Goal: Information Seeking & Learning: Find contact information

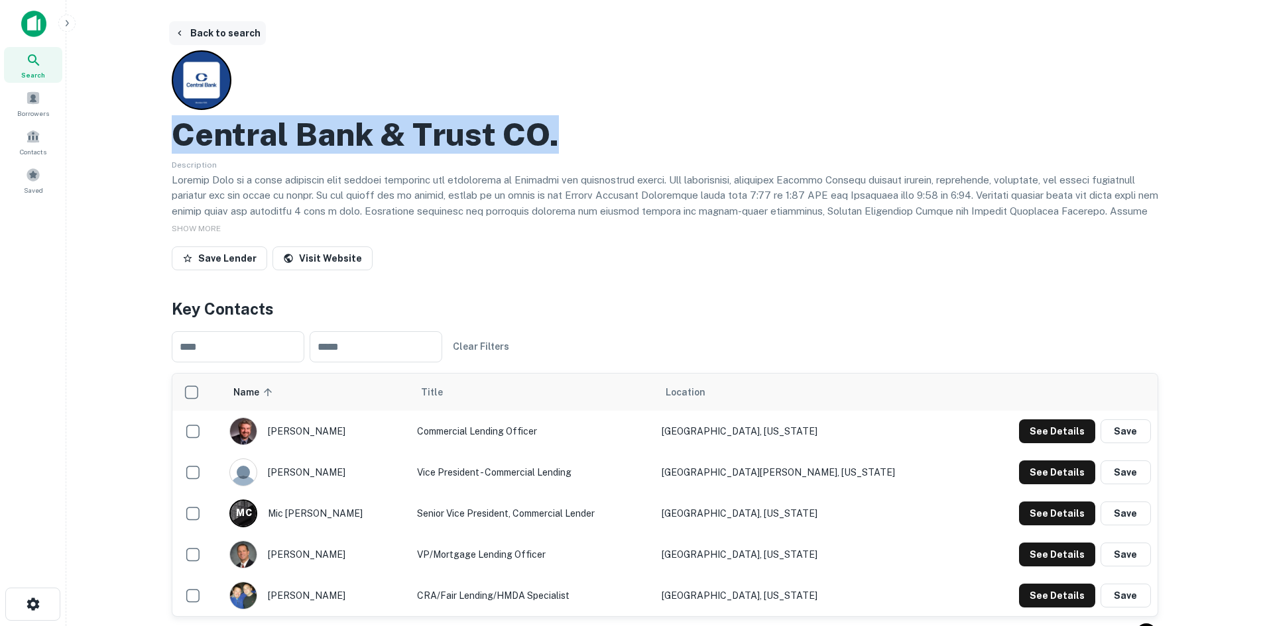
click at [234, 36] on button "Back to search" at bounding box center [217, 33] width 97 height 24
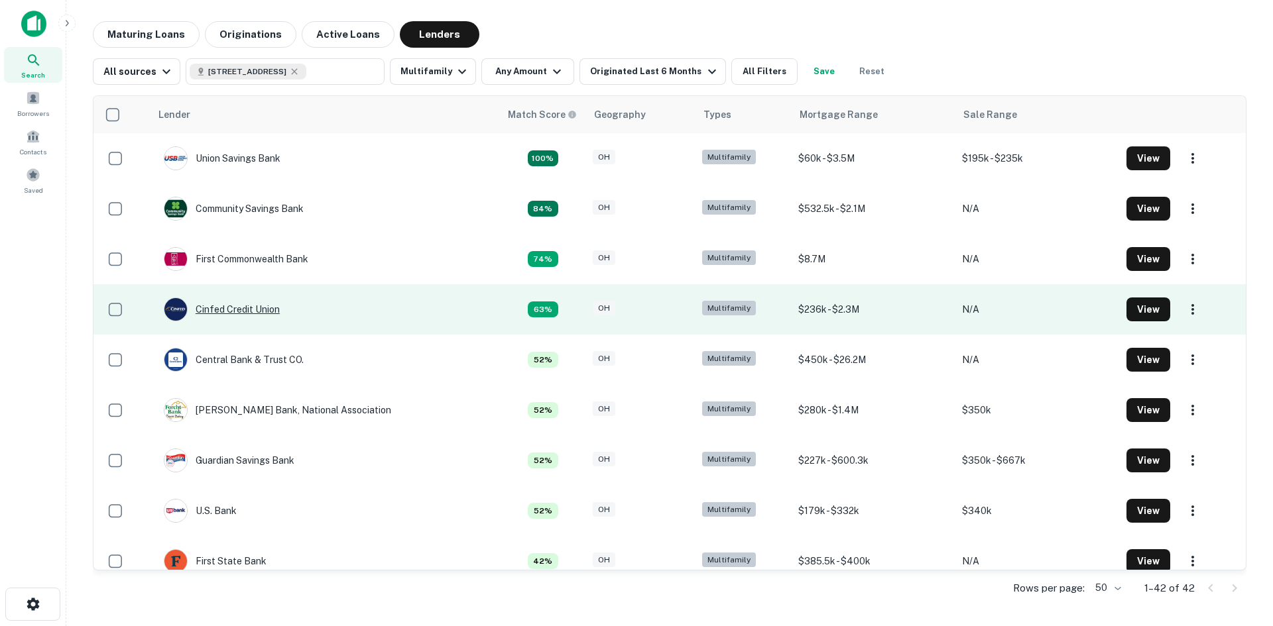
click at [259, 310] on div "Cinfed Credit Union" at bounding box center [222, 310] width 116 height 24
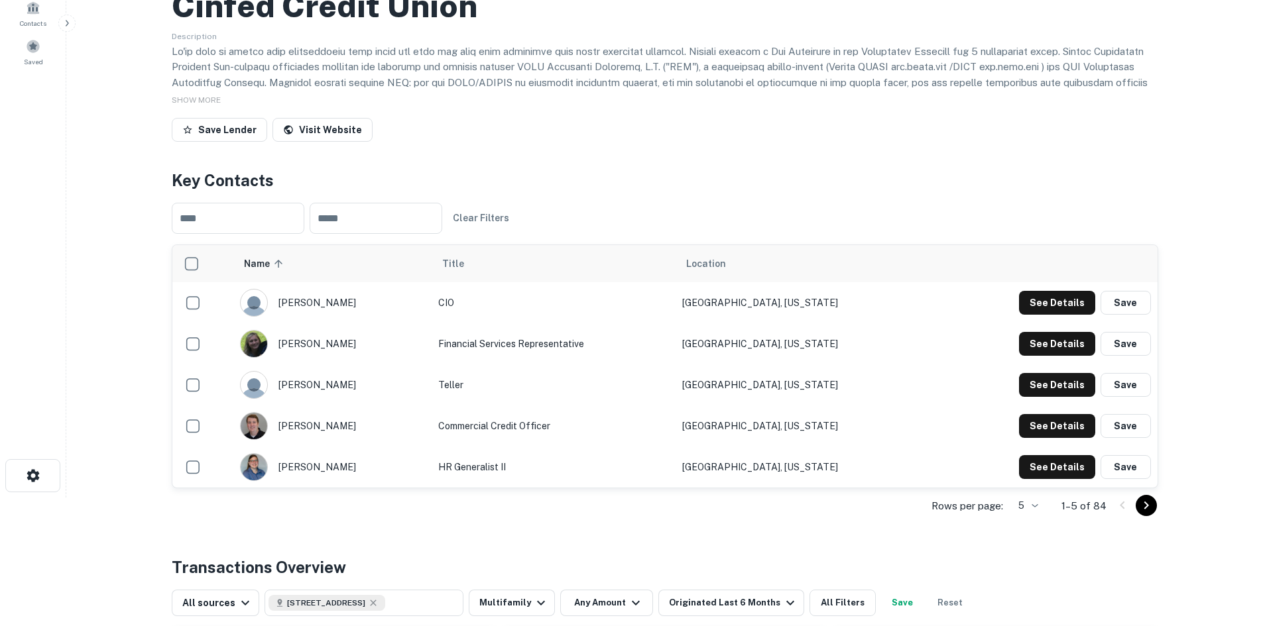
scroll to position [133, 0]
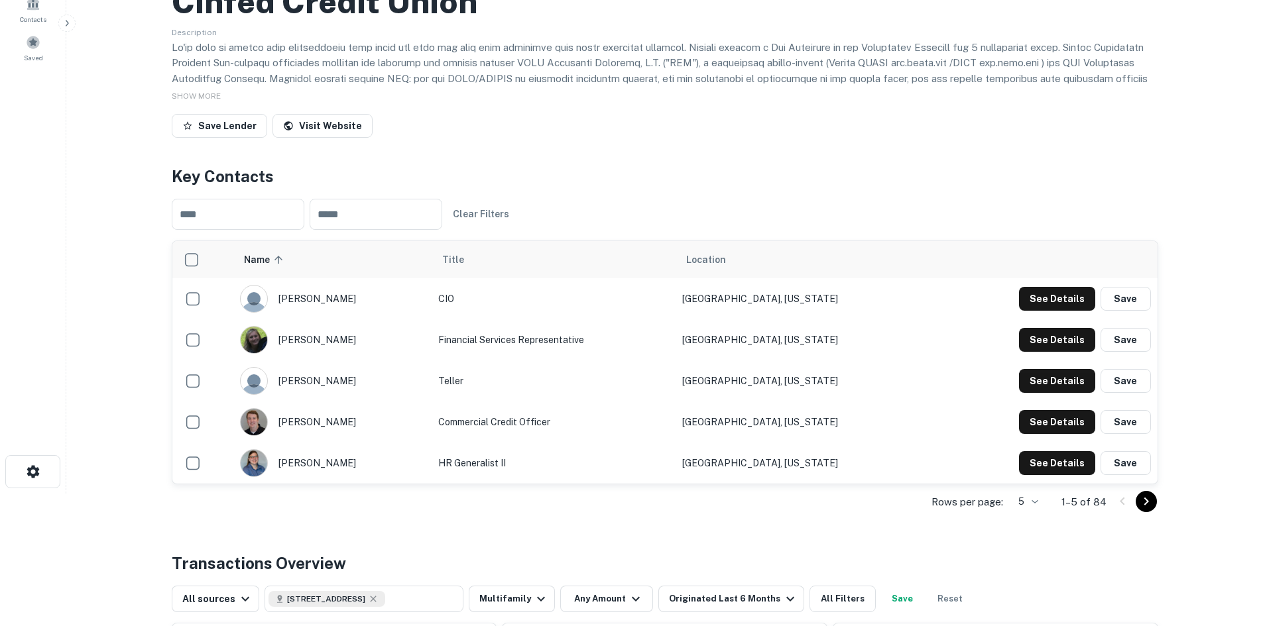
click at [1141, 502] on icon "Go to next page" at bounding box center [1146, 502] width 16 height 16
click at [1118, 502] on icon "Go to previous page" at bounding box center [1122, 502] width 16 height 16
click at [1069, 311] on button "See Details" at bounding box center [1057, 299] width 76 height 24
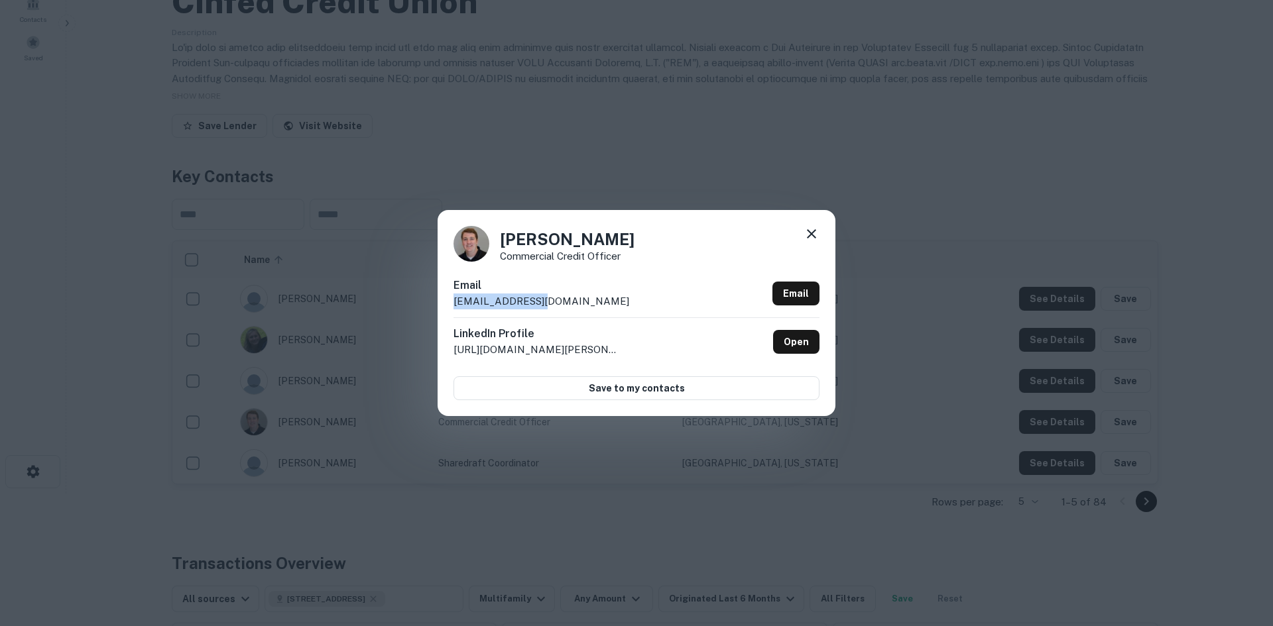
drag, startPoint x: 546, startPoint y: 303, endPoint x: 454, endPoint y: 305, distance: 92.2
click at [454, 305] on div "Email [EMAIL_ADDRESS][DOMAIN_NAME] Email" at bounding box center [636, 298] width 366 height 40
copy p "[EMAIL_ADDRESS][DOMAIN_NAME]"
drag, startPoint x: 504, startPoint y: 240, endPoint x: 544, endPoint y: 239, distance: 39.8
click at [544, 239] on h4 "[PERSON_NAME]" at bounding box center [567, 239] width 135 height 24
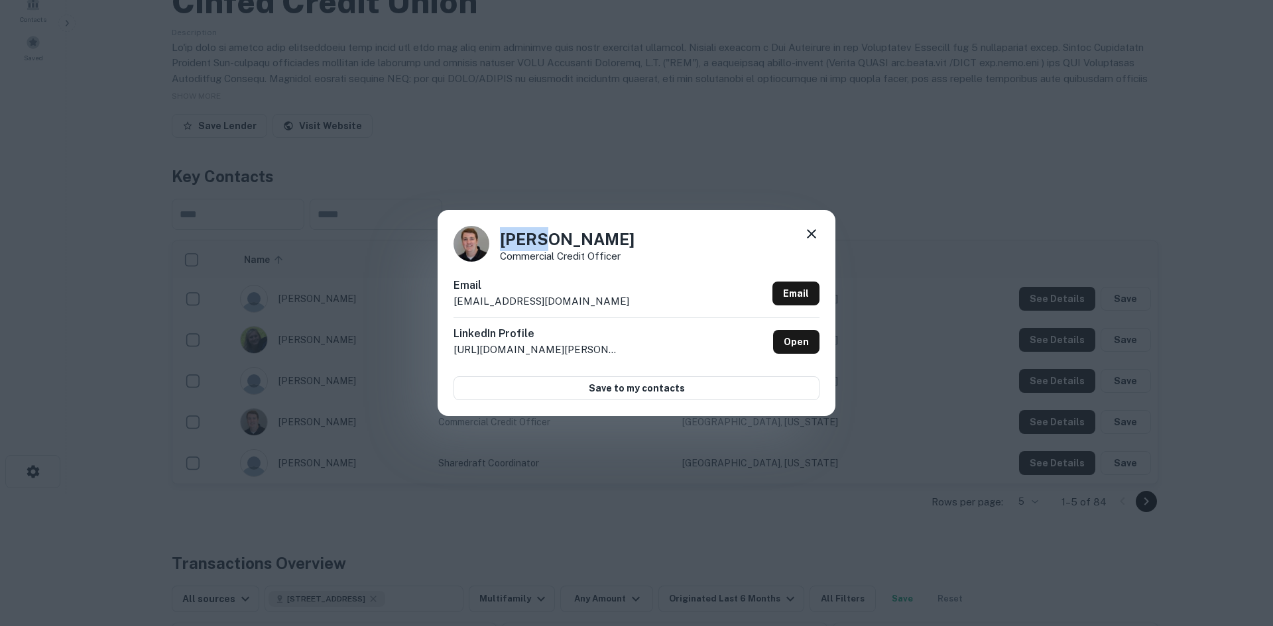
copy h4 "[PERSON_NAME]"
drag, startPoint x: 548, startPoint y: 237, endPoint x: 577, endPoint y: 239, distance: 29.2
click at [577, 239] on h4 "[PERSON_NAME]" at bounding box center [567, 239] width 135 height 24
copy h4 "Doll"
drag, startPoint x: 503, startPoint y: 252, endPoint x: 638, endPoint y: 253, distance: 134.6
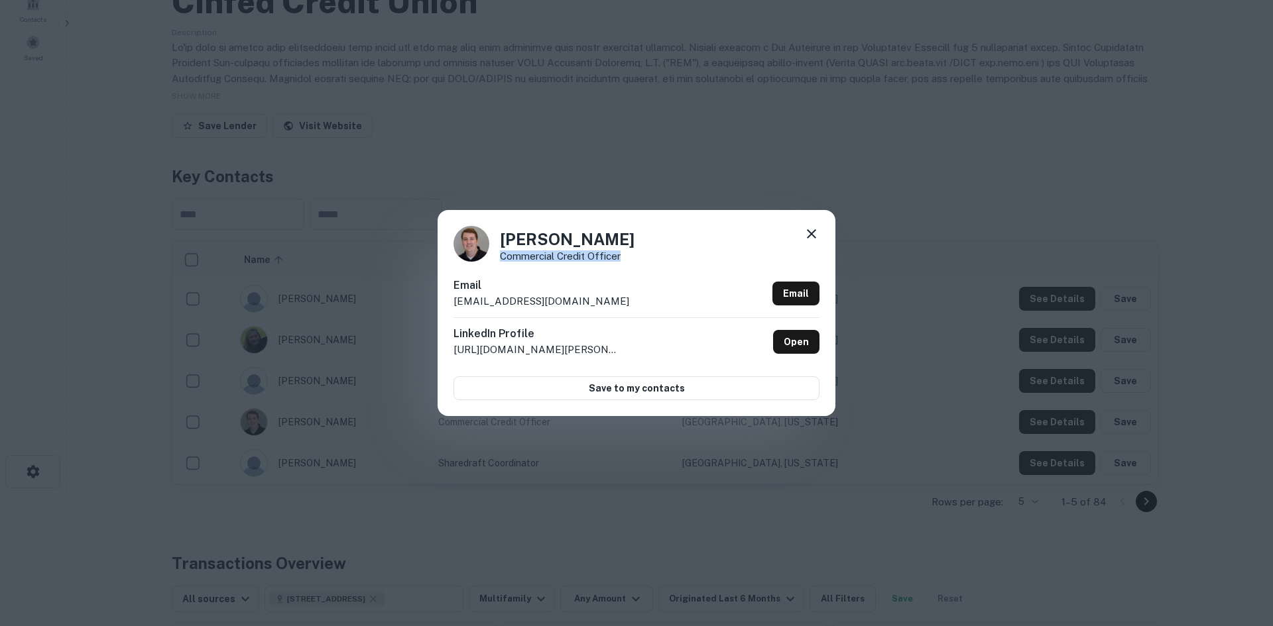
click at [638, 253] on div "[PERSON_NAME] Commercial Credit Officer" at bounding box center [636, 244] width 366 height 36
copy p "Commercial Credit Officer"
click at [915, 141] on div "[PERSON_NAME] Commercial Credit Officer Email [EMAIL_ADDRESS][DOMAIN_NAME] Emai…" at bounding box center [636, 313] width 1273 height 626
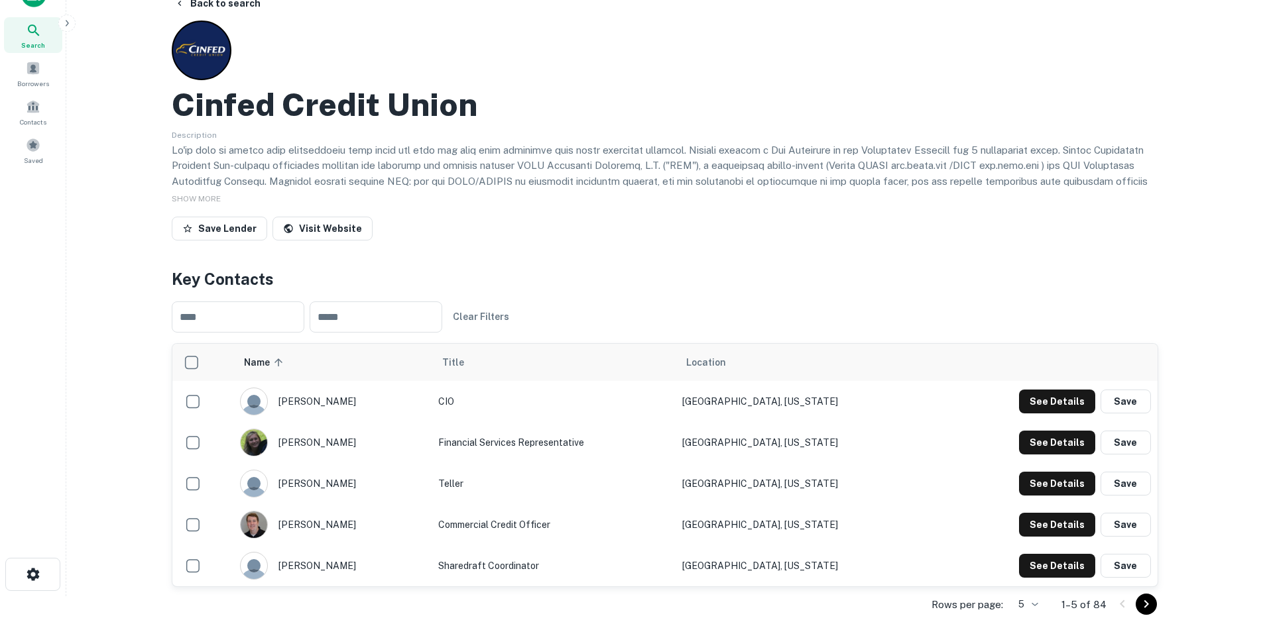
scroll to position [0, 0]
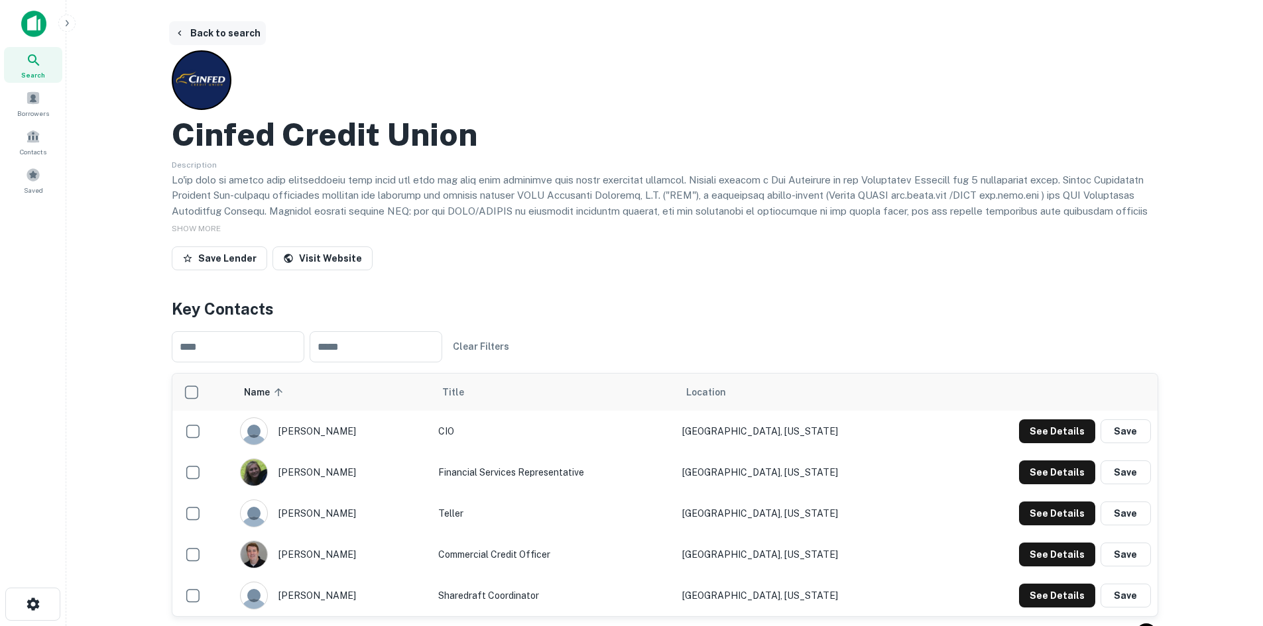
click at [226, 32] on button "Back to search" at bounding box center [217, 33] width 97 height 24
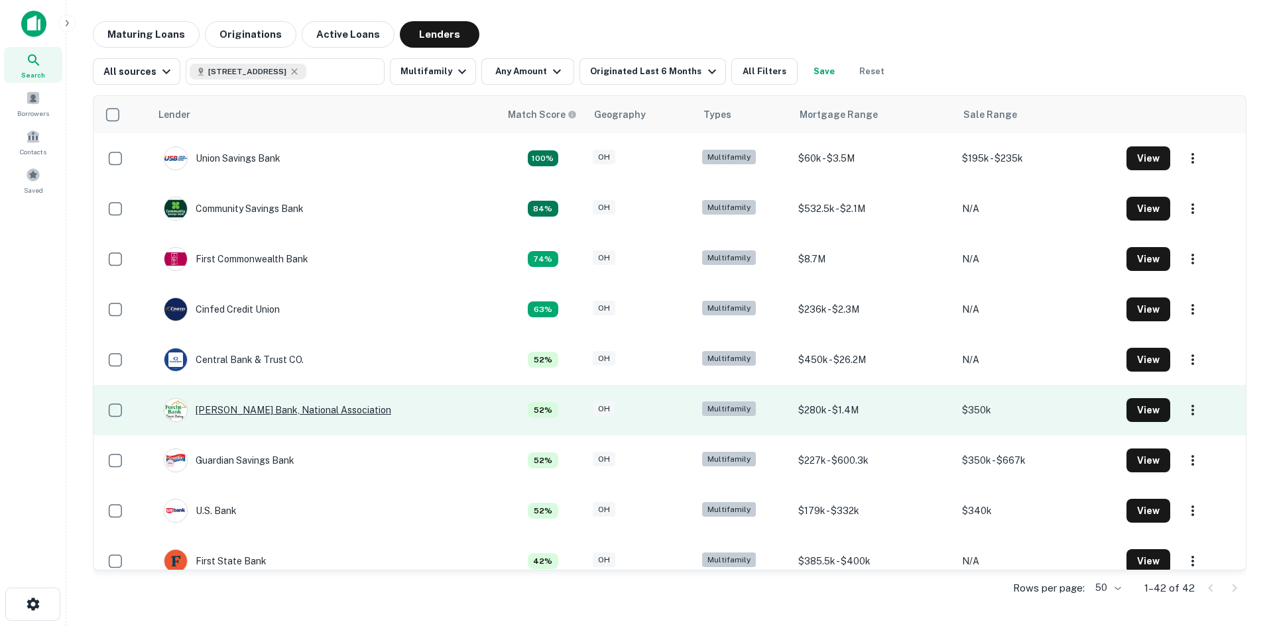
click at [245, 403] on div "[PERSON_NAME] Bank, National Association" at bounding box center [277, 410] width 227 height 24
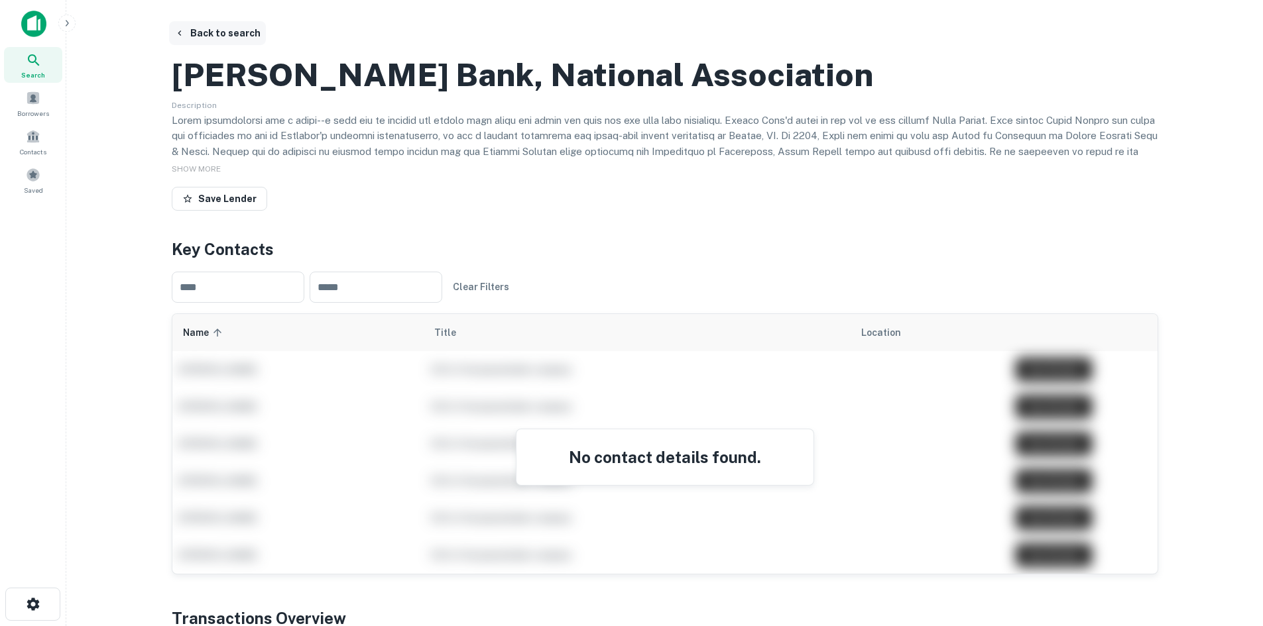
click at [233, 31] on button "Back to search" at bounding box center [217, 33] width 97 height 24
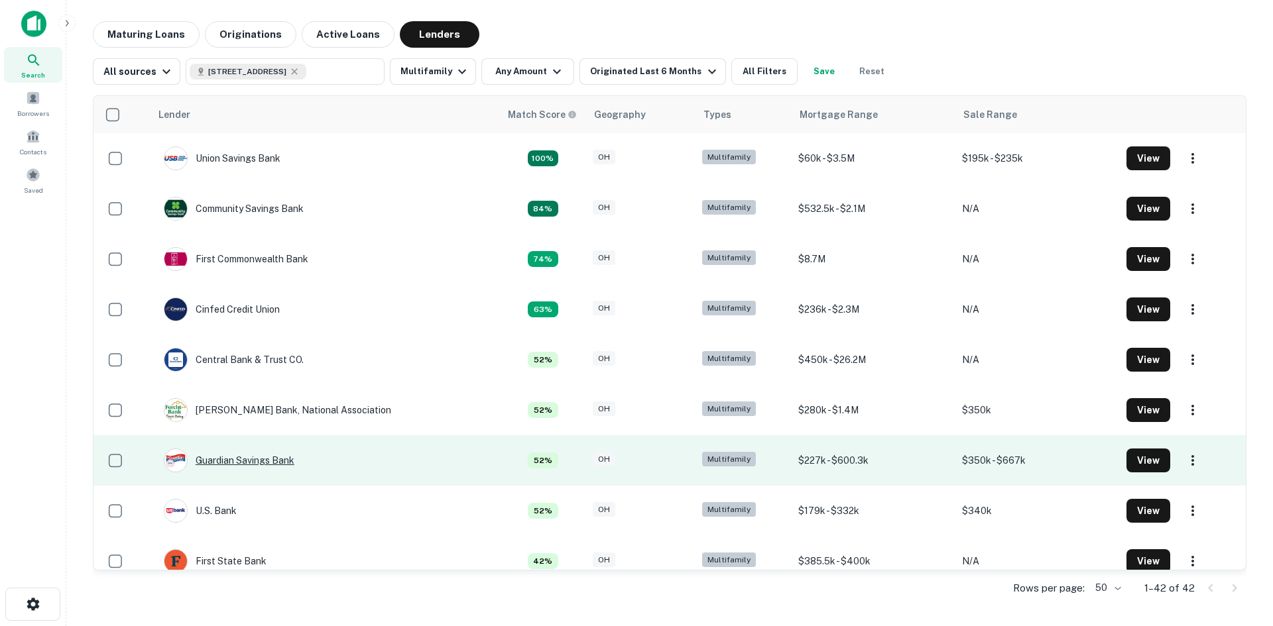
click at [249, 452] on div "Guardian Savings Bank" at bounding box center [229, 461] width 131 height 24
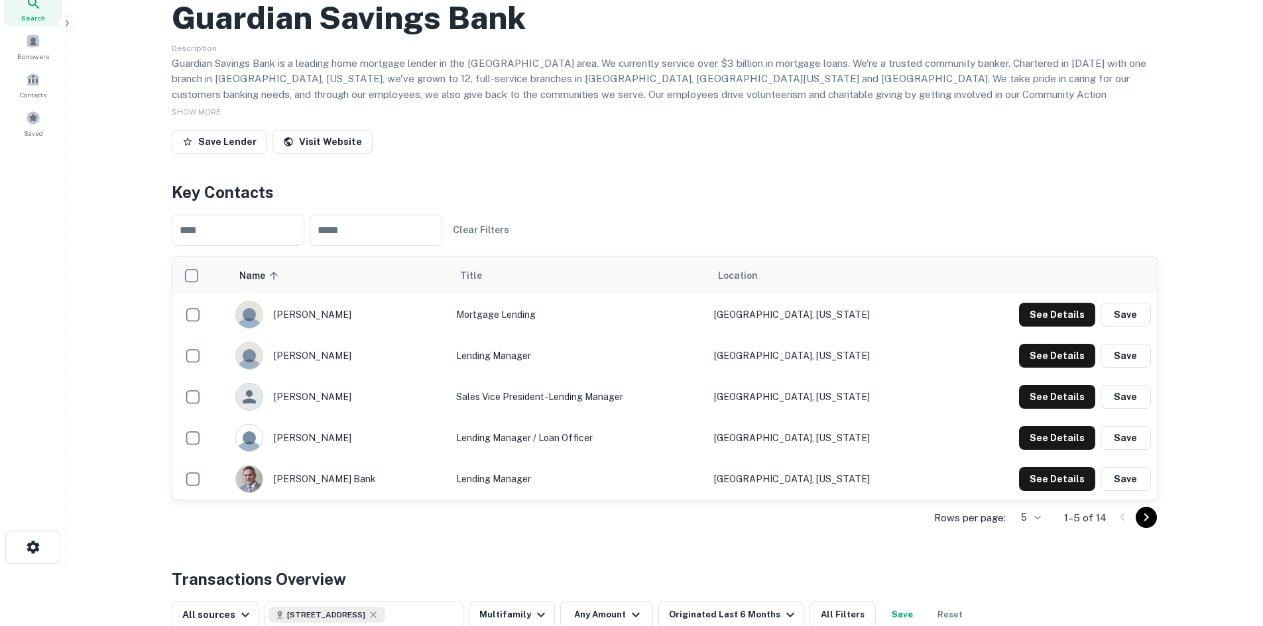
scroll to position [133, 0]
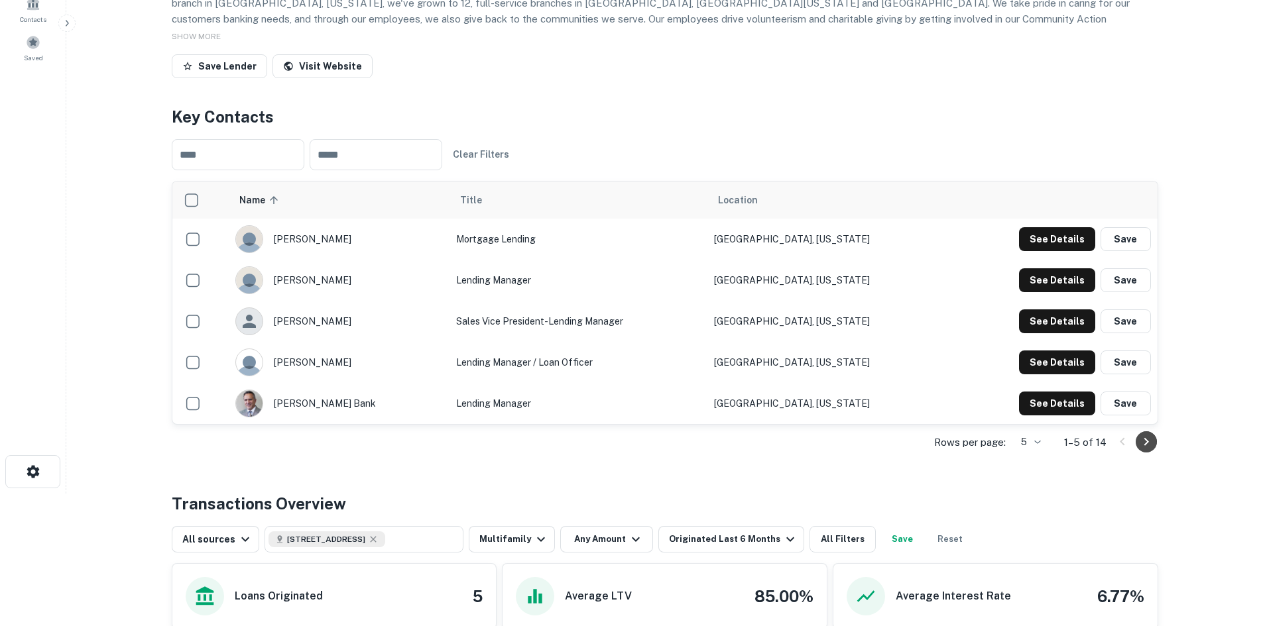
click at [1146, 450] on icon "Go to next page" at bounding box center [1146, 442] width 16 height 16
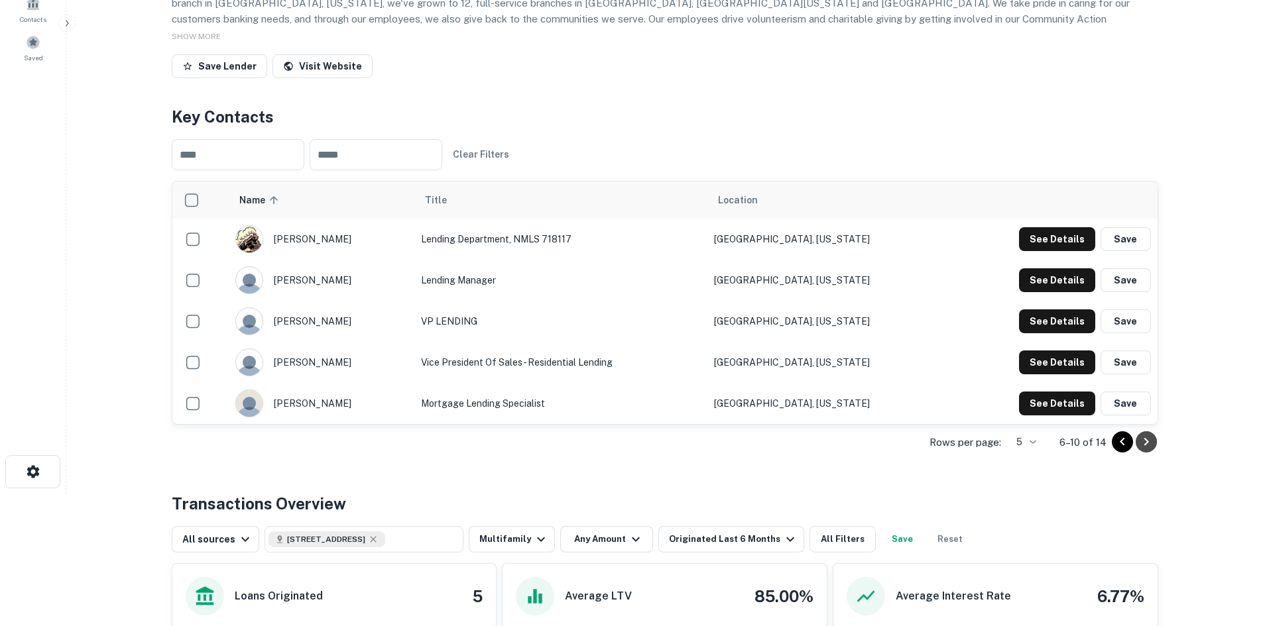
click at [1145, 450] on icon "Go to next page" at bounding box center [1146, 442] width 16 height 16
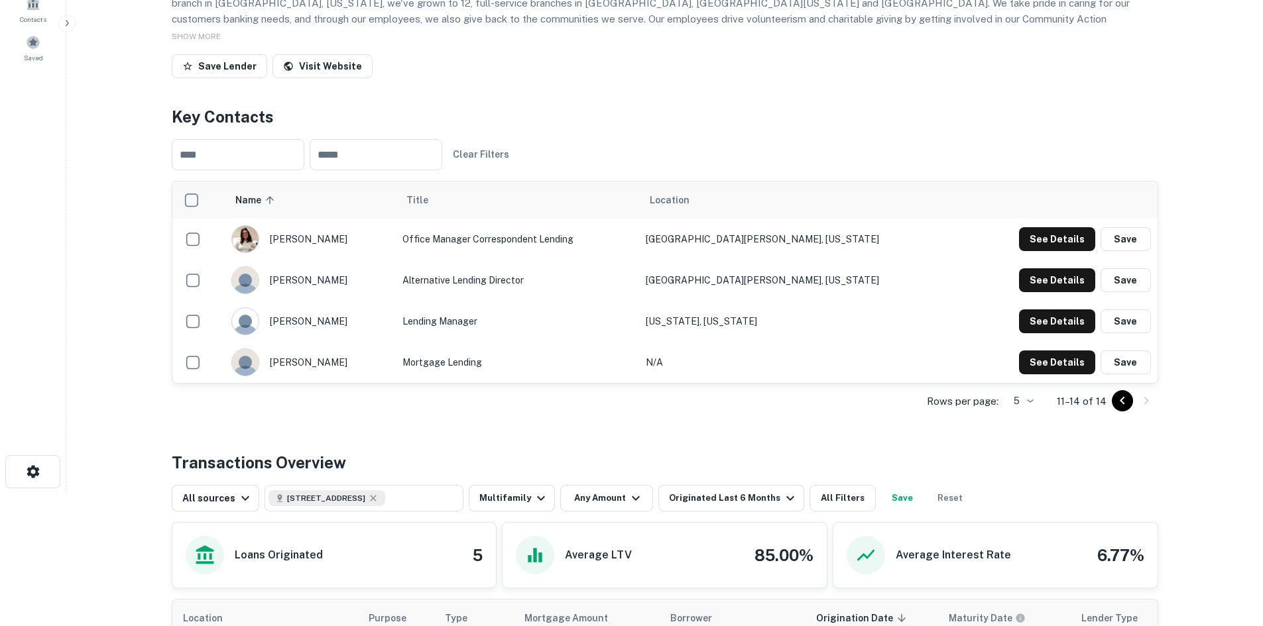
click at [1121, 409] on icon "Go to previous page" at bounding box center [1122, 401] width 16 height 16
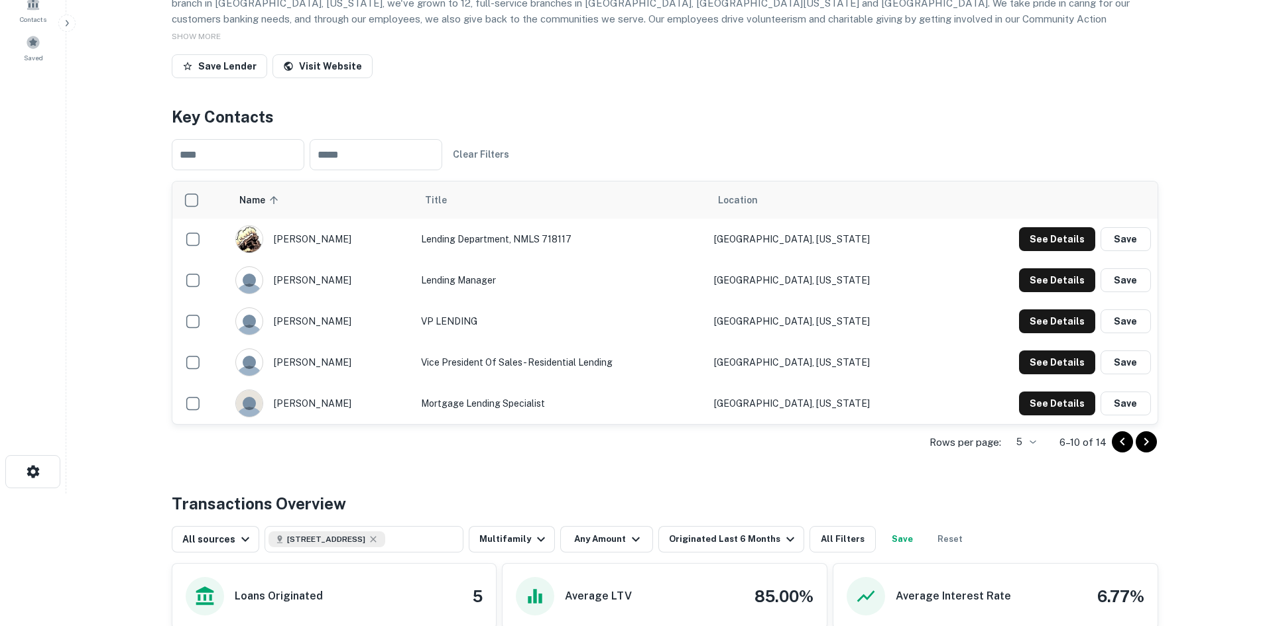
click at [1118, 450] on icon "Go to previous page" at bounding box center [1122, 442] width 16 height 16
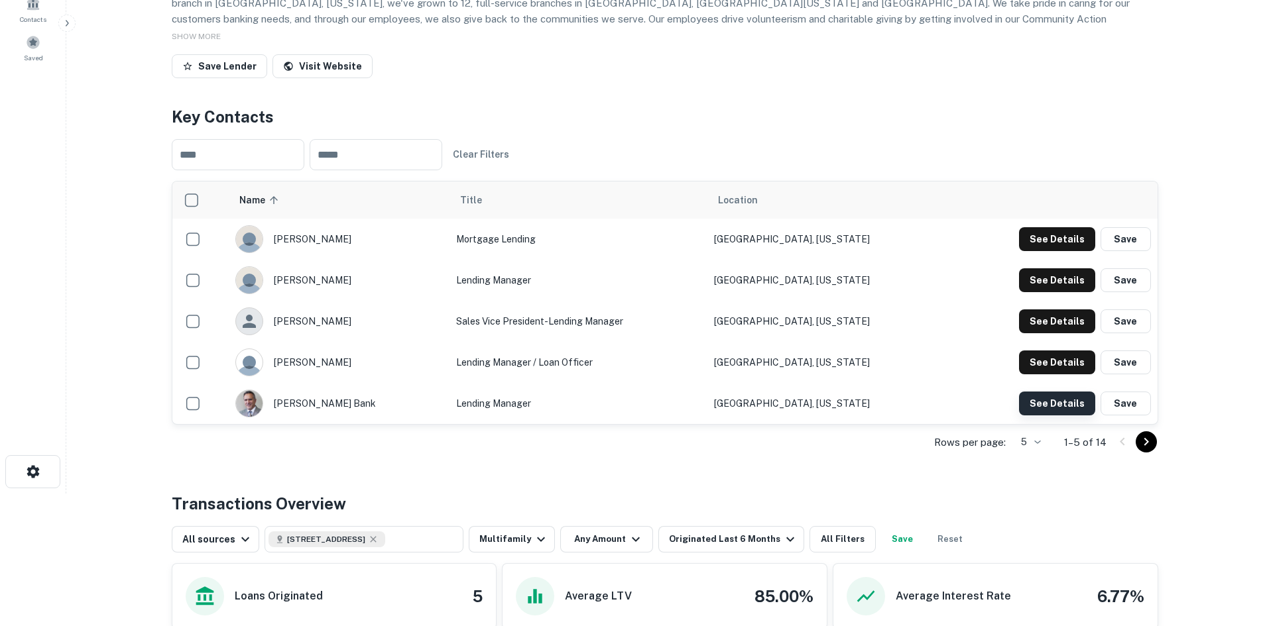
click at [1061, 251] on button "See Details" at bounding box center [1057, 239] width 76 height 24
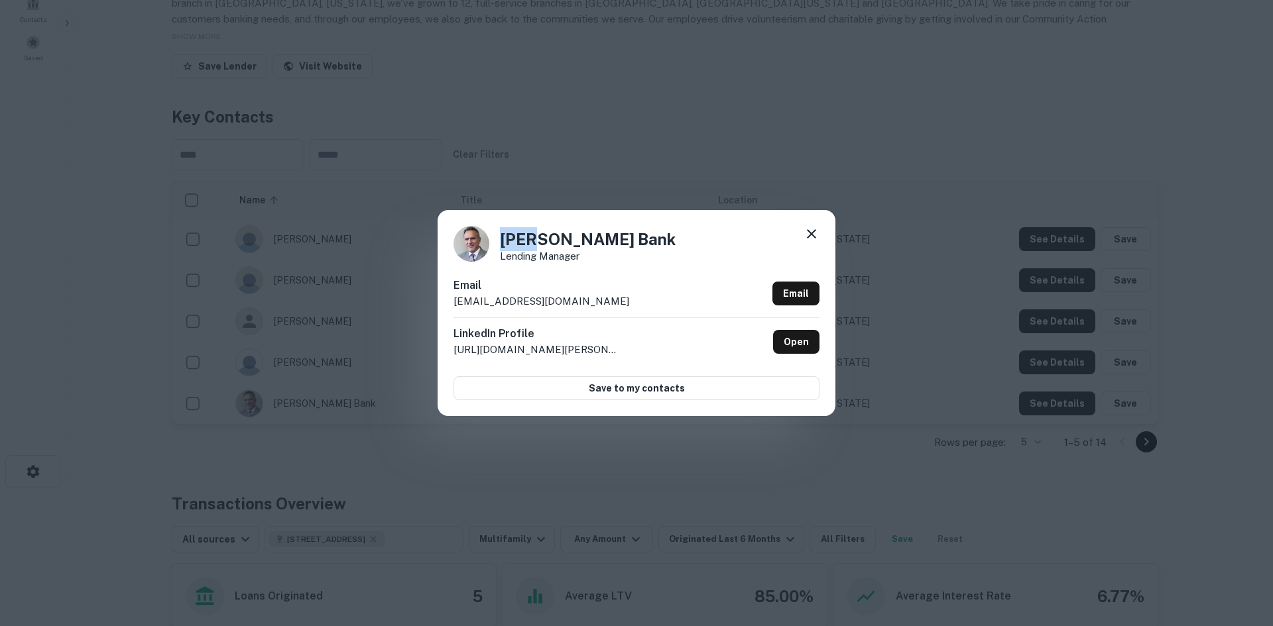
drag, startPoint x: 501, startPoint y: 238, endPoint x: 532, endPoint y: 242, distance: 30.7
click at [532, 242] on h4 "[PERSON_NAME] Bank" at bounding box center [588, 239] width 176 height 24
drag, startPoint x: 451, startPoint y: 300, endPoint x: 636, endPoint y: 302, distance: 184.3
click at [636, 302] on div "[PERSON_NAME] Lending Manager Email [EMAIL_ADDRESS][DOMAIN_NAME] Email LinkedIn…" at bounding box center [636, 312] width 398 height 205
copy p "[EMAIL_ADDRESS][DOMAIN_NAME]"
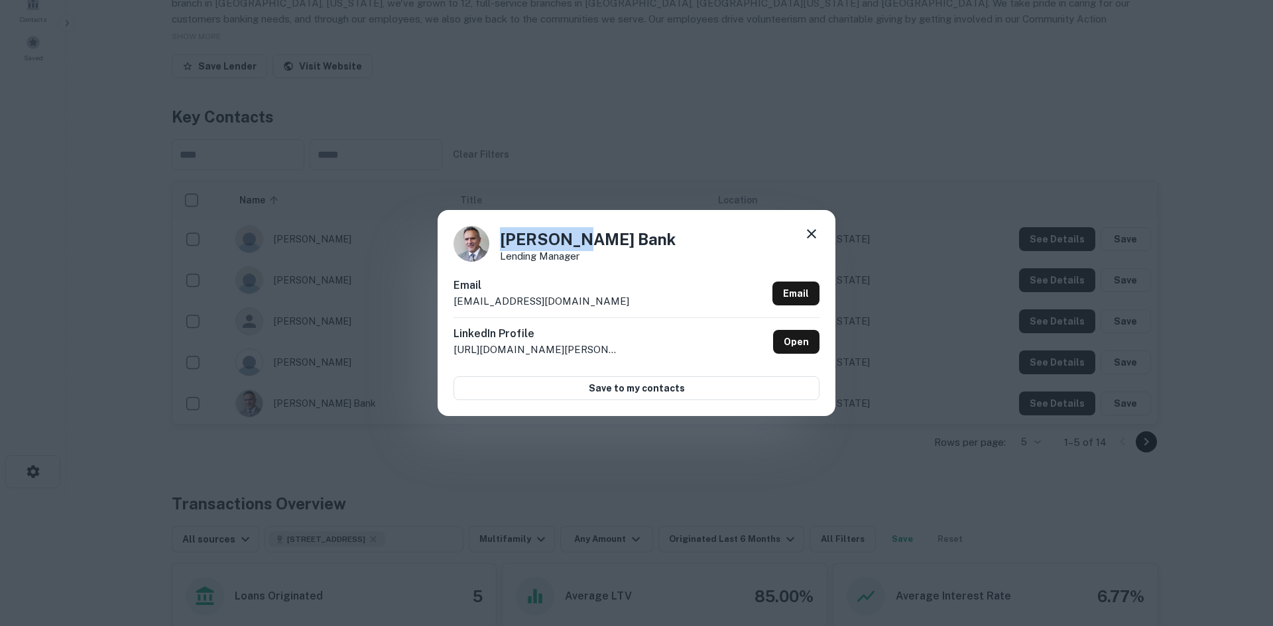
copy h4 "[PERSON_NAME] Bank"
drag, startPoint x: 502, startPoint y: 238, endPoint x: 644, endPoint y: 240, distance: 141.2
click at [644, 240] on div "[PERSON_NAME] Lending Manager" at bounding box center [636, 244] width 366 height 36
drag, startPoint x: 685, startPoint y: 139, endPoint x: 439, endPoint y: 122, distance: 246.5
click at [685, 139] on div "[PERSON_NAME] Lending Manager Email [EMAIL_ADDRESS][DOMAIN_NAME] Email LinkedIn…" at bounding box center [636, 313] width 1273 height 626
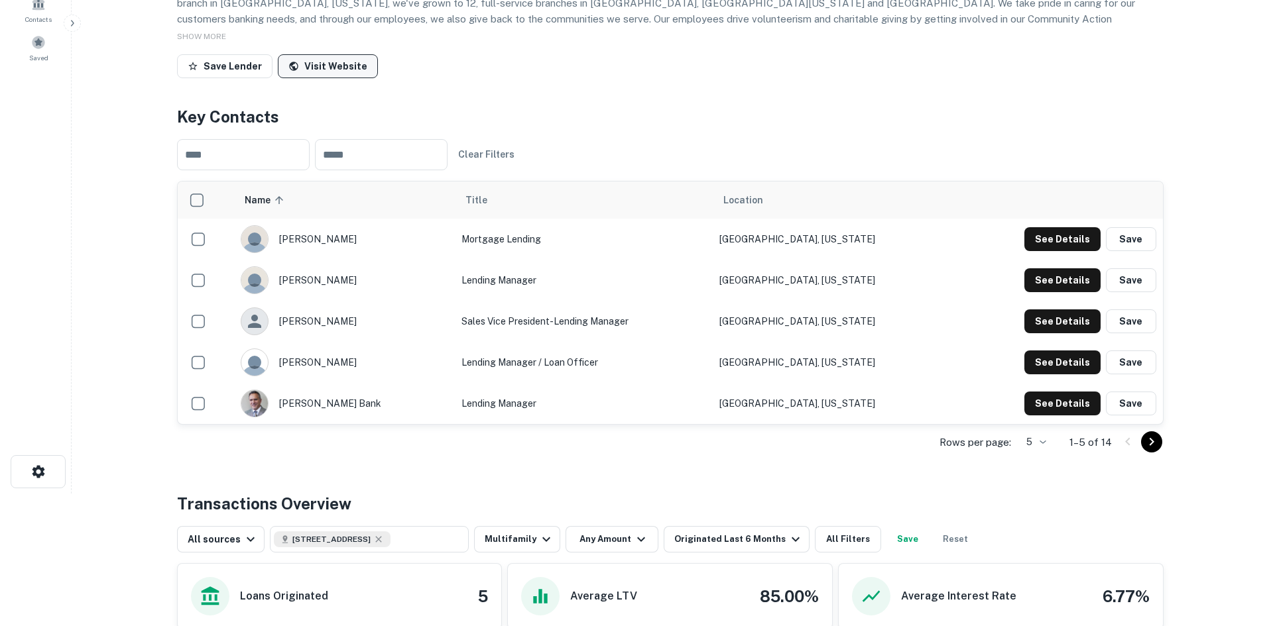
scroll to position [0, 0]
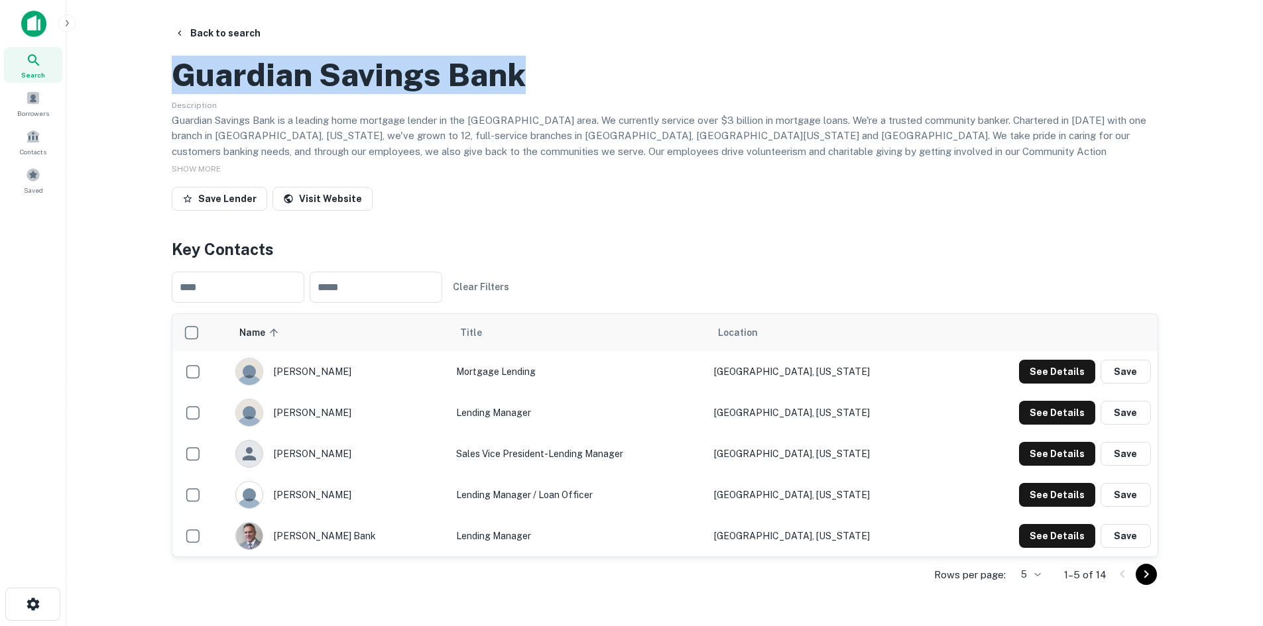
drag, startPoint x: 178, startPoint y: 130, endPoint x: 540, endPoint y: 141, distance: 361.4
click at [540, 94] on div "Guardian Savings Bank" at bounding box center [665, 75] width 986 height 38
copy h2 "Guardian Savings Bank"
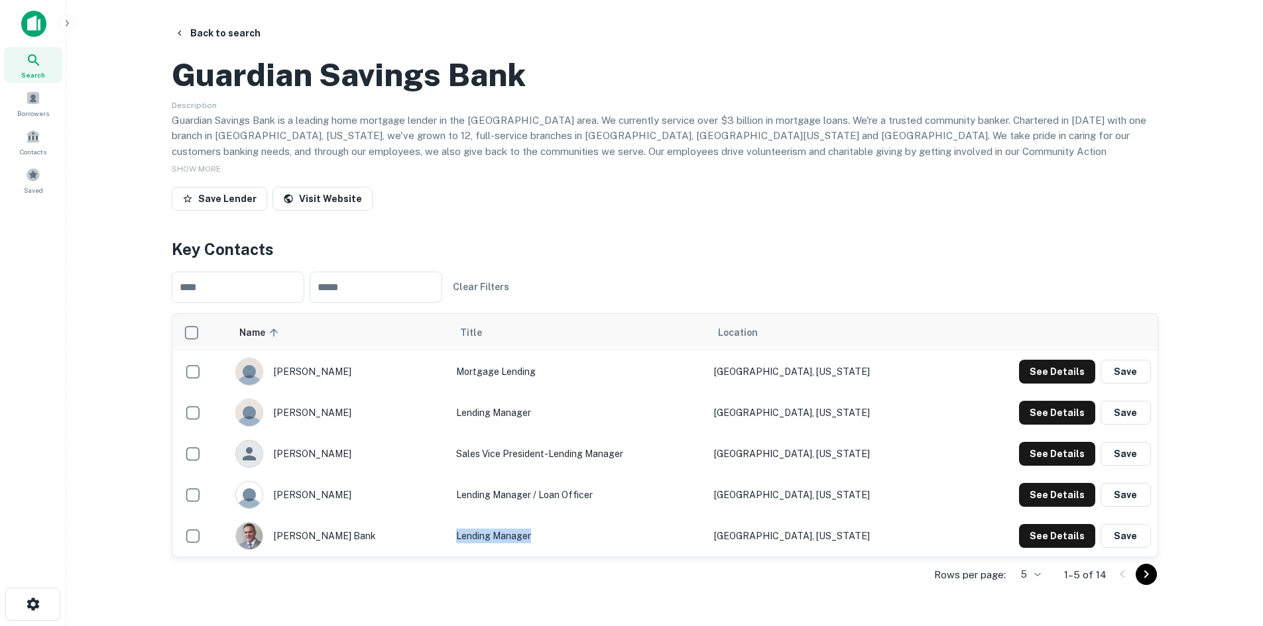
drag, startPoint x: 459, startPoint y: 593, endPoint x: 548, endPoint y: 596, distance: 88.9
click at [548, 557] on td "Lending Manager" at bounding box center [578, 536] width 258 height 41
copy td "Lending Manager"
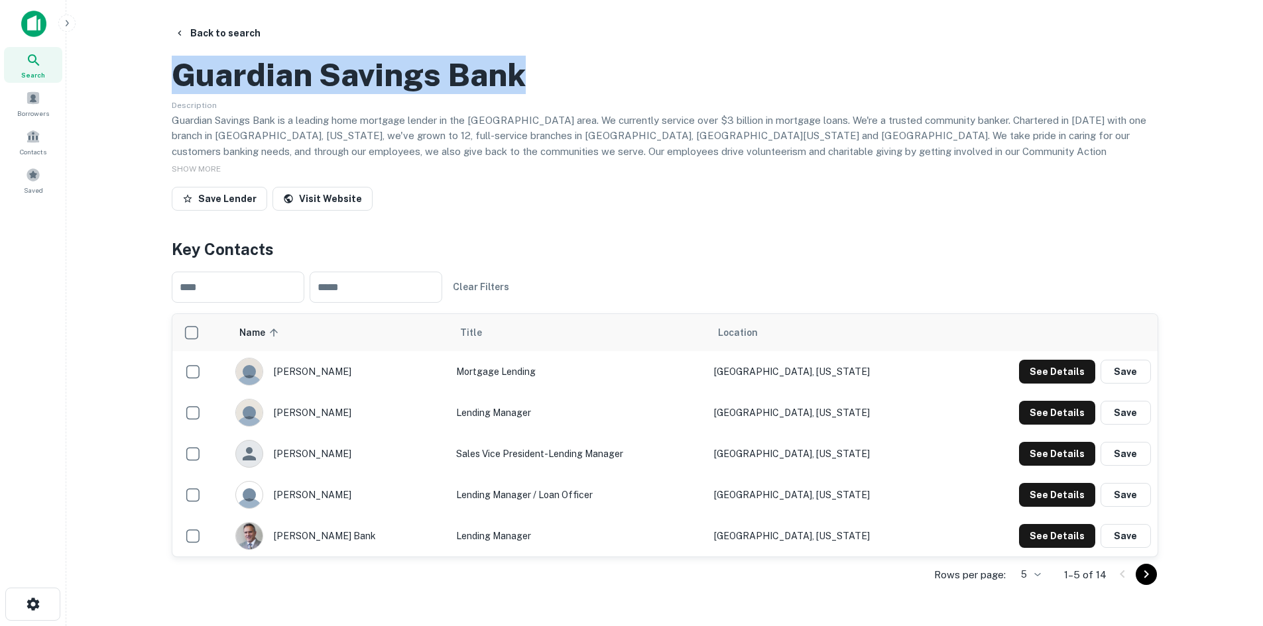
drag, startPoint x: 176, startPoint y: 138, endPoint x: 559, endPoint y: 148, distance: 383.3
click at [559, 94] on div "Guardian Savings Bank" at bounding box center [665, 75] width 986 height 38
copy h2 "Guardian Savings Bank"
click at [241, 37] on button "Back to search" at bounding box center [217, 33] width 97 height 24
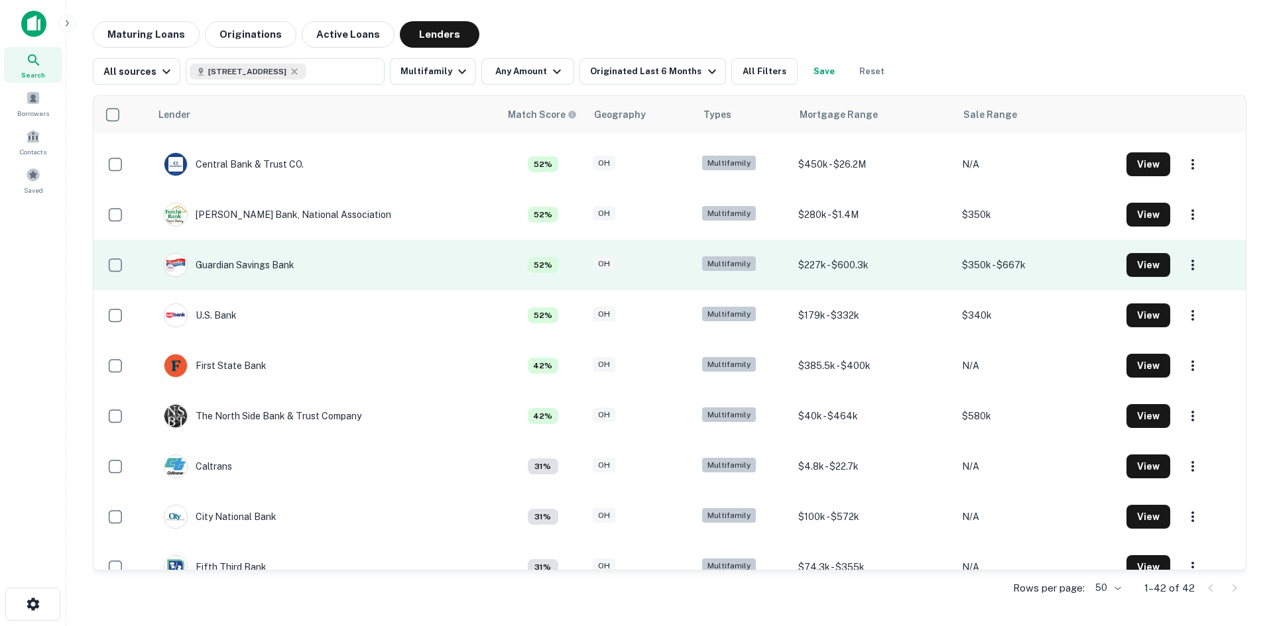
scroll to position [199, 0]
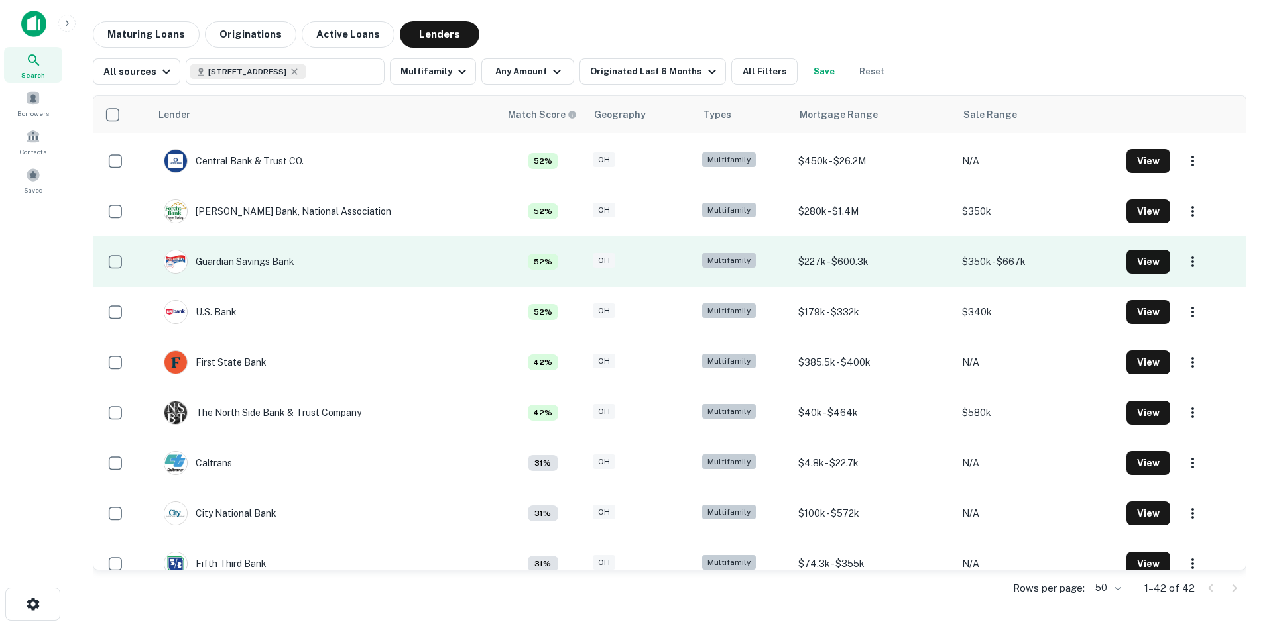
click at [239, 266] on div "Guardian Savings Bank" at bounding box center [229, 262] width 131 height 24
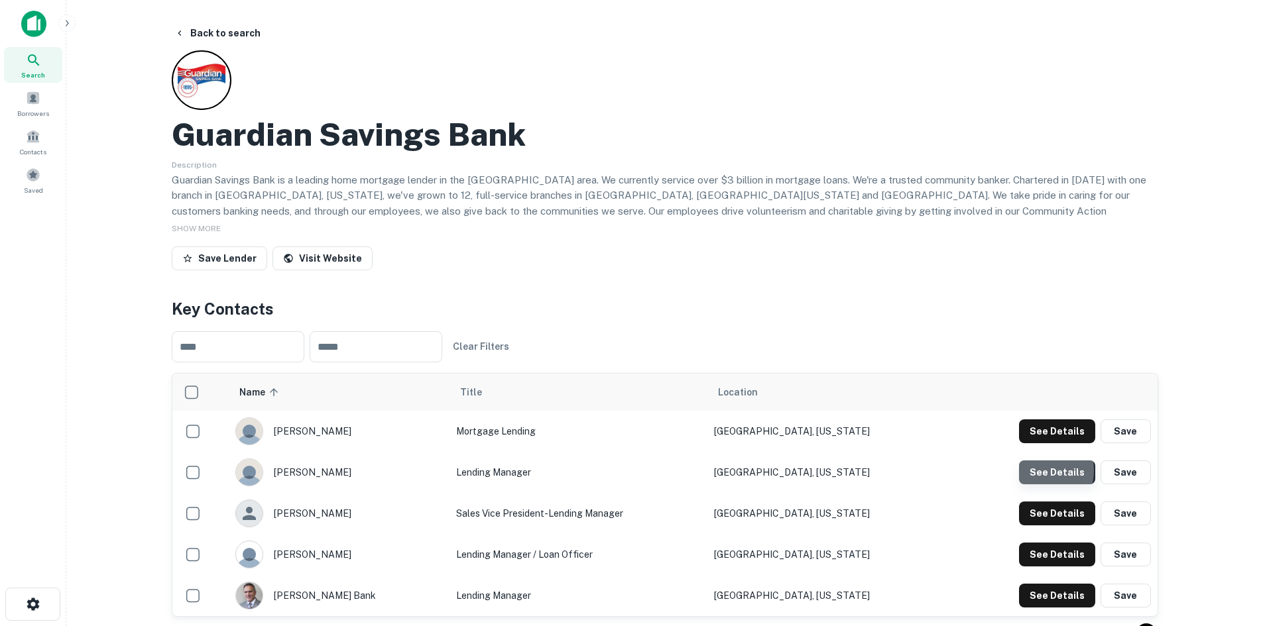
click at [1041, 443] on button "See Details" at bounding box center [1057, 432] width 76 height 24
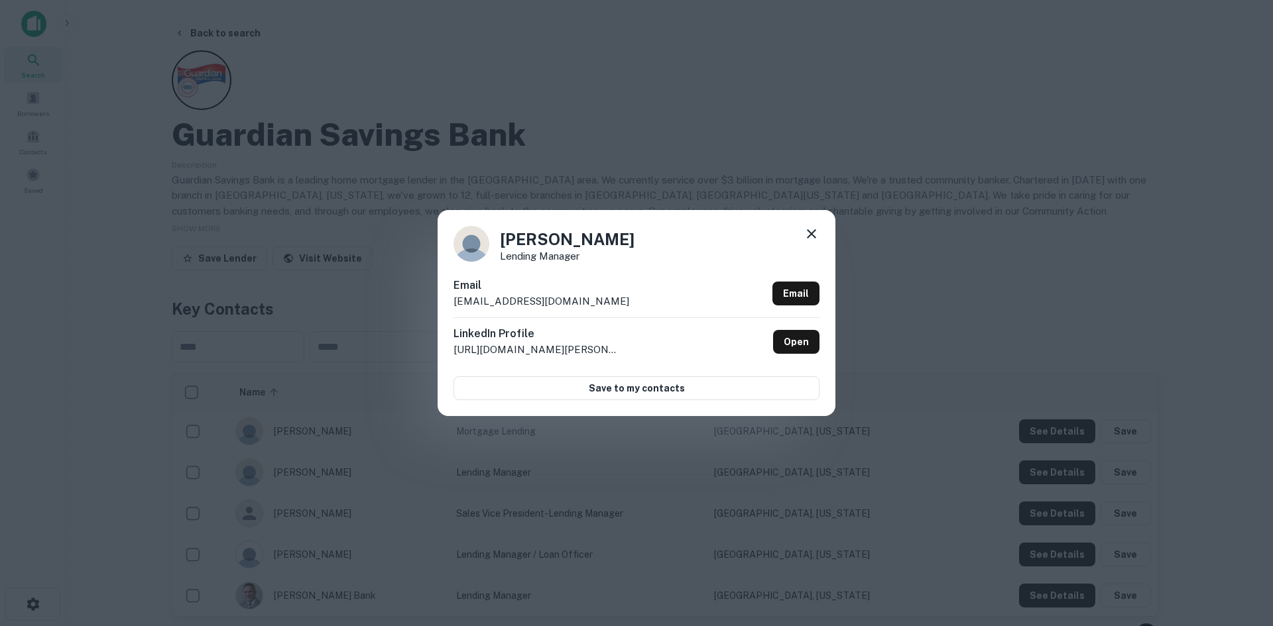
drag, startPoint x: 607, startPoint y: 298, endPoint x: 445, endPoint y: 302, distance: 161.1
click at [445, 302] on div "[PERSON_NAME] Lending Manager Email [EMAIL_ADDRESS][DOMAIN_NAME] Email LinkedIn…" at bounding box center [636, 312] width 398 height 205
copy p "[EMAIL_ADDRESS][DOMAIN_NAME]"
drag, startPoint x: 604, startPoint y: 237, endPoint x: 500, endPoint y: 236, distance: 104.1
click at [500, 236] on div "[PERSON_NAME] Lending Manager" at bounding box center [636, 244] width 366 height 36
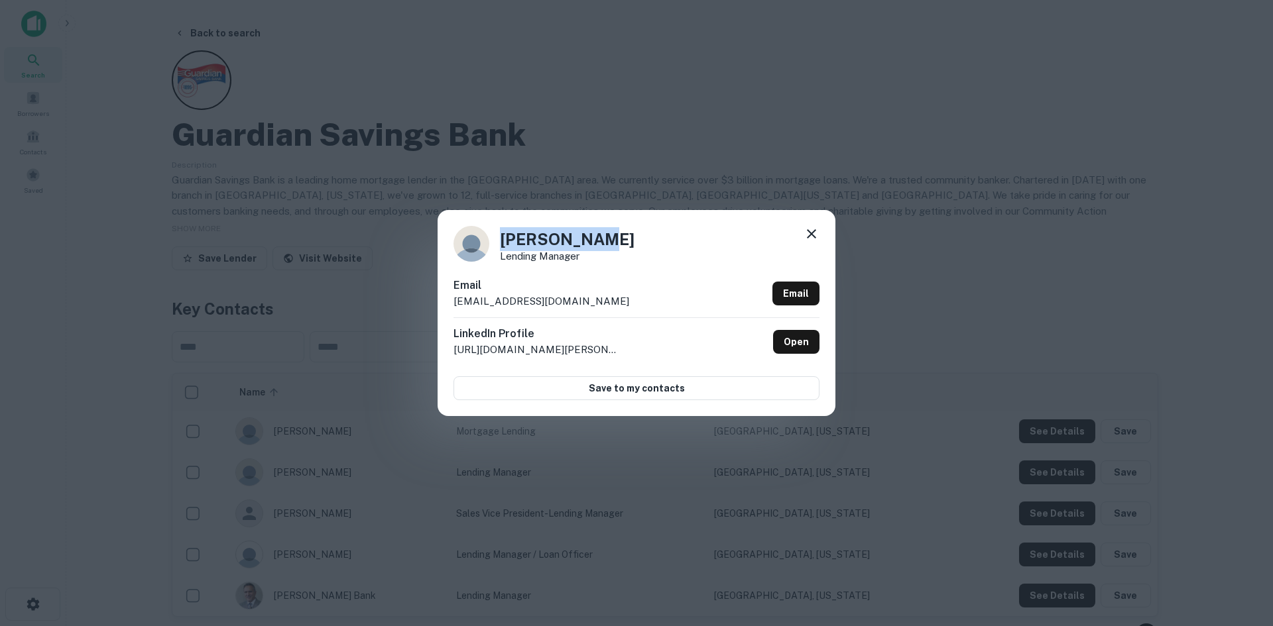
click at [806, 232] on icon at bounding box center [811, 234] width 16 height 16
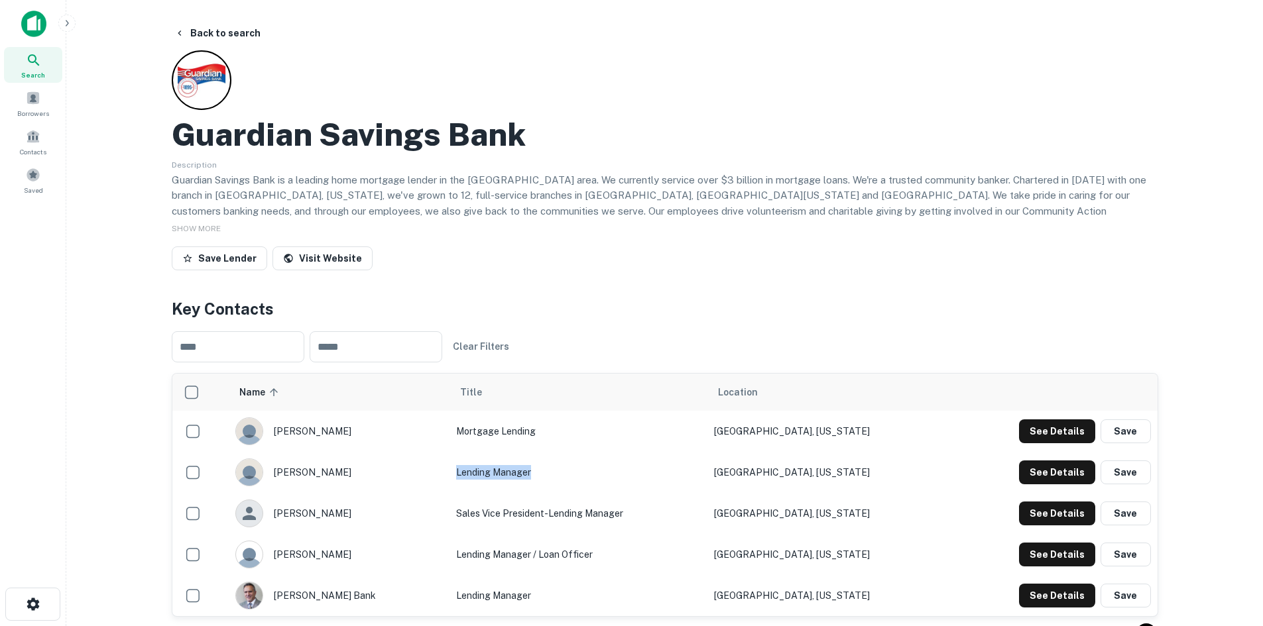
drag, startPoint x: 461, startPoint y: 471, endPoint x: 548, endPoint y: 477, distance: 87.0
click at [548, 477] on td "Lending Manager" at bounding box center [578, 472] width 258 height 41
click at [204, 35] on button "Back to search" at bounding box center [217, 33] width 97 height 24
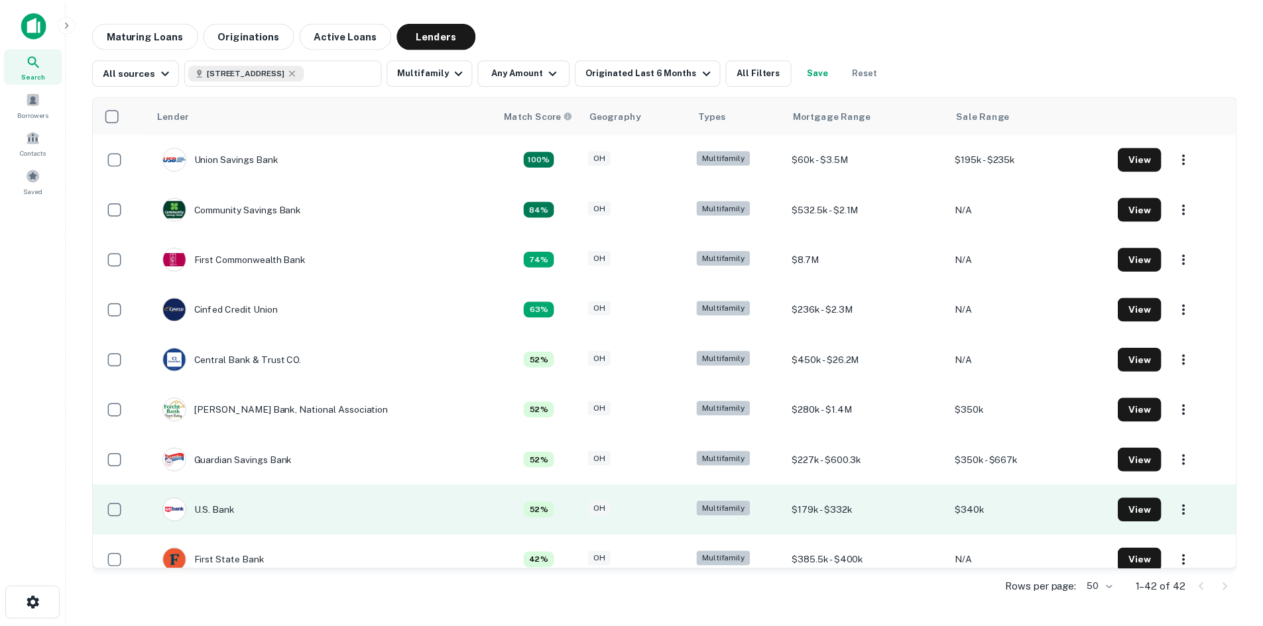
scroll to position [199, 0]
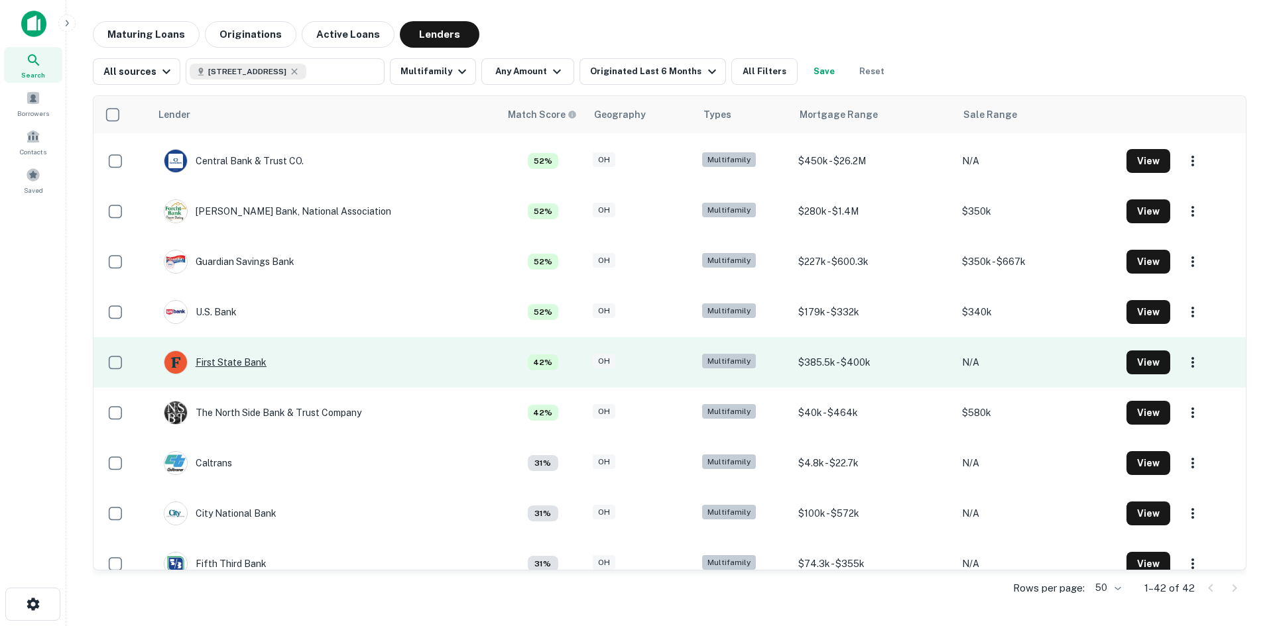
click at [240, 361] on div "First State Bank" at bounding box center [215, 363] width 103 height 24
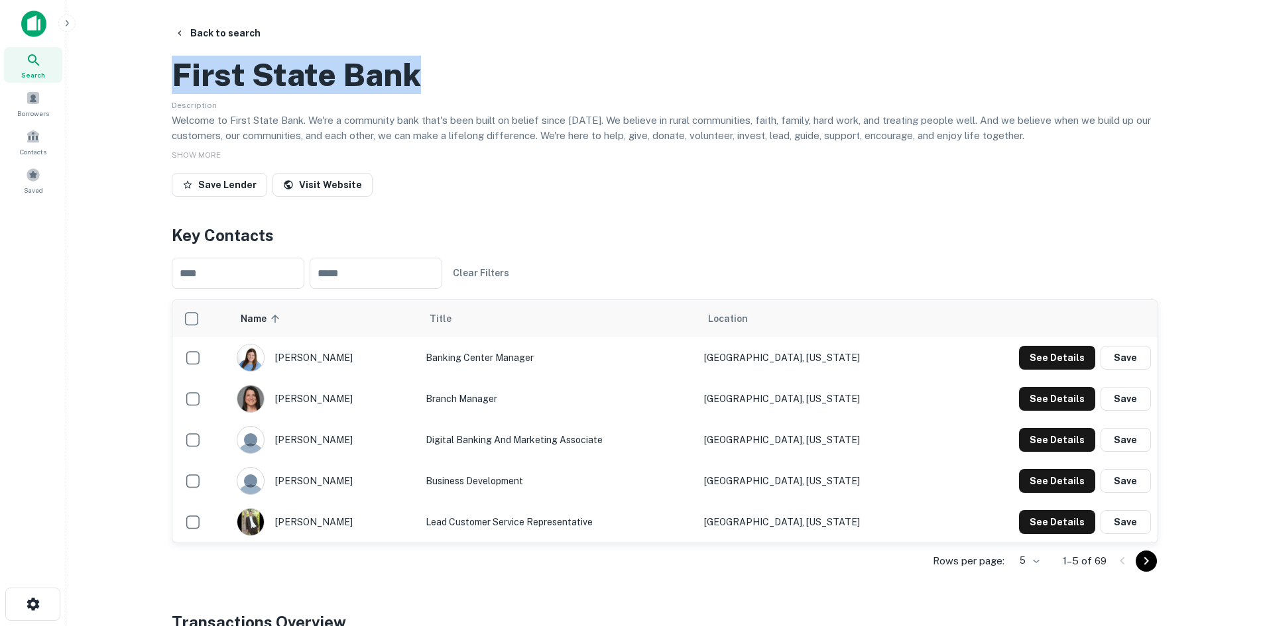
drag, startPoint x: 434, startPoint y: 130, endPoint x: 141, endPoint y: 135, distance: 293.0
click at [141, 135] on main "Back to search First State Bank Description Welcome to First State Bank. We're …" at bounding box center [664, 313] width 1196 height 626
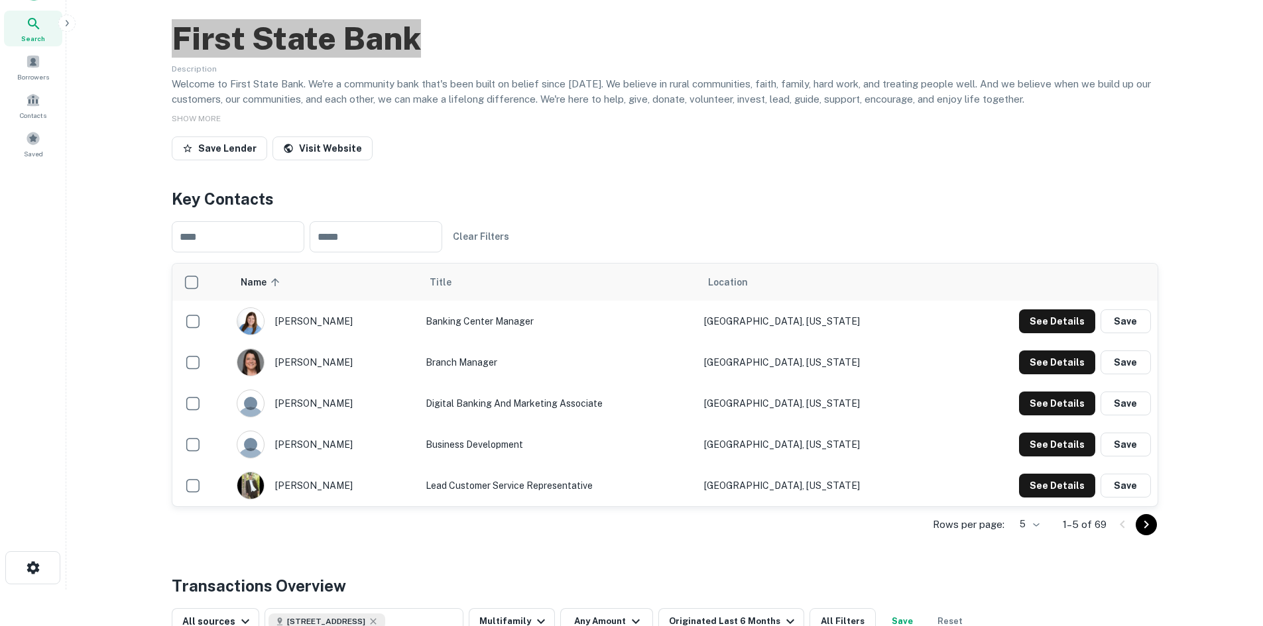
scroll to position [66, 0]
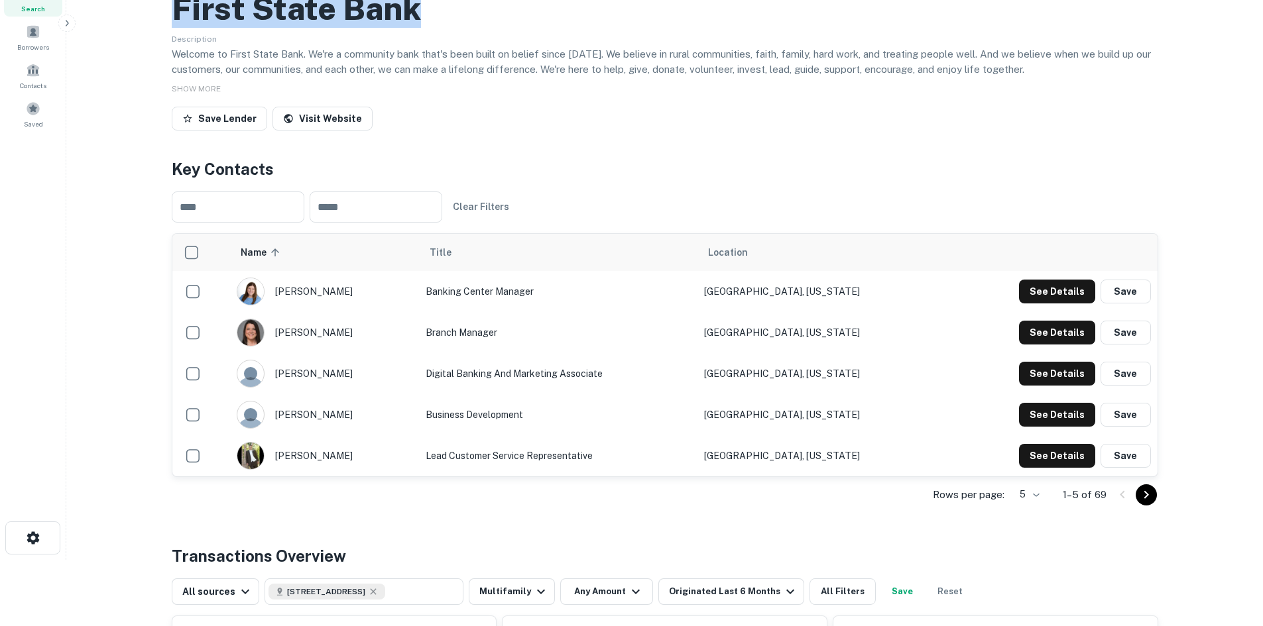
click at [1147, 498] on icon "Go to next page" at bounding box center [1145, 495] width 5 height 8
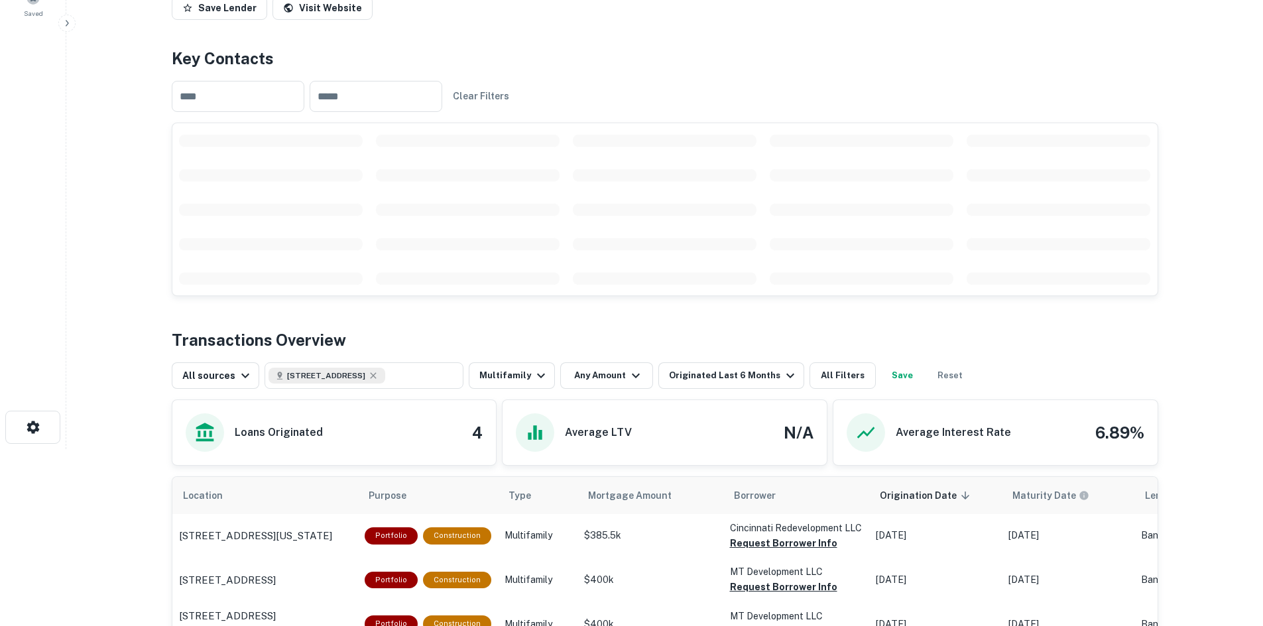
scroll to position [199, 0]
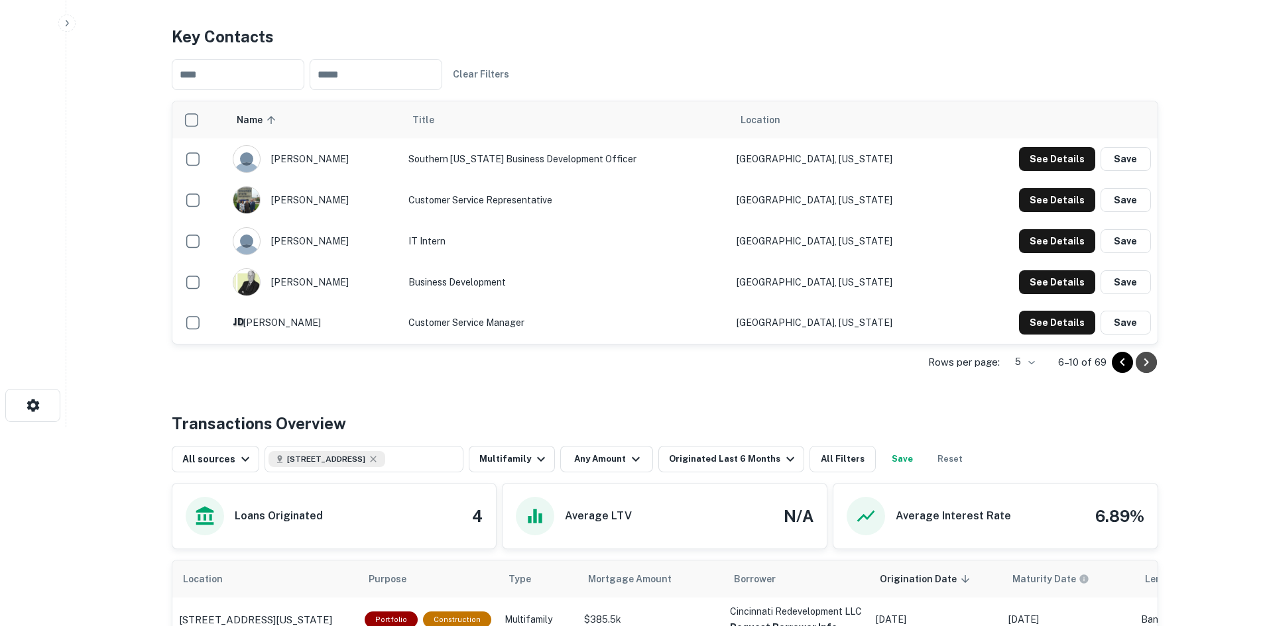
click at [1148, 366] on icon "Go to next page" at bounding box center [1145, 362] width 5 height 8
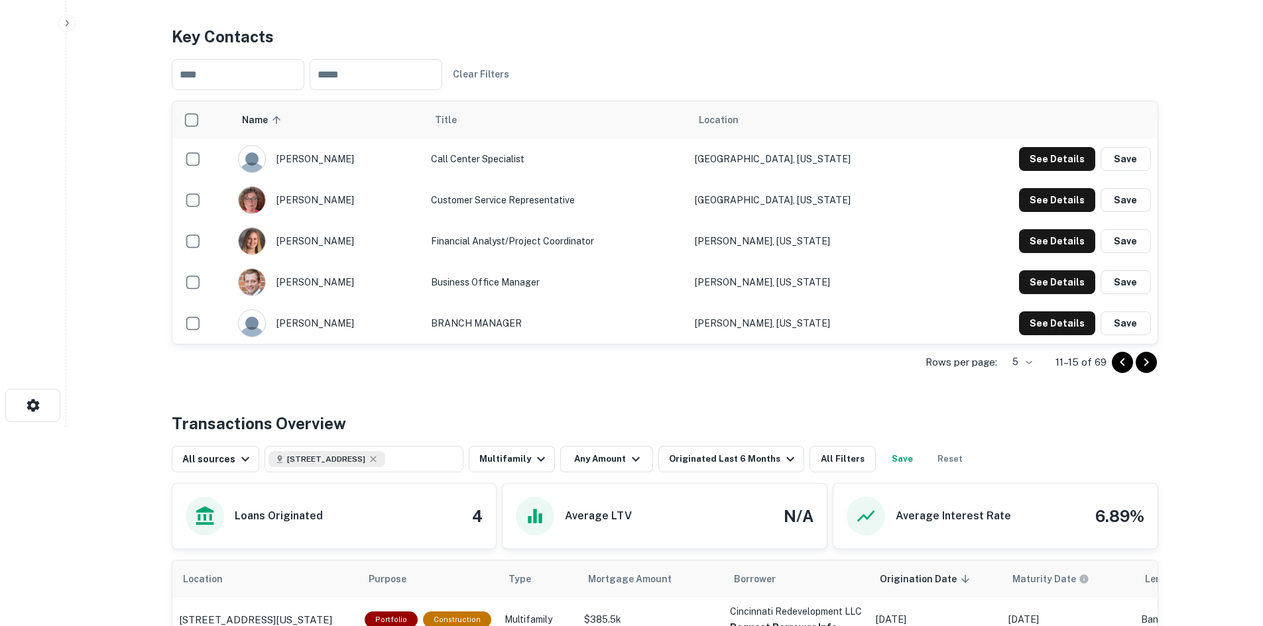
click at [1148, 366] on icon "Go to next page" at bounding box center [1145, 362] width 5 height 8
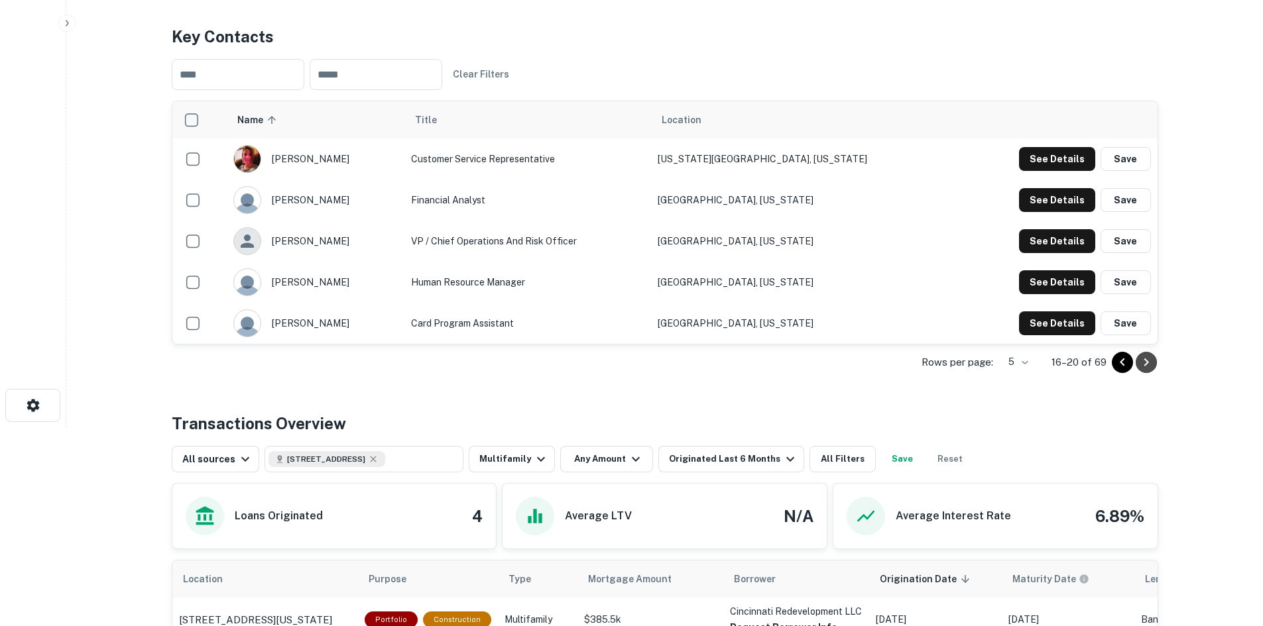
click at [1148, 366] on icon "Go to next page" at bounding box center [1145, 362] width 5 height 8
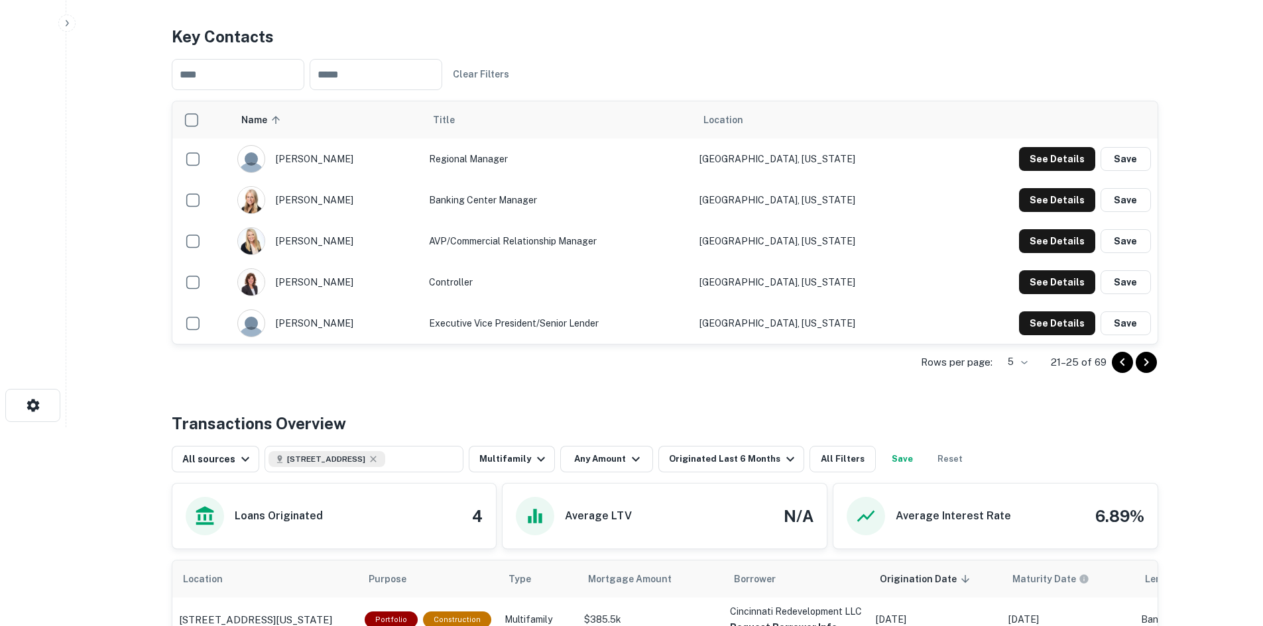
click at [1148, 366] on icon "Go to next page" at bounding box center [1145, 362] width 5 height 8
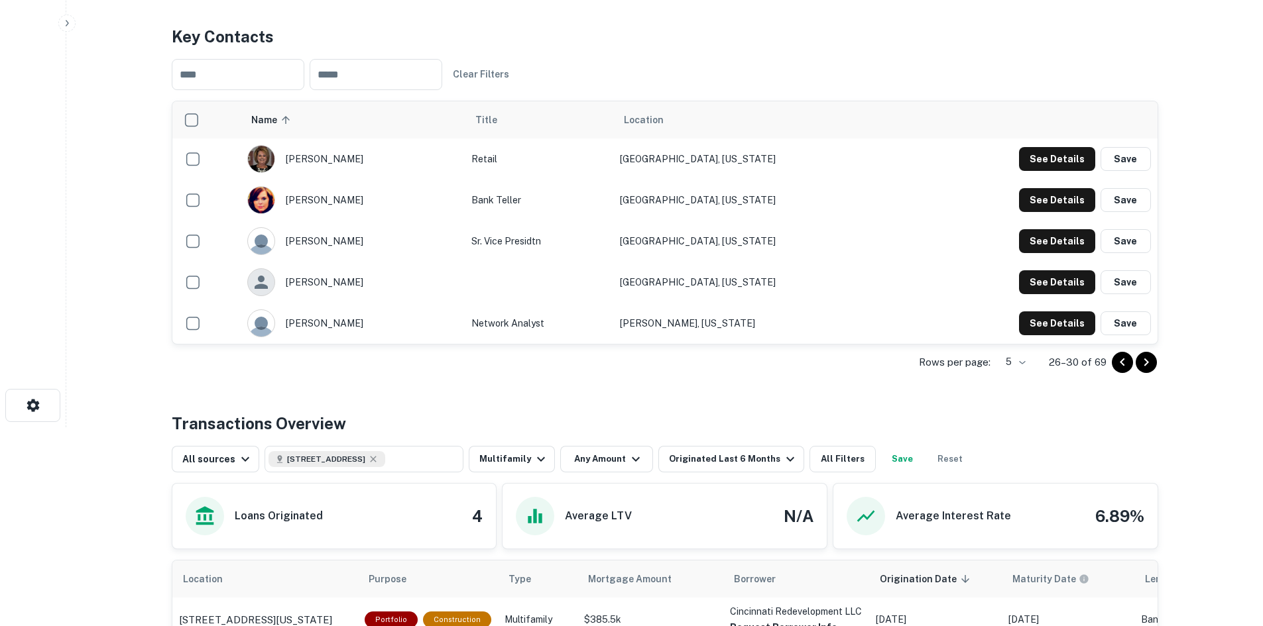
click at [1128, 371] on icon "Go to previous page" at bounding box center [1122, 363] width 16 height 16
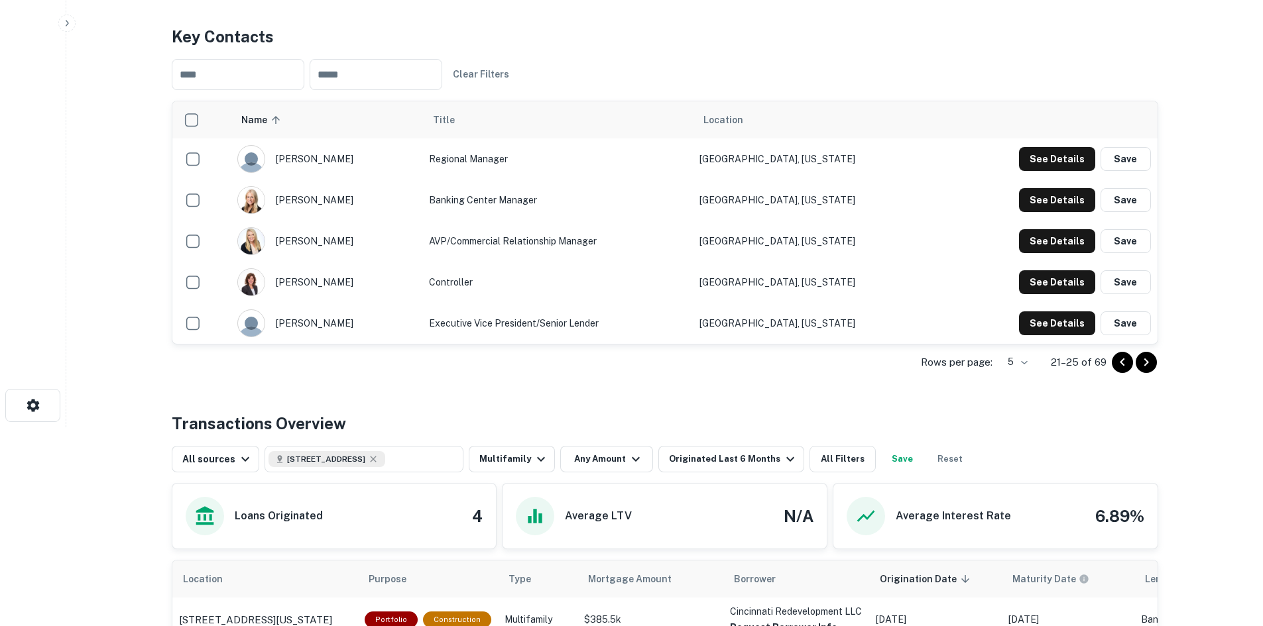
click at [1128, 371] on icon "Go to previous page" at bounding box center [1122, 363] width 16 height 16
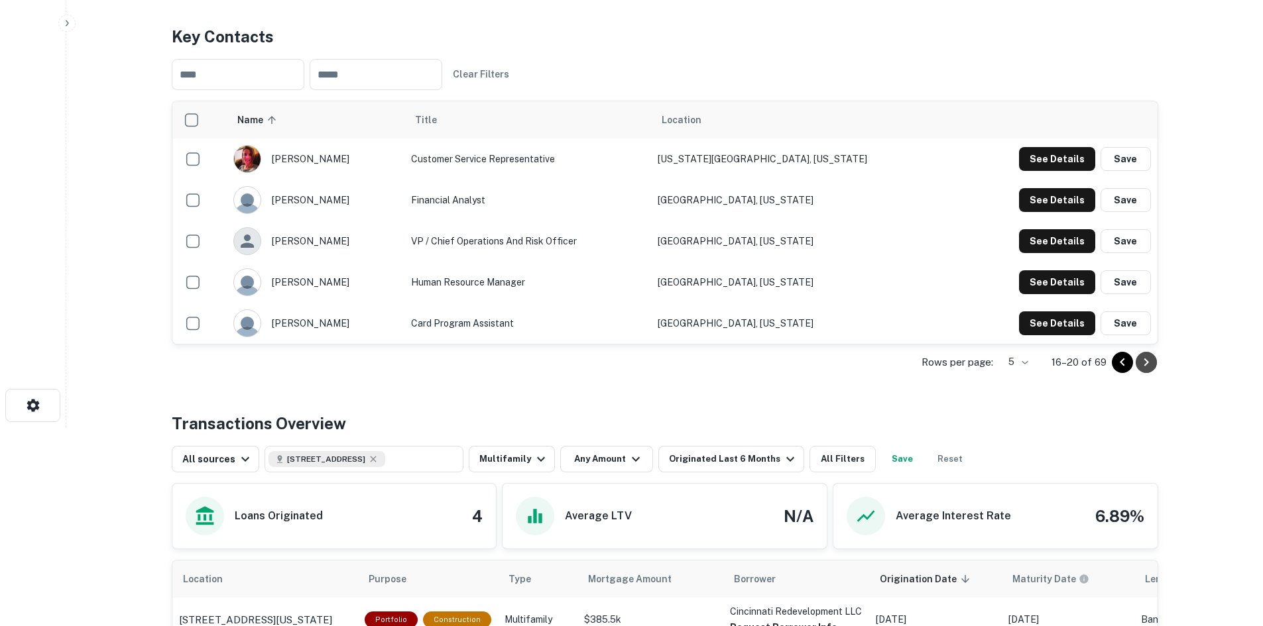
click at [1153, 371] on icon "Go to next page" at bounding box center [1146, 363] width 16 height 16
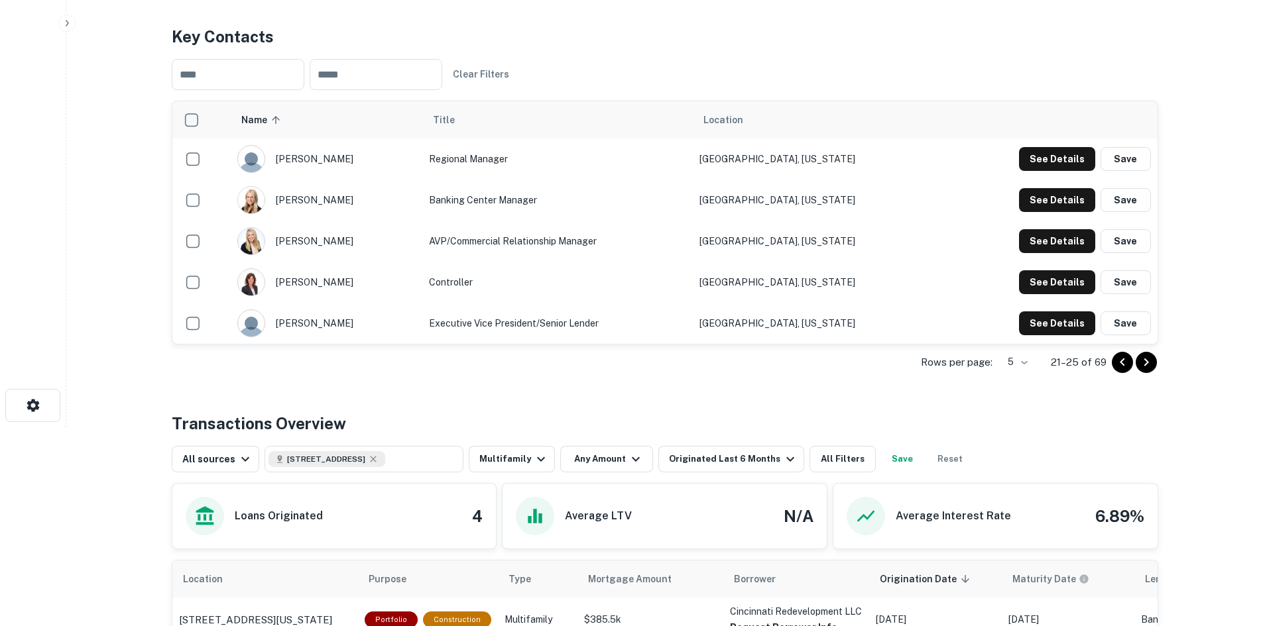
click at [1148, 366] on icon "Go to next page" at bounding box center [1145, 362] width 5 height 8
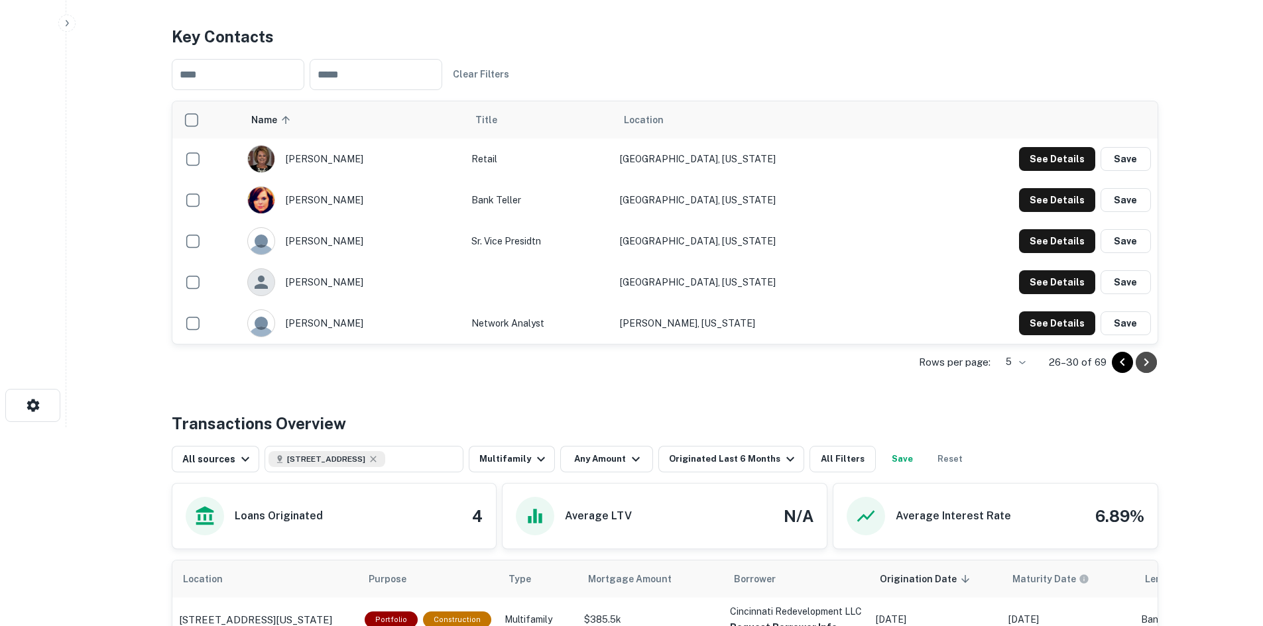
click at [1139, 371] on icon "Go to next page" at bounding box center [1146, 363] width 16 height 16
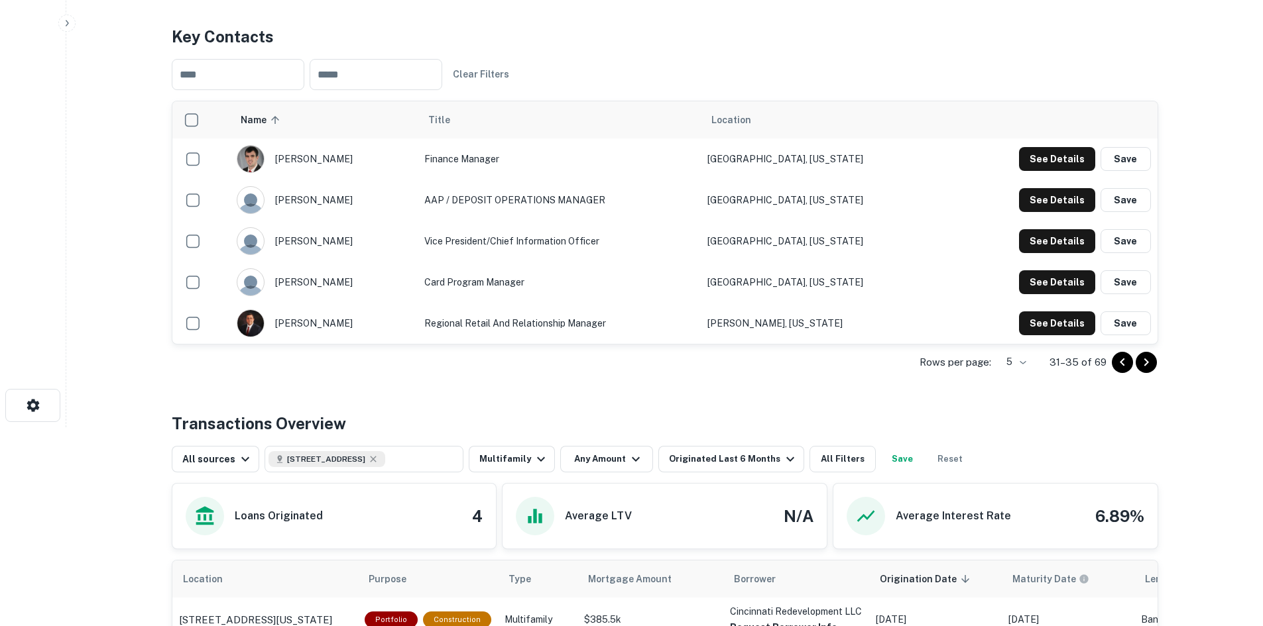
click at [1137, 373] on button "Go to next page" at bounding box center [1145, 362] width 21 height 21
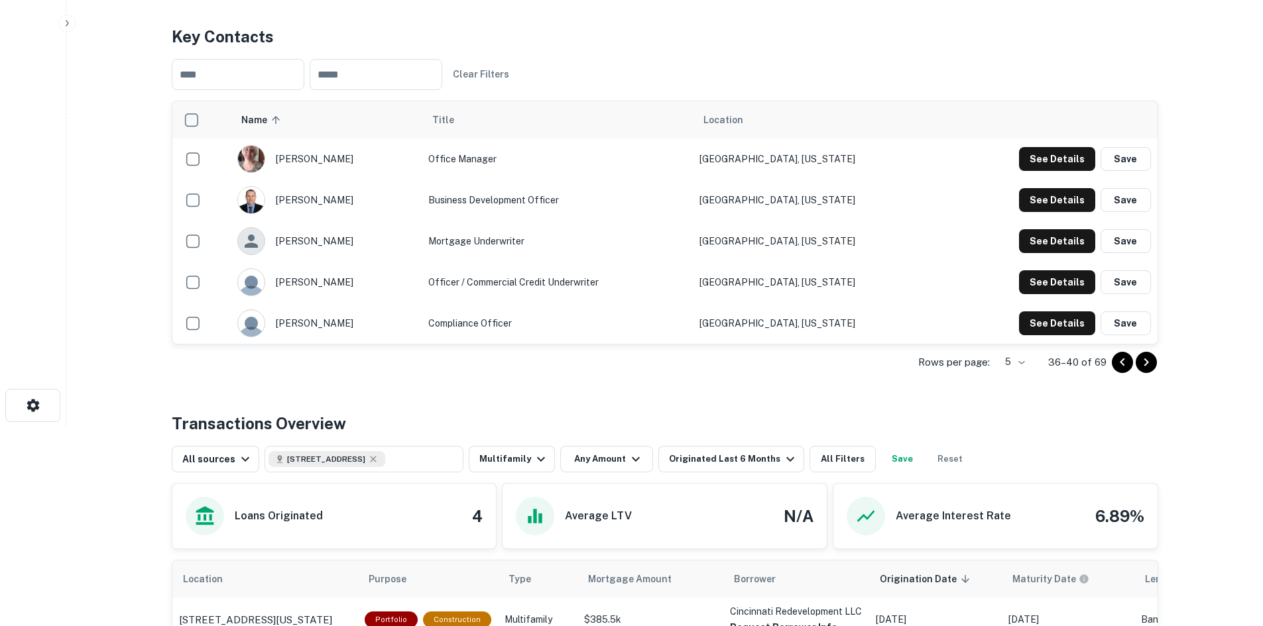
click at [1120, 371] on icon "Go to previous page" at bounding box center [1122, 363] width 16 height 16
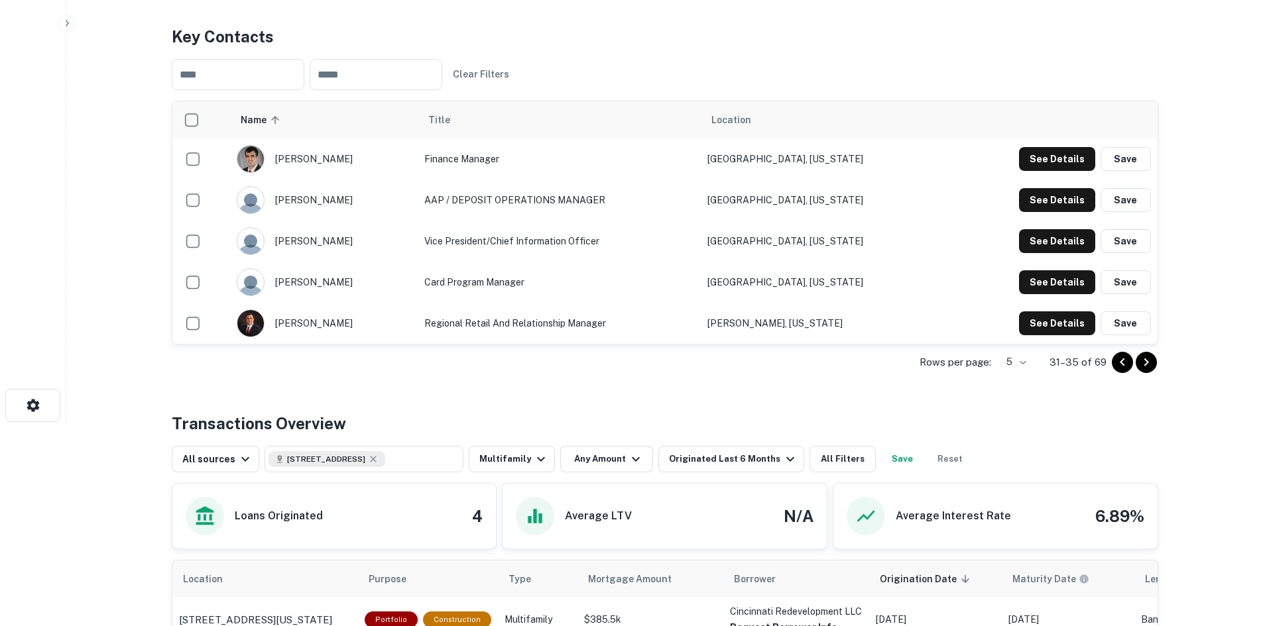
click at [1120, 371] on icon "Go to previous page" at bounding box center [1122, 363] width 16 height 16
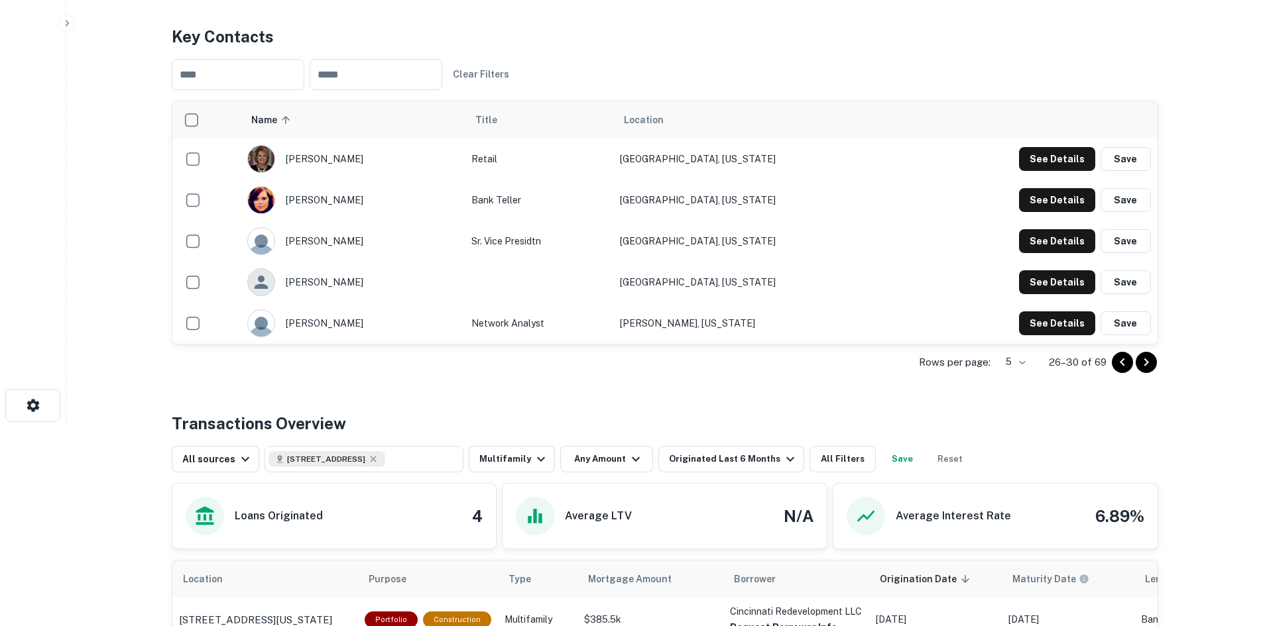
click at [1120, 371] on icon "Go to previous page" at bounding box center [1122, 363] width 16 height 16
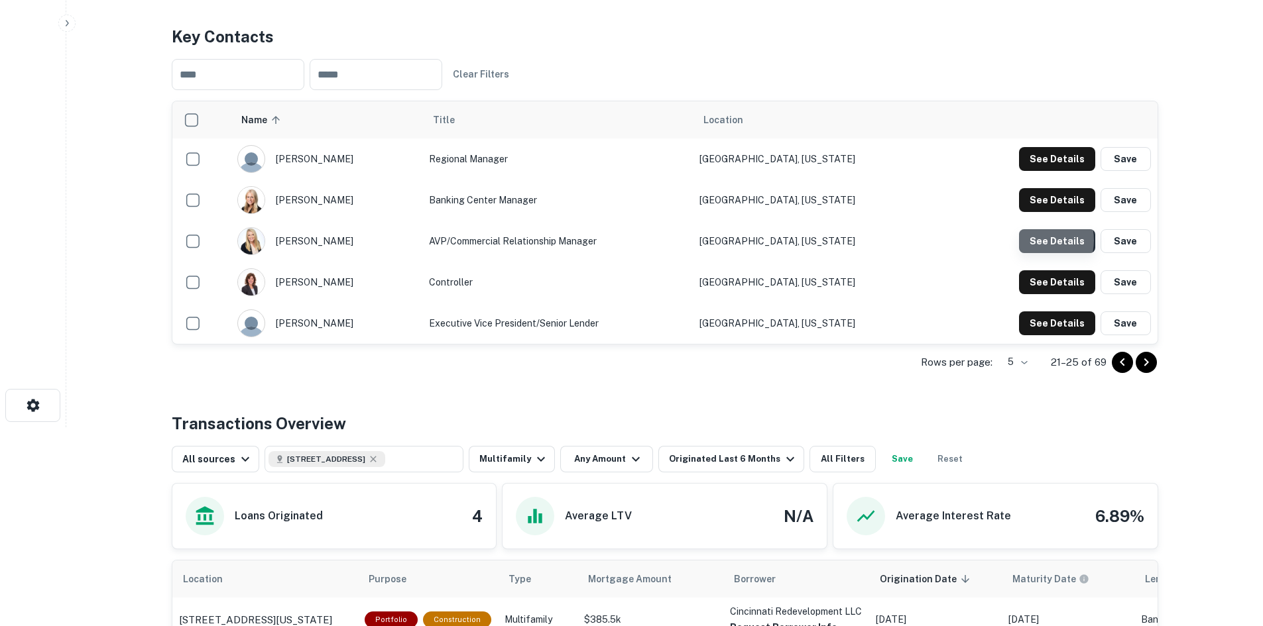
click at [1037, 171] on button "See Details" at bounding box center [1057, 159] width 76 height 24
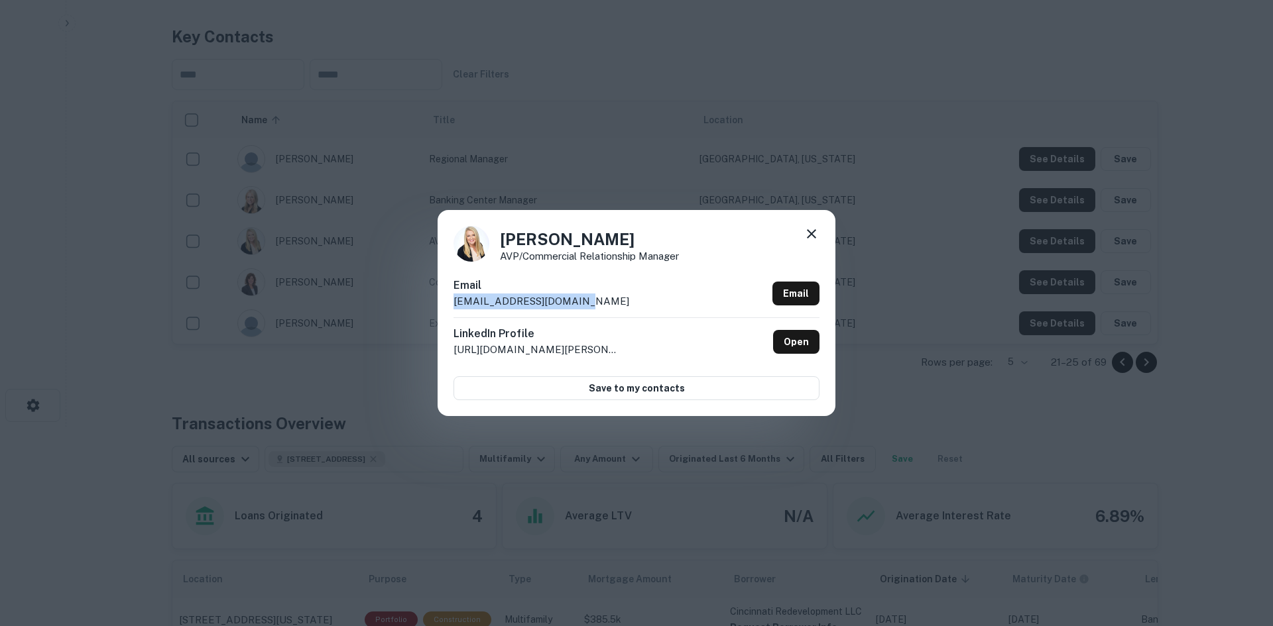
drag, startPoint x: 454, startPoint y: 302, endPoint x: 579, endPoint y: 302, distance: 124.6
click at [579, 302] on div "Email [EMAIL_ADDRESS][DOMAIN_NAME] Email" at bounding box center [636, 298] width 366 height 40
drag, startPoint x: 503, startPoint y: 238, endPoint x: 649, endPoint y: 239, distance: 145.8
click at [649, 239] on h4 "[PERSON_NAME]" at bounding box center [589, 239] width 179 height 24
click at [723, 159] on div "[PERSON_NAME] AVP/Commercial Relationship Manager Email [EMAIL_ADDRESS][DOMAIN_…" at bounding box center [636, 313] width 1273 height 626
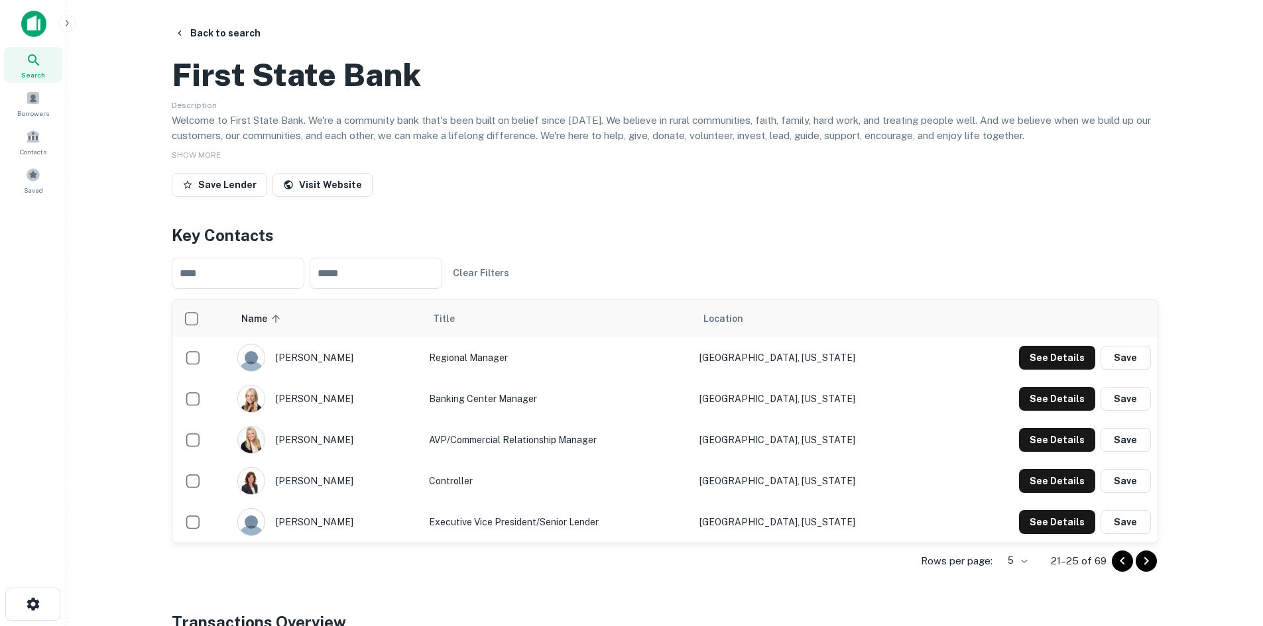
scroll to position [66, 0]
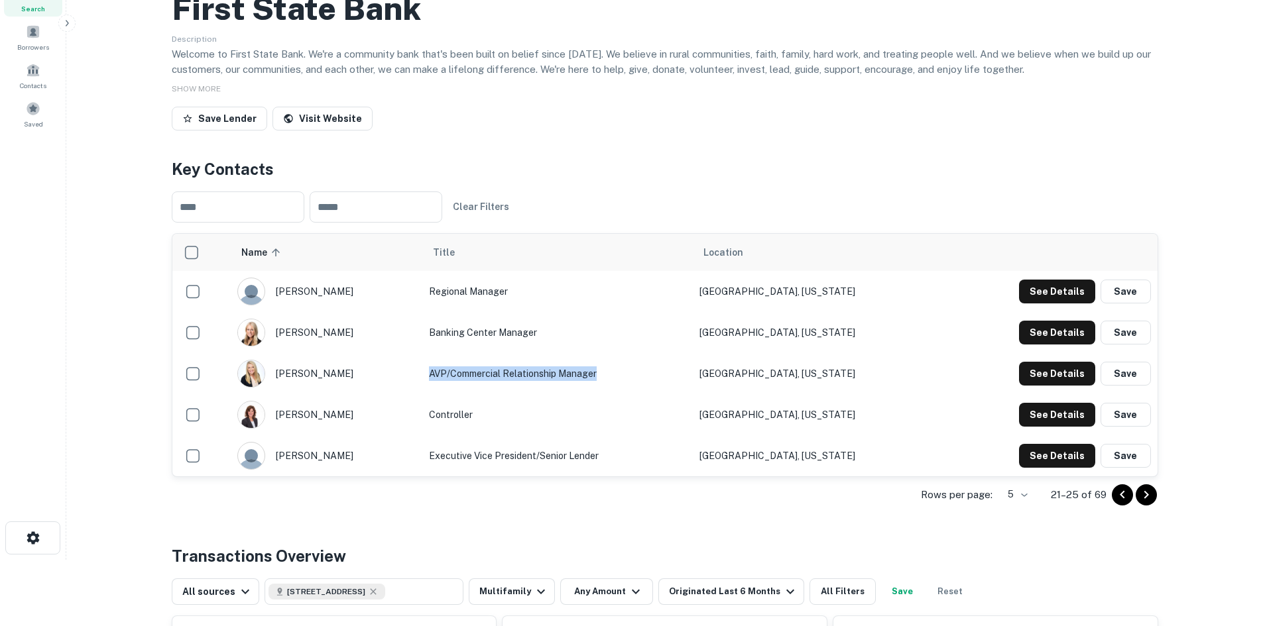
drag, startPoint x: 451, startPoint y: 432, endPoint x: 620, endPoint y: 437, distance: 169.8
click at [620, 394] on td "AVP/Commercial Relationship Manager" at bounding box center [557, 373] width 270 height 41
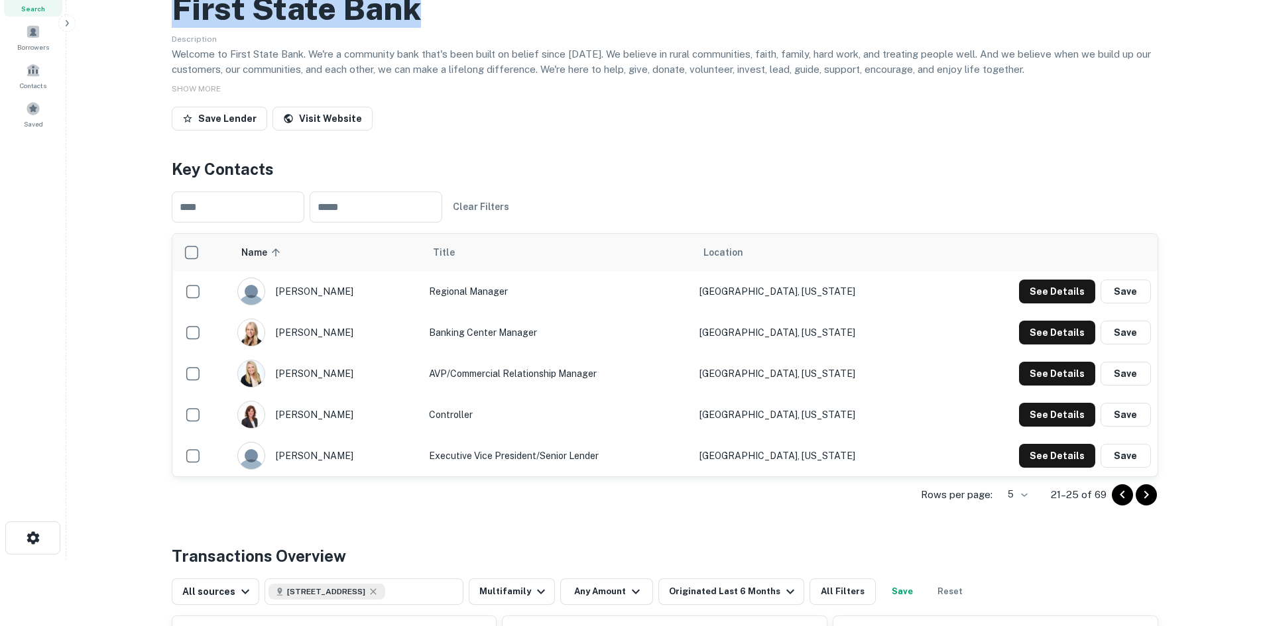
drag, startPoint x: 449, startPoint y: 70, endPoint x: 178, endPoint y: 74, distance: 271.1
click at [178, 28] on div "First State Bank" at bounding box center [665, 8] width 986 height 38
click at [349, 388] on div "[PERSON_NAME]" at bounding box center [326, 374] width 178 height 28
drag, startPoint x: 460, startPoint y: 72, endPoint x: 11, endPoint y: 109, distance: 450.3
click at [156, 71] on div "Back to search First State Bank Description Welcome to First State Bank. We're …" at bounding box center [665, 510] width 1018 height 1110
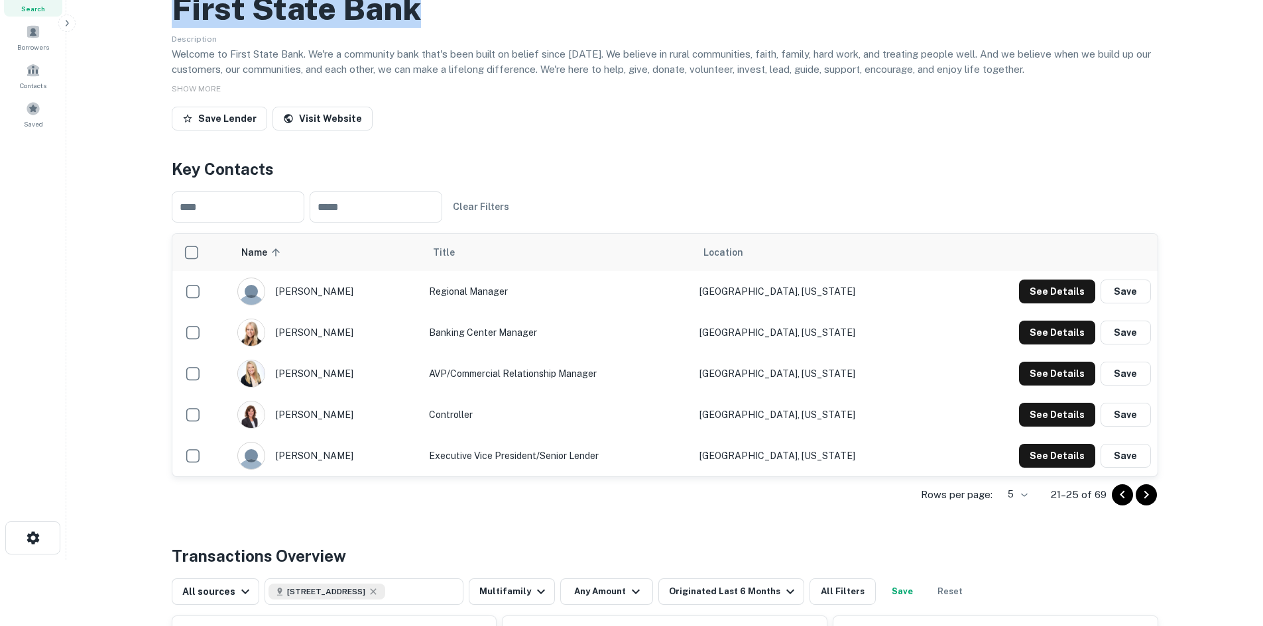
click at [358, 28] on h2 "First State Bank" at bounding box center [296, 8] width 249 height 38
drag, startPoint x: 372, startPoint y: 70, endPoint x: 355, endPoint y: 68, distance: 17.4
click at [372, 28] on h2 "First State Bank" at bounding box center [296, 8] width 249 height 38
click at [333, 28] on h2 "First State Bank" at bounding box center [296, 8] width 249 height 38
click at [326, 28] on h2 "First State Bank" at bounding box center [296, 8] width 249 height 38
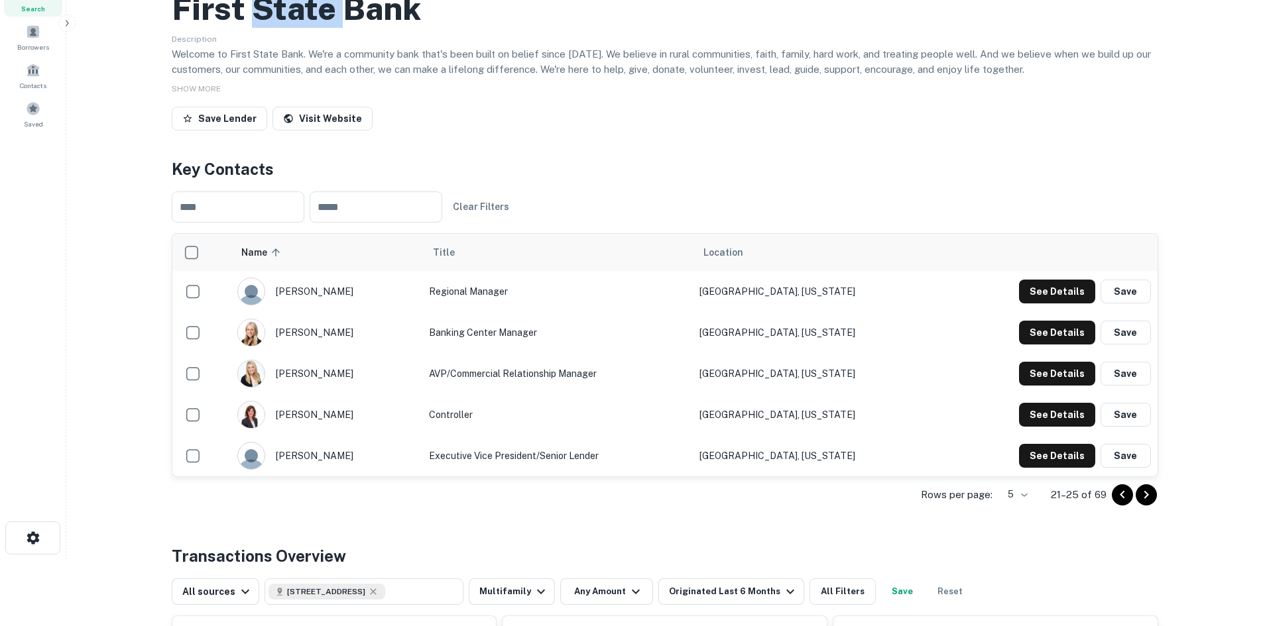
click at [326, 28] on h2 "First State Bank" at bounding box center [296, 8] width 249 height 38
click at [1050, 304] on button "See Details" at bounding box center [1057, 292] width 76 height 24
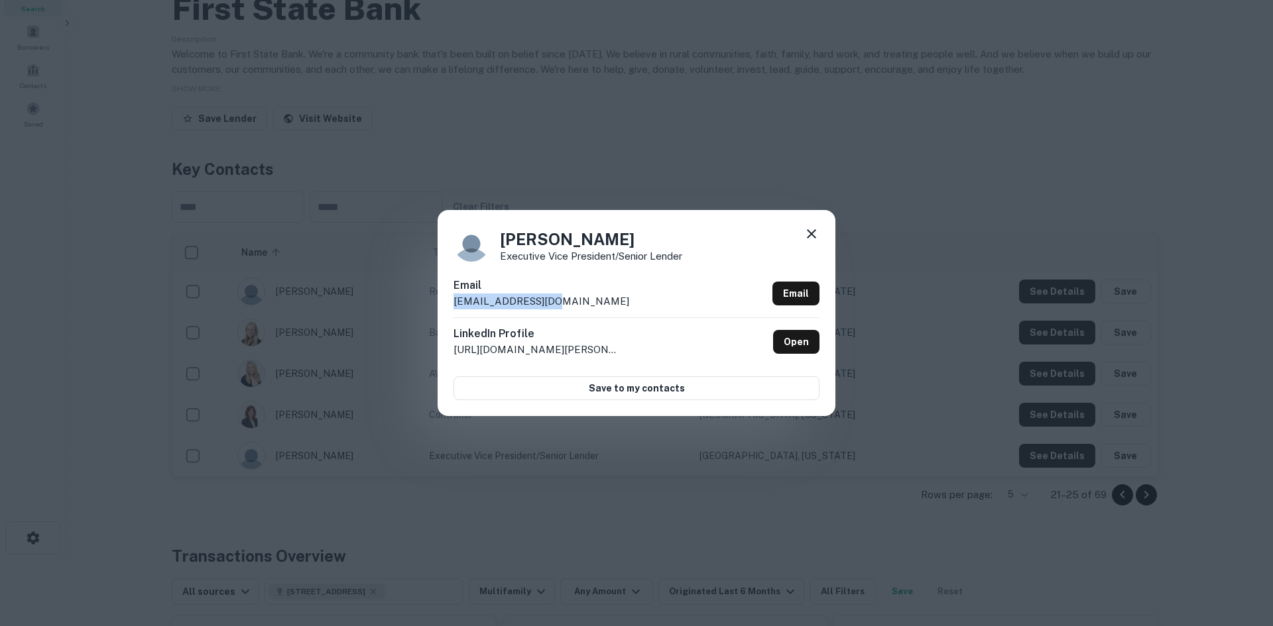
drag, startPoint x: 454, startPoint y: 302, endPoint x: 577, endPoint y: 308, distance: 122.8
click at [577, 308] on div "Email [EMAIL_ADDRESS][DOMAIN_NAME] Email" at bounding box center [636, 298] width 366 height 40
drag, startPoint x: 503, startPoint y: 239, endPoint x: 618, endPoint y: 239, distance: 114.7
click at [616, 239] on h4 "[PERSON_NAME]" at bounding box center [591, 239] width 182 height 24
drag, startPoint x: 500, startPoint y: 255, endPoint x: 697, endPoint y: 255, distance: 196.9
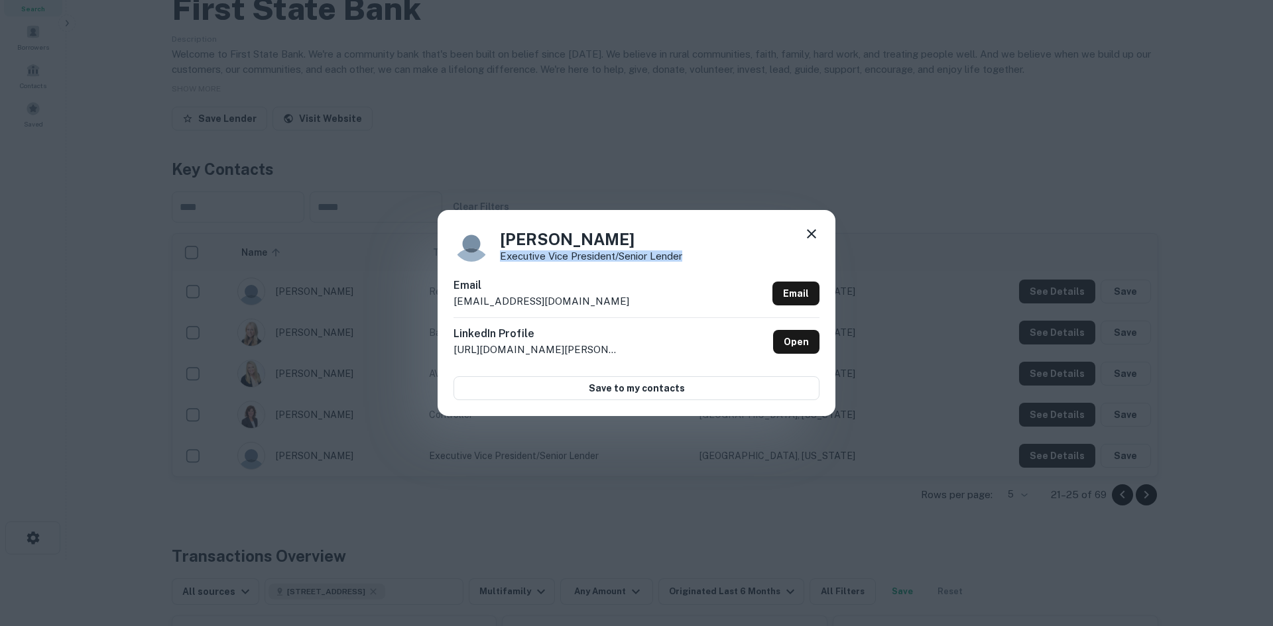
click at [697, 255] on div "[PERSON_NAME] Executive Vice President/Senior Lender" at bounding box center [636, 244] width 366 height 36
click at [510, 162] on div "[PERSON_NAME] Executive Vice President/Senior Lender Email [EMAIL_ADDRESS][DOMA…" at bounding box center [636, 313] width 1273 height 626
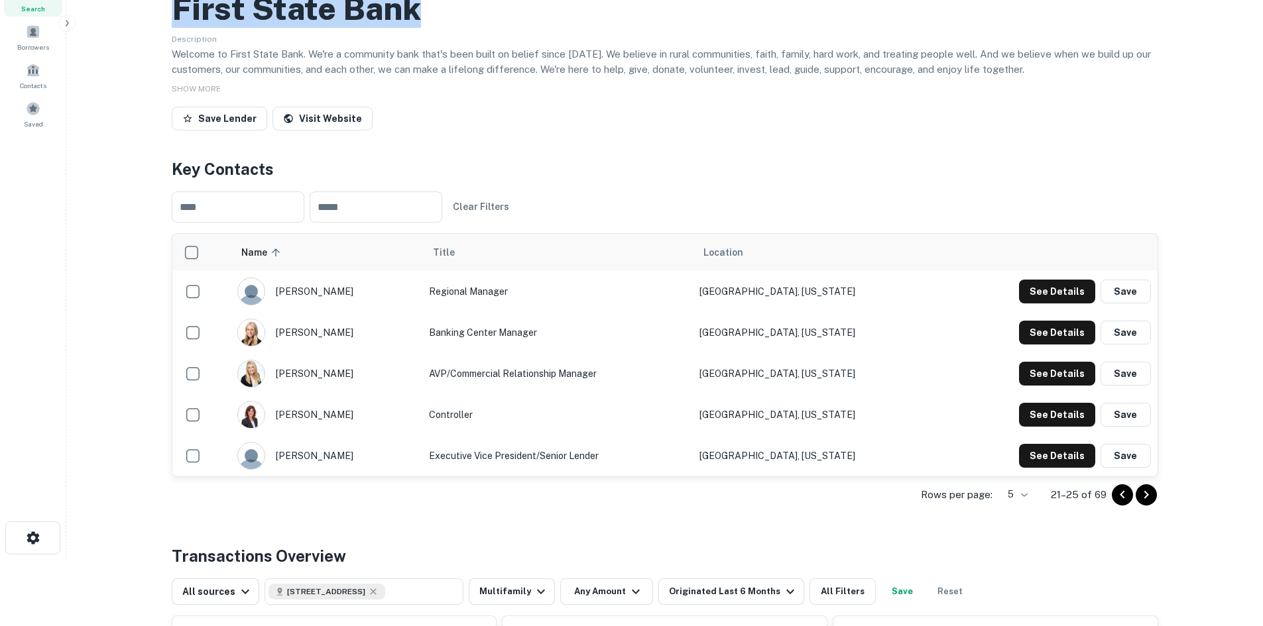
drag, startPoint x: 174, startPoint y: 64, endPoint x: 420, endPoint y: 85, distance: 246.8
click at [420, 28] on h2 "First State Bank" at bounding box center [296, 8] width 249 height 38
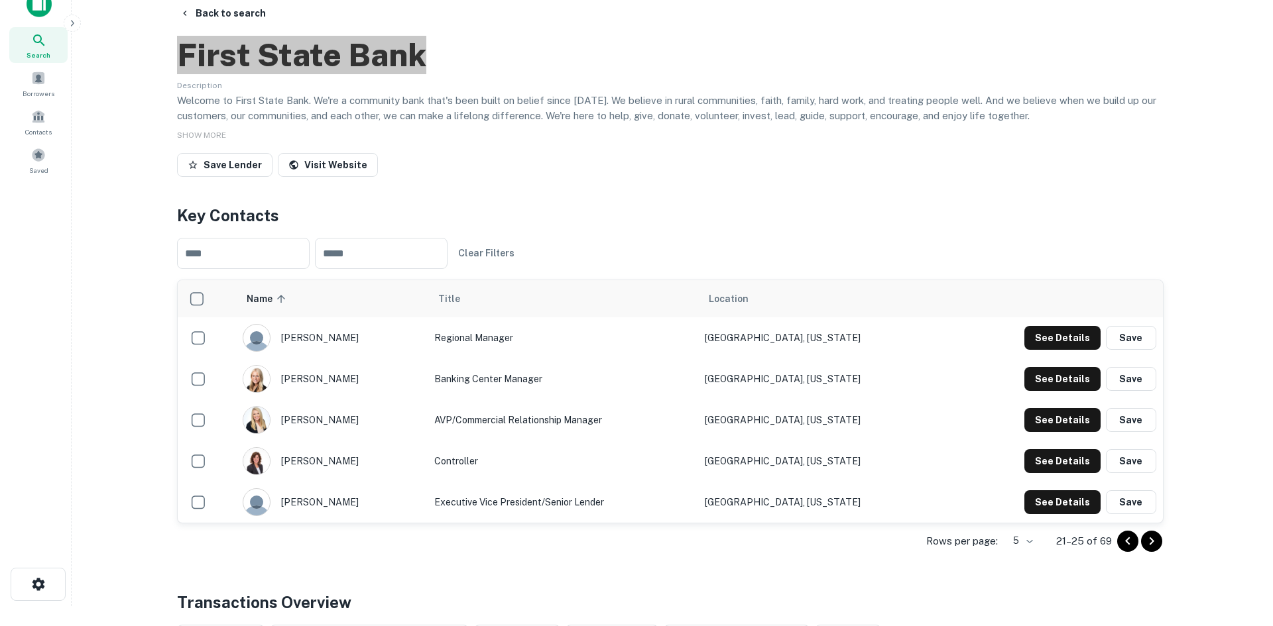
scroll to position [0, 0]
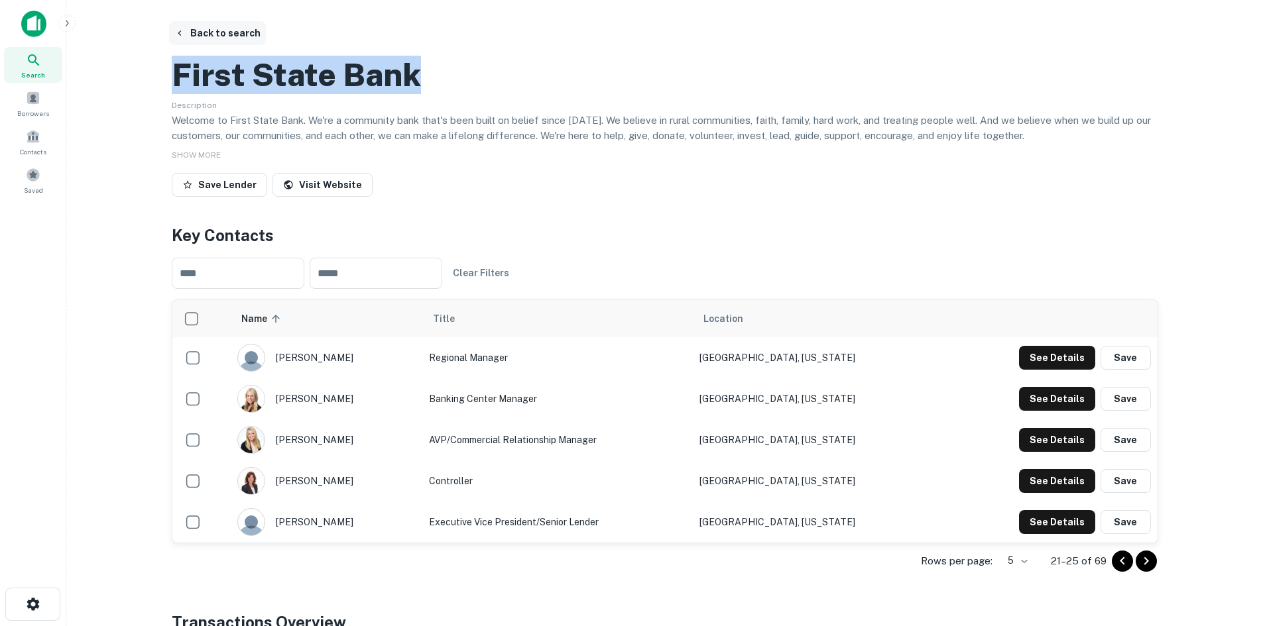
click at [225, 38] on button "Back to search" at bounding box center [217, 33] width 97 height 24
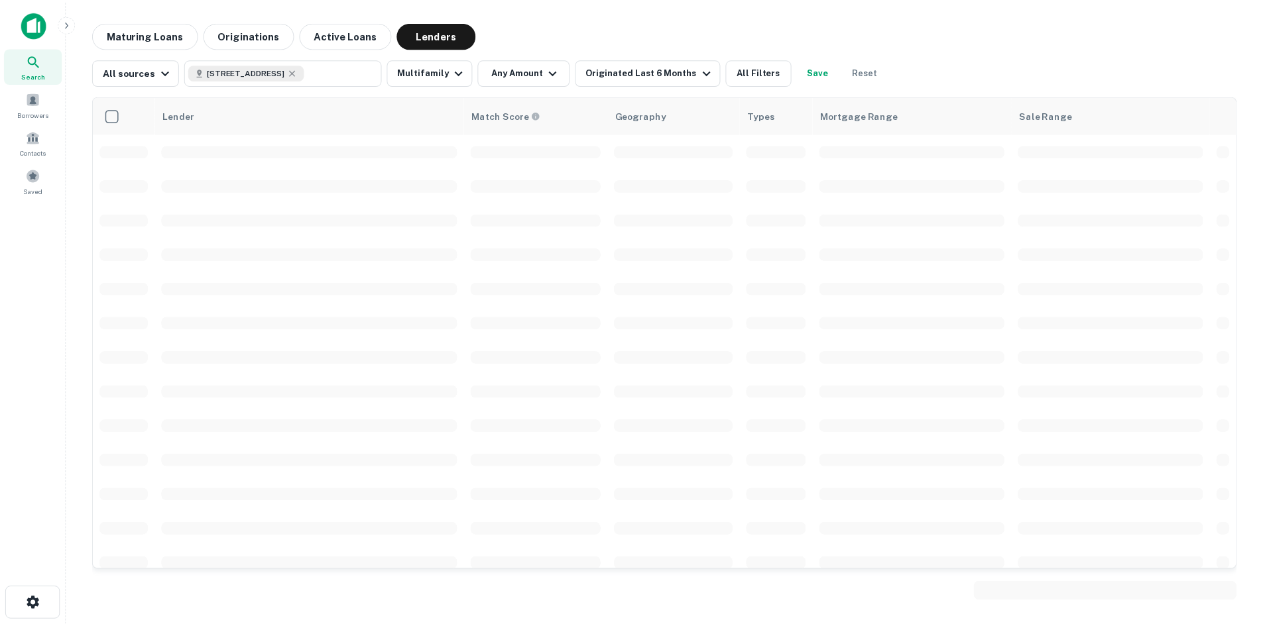
scroll to position [199, 0]
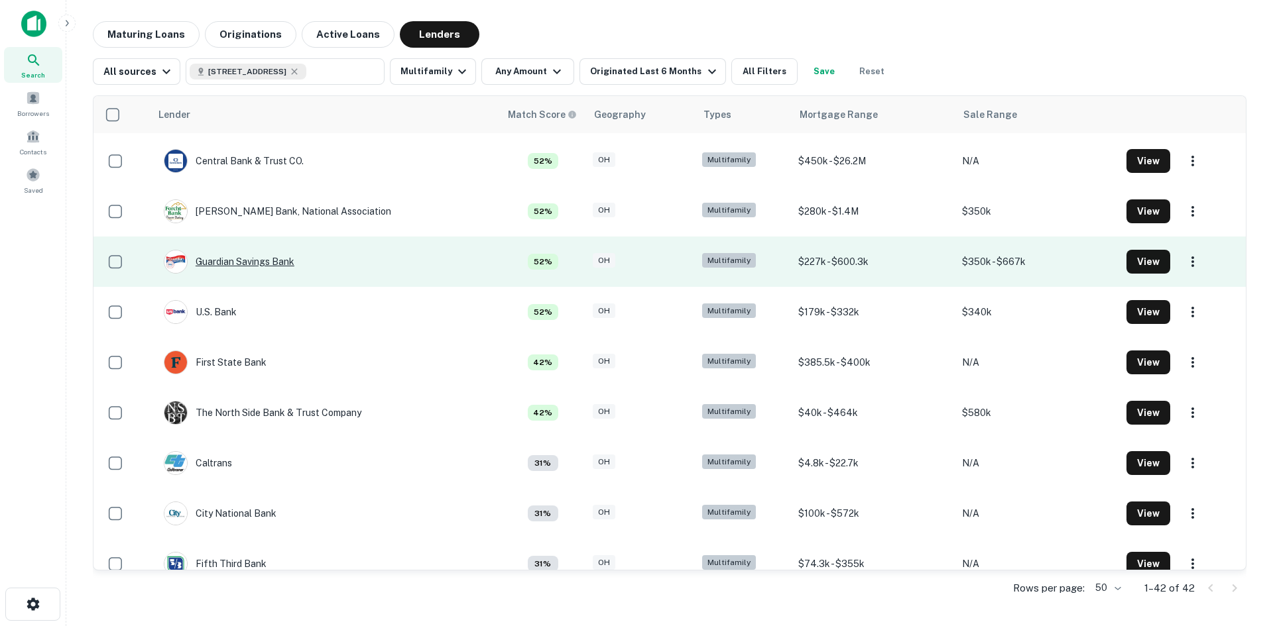
click at [240, 266] on div "Guardian Savings Bank" at bounding box center [229, 262] width 131 height 24
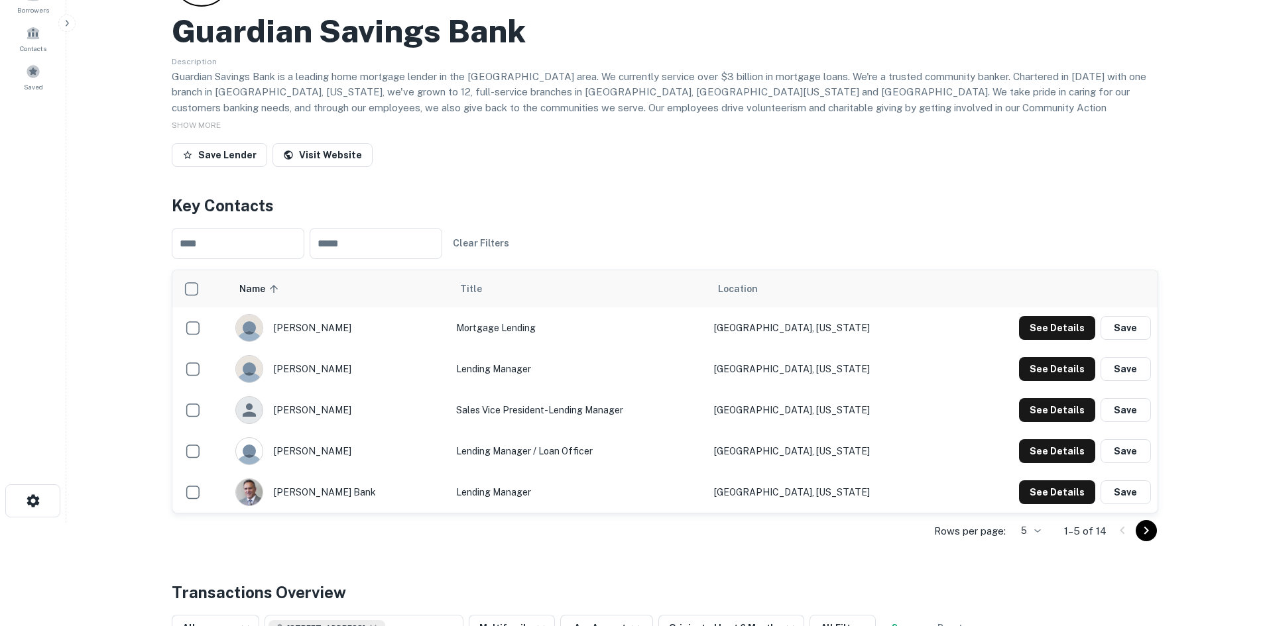
scroll to position [133, 0]
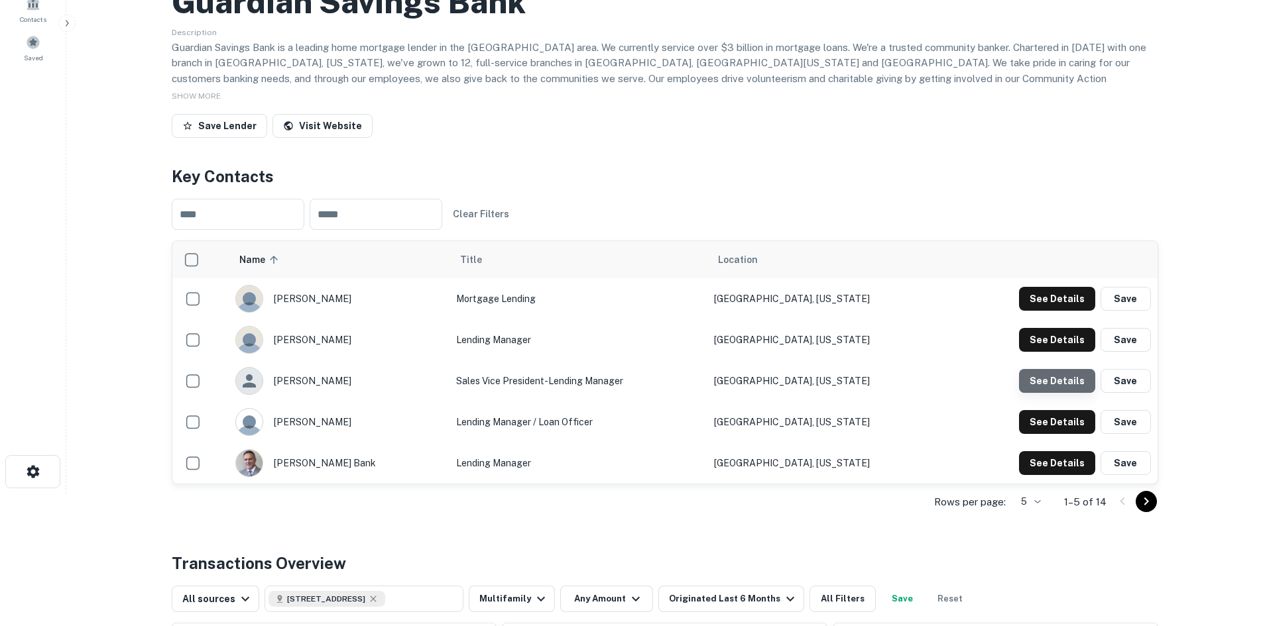
click at [1067, 311] on button "See Details" at bounding box center [1057, 299] width 76 height 24
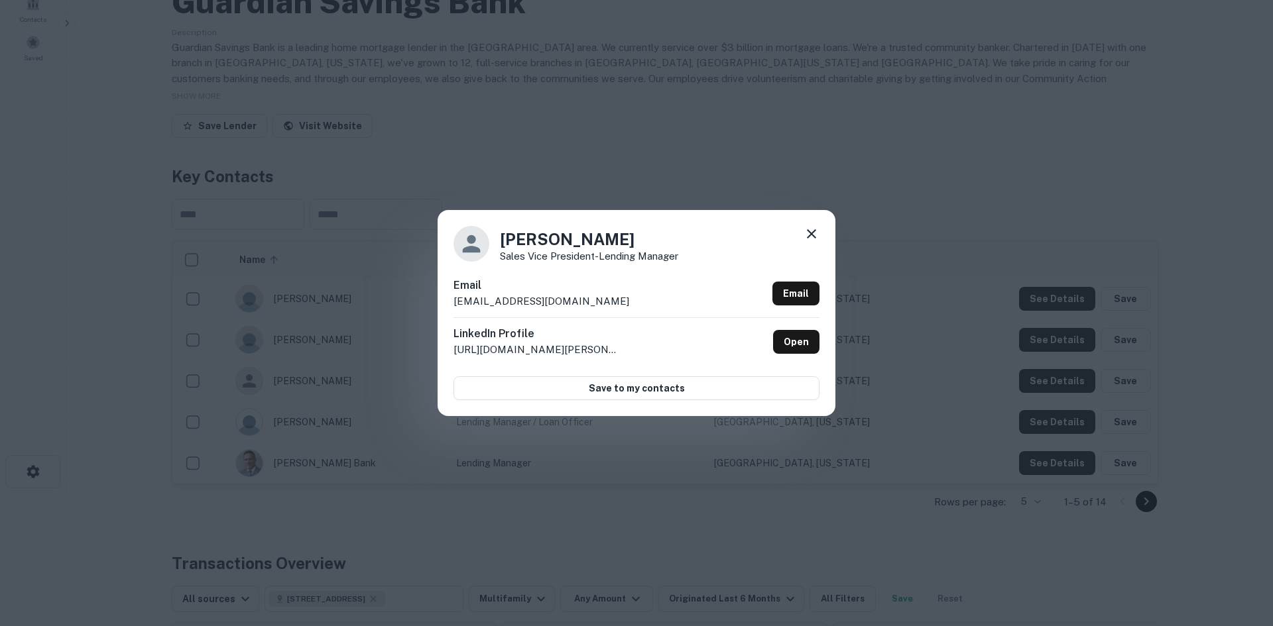
drag, startPoint x: 453, startPoint y: 302, endPoint x: 690, endPoint y: 301, distance: 236.6
click at [690, 301] on div "Email [EMAIL_ADDRESS][DOMAIN_NAME] Email" at bounding box center [636, 298] width 366 height 40
drag, startPoint x: 650, startPoint y: 271, endPoint x: 638, endPoint y: 270, distance: 12.0
click at [648, 271] on div "[PERSON_NAME] Sales Vice President-Lending Manager Email [EMAIL_ADDRESS][DOMAIN…" at bounding box center [636, 312] width 398 height 205
drag, startPoint x: 502, startPoint y: 240, endPoint x: 629, endPoint y: 241, distance: 127.3
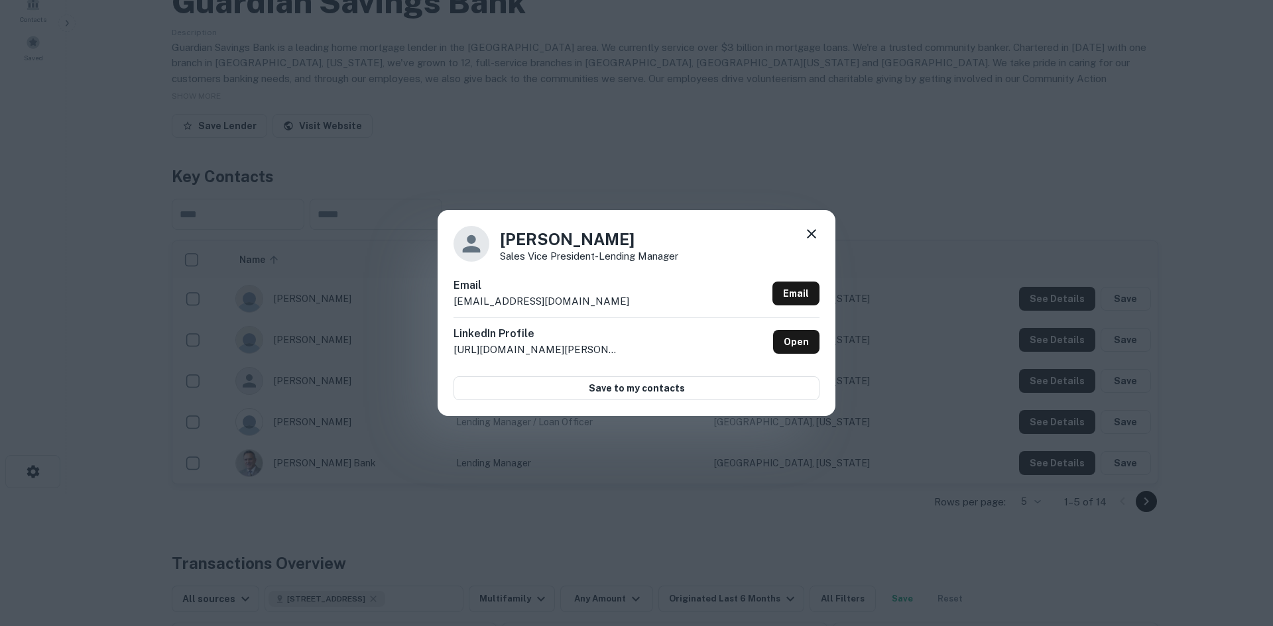
click at [629, 241] on h4 "[PERSON_NAME]" at bounding box center [589, 239] width 178 height 24
drag, startPoint x: 651, startPoint y: 145, endPoint x: 606, endPoint y: 146, distance: 45.1
click at [651, 145] on div "[PERSON_NAME] Sales Vice President-Lending Manager Email [EMAIL_ADDRESS][DOMAIN…" at bounding box center [636, 313] width 1273 height 626
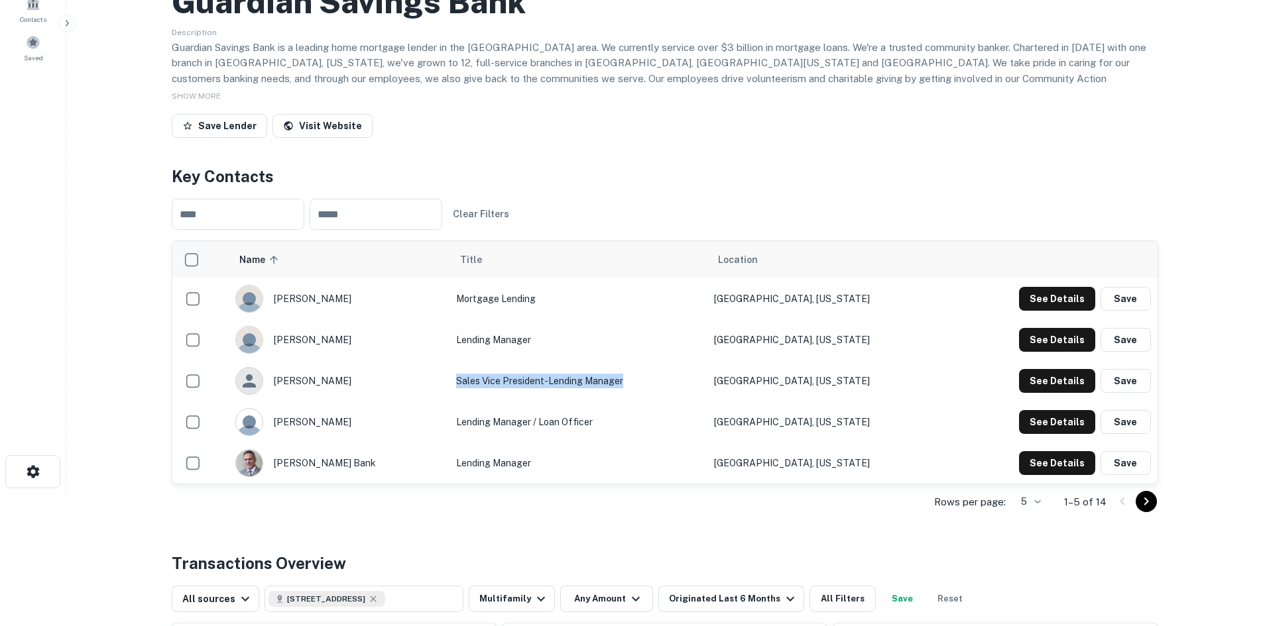
drag, startPoint x: 460, startPoint y: 378, endPoint x: 638, endPoint y: 394, distance: 179.0
click at [638, 394] on td "Sales Vice President-Lending Manager" at bounding box center [578, 381] width 258 height 41
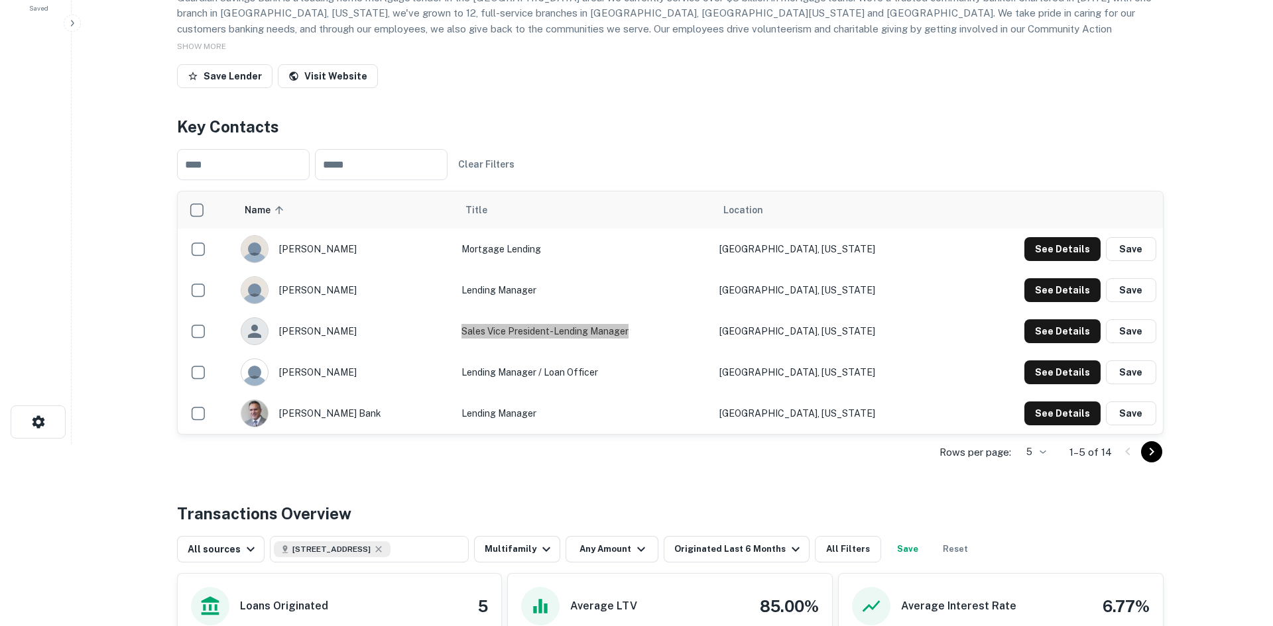
scroll to position [0, 0]
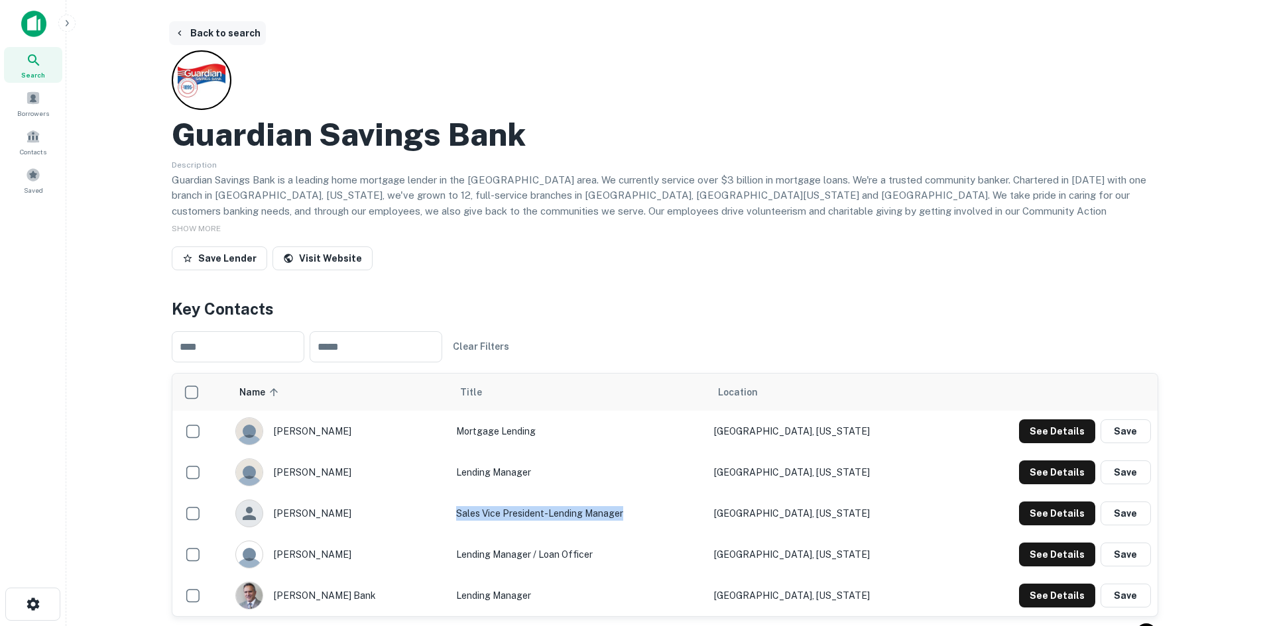
click at [226, 30] on button "Back to search" at bounding box center [217, 33] width 97 height 24
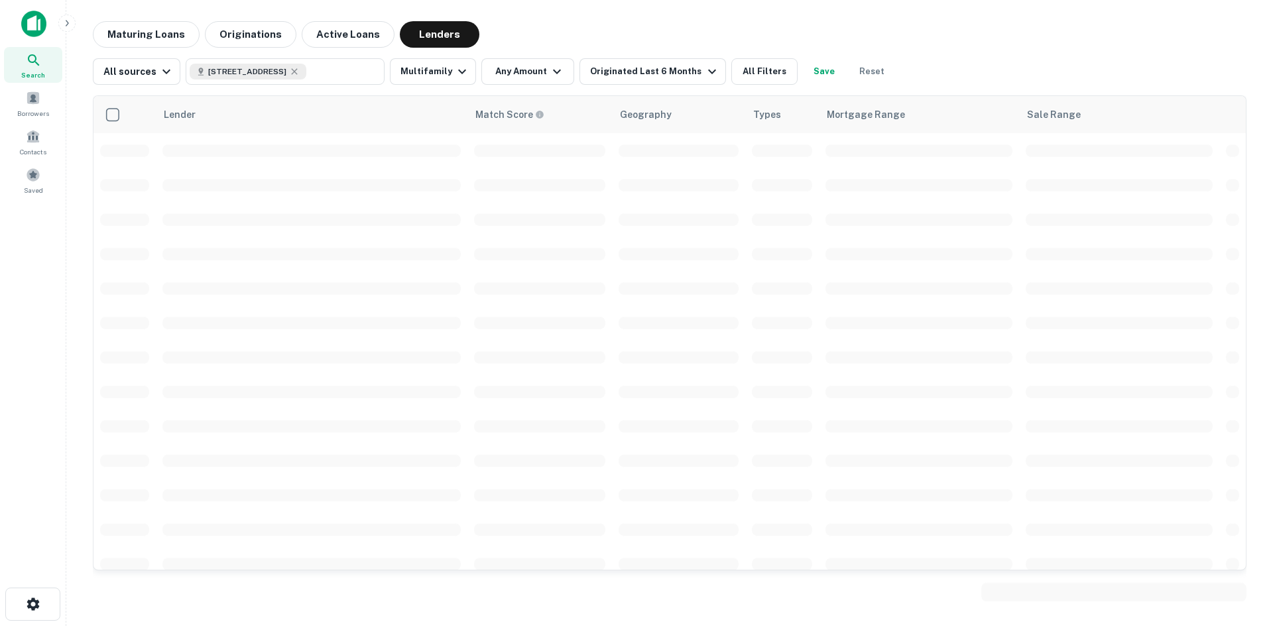
scroll to position [199, 0]
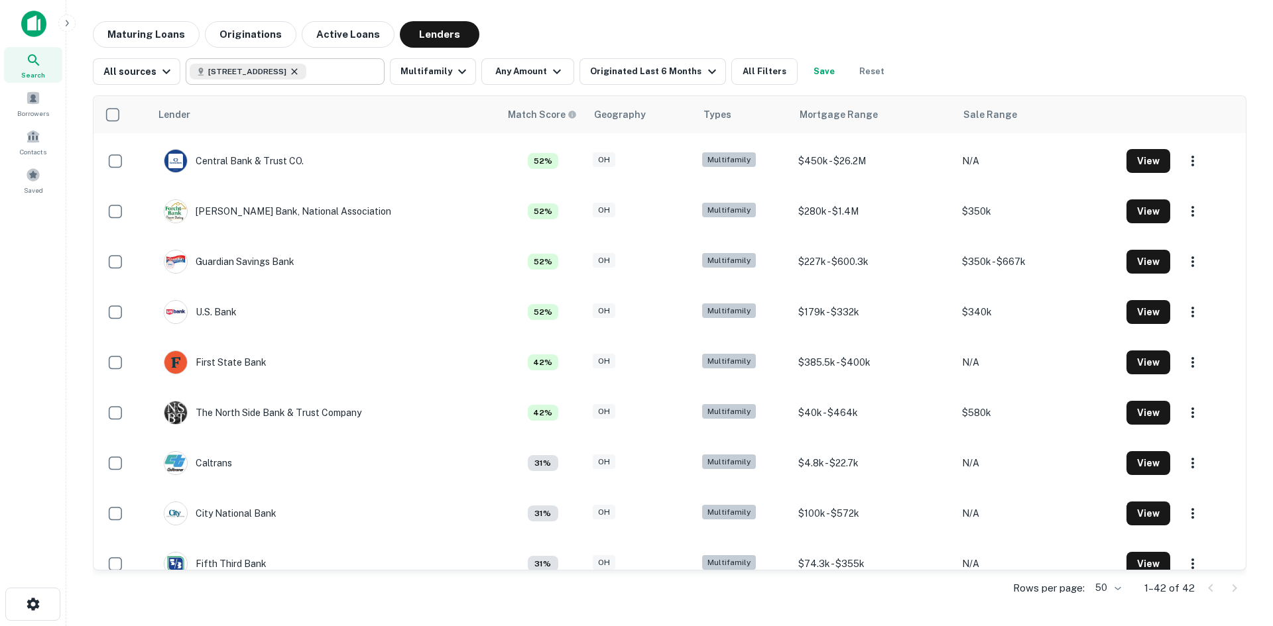
click at [300, 74] on icon at bounding box center [294, 71] width 11 height 11
type input "**********"
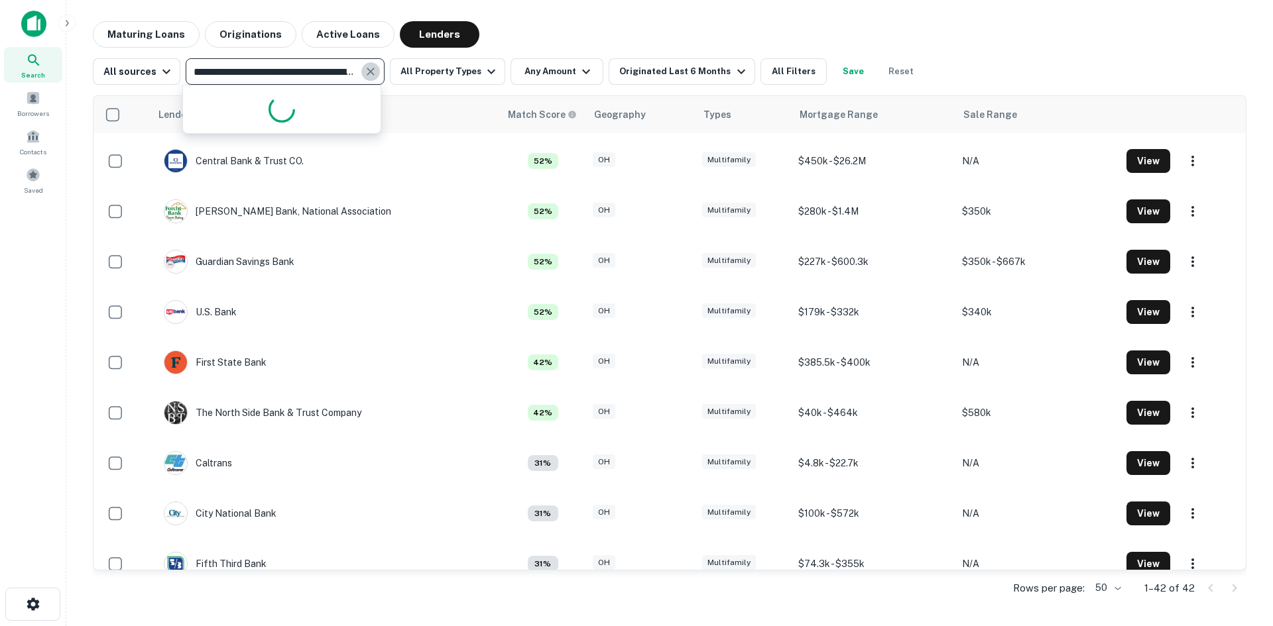
click at [369, 70] on icon "Clear" at bounding box center [371, 72] width 8 height 8
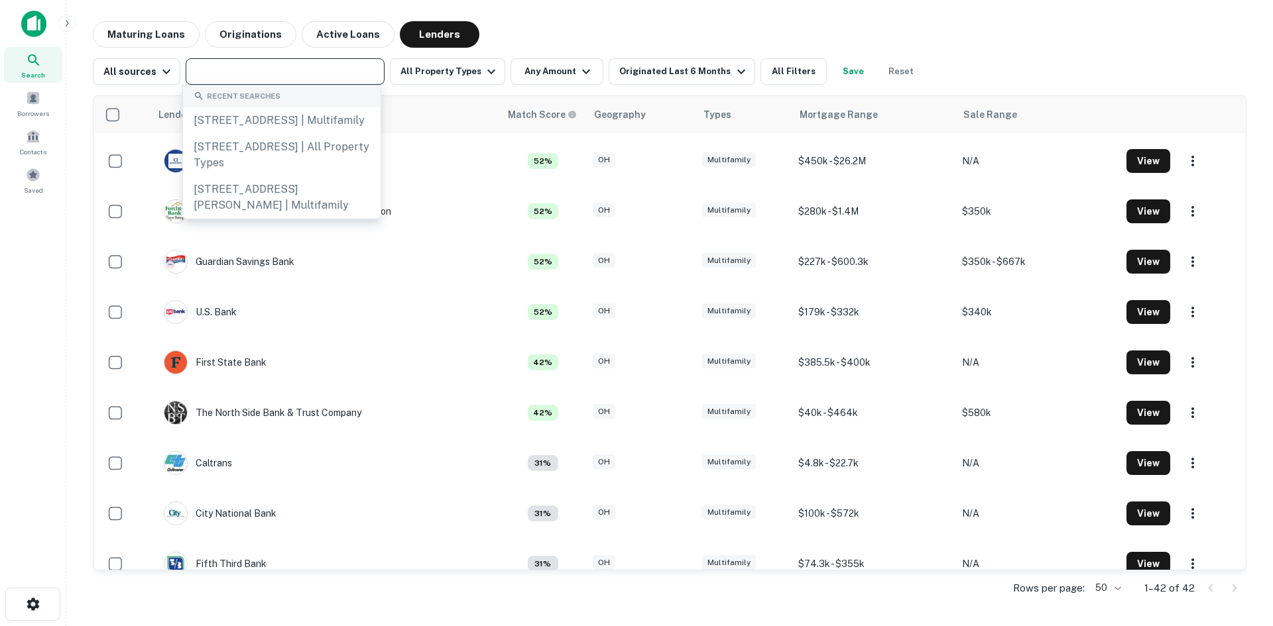
paste input "**********"
type input "**********"
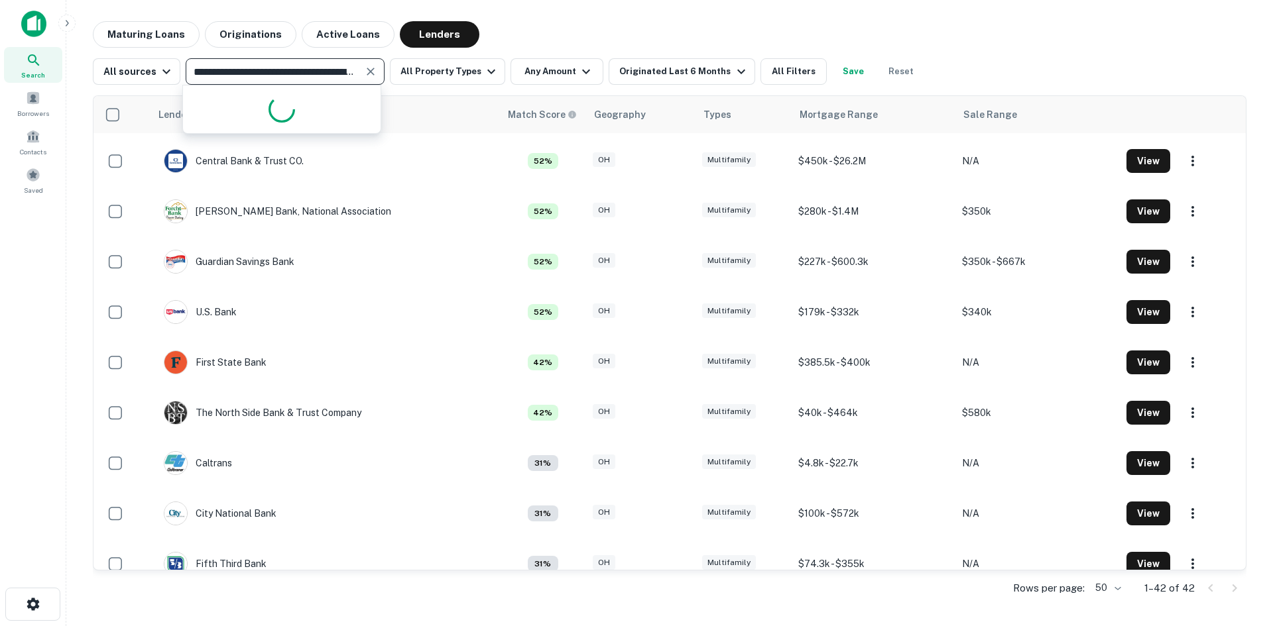
scroll to position [0, 83]
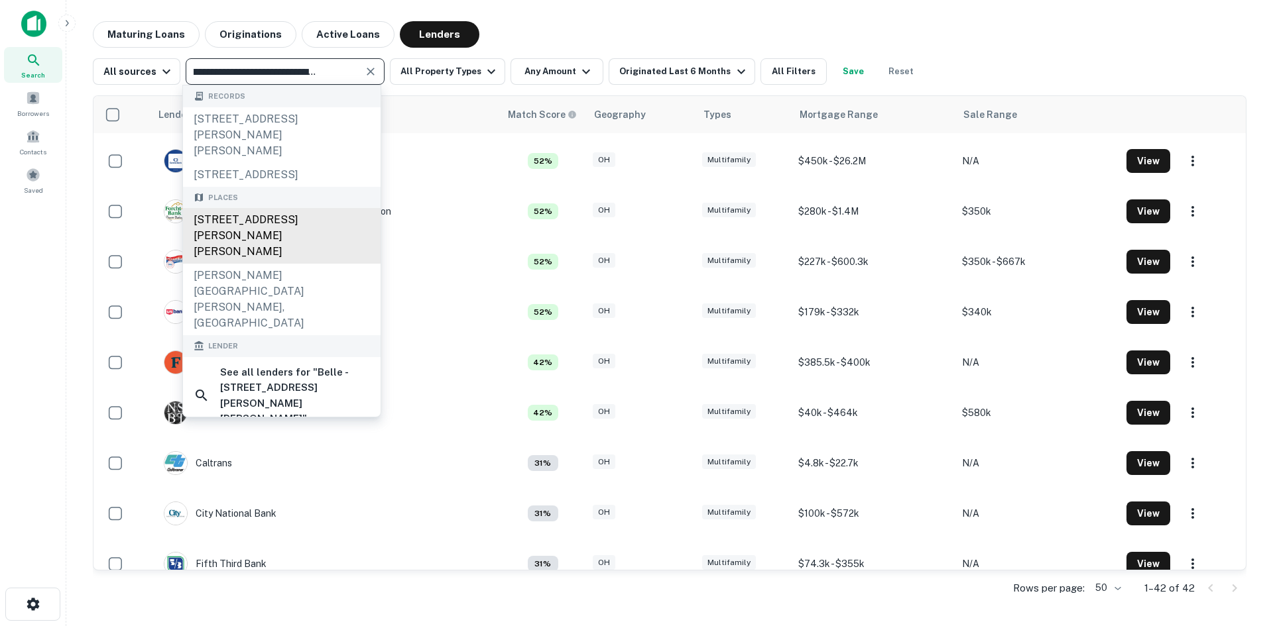
click at [248, 231] on div "[STREET_ADDRESS][PERSON_NAME][PERSON_NAME]" at bounding box center [282, 236] width 198 height 56
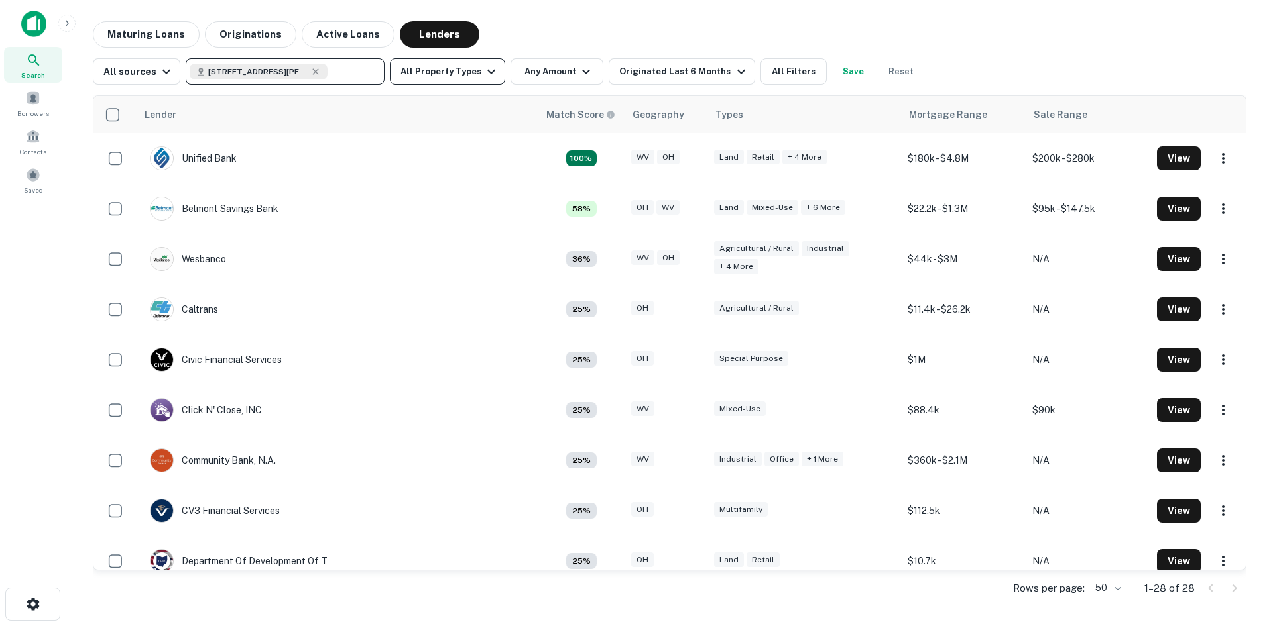
click at [483, 74] on icon "button" at bounding box center [491, 72] width 16 height 16
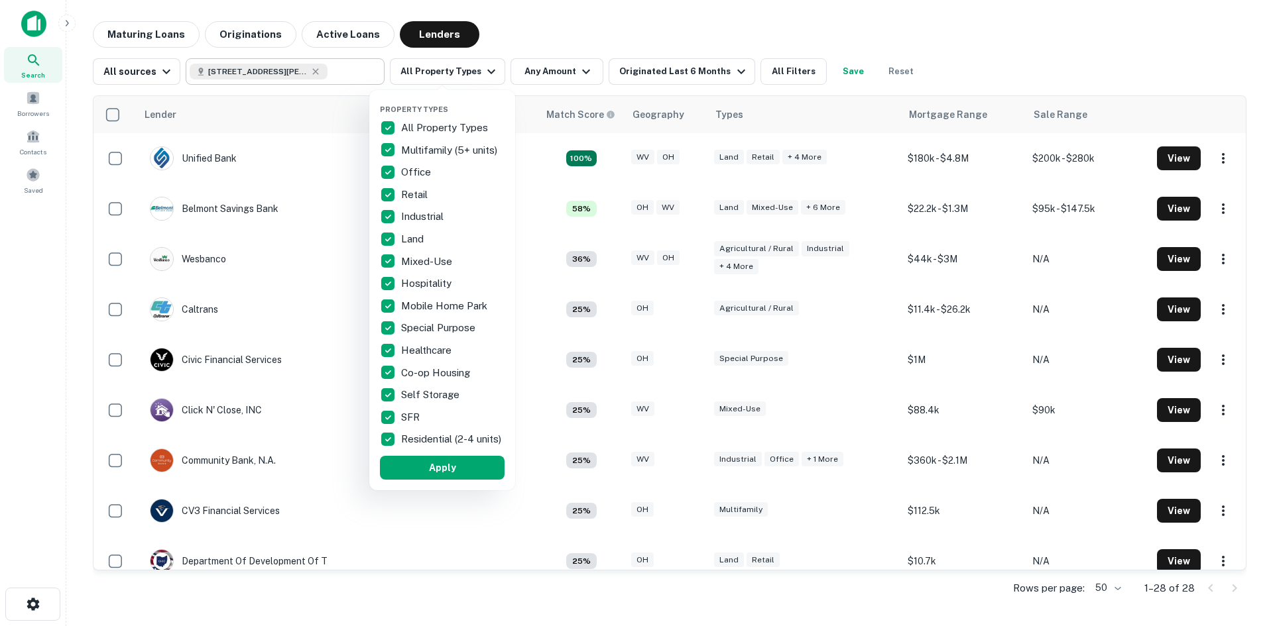
click at [431, 128] on p "All Property Types" at bounding box center [445, 128] width 89 height 16
click at [421, 147] on p "Multifamily (5+ units)" at bounding box center [450, 151] width 99 height 16
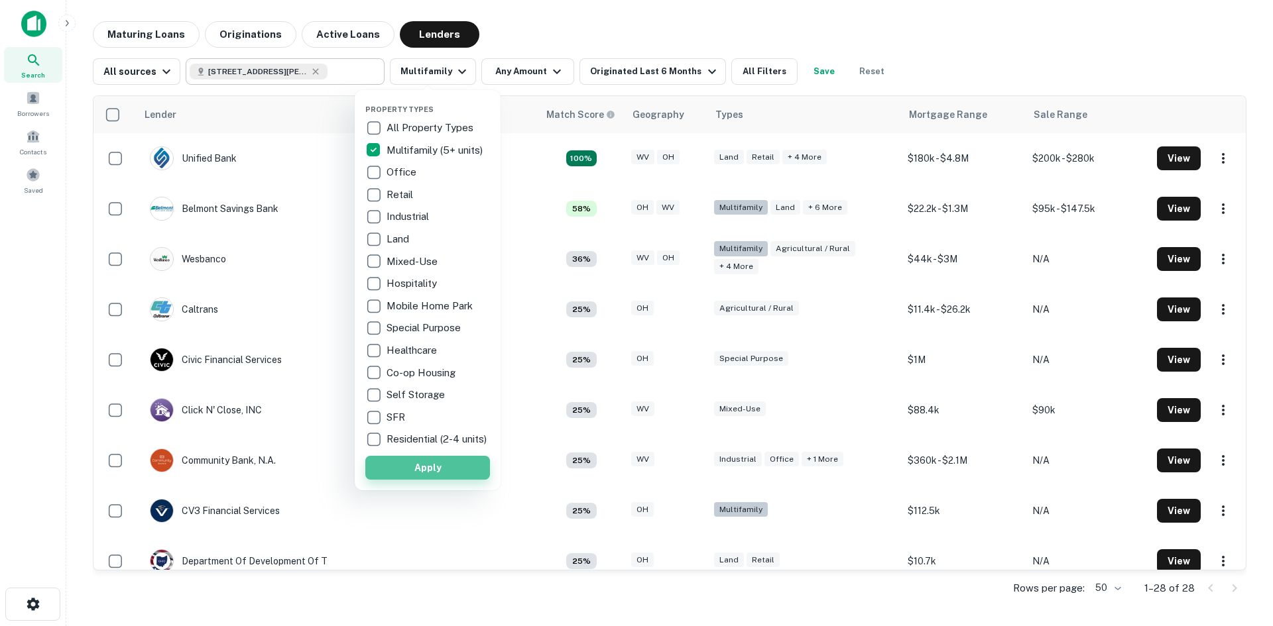
click at [425, 473] on button "Apply" at bounding box center [427, 468] width 125 height 24
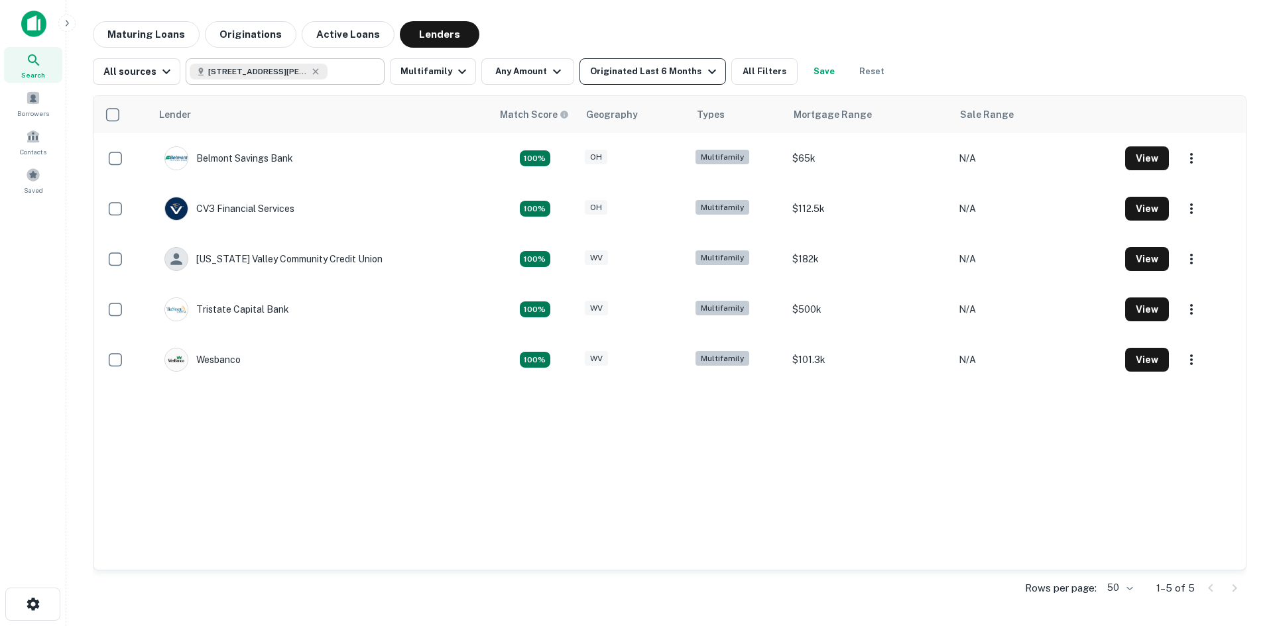
click at [656, 70] on div "Originated Last 6 Months" at bounding box center [654, 72] width 129 height 16
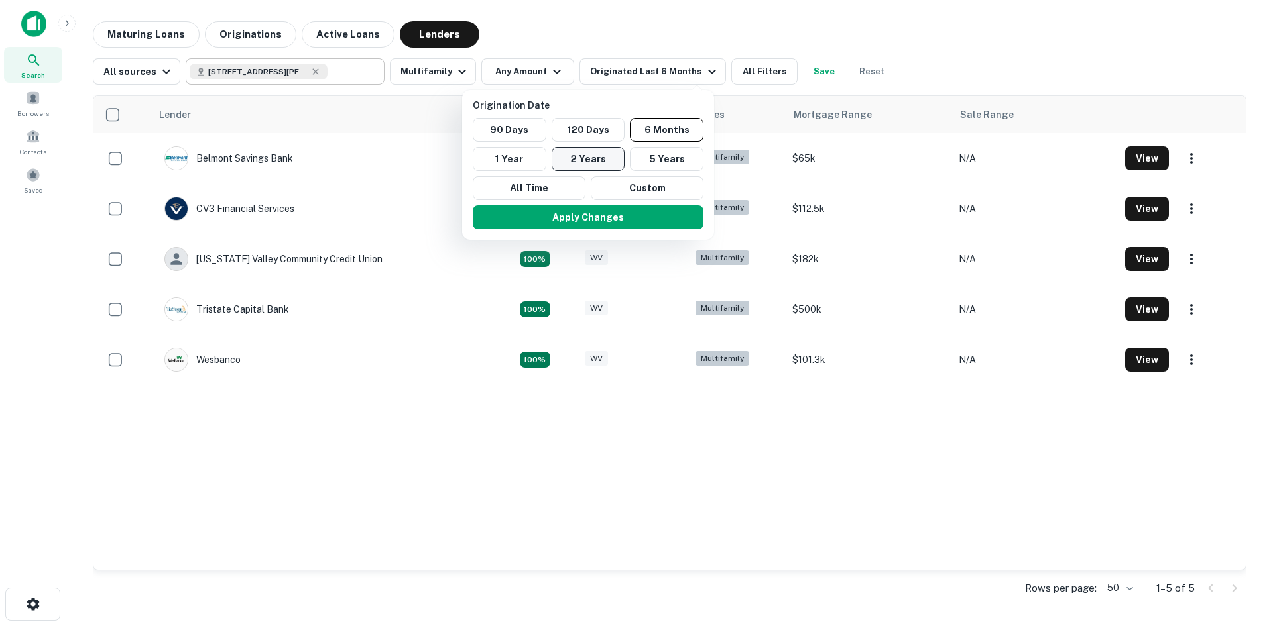
click at [589, 163] on button "2 Years" at bounding box center [589, 159] width 74 height 24
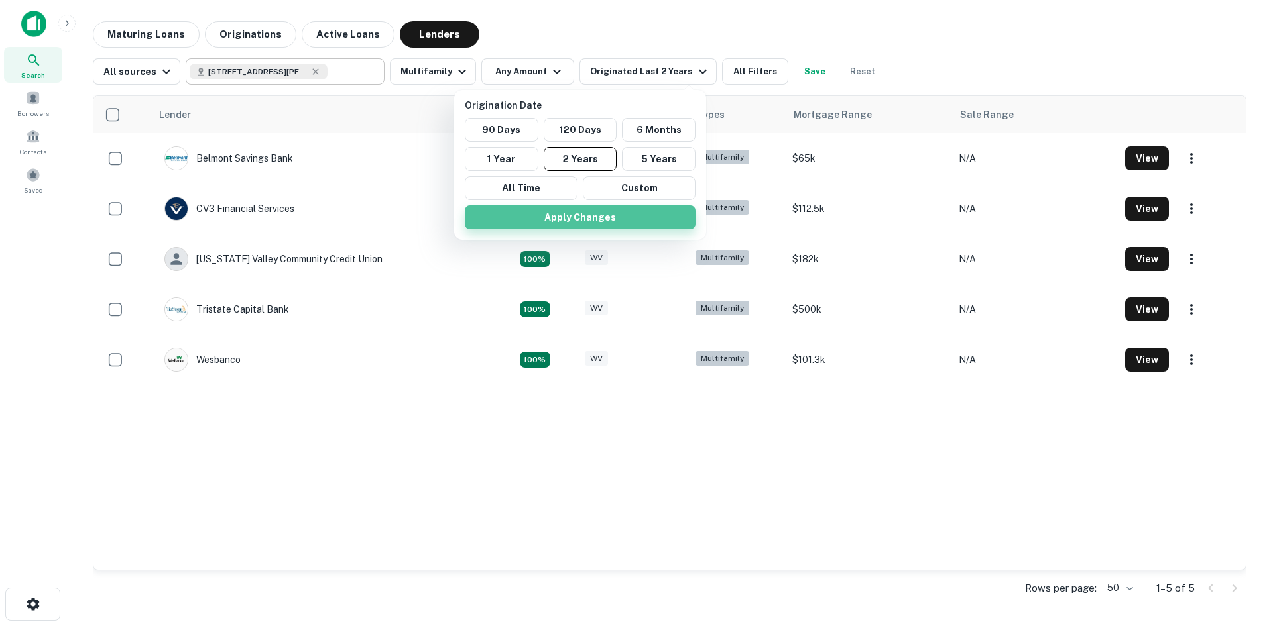
click at [603, 225] on button "Apply Changes" at bounding box center [580, 217] width 231 height 24
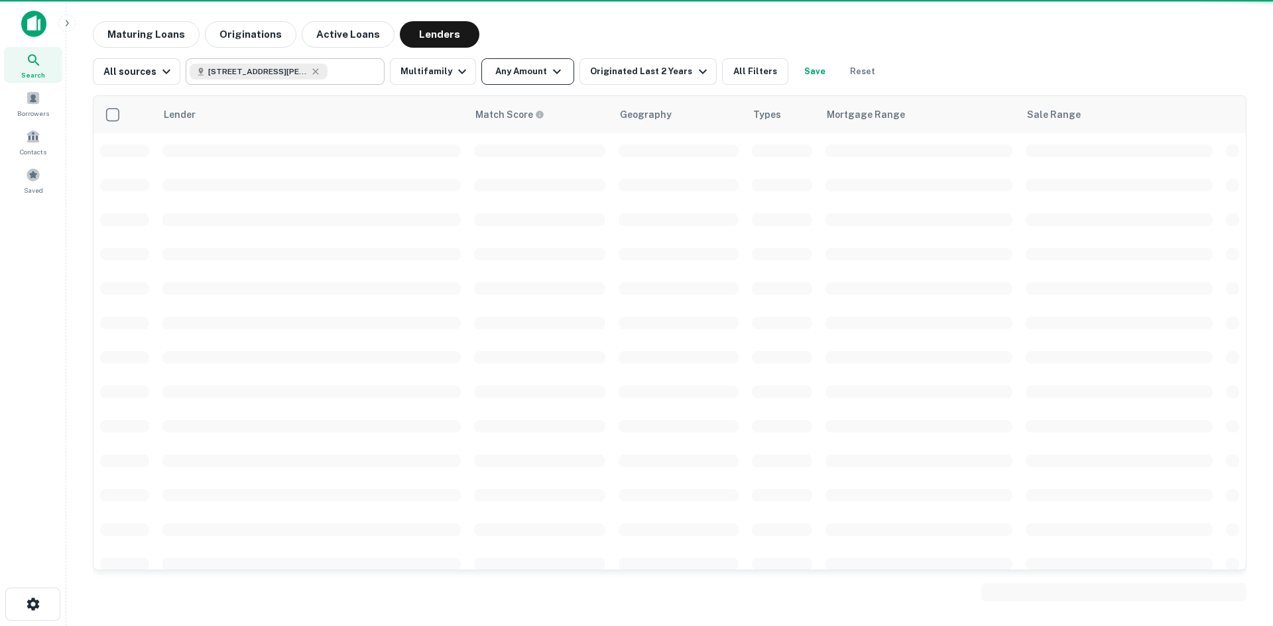
click at [526, 72] on button "Any Amount" at bounding box center [527, 71] width 93 height 27
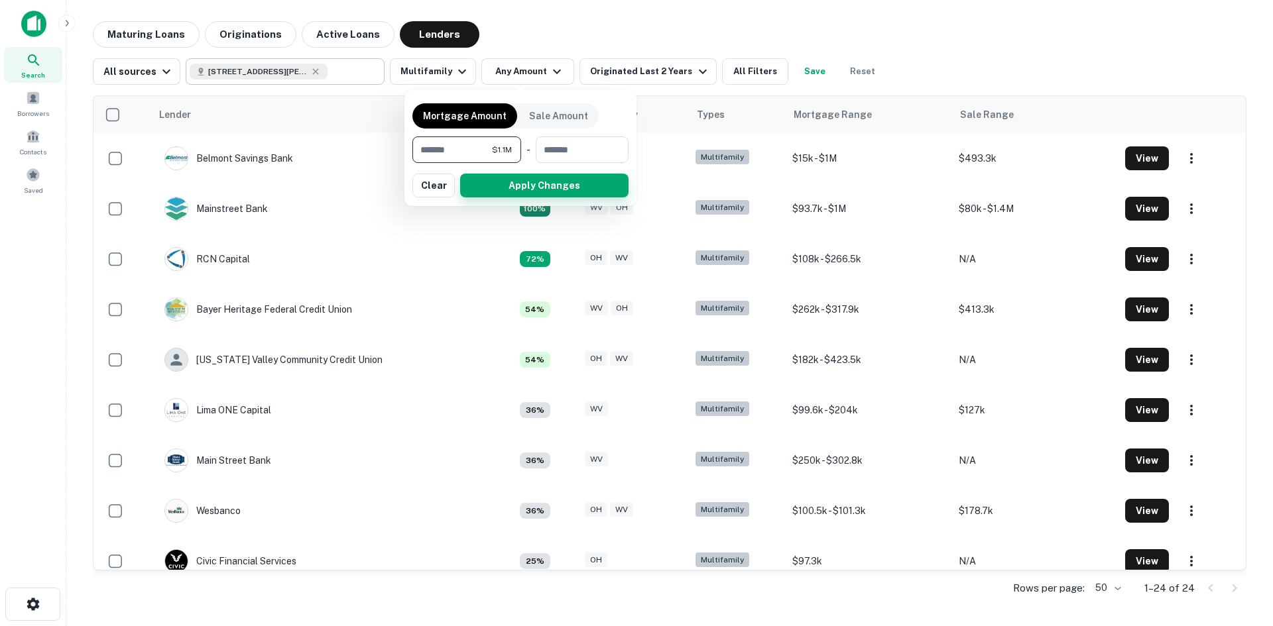
type input "*******"
click at [571, 187] on button "Apply Changes" at bounding box center [544, 186] width 168 height 24
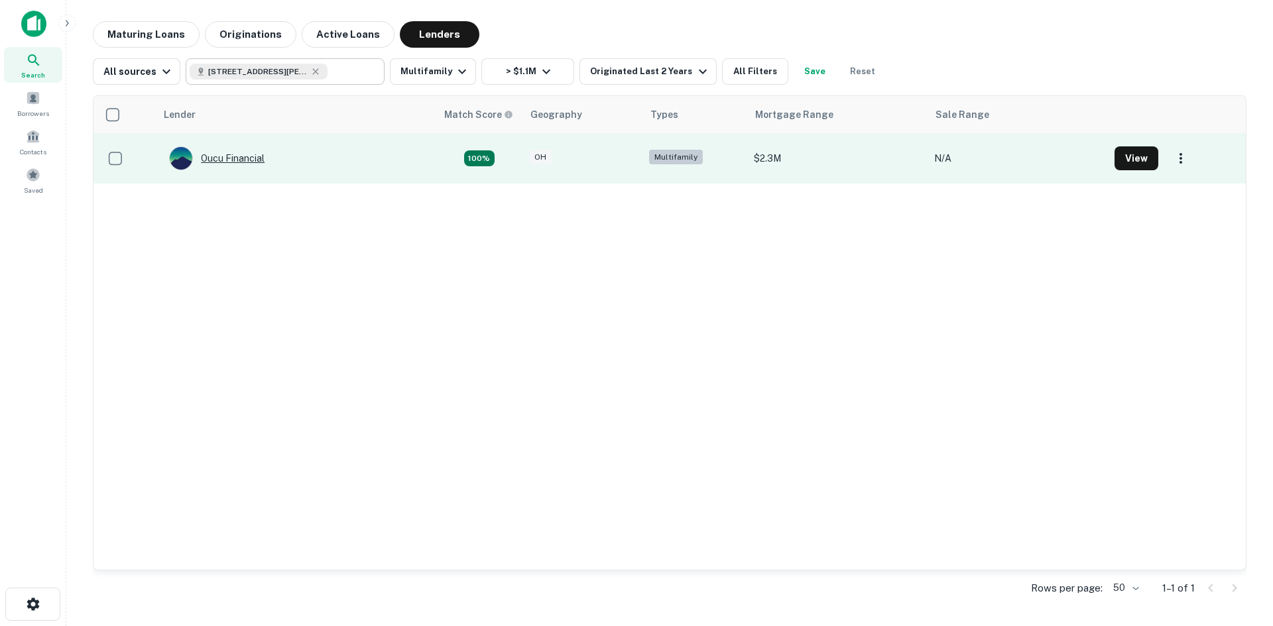
click at [247, 159] on div "Oucu Financial" at bounding box center [216, 158] width 95 height 24
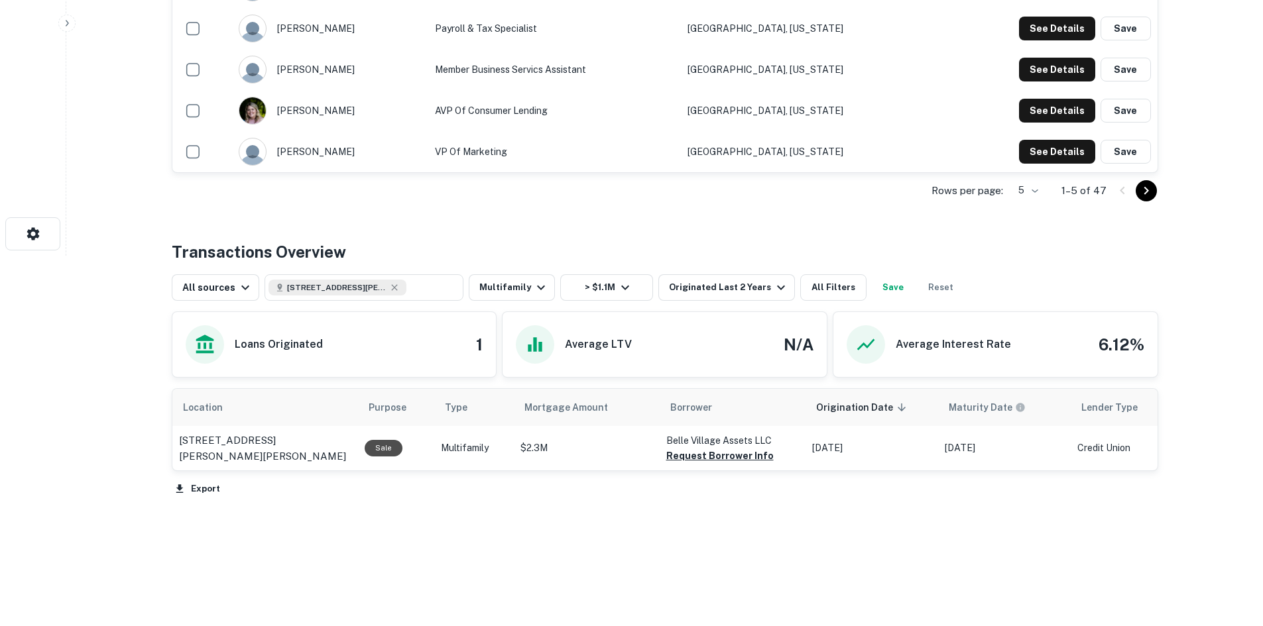
scroll to position [66, 0]
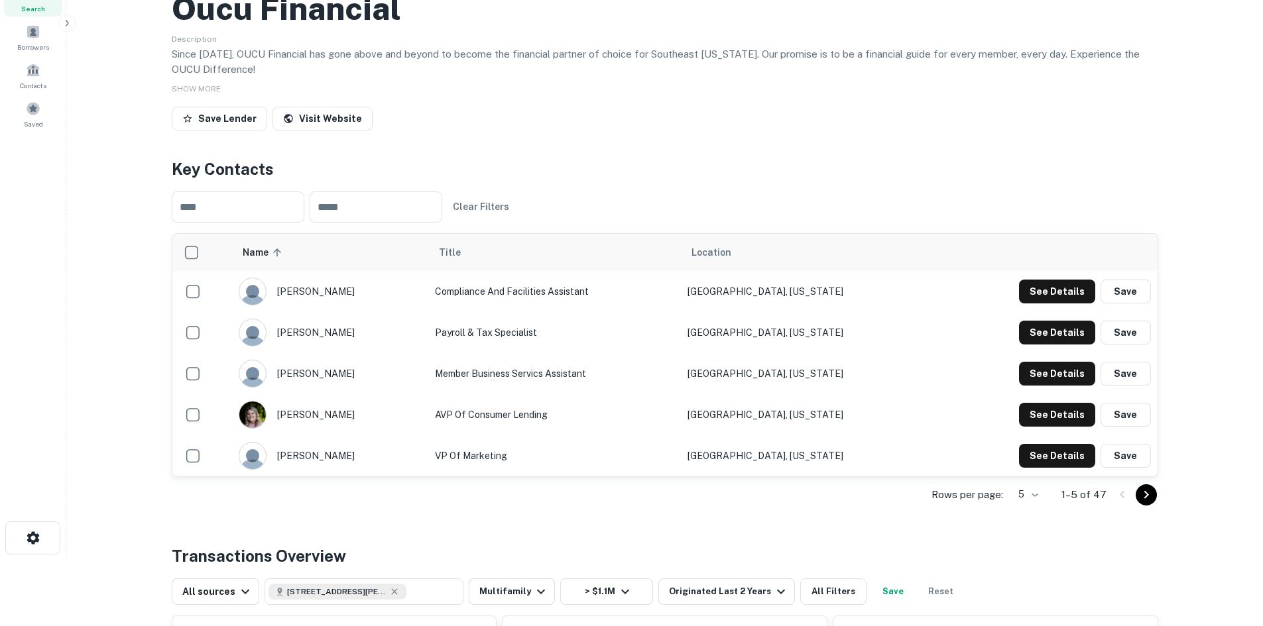
click at [1148, 503] on icon "Go to next page" at bounding box center [1146, 495] width 16 height 16
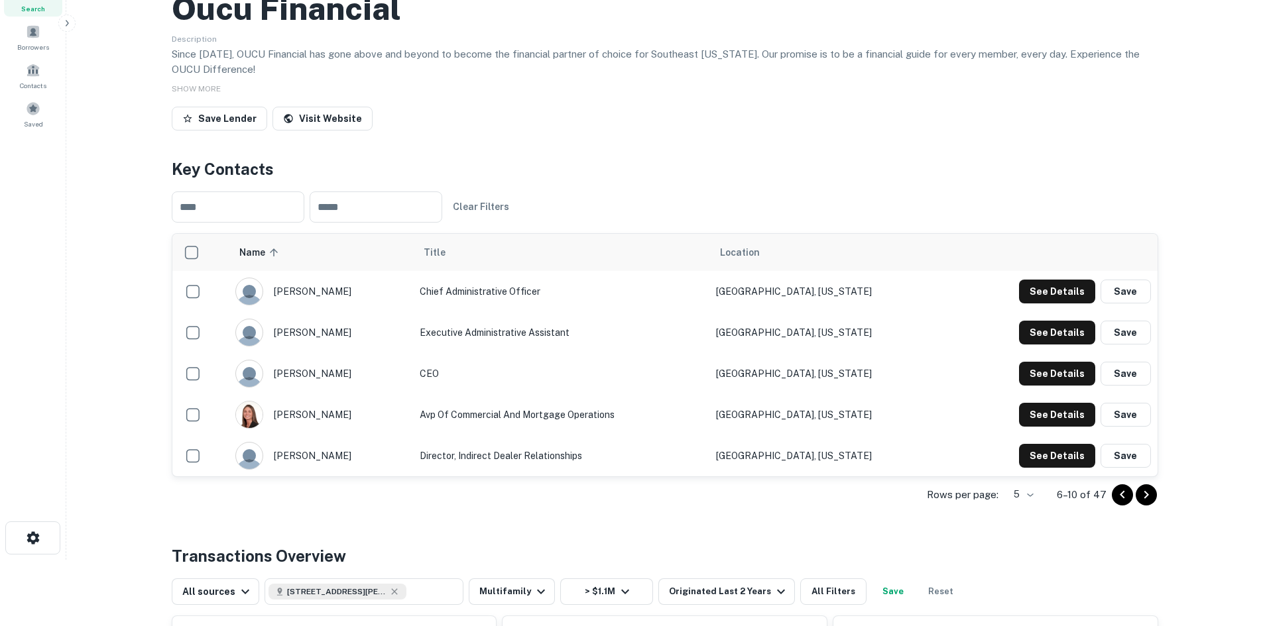
click at [1144, 503] on icon "Go to next page" at bounding box center [1146, 495] width 16 height 16
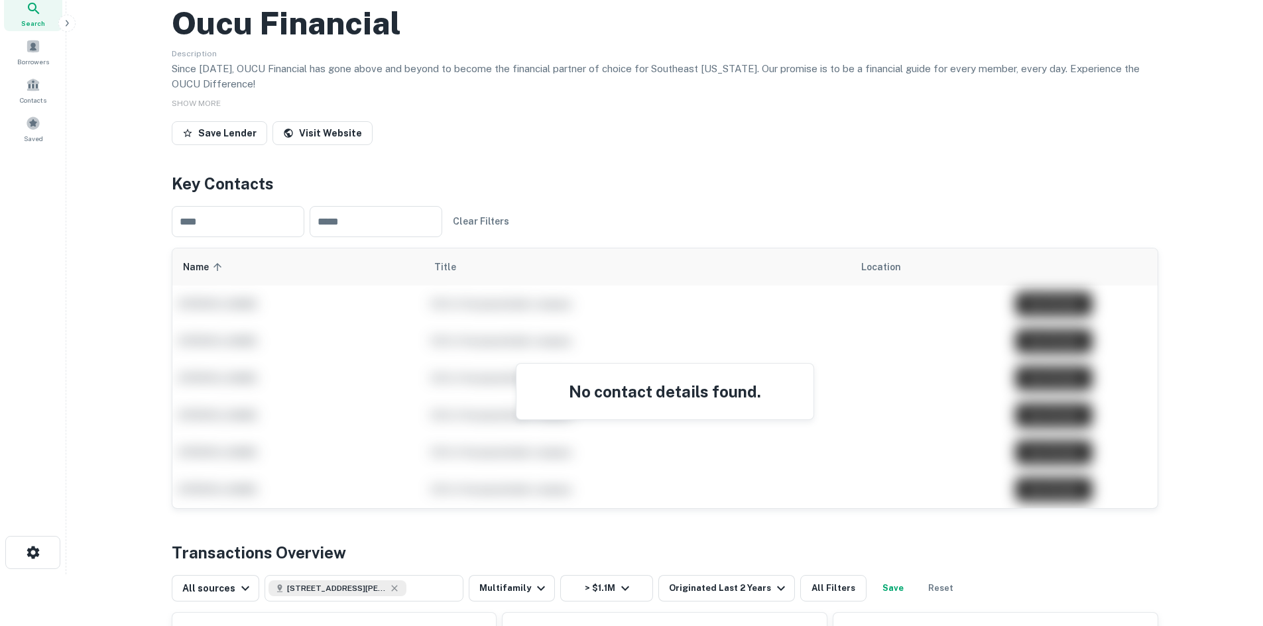
scroll to position [0, 0]
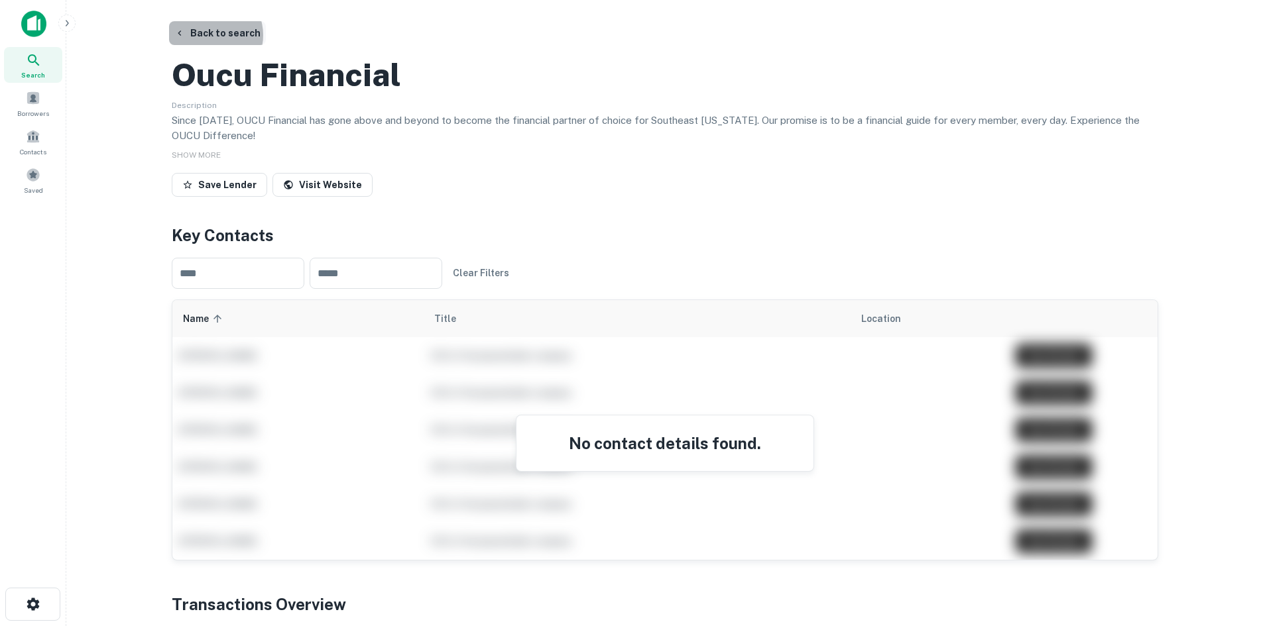
click at [208, 35] on button "Back to search" at bounding box center [217, 33] width 97 height 24
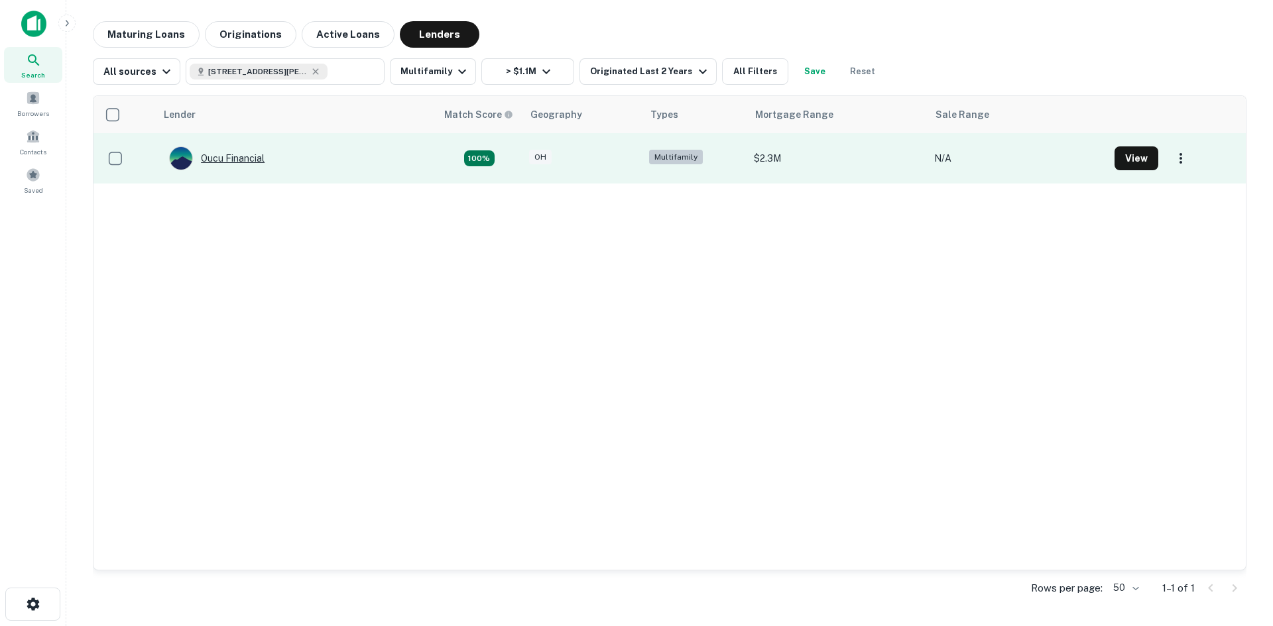
click at [250, 158] on div "Oucu Financial" at bounding box center [216, 158] width 95 height 24
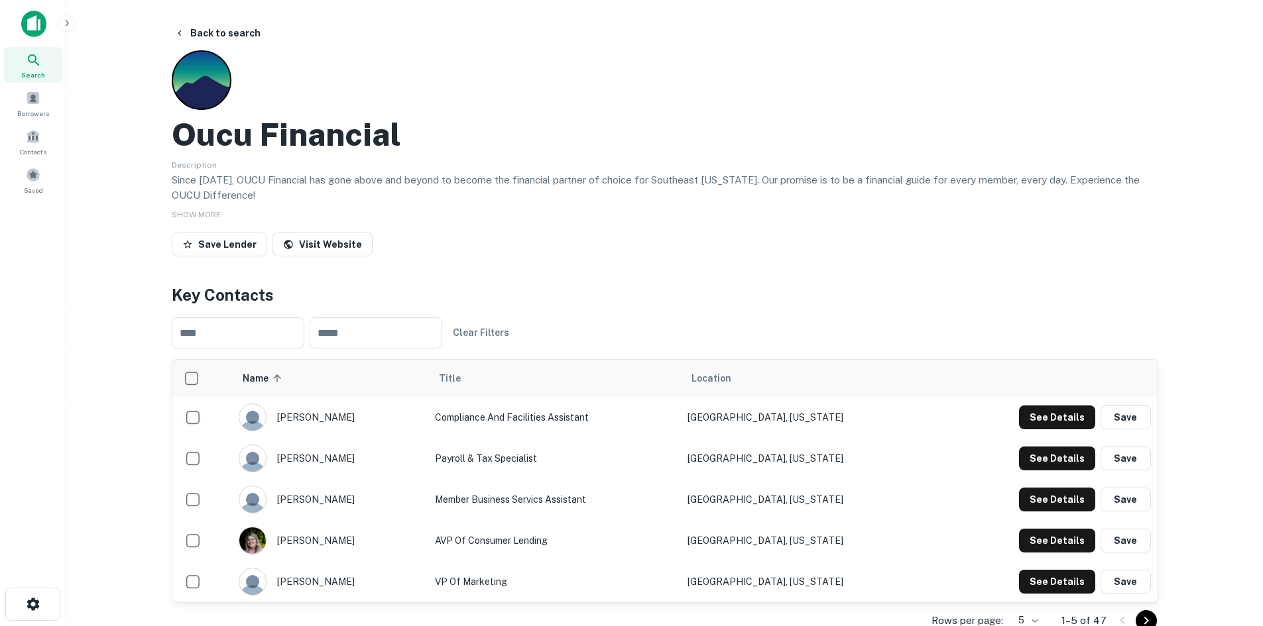
click at [1147, 620] on icon "Go to next page" at bounding box center [1145, 620] width 5 height 8
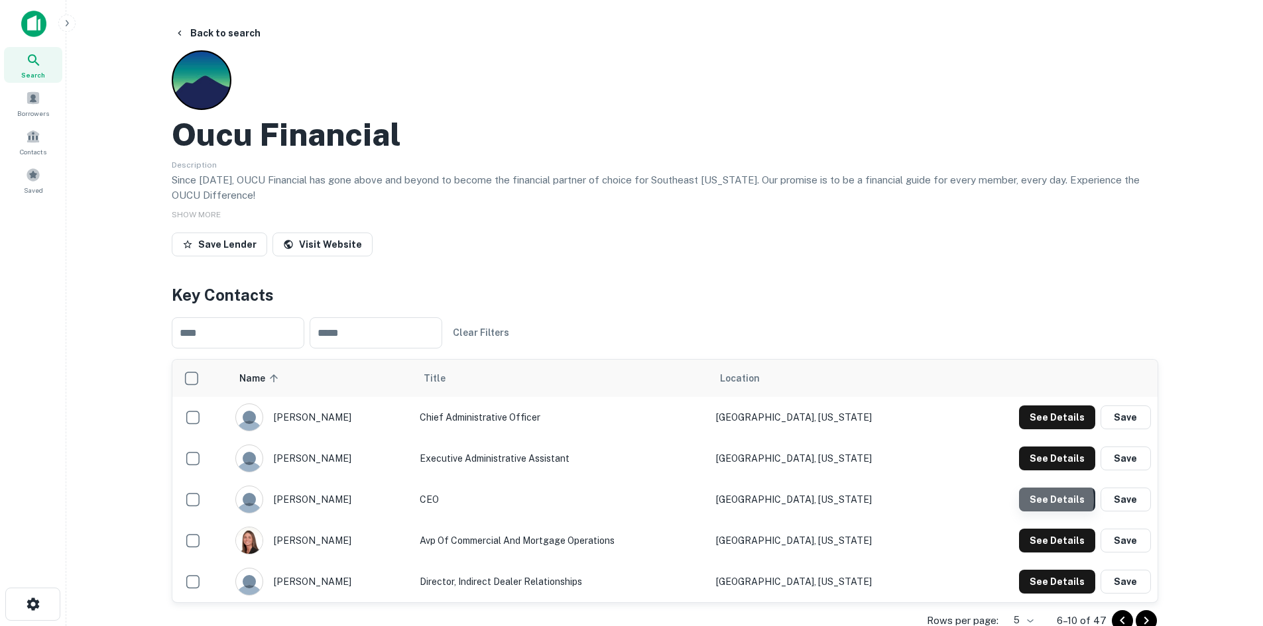
click at [1042, 430] on button "See Details" at bounding box center [1057, 418] width 76 height 24
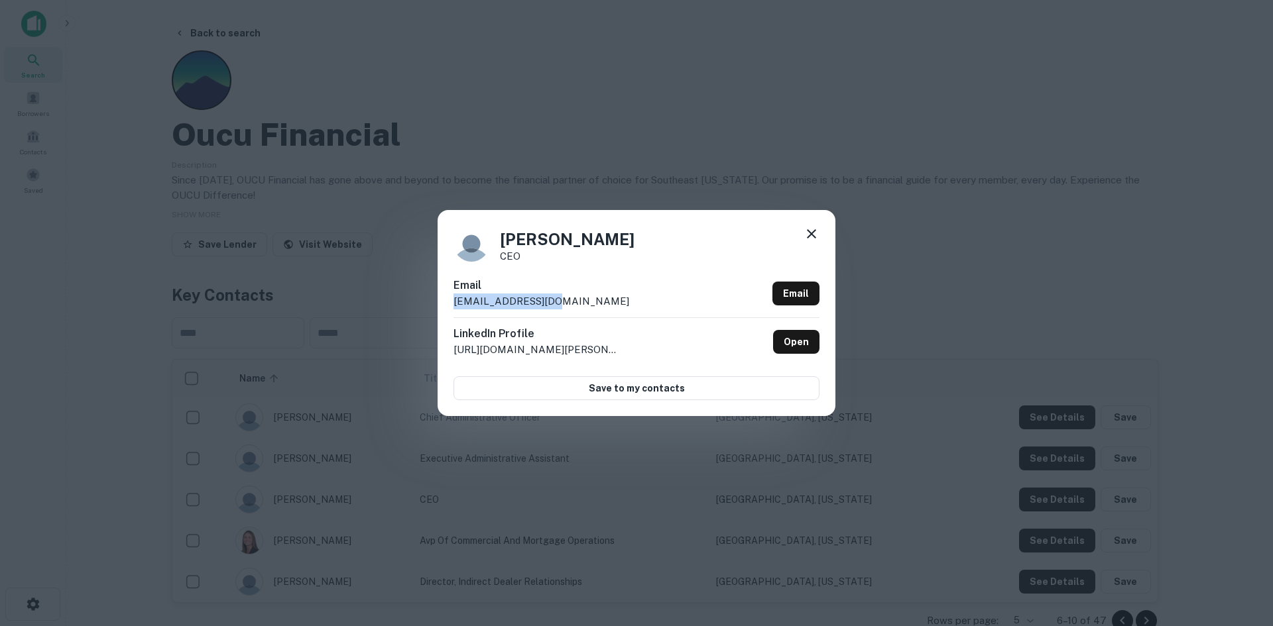
drag, startPoint x: 559, startPoint y: 303, endPoint x: 429, endPoint y: 303, distance: 129.9
click at [429, 303] on div "[PERSON_NAME] CEO Email [EMAIL_ADDRESS][DOMAIN_NAME] Email LinkedIn Profile [UR…" at bounding box center [636, 313] width 1273 height 626
drag, startPoint x: 613, startPoint y: 246, endPoint x: 498, endPoint y: 243, distance: 115.4
click at [498, 243] on div "[PERSON_NAME] CEO" at bounding box center [636, 244] width 366 height 36
drag, startPoint x: 511, startPoint y: 260, endPoint x: 491, endPoint y: 259, distance: 20.6
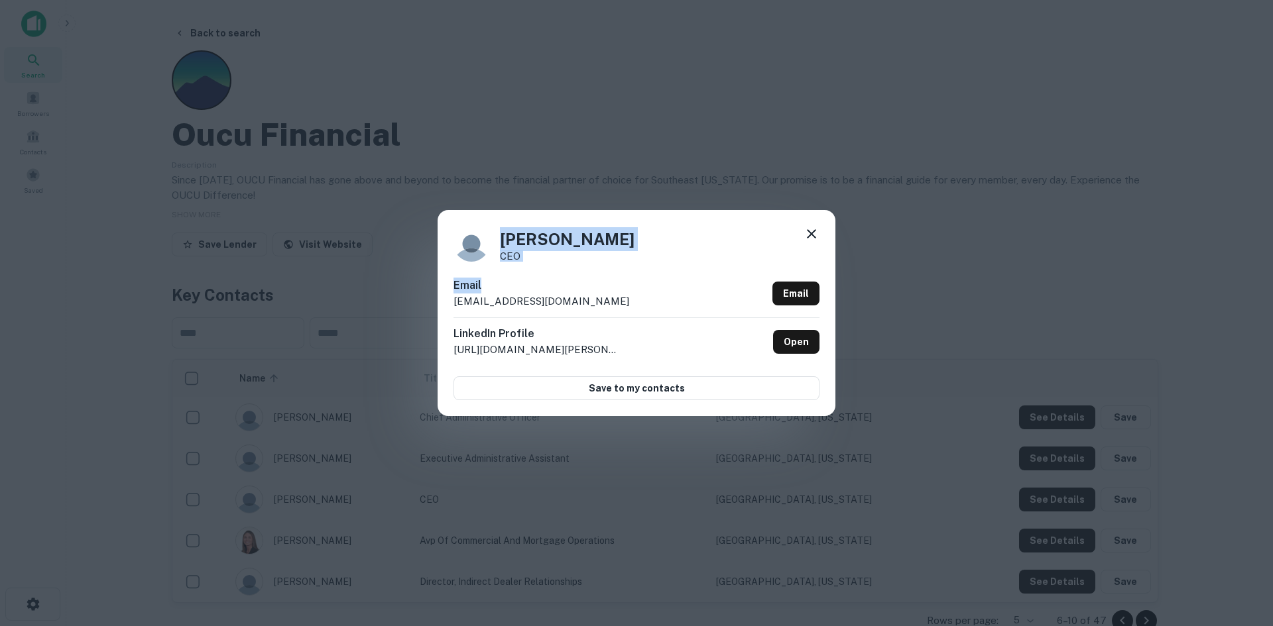
click at [491, 259] on div "[PERSON_NAME] CEO Email [EMAIL_ADDRESS][DOMAIN_NAME] Email LinkedIn Profile [UR…" at bounding box center [636, 312] width 398 height 205
click at [523, 261] on p "CEO" at bounding box center [567, 256] width 135 height 10
click at [513, 257] on p "CEO" at bounding box center [567, 256] width 135 height 10
click at [454, 190] on div "[PERSON_NAME] CEO Email [EMAIL_ADDRESS][DOMAIN_NAME] Email LinkedIn Profile [UR…" at bounding box center [636, 313] width 1273 height 626
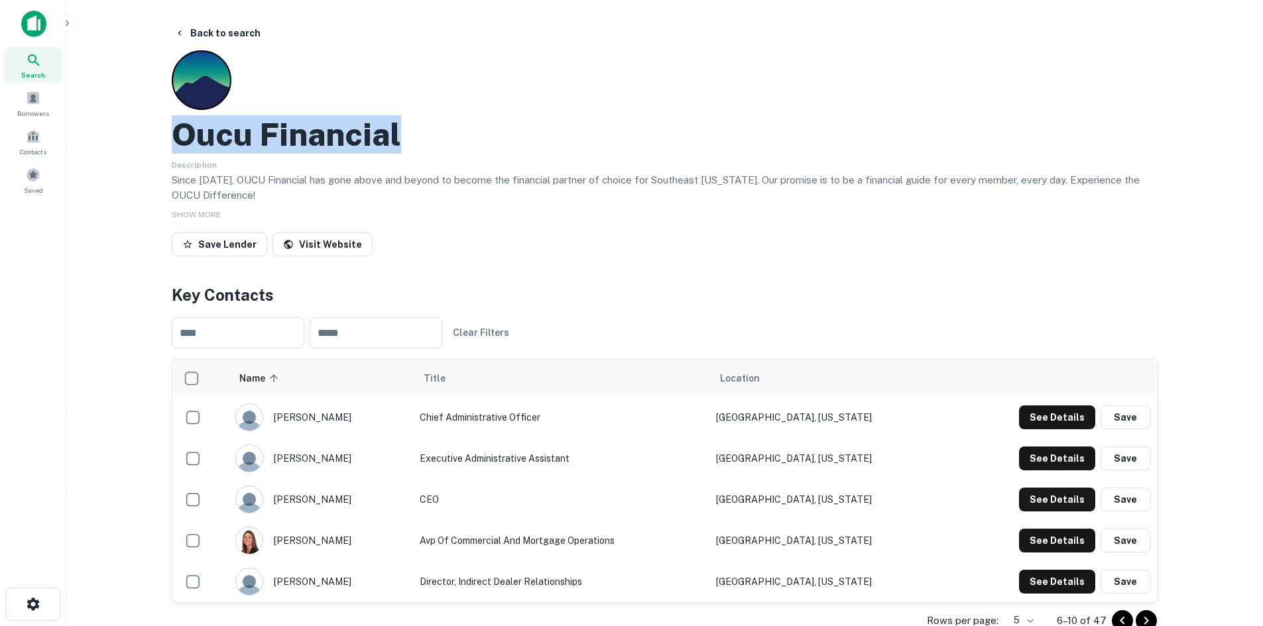
drag, startPoint x: 439, startPoint y: 149, endPoint x: 176, endPoint y: 149, distance: 263.2
click at [176, 149] on div "Oucu Financial" at bounding box center [665, 134] width 986 height 38
drag, startPoint x: 791, startPoint y: 231, endPoint x: 870, endPoint y: 255, distance: 82.0
click at [791, 231] on div "Oucu Financial Description Since [DATE], OUCU Financial has gone above and beyo…" at bounding box center [665, 155] width 986 height 211
drag, startPoint x: 178, startPoint y: 141, endPoint x: 436, endPoint y: 151, distance: 258.1
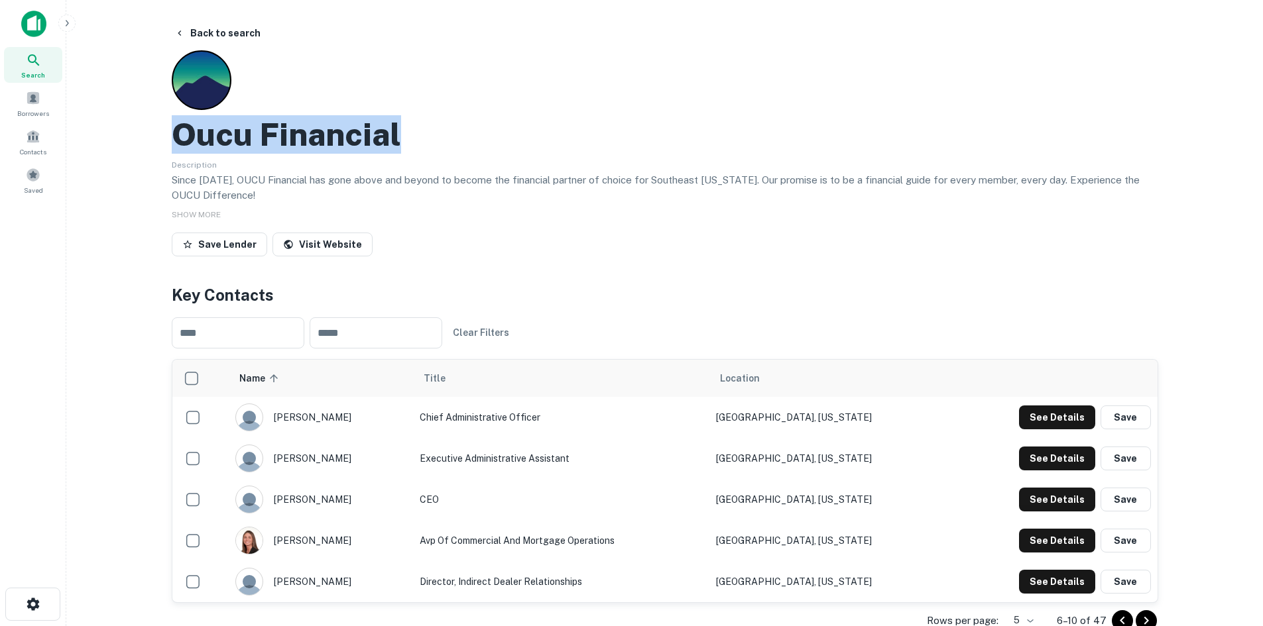
click at [436, 151] on div "Oucu Financial" at bounding box center [665, 134] width 986 height 38
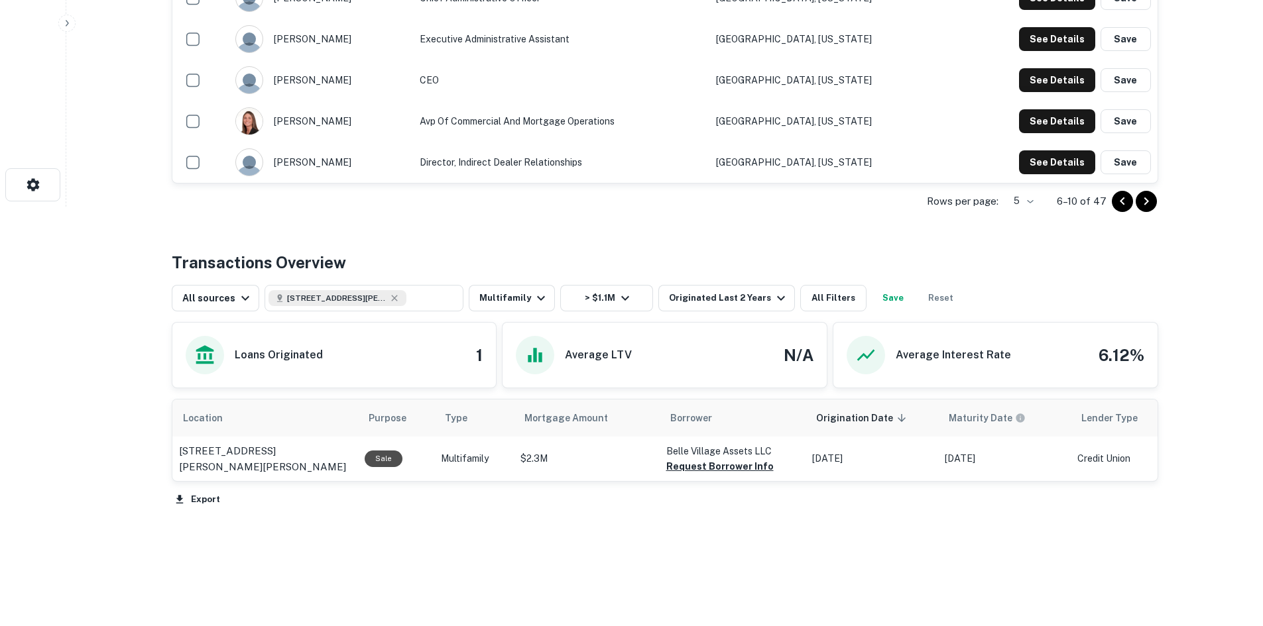
scroll to position [430, 0]
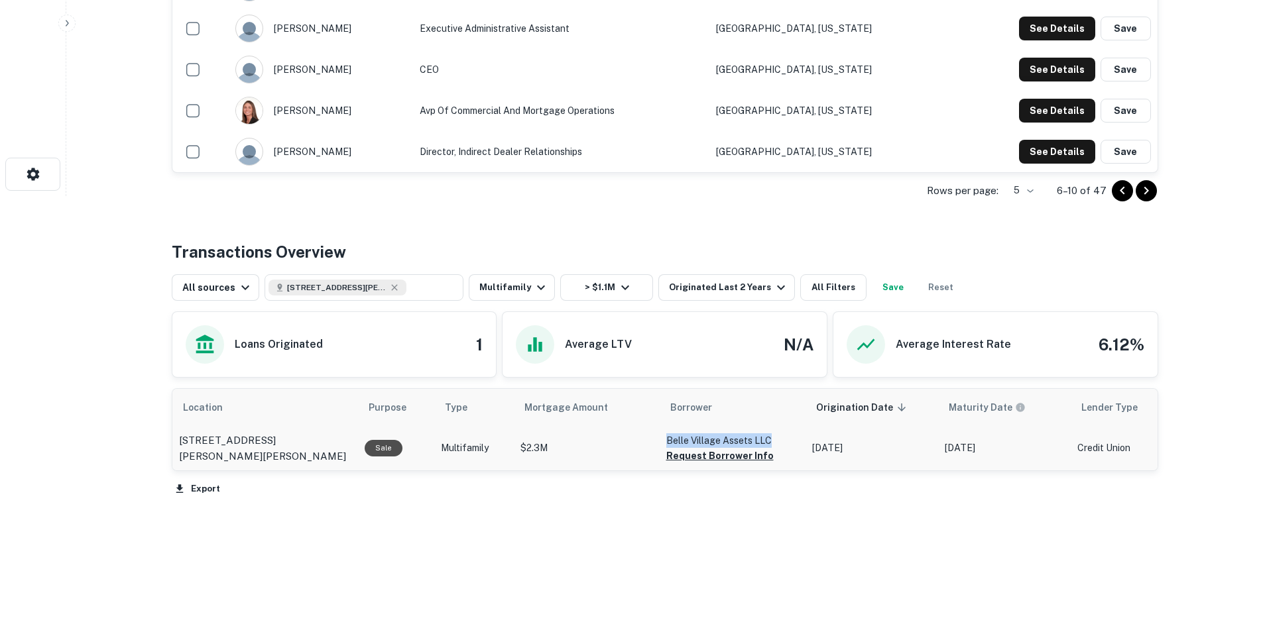
drag, startPoint x: 647, startPoint y: 441, endPoint x: 780, endPoint y: 446, distance: 133.3
click at [780, 446] on tr "[STREET_ADDRESS][PERSON_NAME][PERSON_NAME] Sale Multifamily $2.3M Belle Village…" at bounding box center [1001, 448] width 1658 height 44
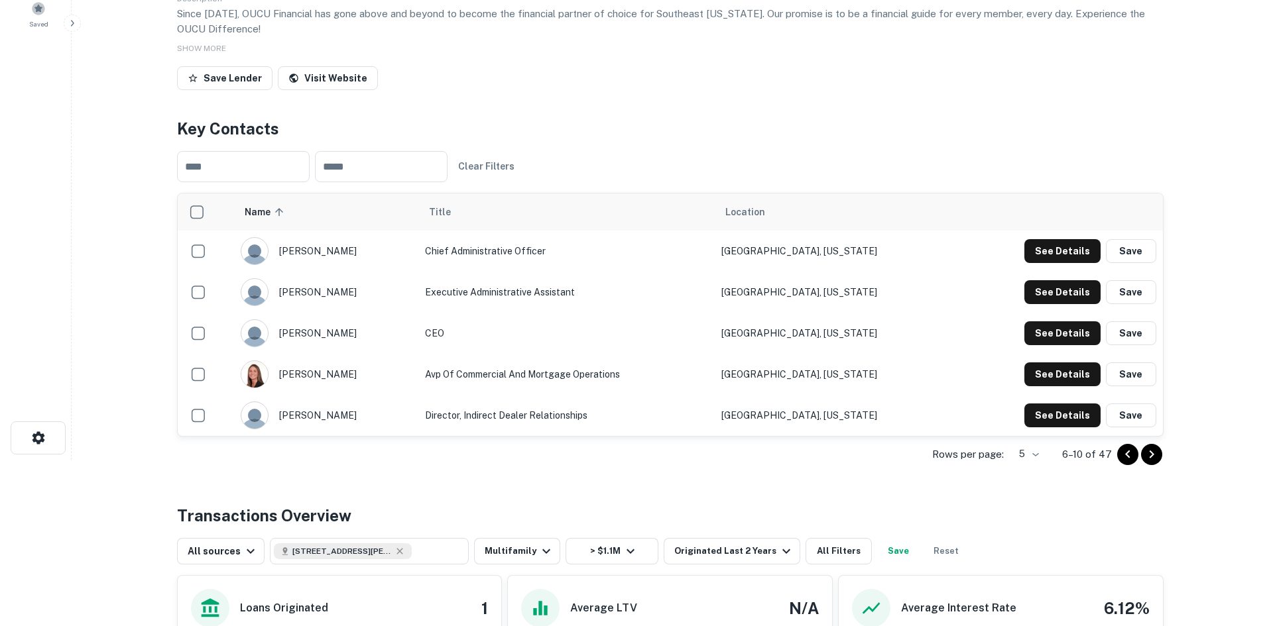
scroll to position [0, 0]
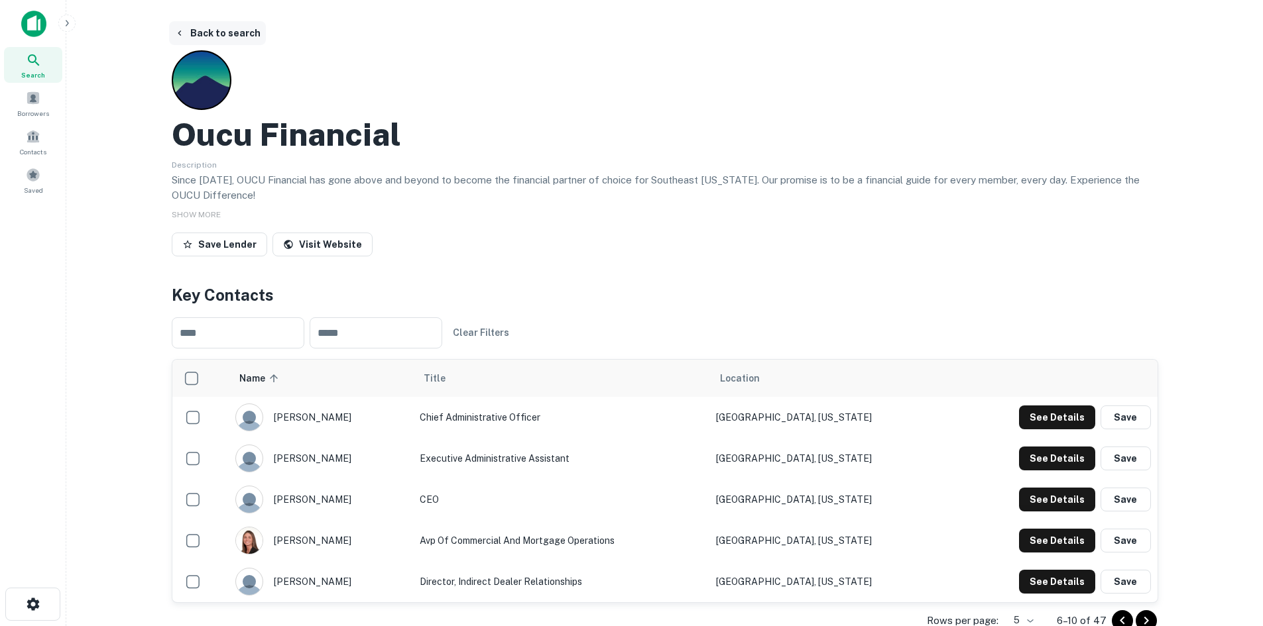
click at [202, 29] on button "Back to search" at bounding box center [217, 33] width 97 height 24
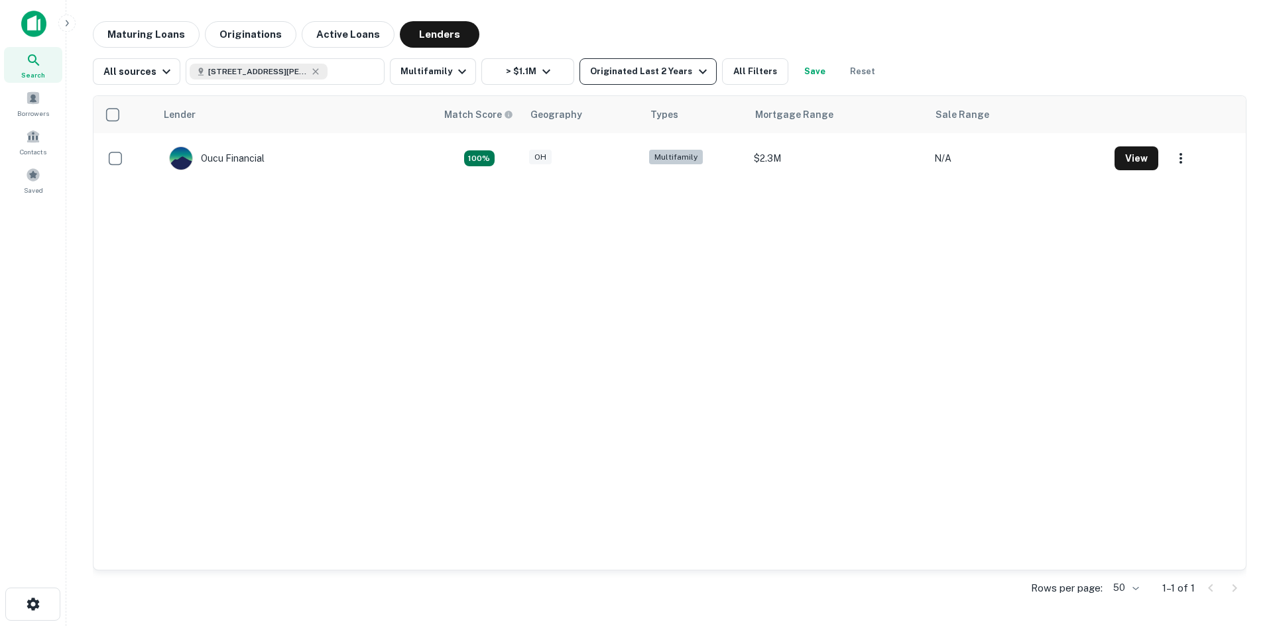
click at [640, 74] on div "Originated Last 2 Years" at bounding box center [650, 72] width 120 height 16
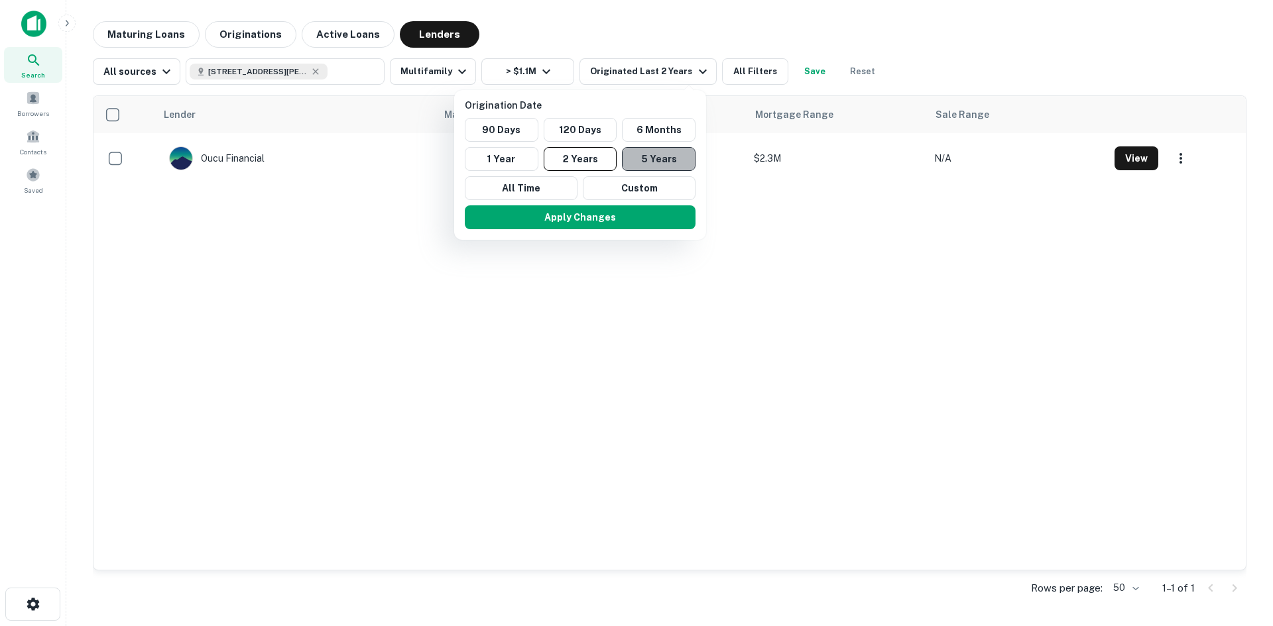
click at [651, 151] on button "5 Years" at bounding box center [659, 159] width 74 height 24
click at [624, 210] on button "Apply Changes" at bounding box center [580, 217] width 231 height 24
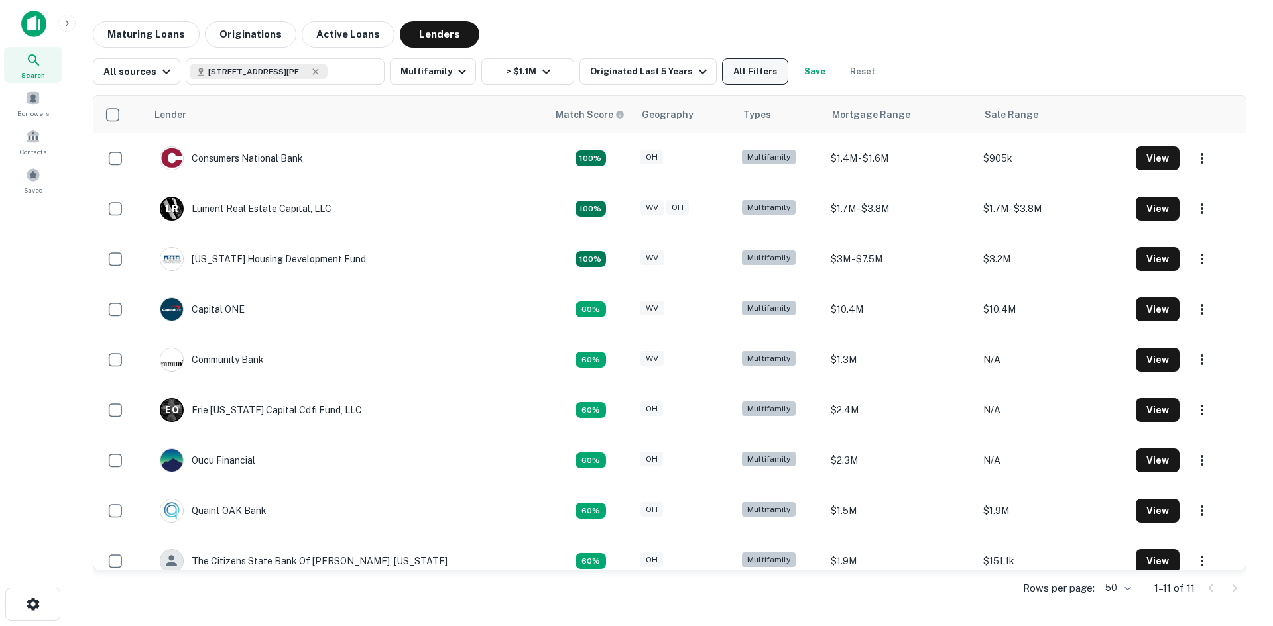
click at [740, 70] on button "All Filters" at bounding box center [755, 71] width 66 height 27
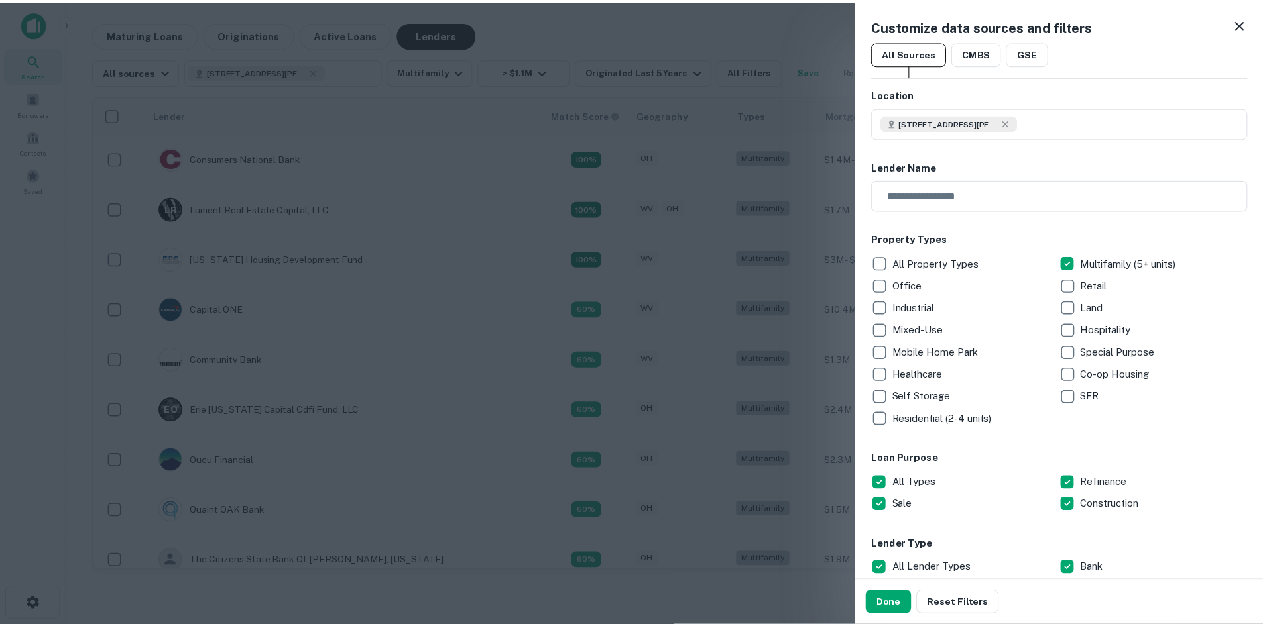
scroll to position [265, 0]
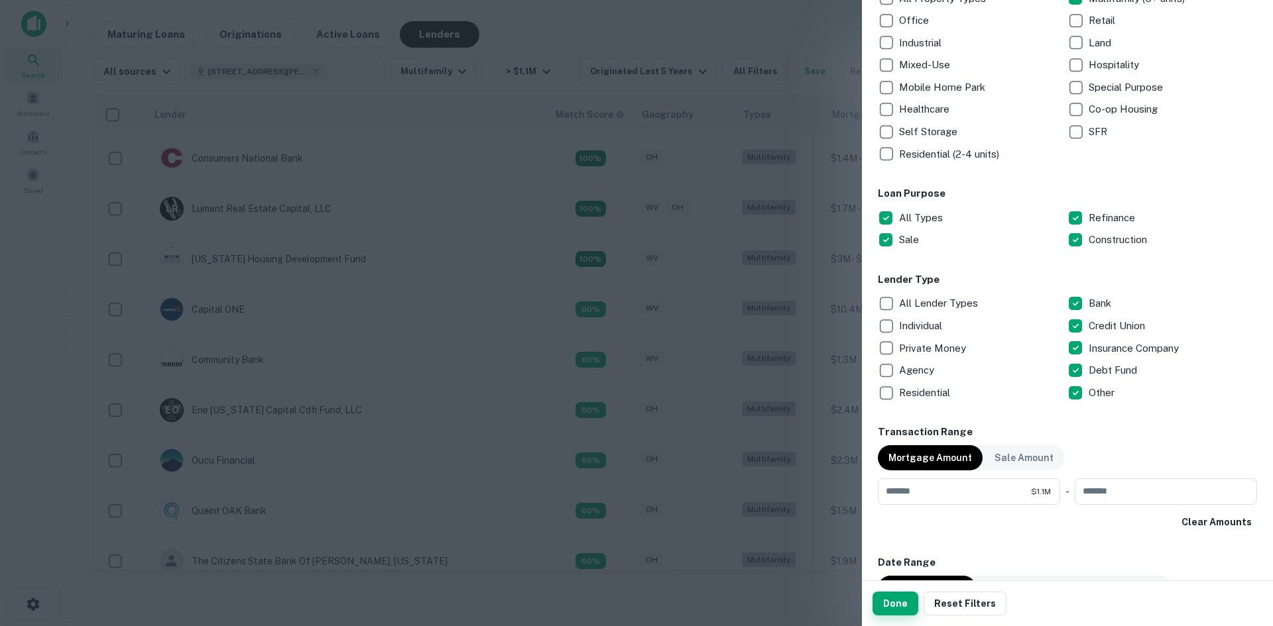
click at [898, 605] on button "Done" at bounding box center [895, 604] width 46 height 24
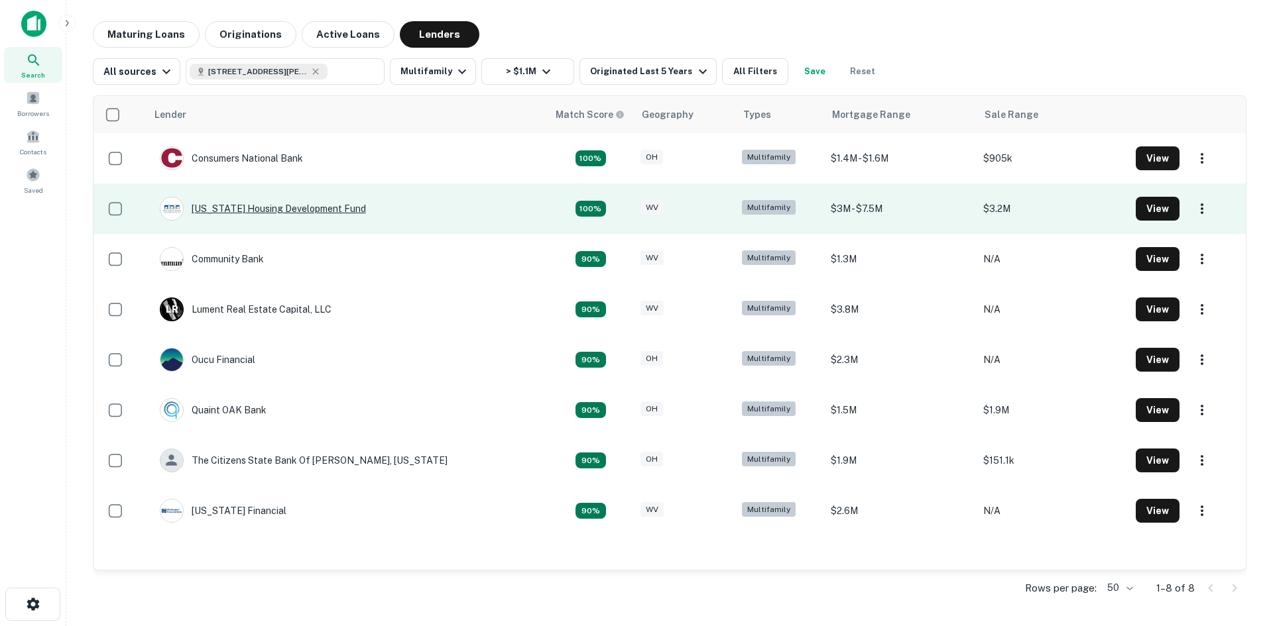
click at [300, 208] on div "[US_STATE] Housing Development Fund" at bounding box center [263, 209] width 206 height 24
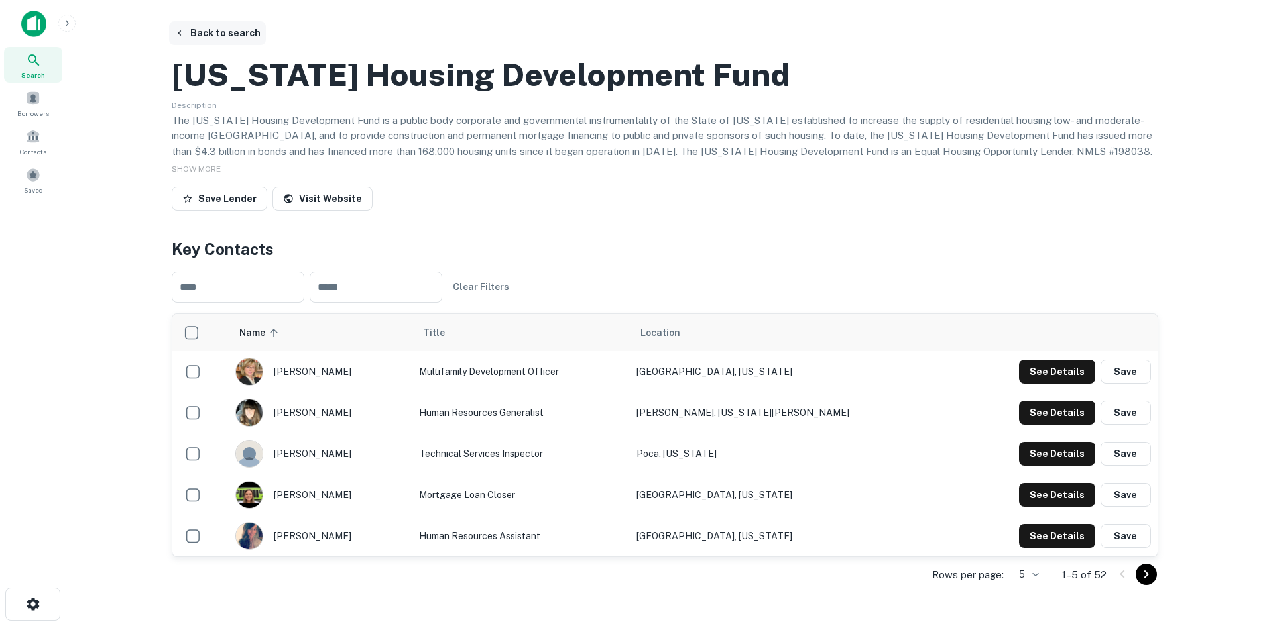
click at [229, 28] on button "Back to search" at bounding box center [217, 33] width 97 height 24
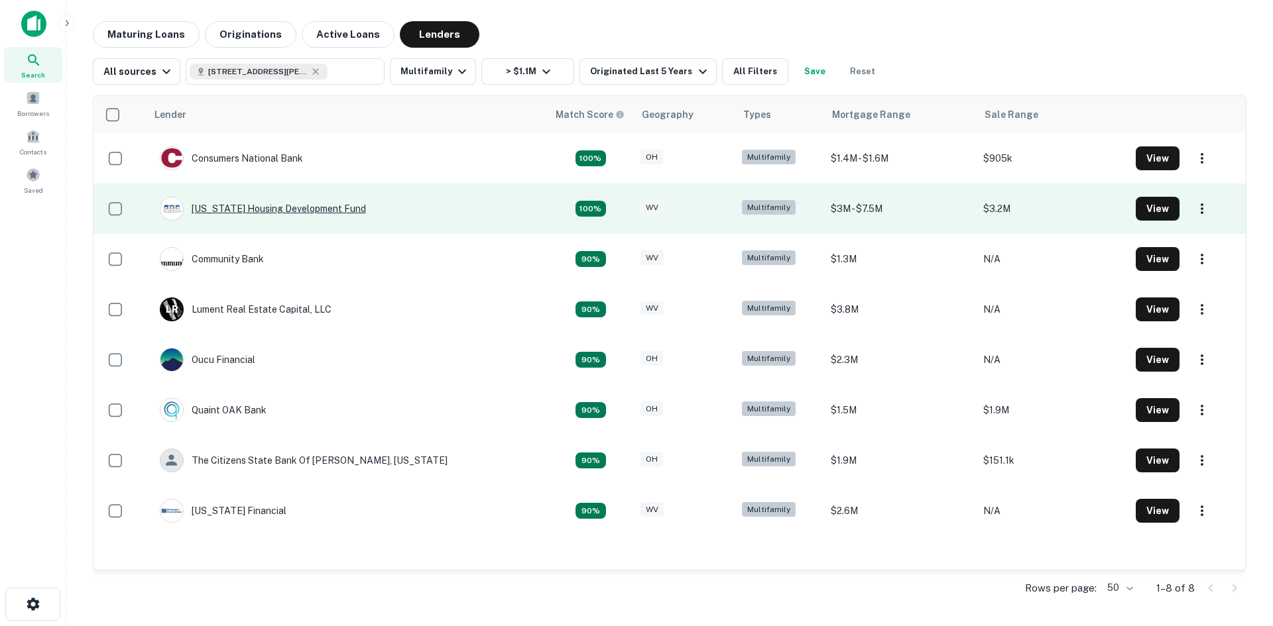
click at [245, 204] on div "[US_STATE] Housing Development Fund" at bounding box center [263, 209] width 206 height 24
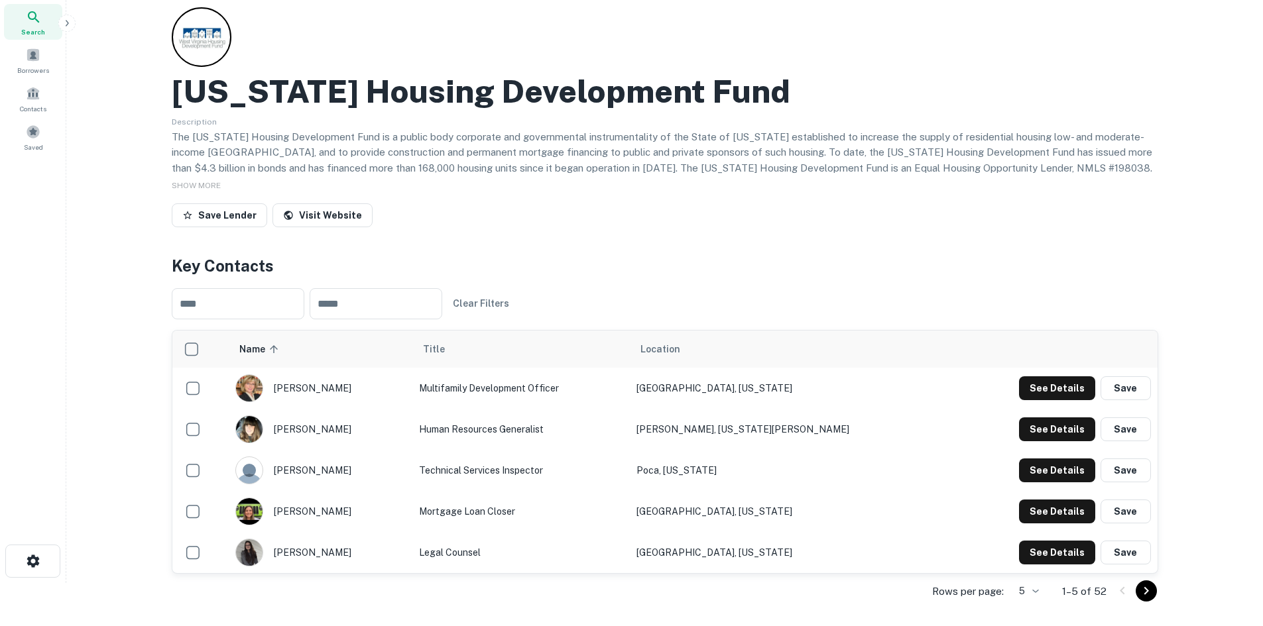
scroll to position [66, 0]
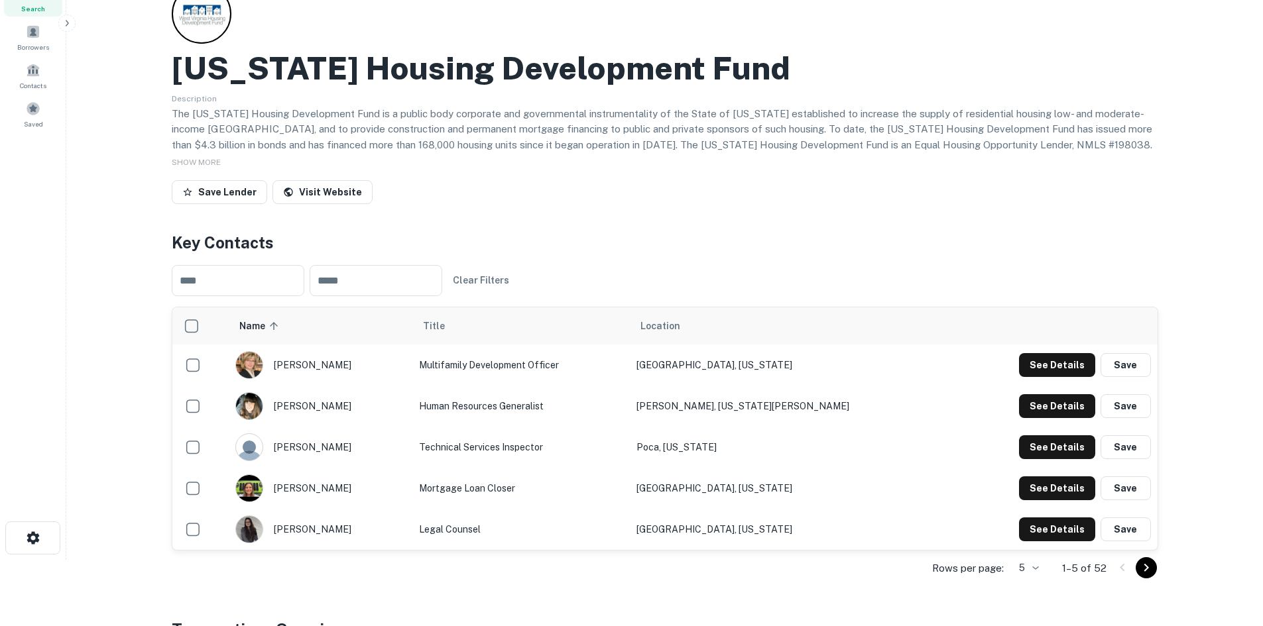
click at [1148, 567] on icon "Go to next page" at bounding box center [1146, 568] width 16 height 16
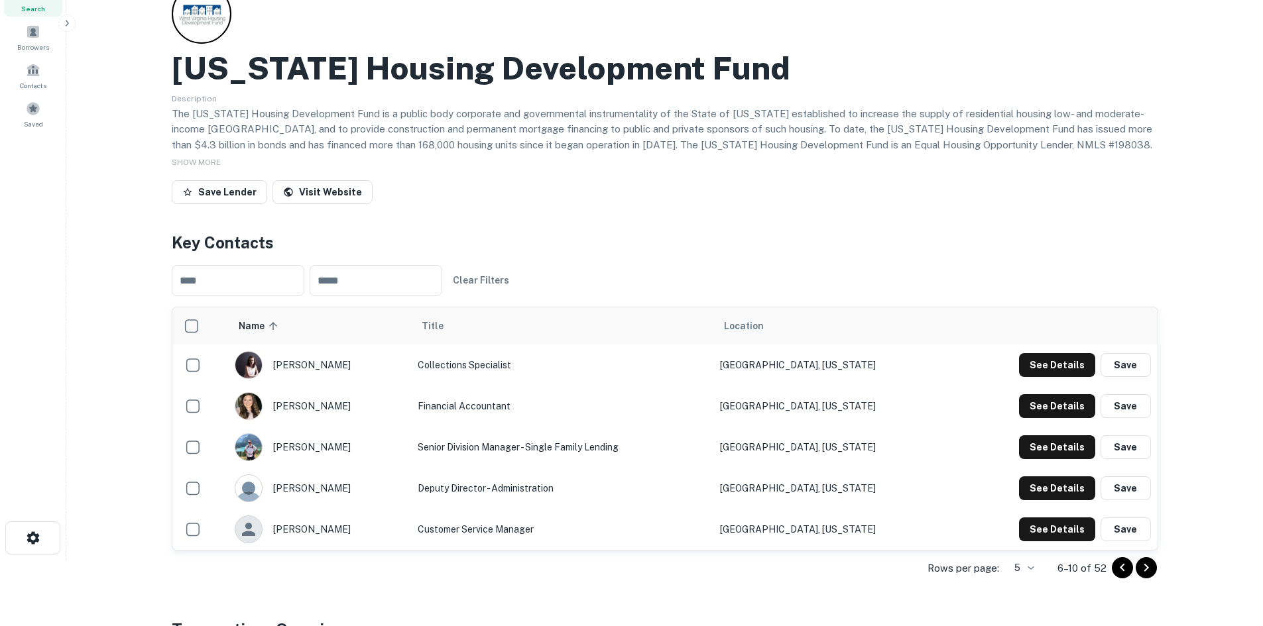
click at [1148, 567] on icon "Go to next page" at bounding box center [1146, 568] width 16 height 16
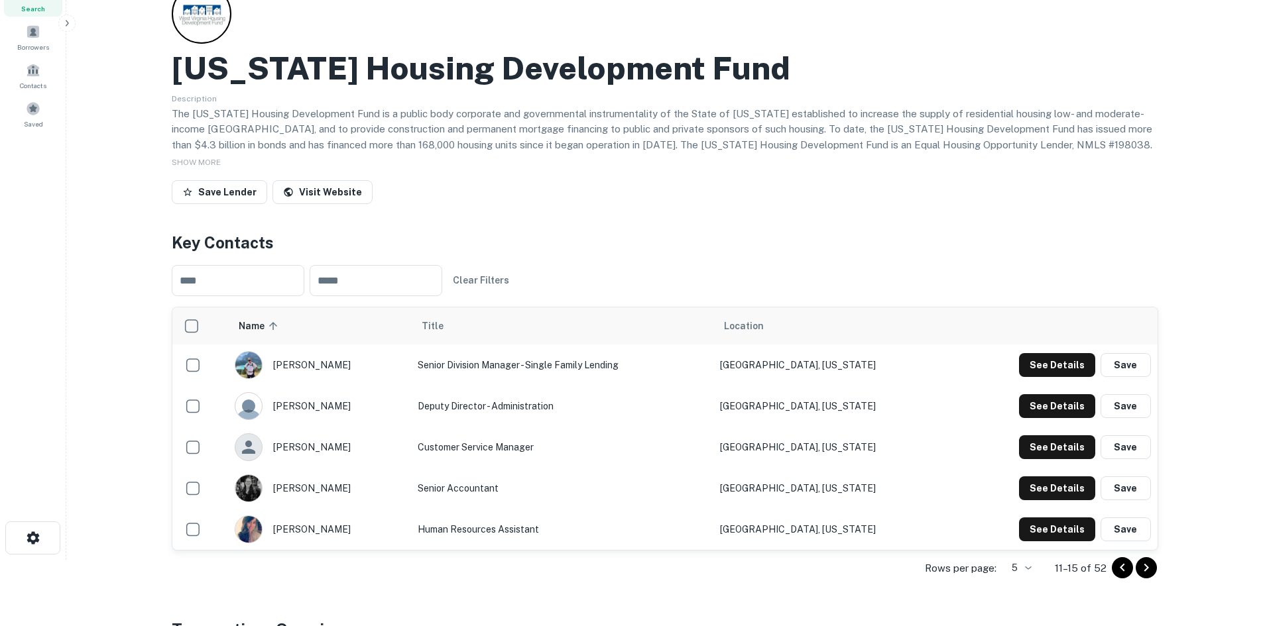
click at [1148, 567] on icon "Go to next page" at bounding box center [1146, 568] width 16 height 16
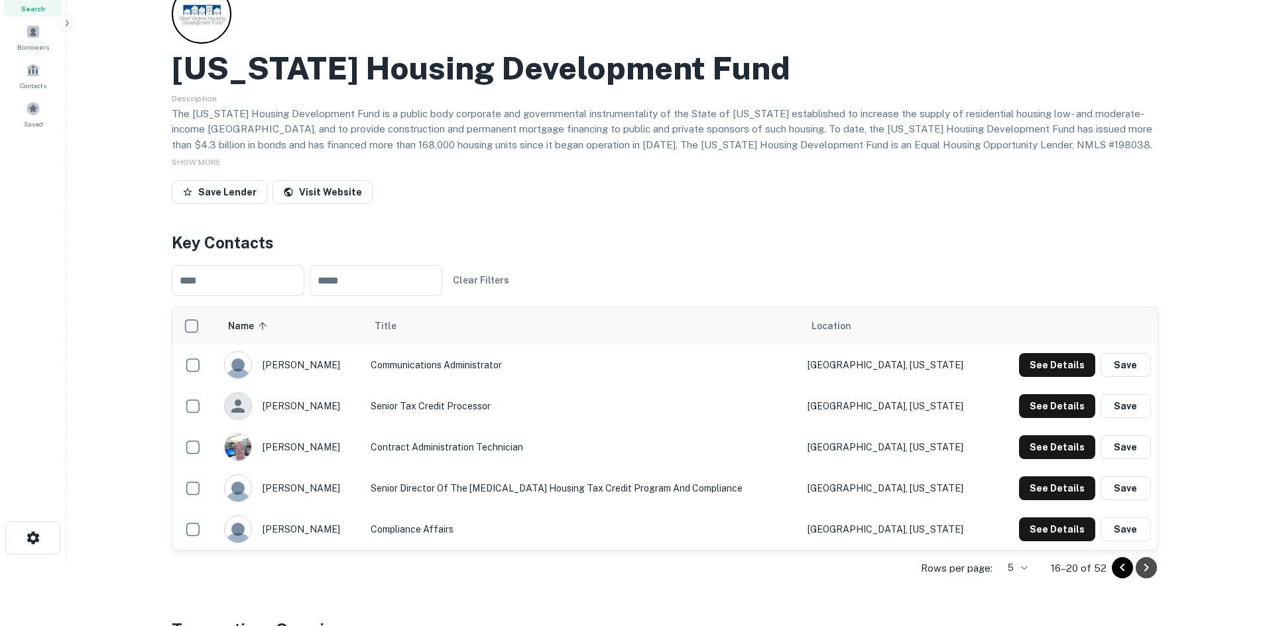
click at [1148, 567] on icon "Go to next page" at bounding box center [1146, 568] width 16 height 16
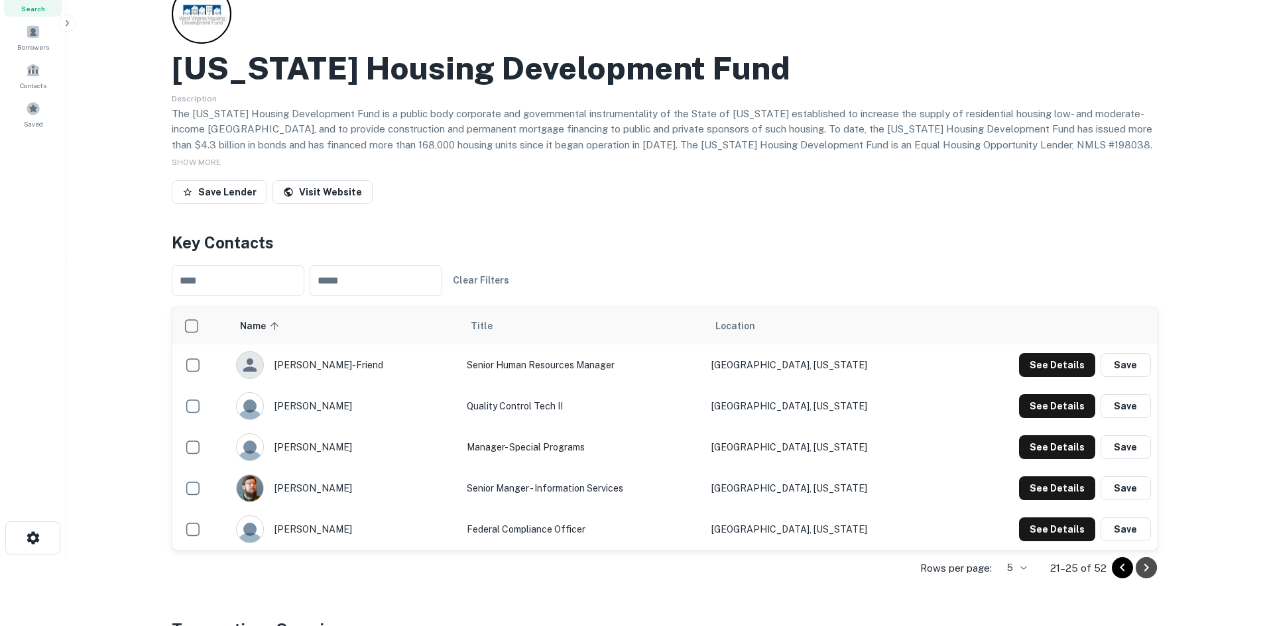
click at [1148, 567] on icon "Go to next page" at bounding box center [1146, 568] width 16 height 16
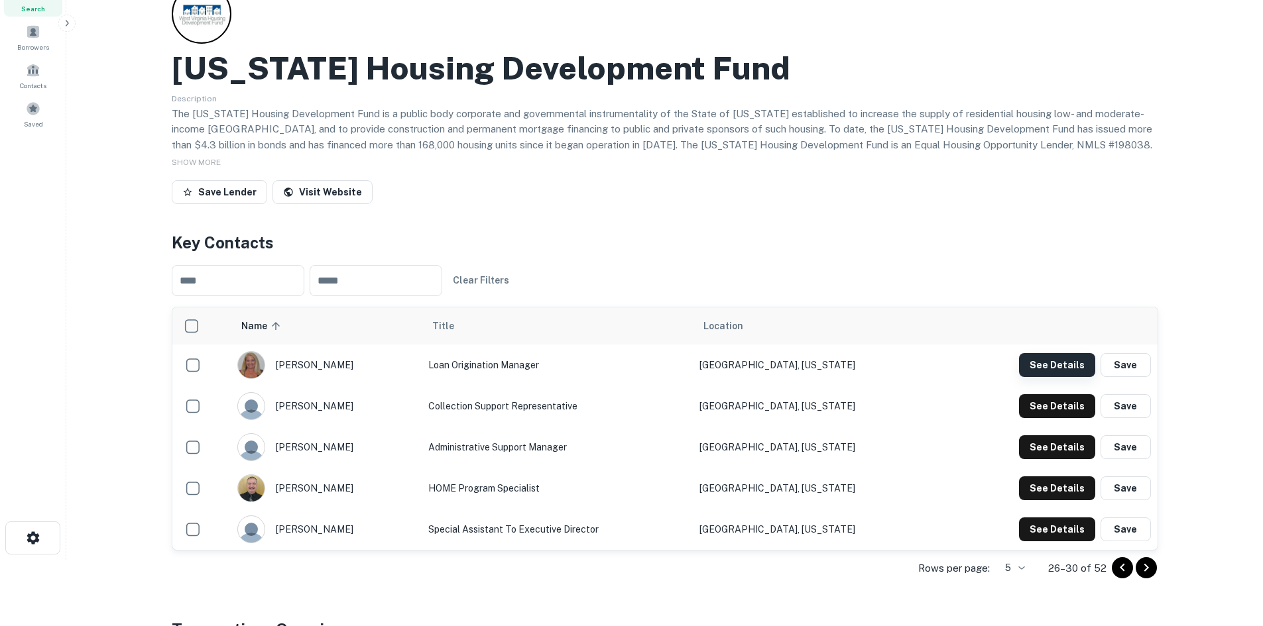
click at [1043, 368] on button "See Details" at bounding box center [1057, 365] width 76 height 24
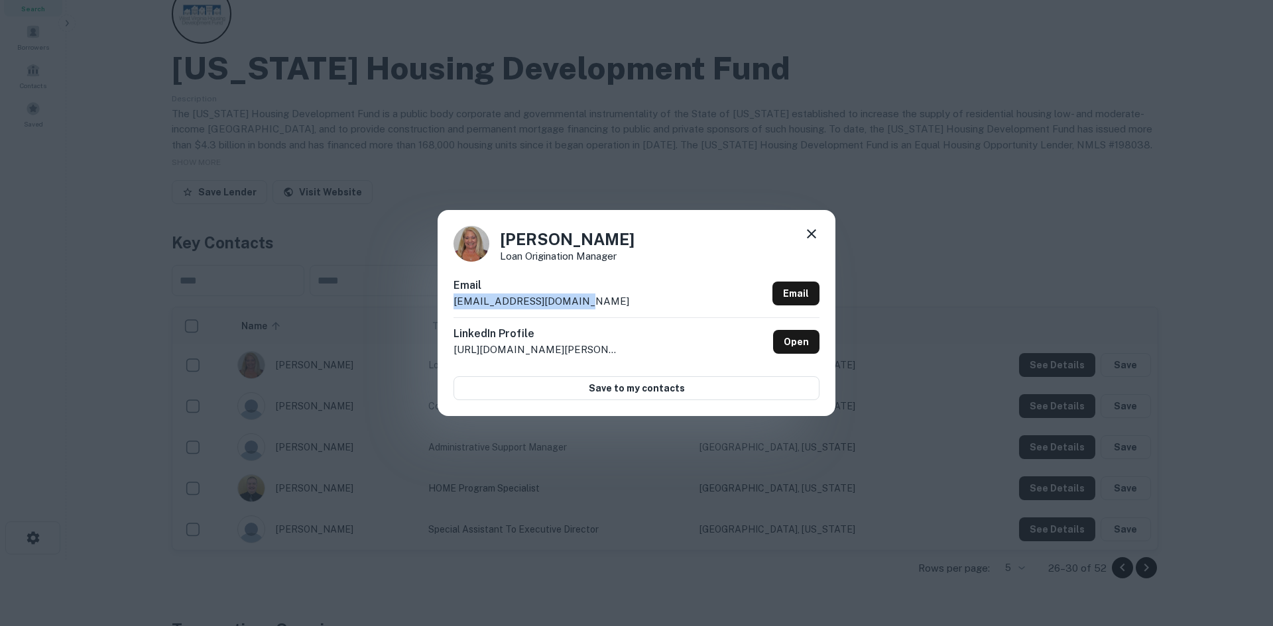
drag, startPoint x: 587, startPoint y: 310, endPoint x: 439, endPoint y: 307, distance: 147.2
click at [439, 307] on div "[PERSON_NAME] Loan Origination Manager Email [EMAIL_ADDRESS][DOMAIN_NAME] Email…" at bounding box center [636, 312] width 398 height 205
drag, startPoint x: 632, startPoint y: 244, endPoint x: 501, endPoint y: 245, distance: 131.3
click at [501, 245] on div "[PERSON_NAME] Loan Origination Manager" at bounding box center [636, 244] width 366 height 36
click at [509, 259] on p "Loan Origination Manager" at bounding box center [567, 256] width 135 height 10
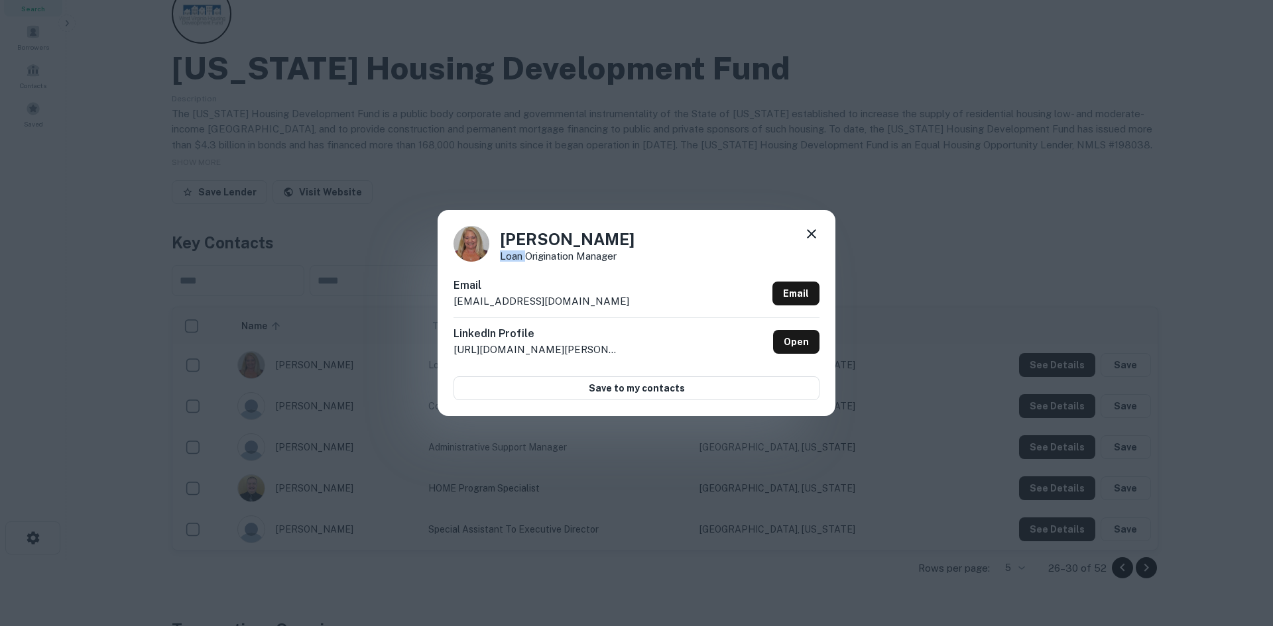
click at [509, 259] on p "Loan Origination Manager" at bounding box center [567, 256] width 135 height 10
click at [559, 504] on div "[PERSON_NAME] Loan Origination Manager Email [EMAIL_ADDRESS][DOMAIN_NAME] Email…" at bounding box center [636, 313] width 1273 height 626
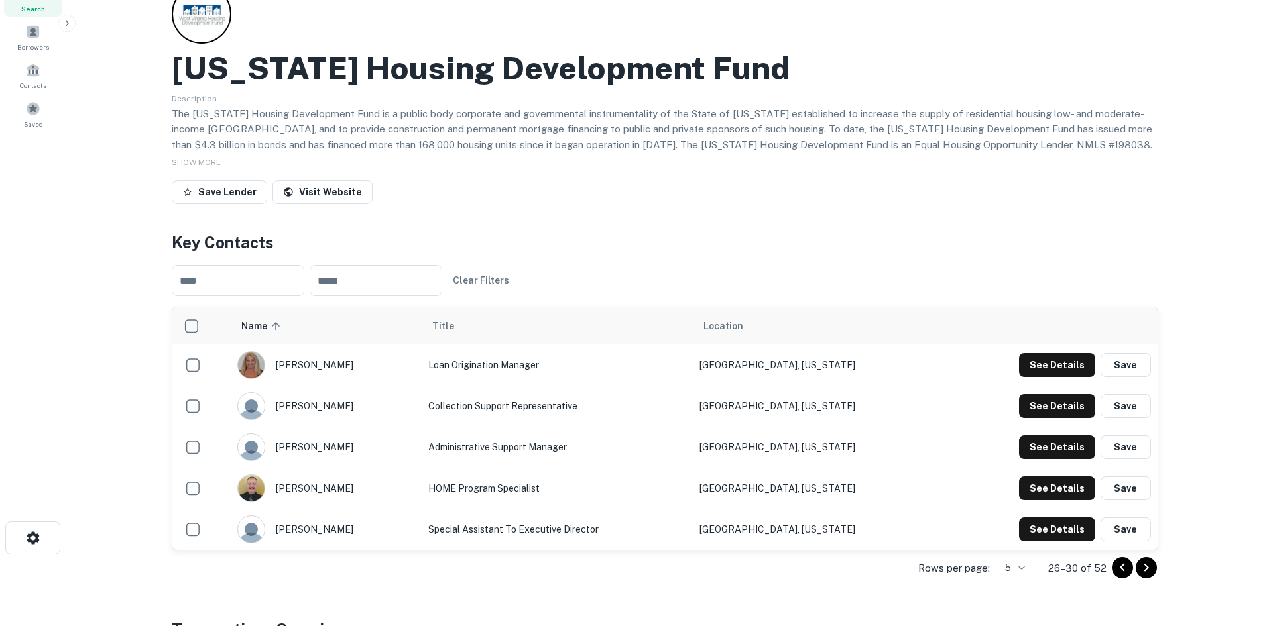
drag, startPoint x: 180, startPoint y: 65, endPoint x: 895, endPoint y: 60, distance: 714.6
click at [895, 60] on div "[US_STATE] Housing Development Fund" at bounding box center [665, 68] width 986 height 38
click at [277, 83] on h2 "[US_STATE] Housing Development Fund" at bounding box center [481, 68] width 618 height 38
click at [184, 68] on h2 "[US_STATE] Housing Development Fund" at bounding box center [481, 68] width 618 height 38
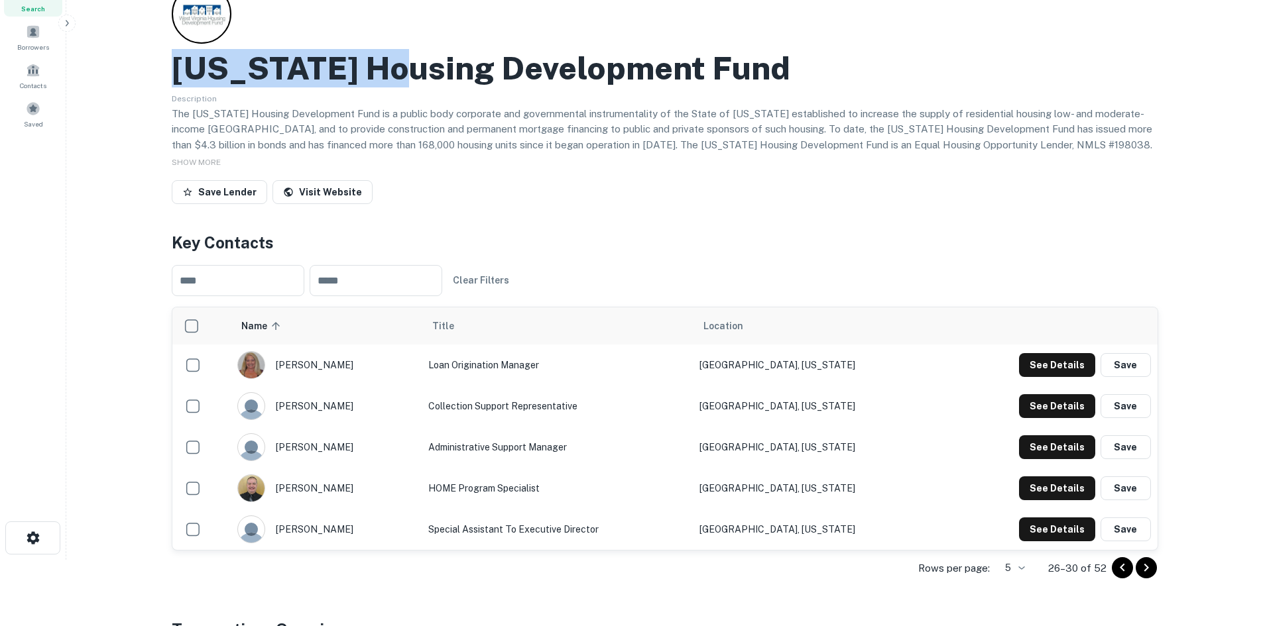
drag, startPoint x: 184, startPoint y: 68, endPoint x: 335, endPoint y: 63, distance: 151.9
click at [335, 63] on h2 "[US_STATE] Housing Development Fund" at bounding box center [481, 68] width 618 height 38
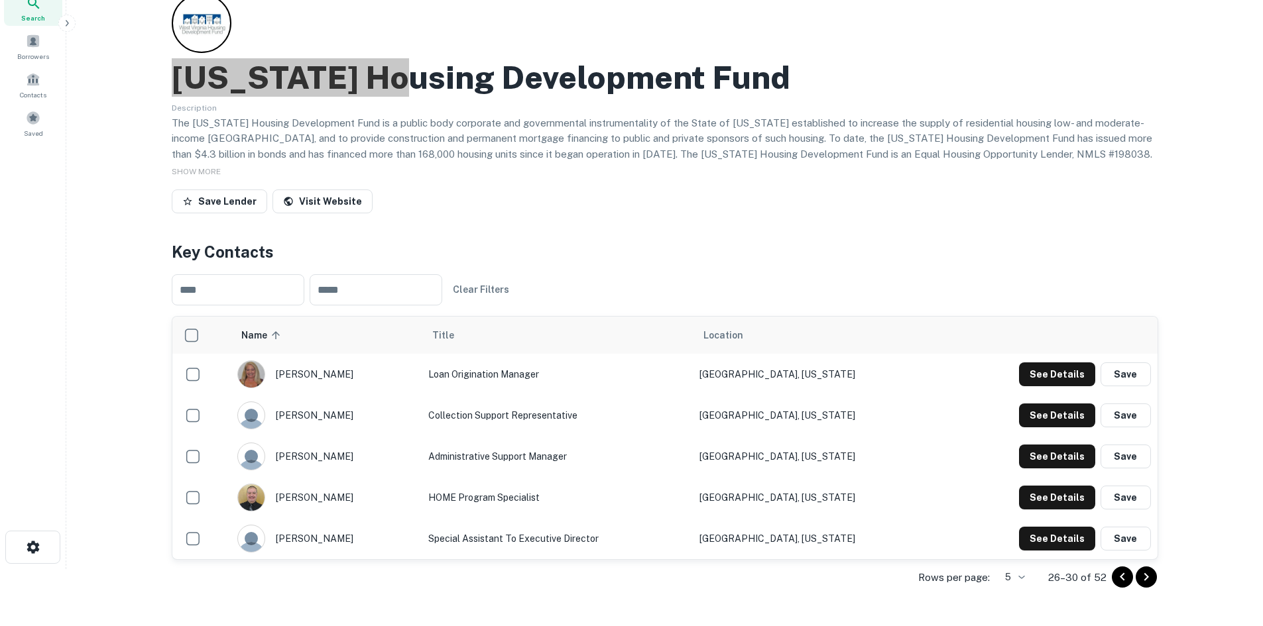
scroll to position [0, 0]
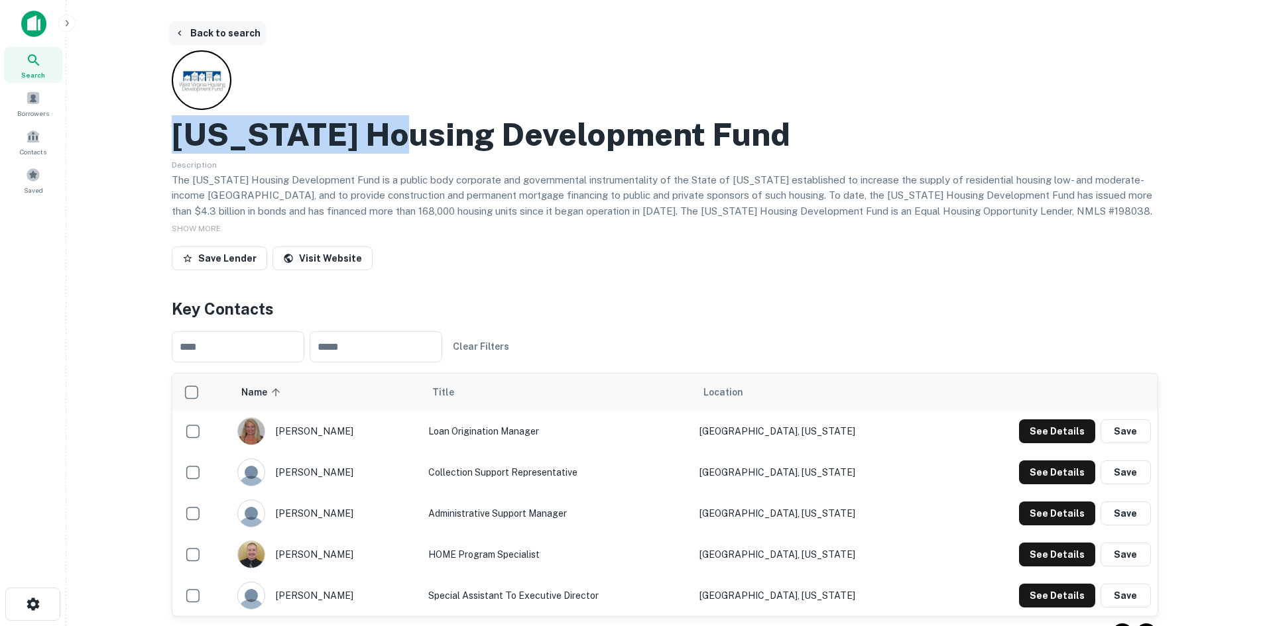
click at [234, 28] on button "Back to search" at bounding box center [217, 33] width 97 height 24
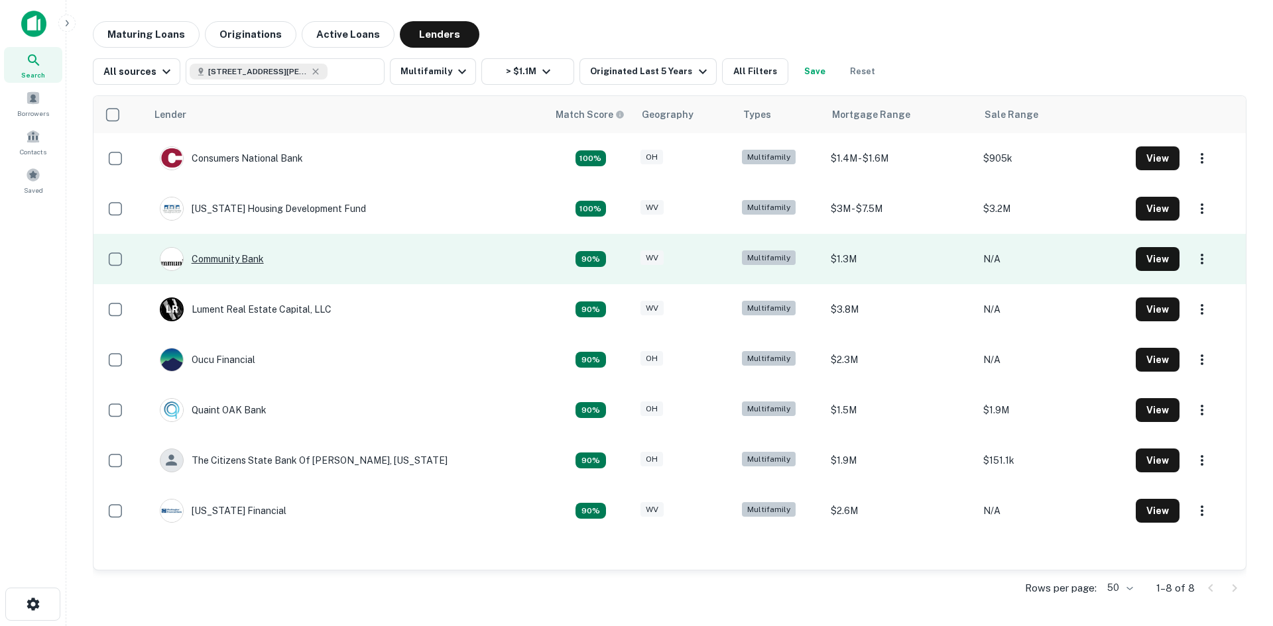
click at [243, 262] on div "Community Bank" at bounding box center [212, 259] width 104 height 24
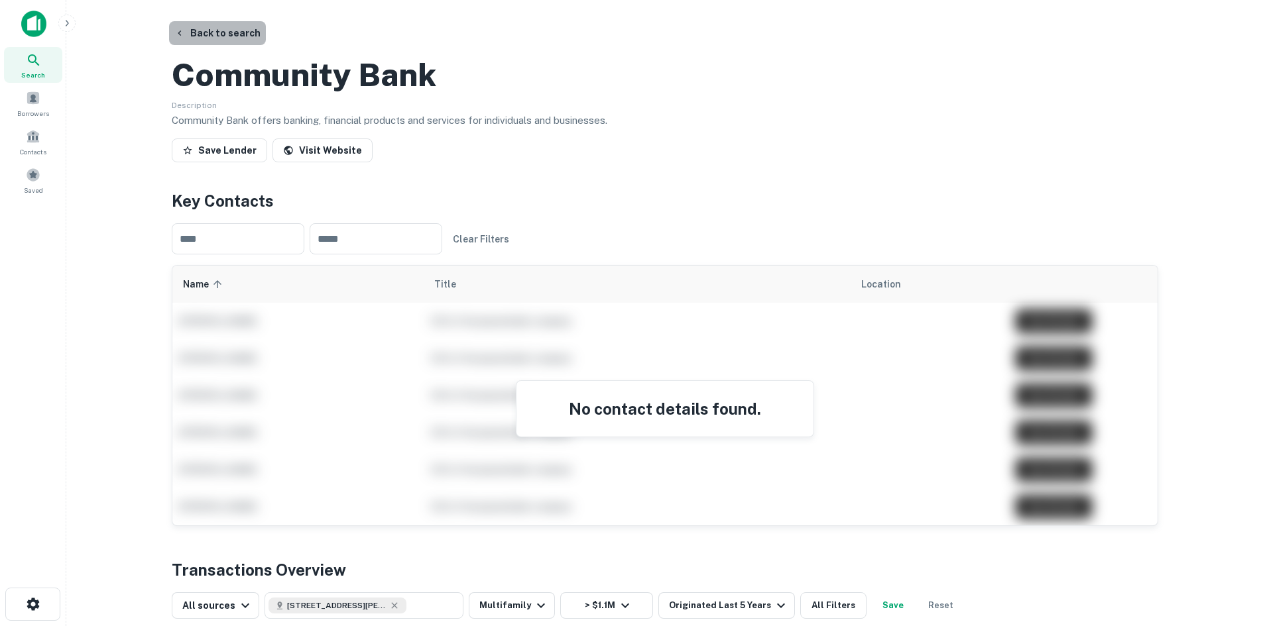
click at [222, 33] on button "Back to search" at bounding box center [217, 33] width 97 height 24
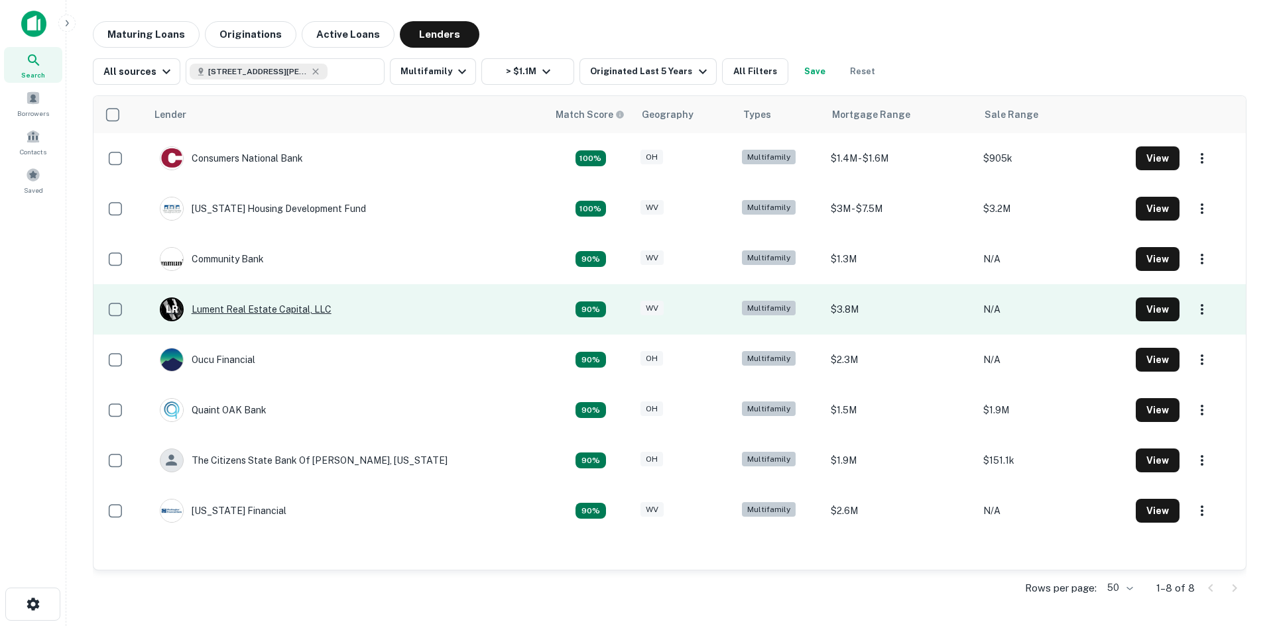
click at [265, 316] on div "L R Lument Real Estate Capital, LLC" at bounding box center [246, 310] width 172 height 24
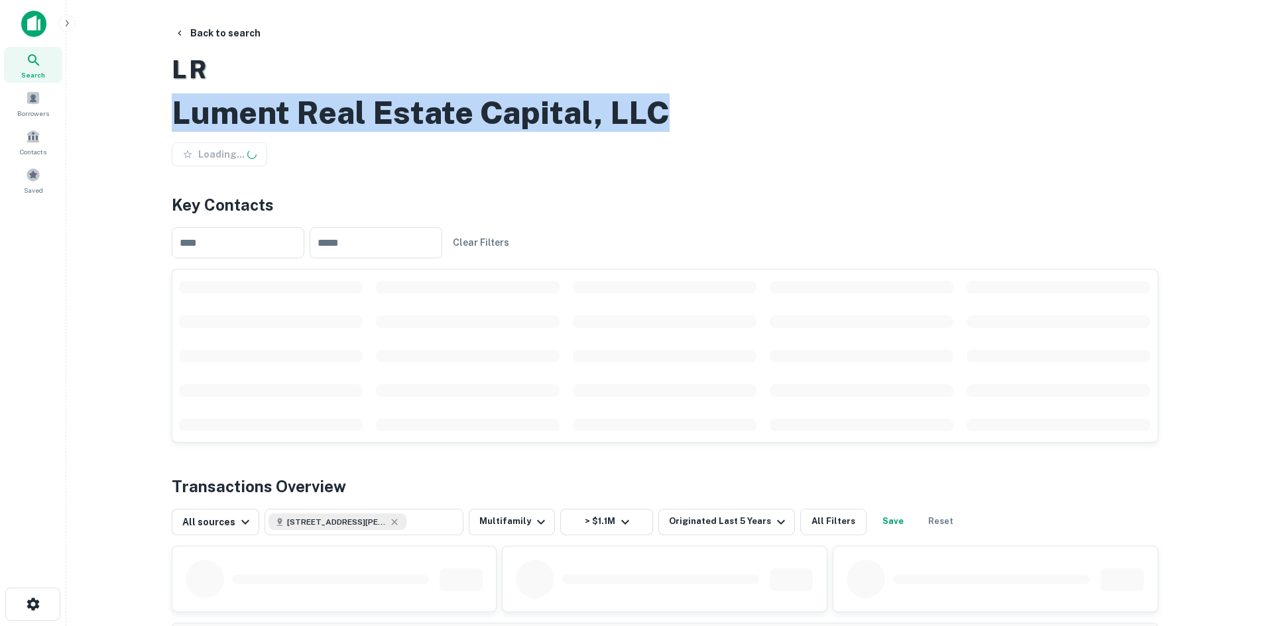
drag, startPoint x: 176, startPoint y: 135, endPoint x: 753, endPoint y: 143, distance: 577.4
click at [753, 132] on div "Lument Real Estate Capital, LLC" at bounding box center [665, 112] width 986 height 38
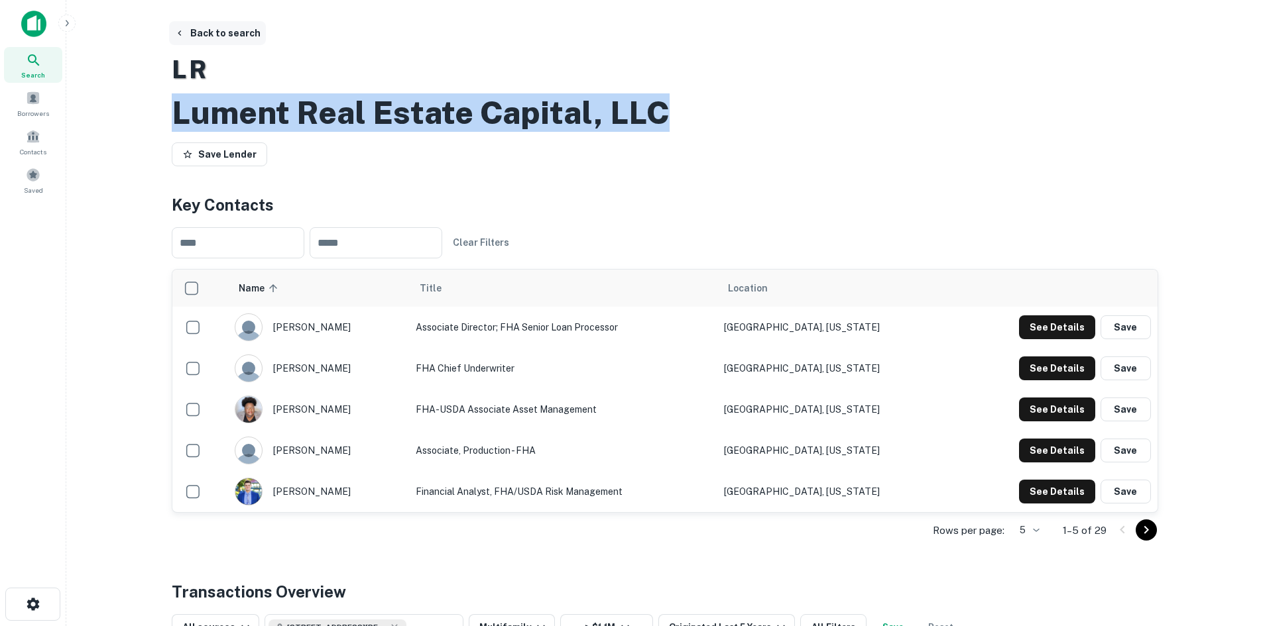
click at [243, 32] on button "Back to search" at bounding box center [217, 33] width 97 height 24
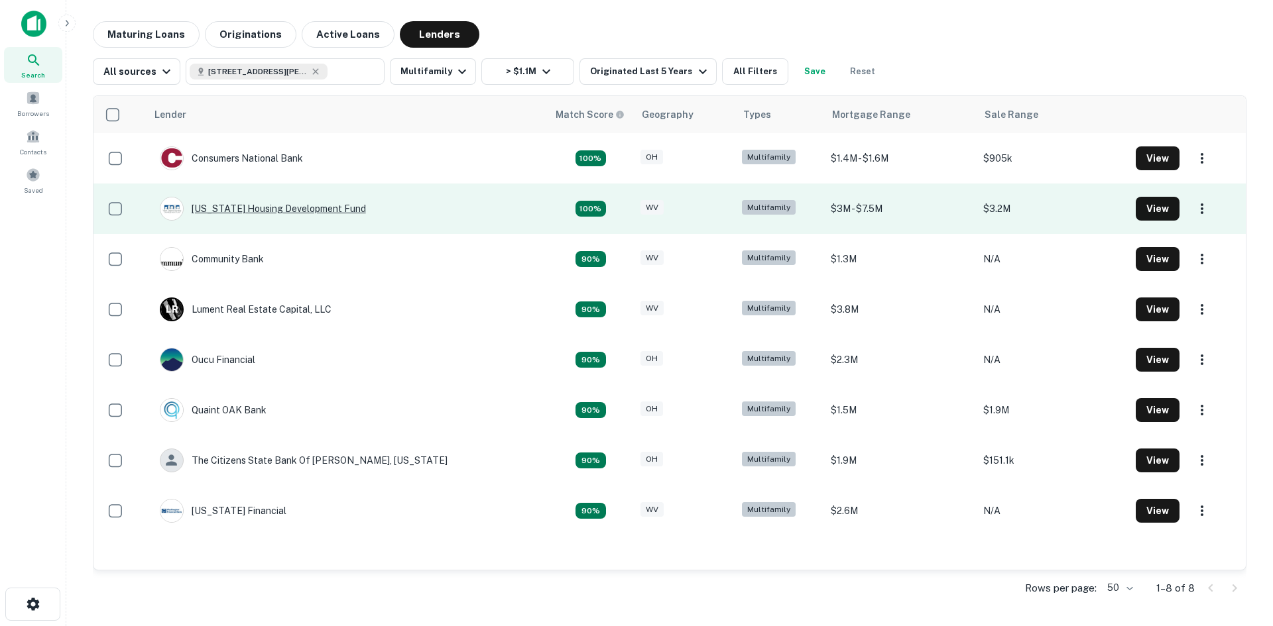
click at [232, 202] on div "[US_STATE] Housing Development Fund" at bounding box center [263, 209] width 206 height 24
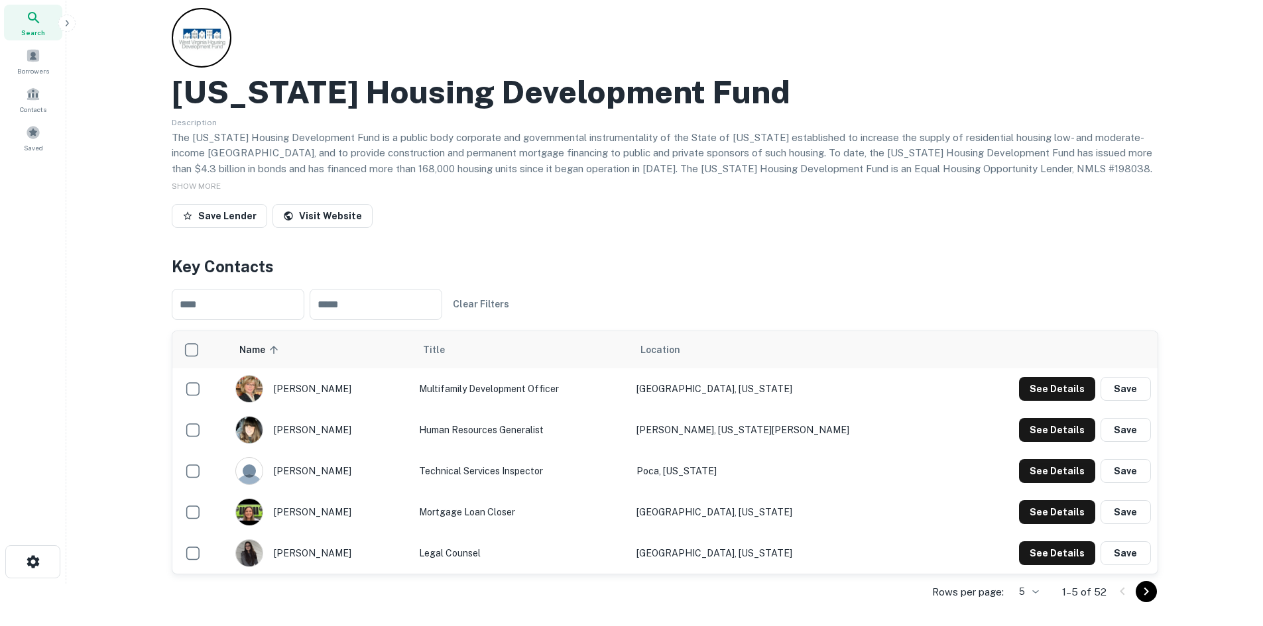
scroll to position [66, 0]
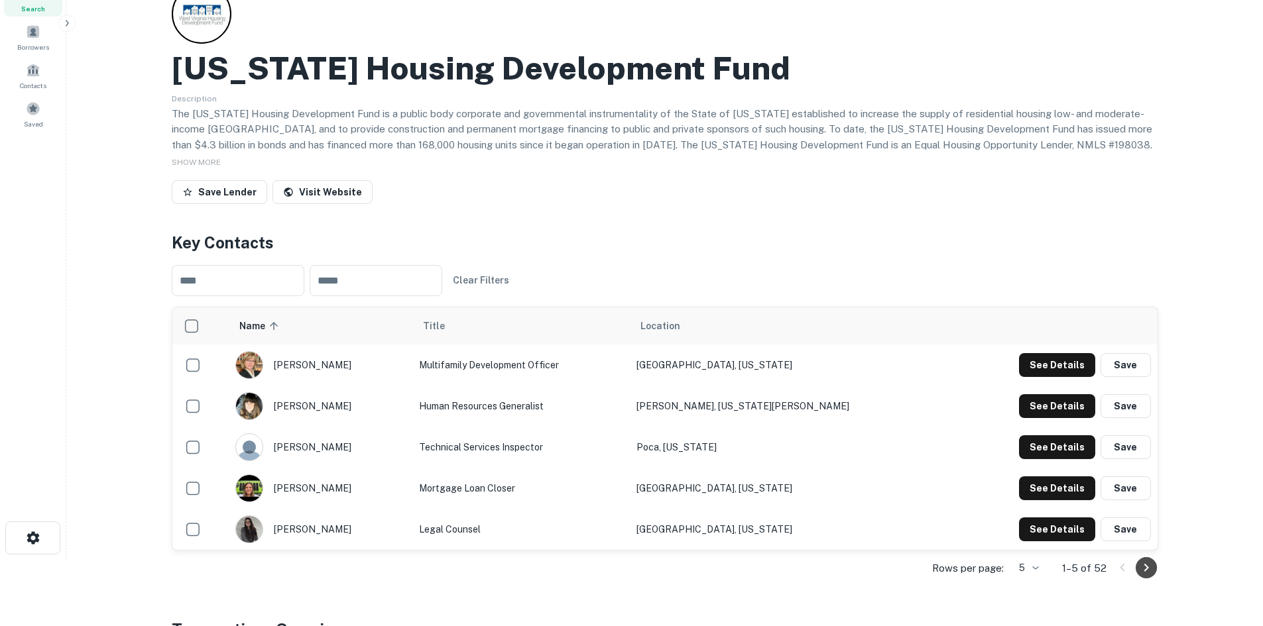
click at [1140, 561] on icon "Go to next page" at bounding box center [1146, 568] width 16 height 16
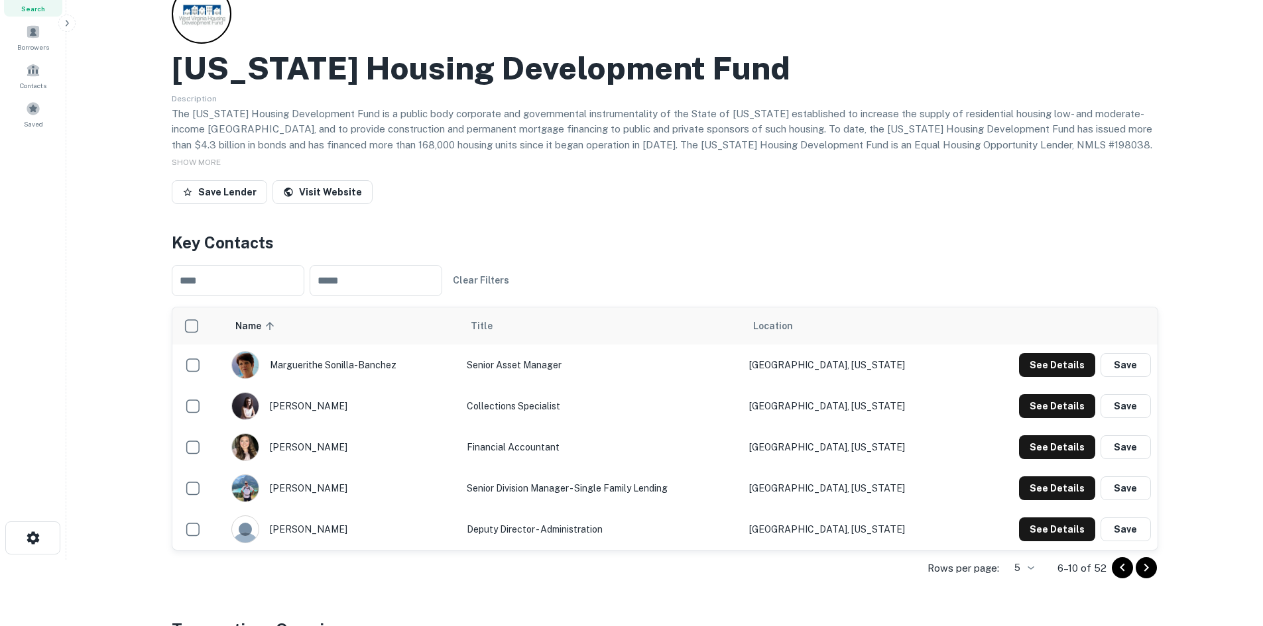
click at [1143, 564] on icon "Go to next page" at bounding box center [1146, 568] width 16 height 16
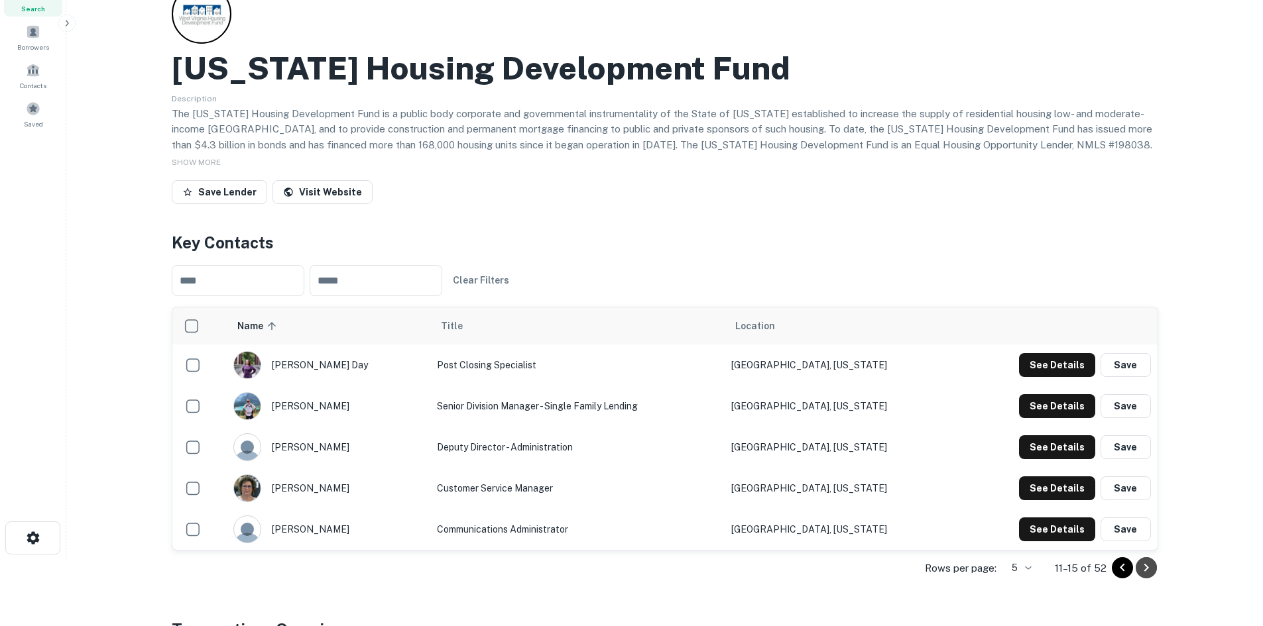
click at [1143, 564] on icon "Go to next page" at bounding box center [1146, 568] width 16 height 16
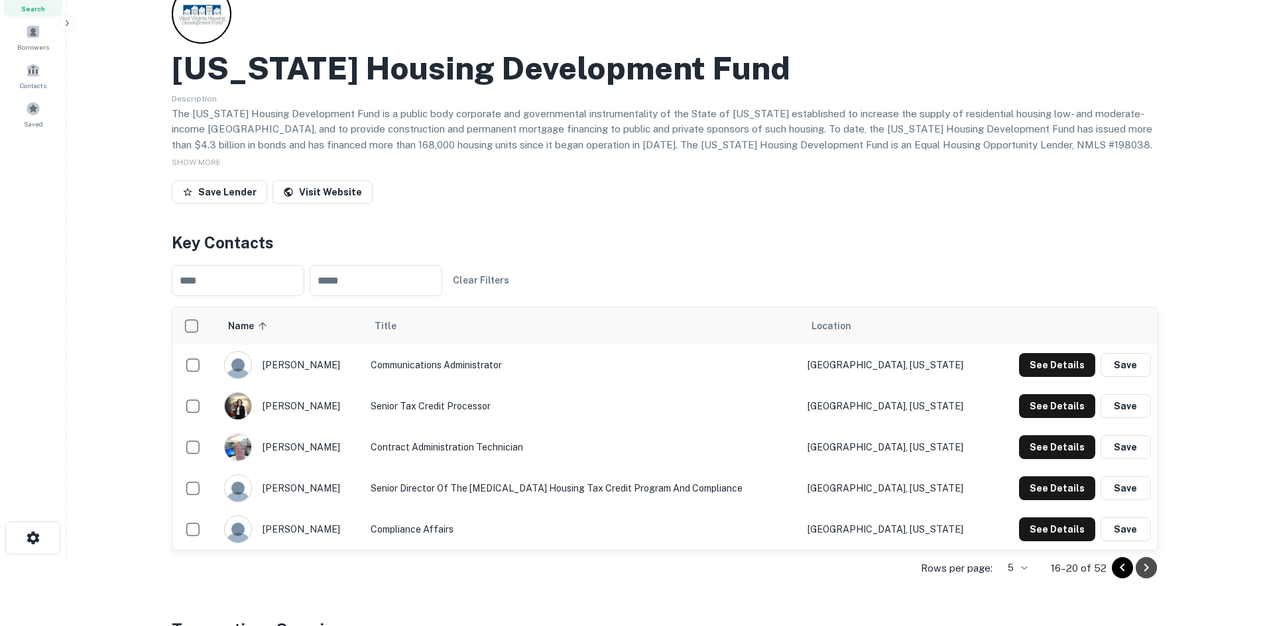
click at [1143, 564] on icon "Go to next page" at bounding box center [1146, 568] width 16 height 16
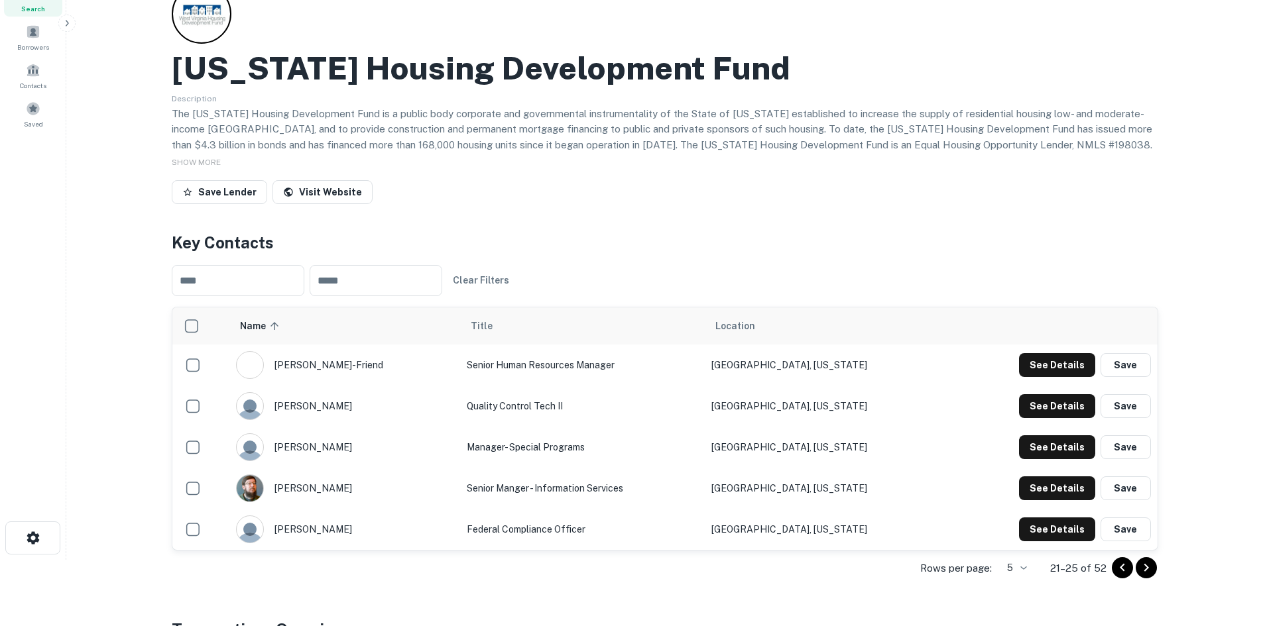
click at [1143, 564] on icon "Go to next page" at bounding box center [1146, 568] width 16 height 16
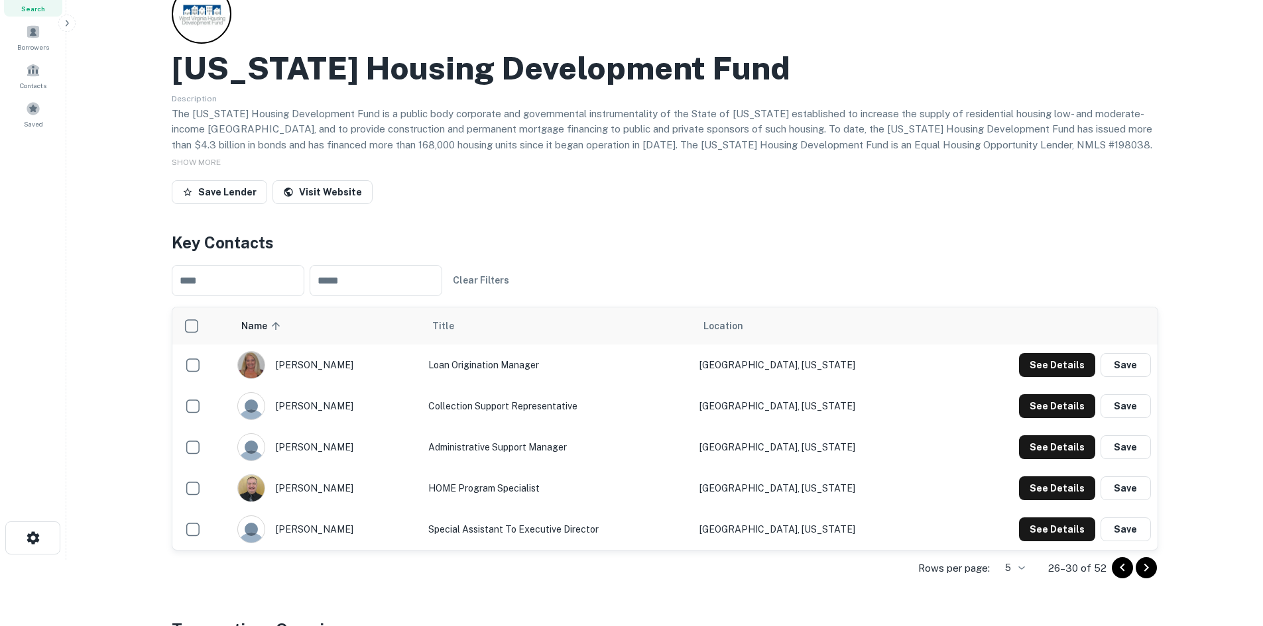
click at [1143, 564] on icon "Go to next page" at bounding box center [1146, 568] width 16 height 16
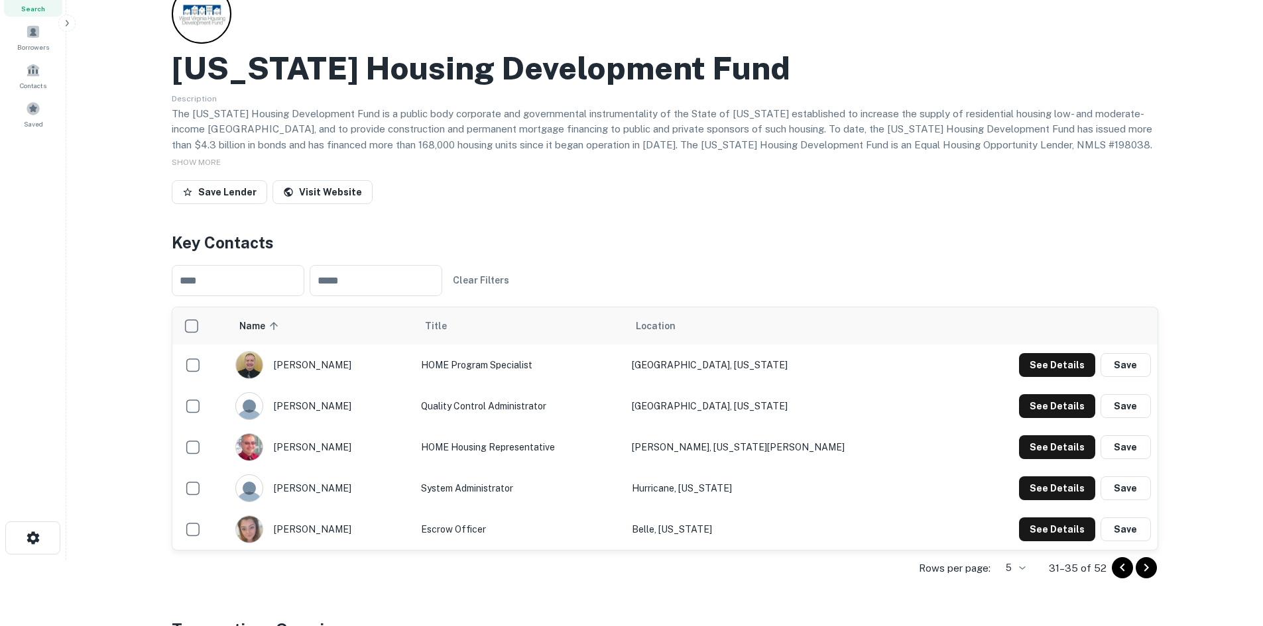
click at [1124, 573] on icon "Go to previous page" at bounding box center [1122, 568] width 16 height 16
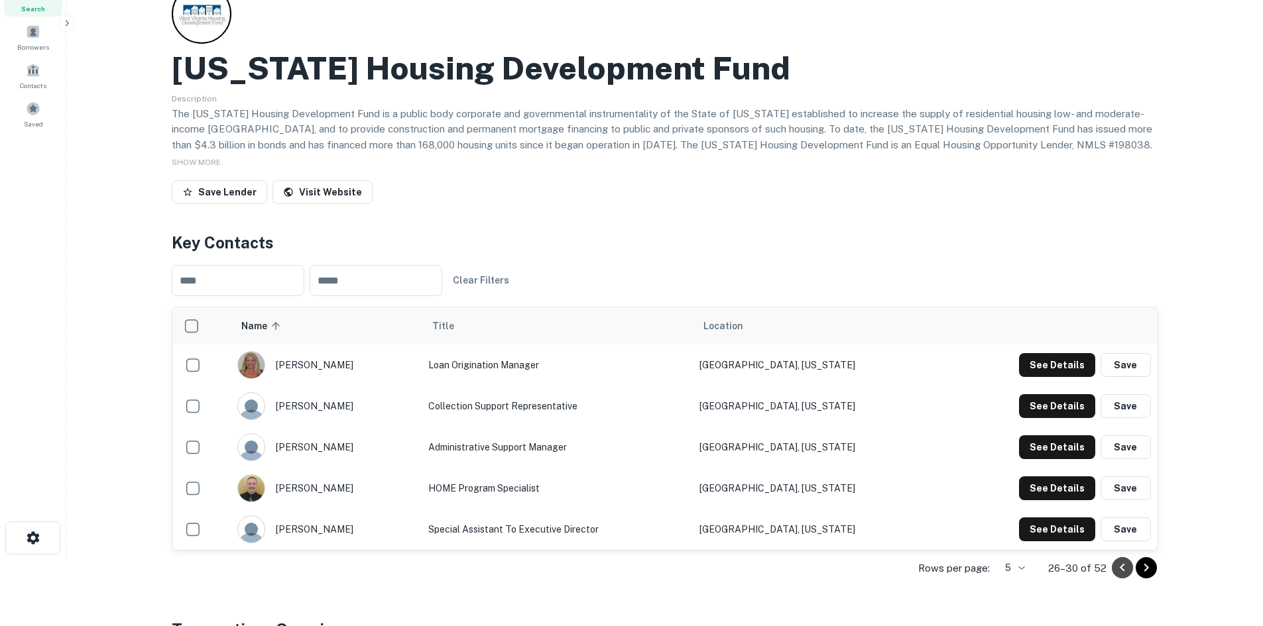
click at [1124, 573] on icon "Go to previous page" at bounding box center [1122, 568] width 16 height 16
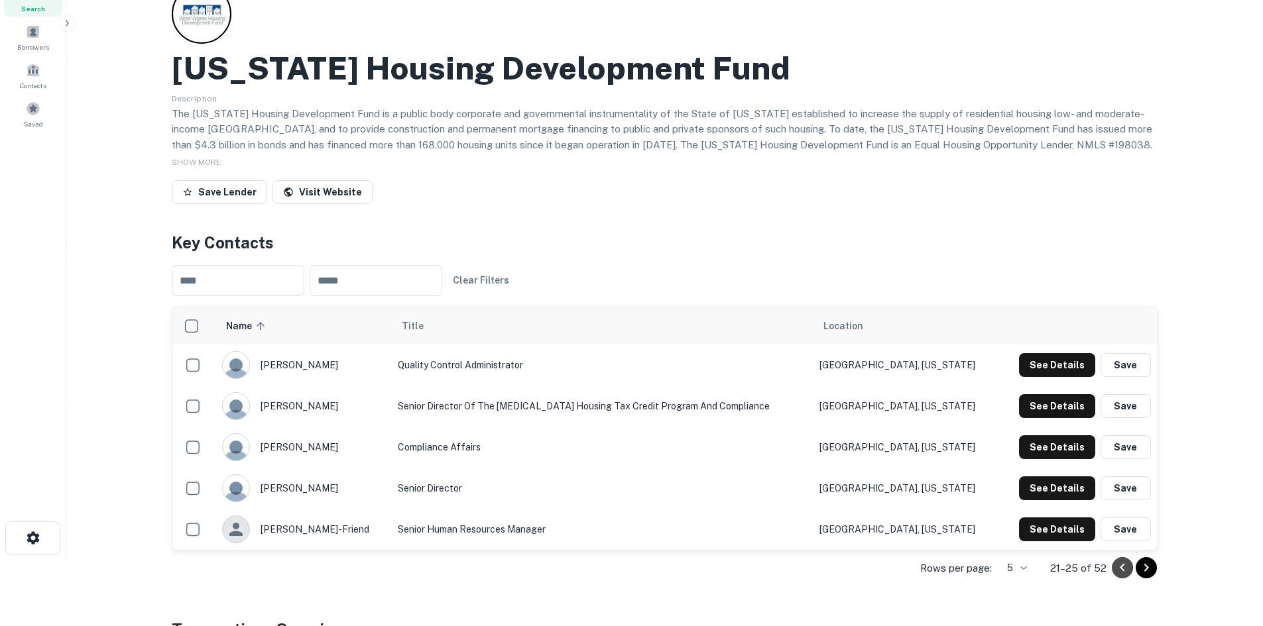
click at [1124, 573] on icon "Go to previous page" at bounding box center [1122, 568] width 16 height 16
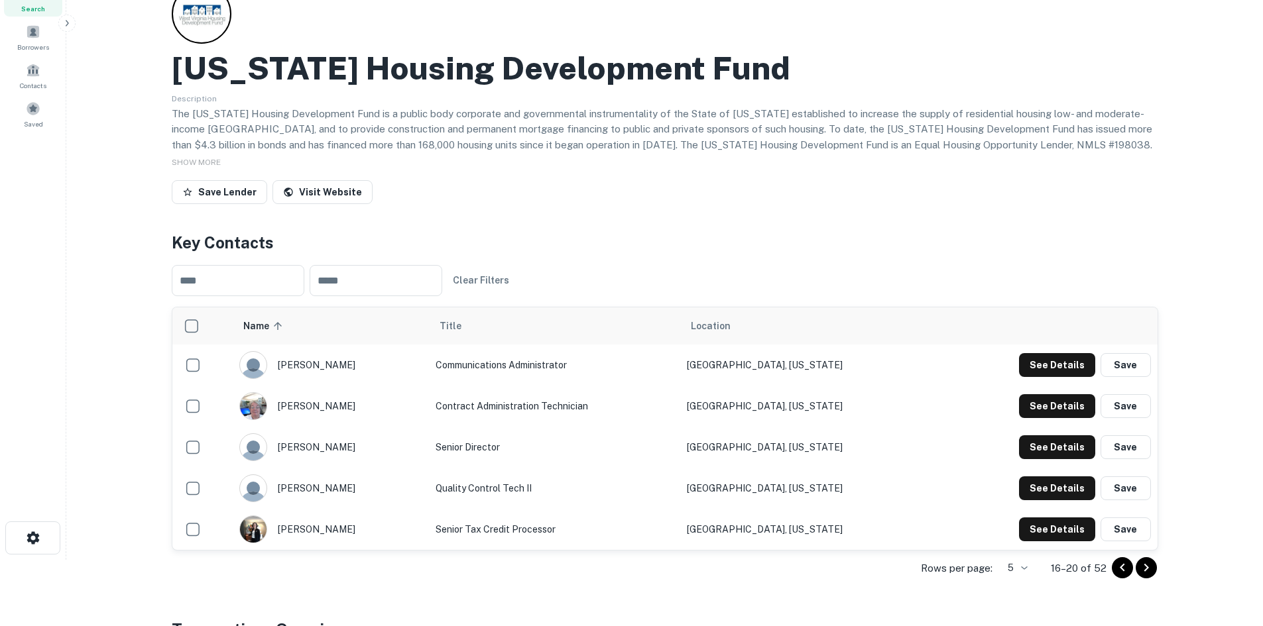
click at [1124, 573] on icon "Go to previous page" at bounding box center [1122, 568] width 16 height 16
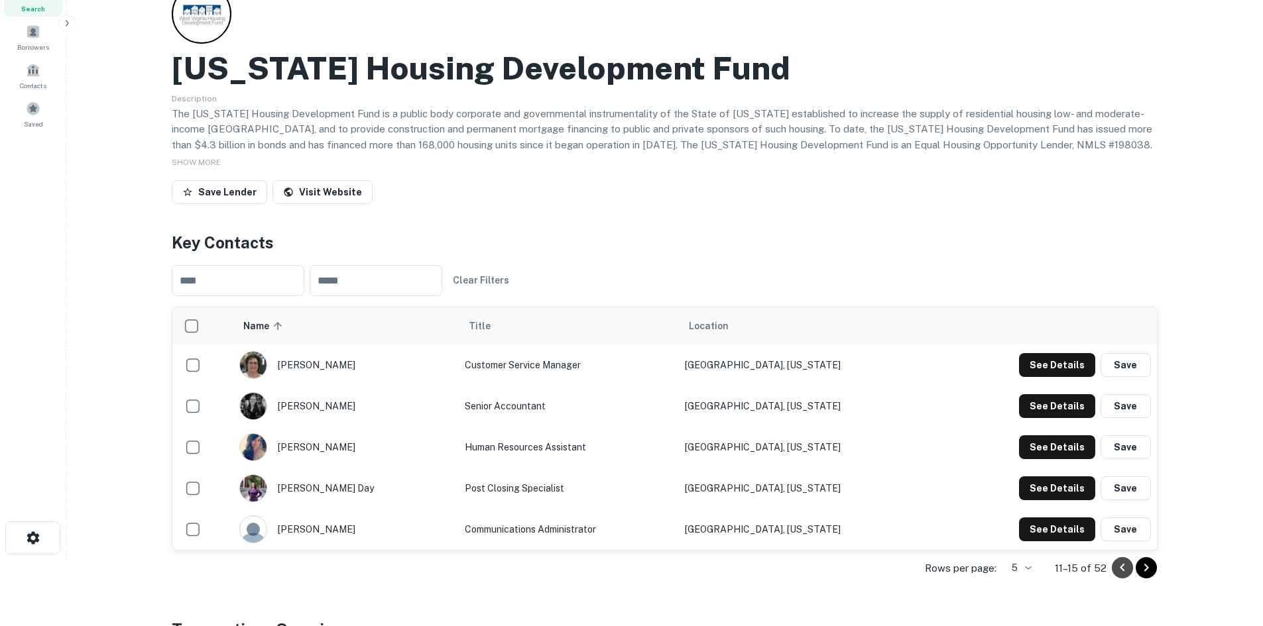
click at [1124, 573] on icon "Go to previous page" at bounding box center [1122, 568] width 16 height 16
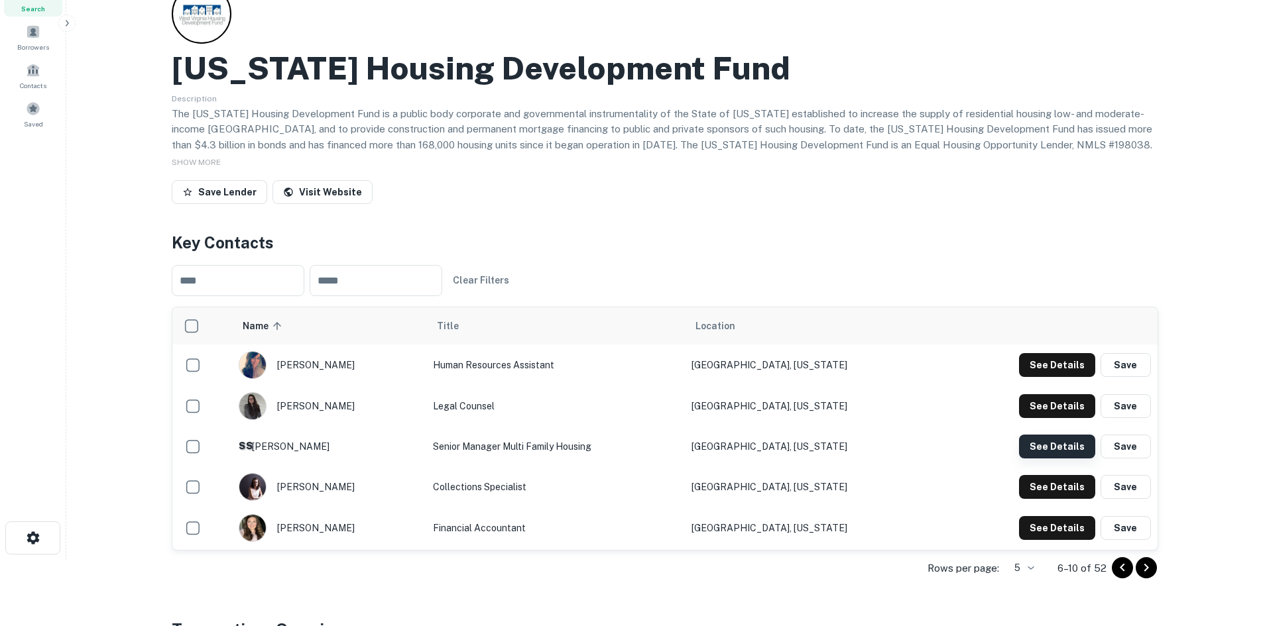
click at [1062, 377] on button "See Details" at bounding box center [1057, 365] width 76 height 24
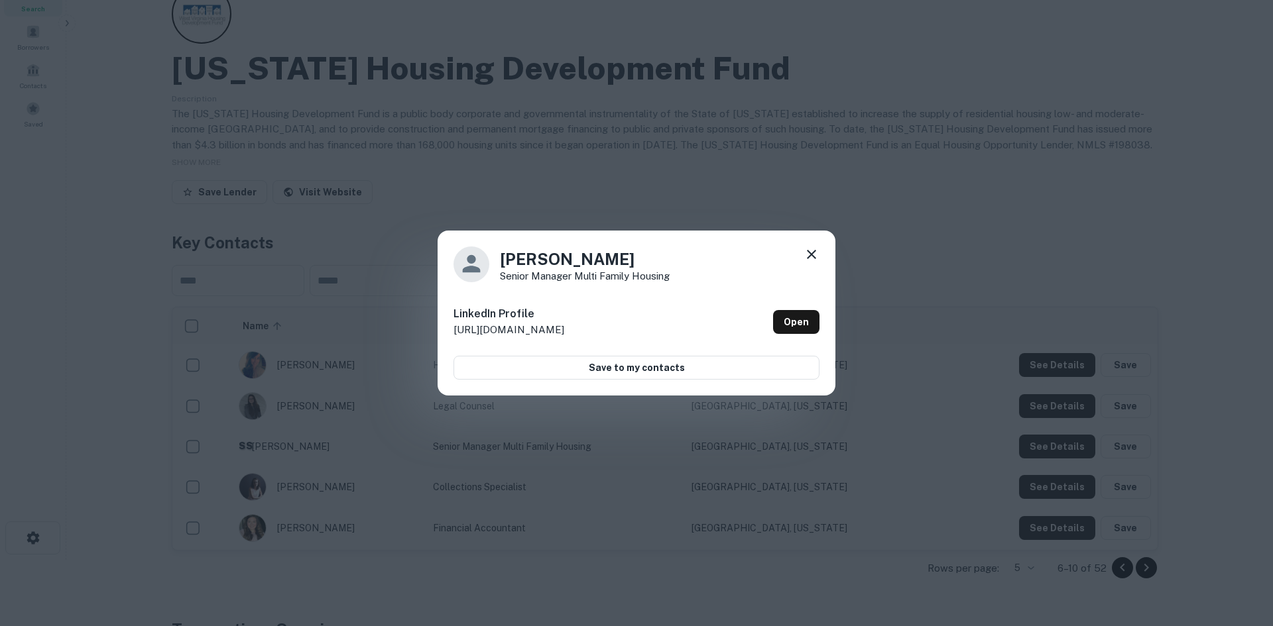
click at [811, 249] on icon at bounding box center [811, 255] width 16 height 16
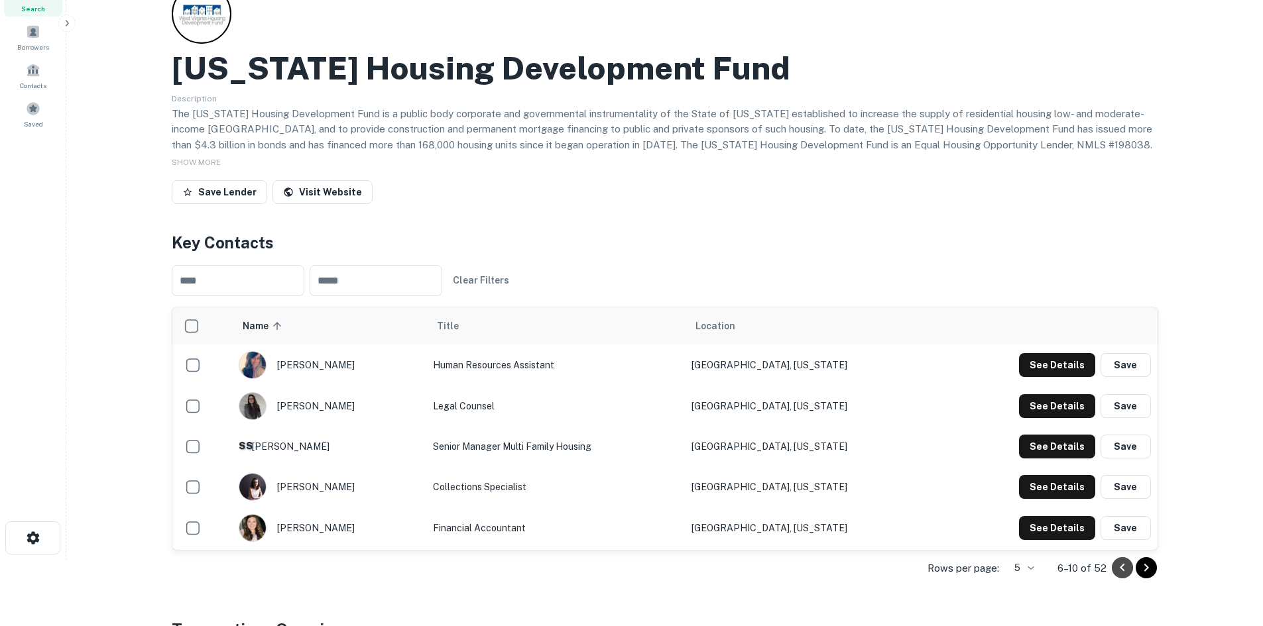
click at [1120, 569] on icon "Go to previous page" at bounding box center [1122, 568] width 5 height 8
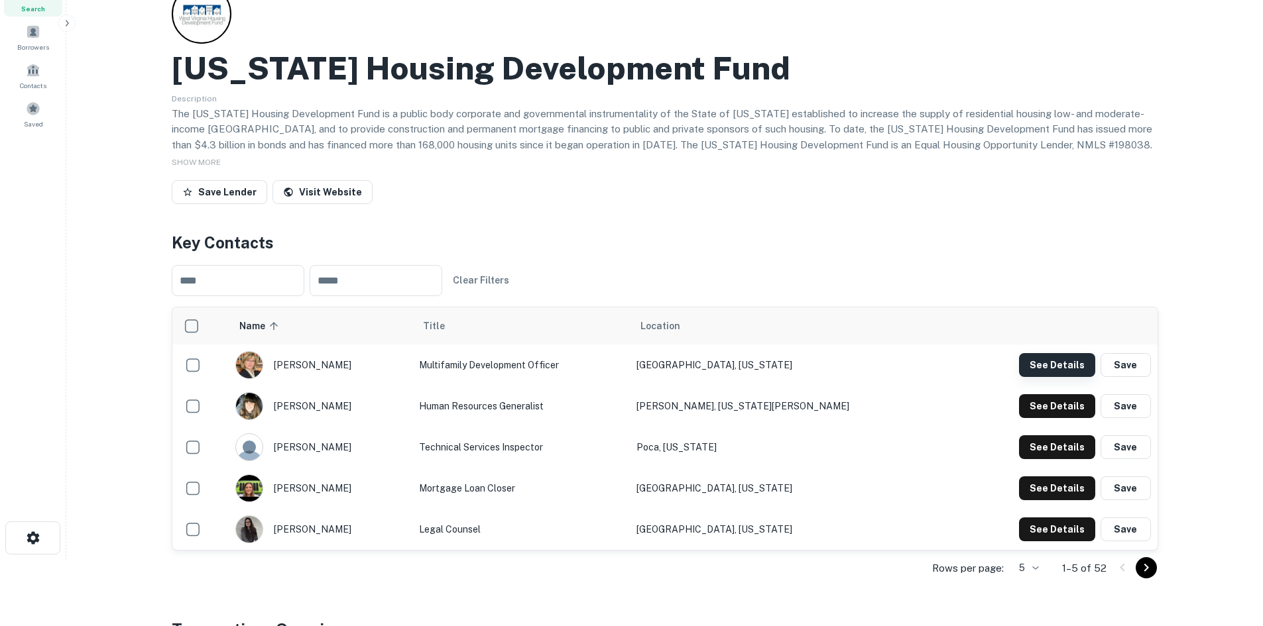
click at [1071, 368] on button "See Details" at bounding box center [1057, 365] width 76 height 24
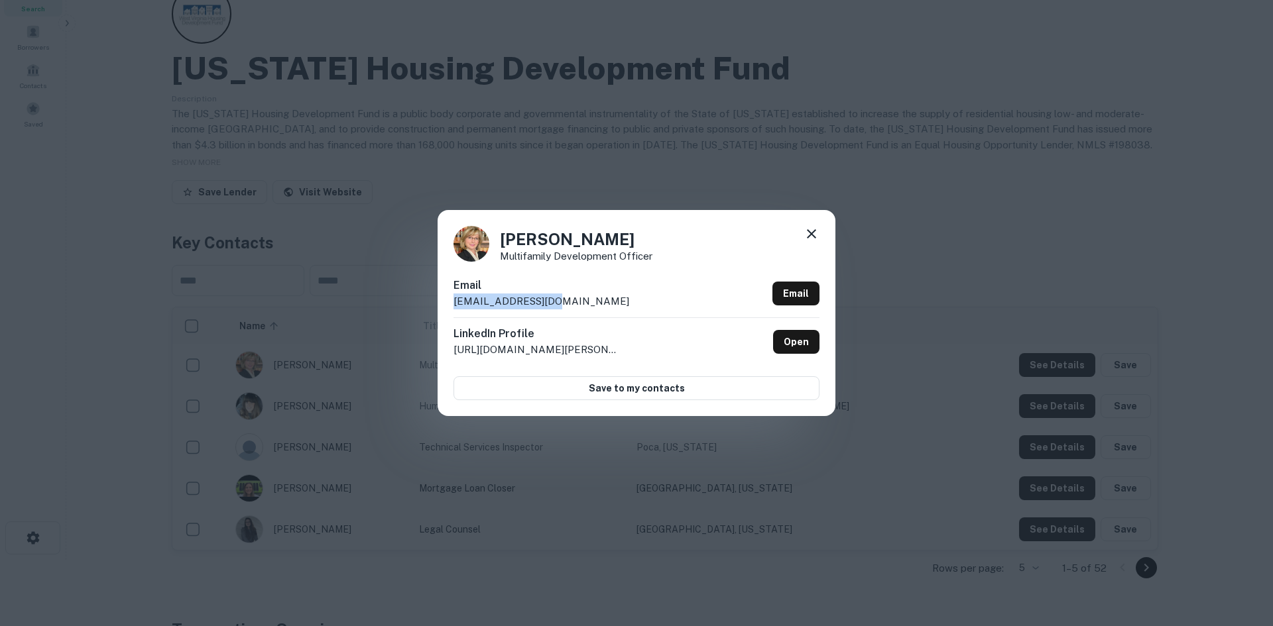
drag, startPoint x: 453, startPoint y: 302, endPoint x: 578, endPoint y: 304, distance: 124.6
click at [578, 304] on div "Email [EMAIL_ADDRESS][DOMAIN_NAME] Email" at bounding box center [636, 298] width 366 height 40
drag, startPoint x: 644, startPoint y: 238, endPoint x: 500, endPoint y: 245, distance: 144.7
click at [500, 245] on h4 "[PERSON_NAME]" at bounding box center [576, 239] width 152 height 24
drag, startPoint x: 510, startPoint y: 260, endPoint x: 500, endPoint y: 258, distance: 10.8
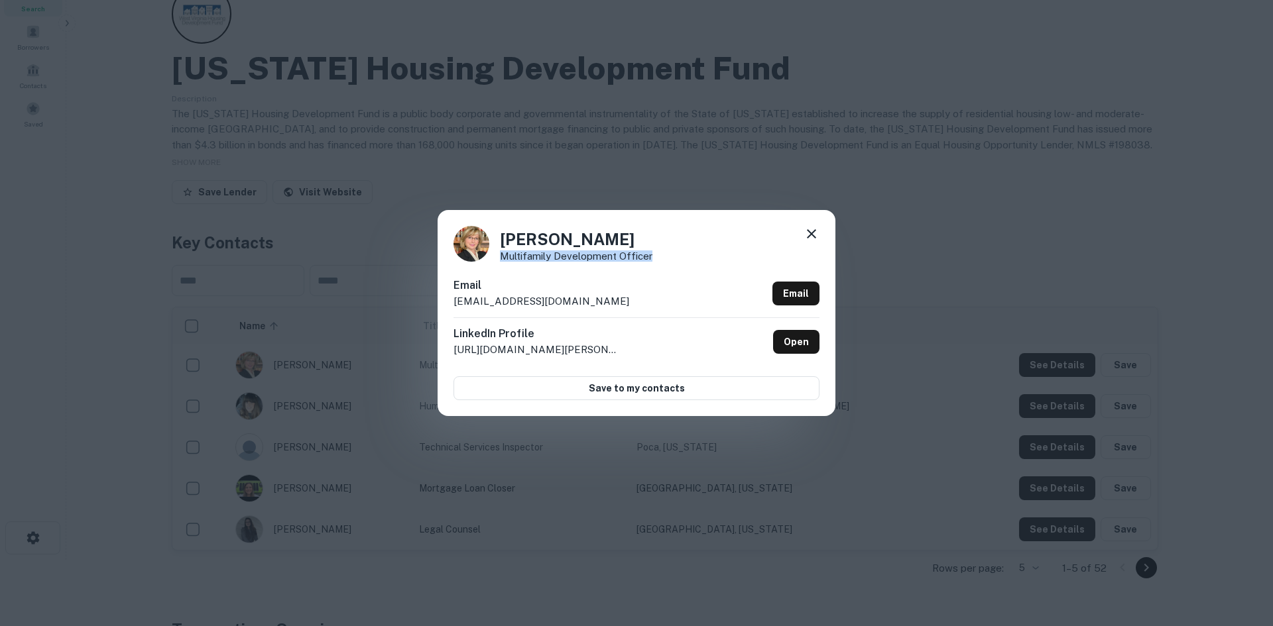
click at [500, 258] on div "[PERSON_NAME] Multifamily Development Officer" at bounding box center [636, 244] width 366 height 36
drag, startPoint x: 563, startPoint y: 306, endPoint x: 451, endPoint y: 307, distance: 112.0
click at [451, 307] on div "[PERSON_NAME] Multifamily Development Officer Email [EMAIL_ADDRESS][DOMAIN_NAME…" at bounding box center [636, 312] width 398 height 205
click at [813, 235] on icon at bounding box center [811, 234] width 16 height 16
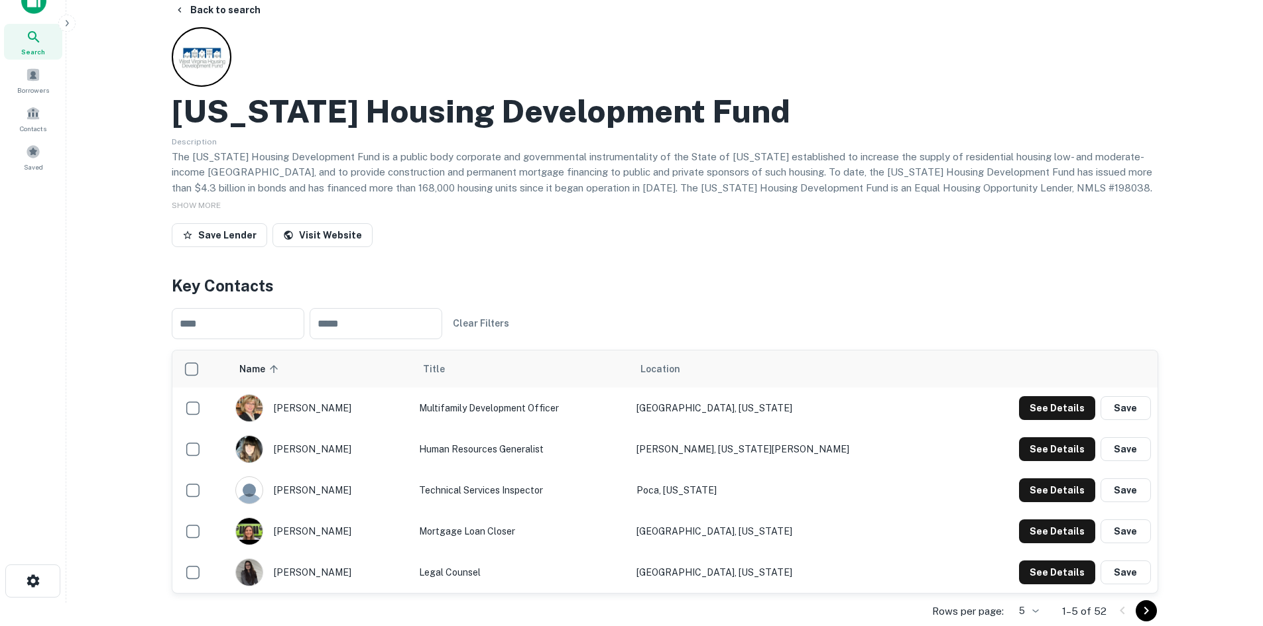
scroll to position [0, 0]
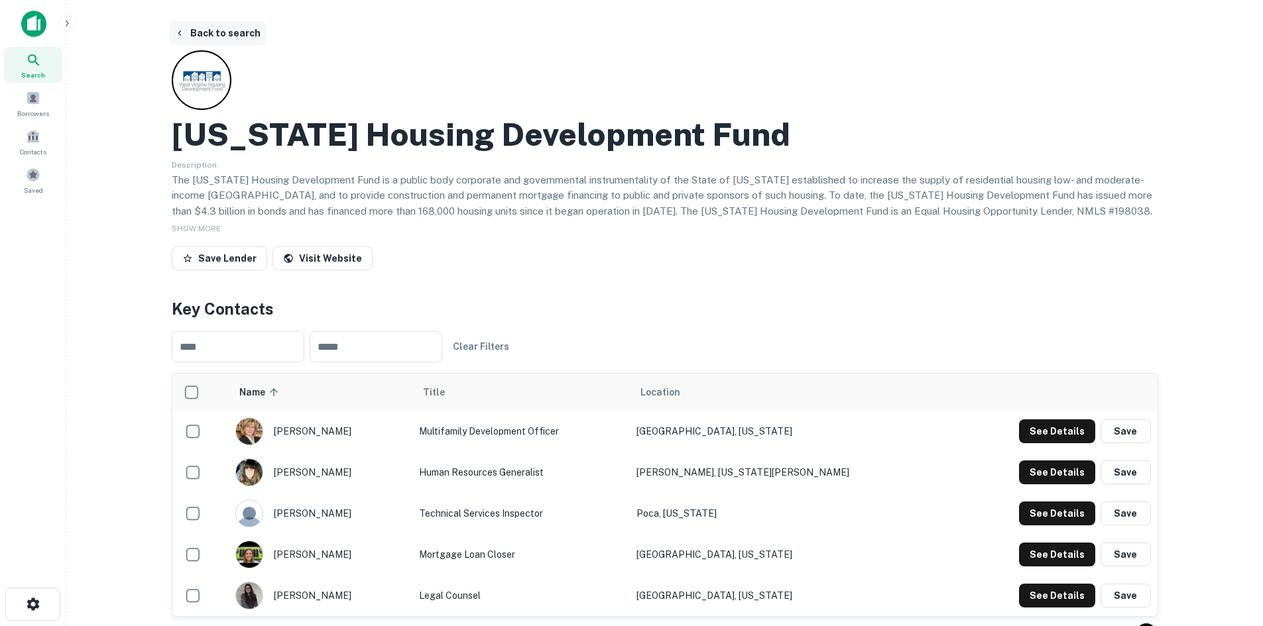
click at [229, 31] on button "Back to search" at bounding box center [217, 33] width 97 height 24
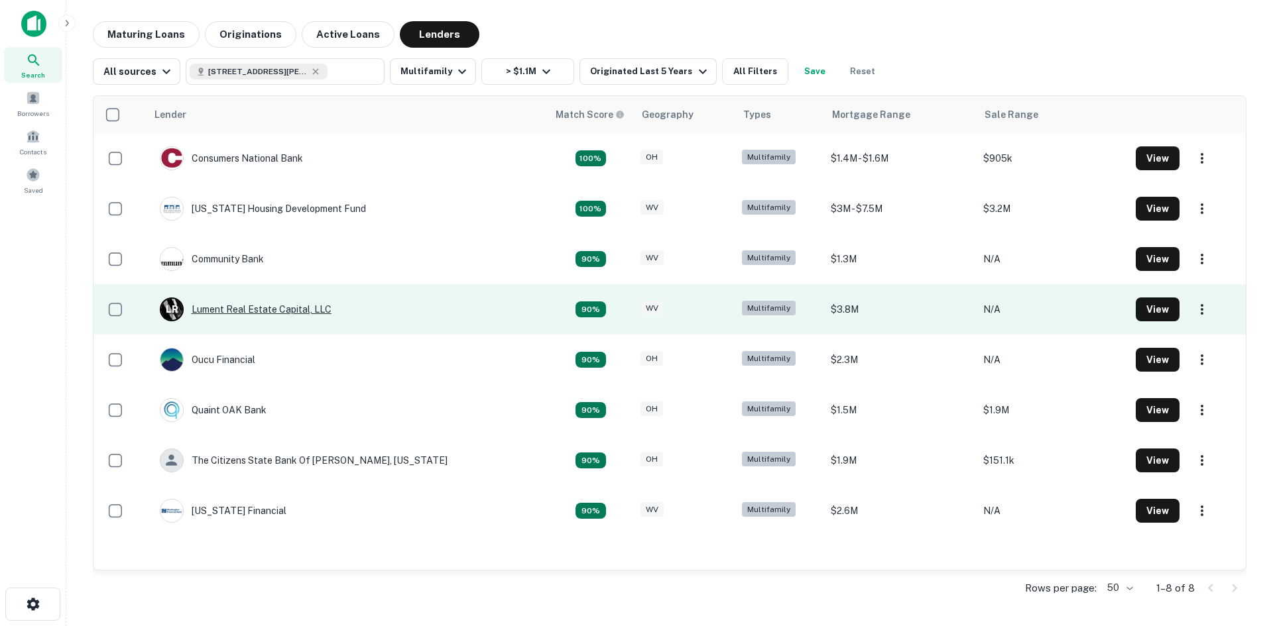
click at [247, 313] on div "L R Lument Real Estate Capital, LLC" at bounding box center [246, 310] width 172 height 24
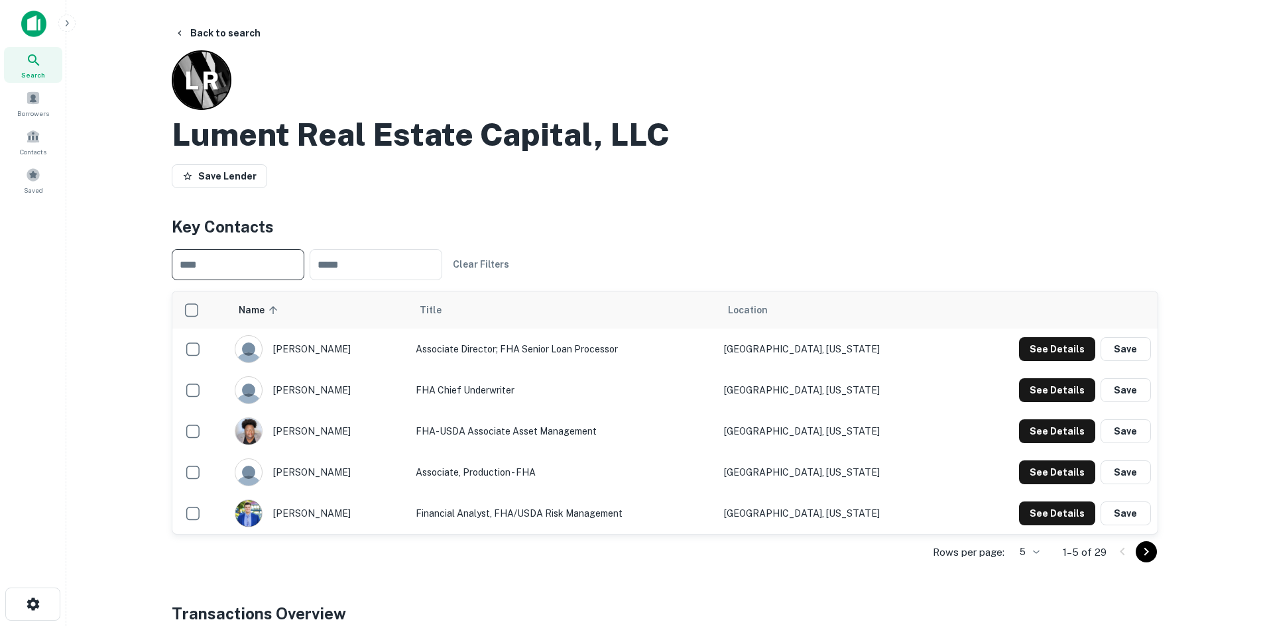
click at [245, 262] on input "text" at bounding box center [238, 264] width 133 height 31
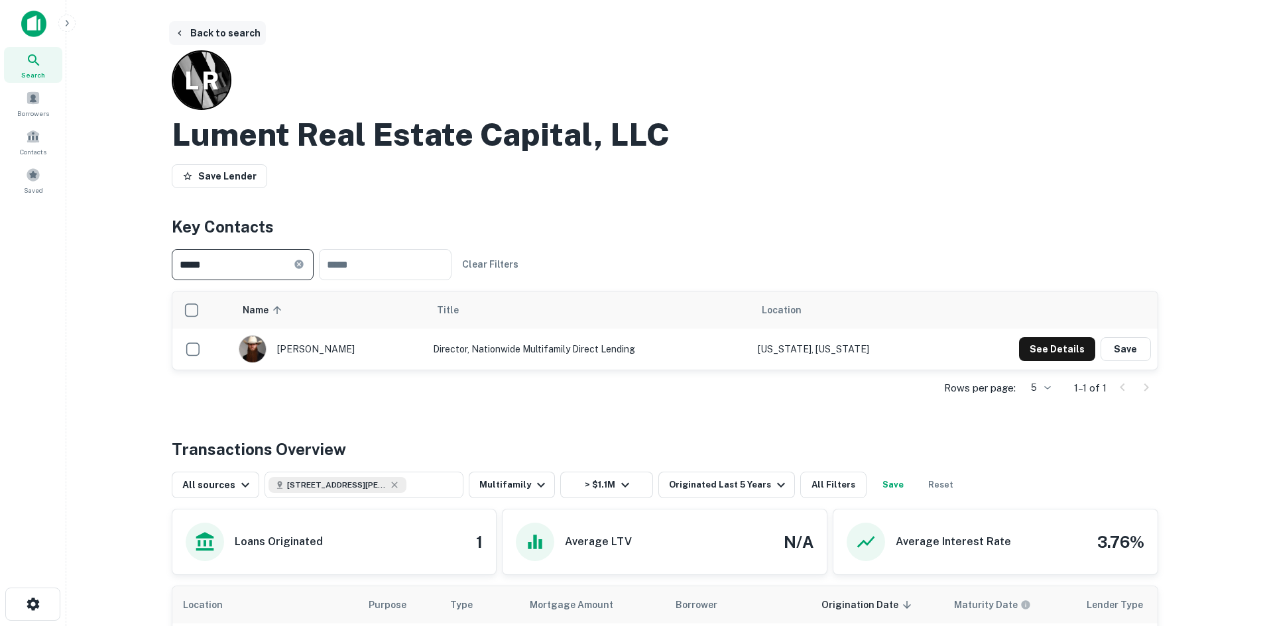
type input "*****"
click at [203, 30] on button "Back to search" at bounding box center [217, 33] width 97 height 24
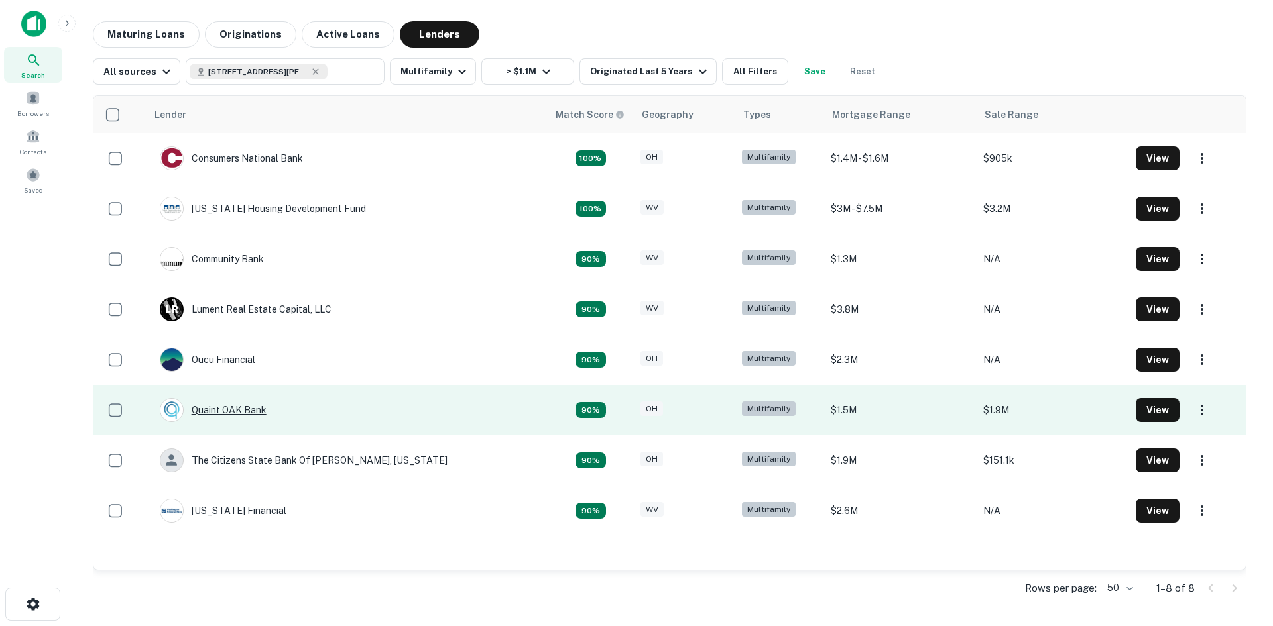
click at [247, 408] on div "Quaint OAK Bank" at bounding box center [213, 410] width 107 height 24
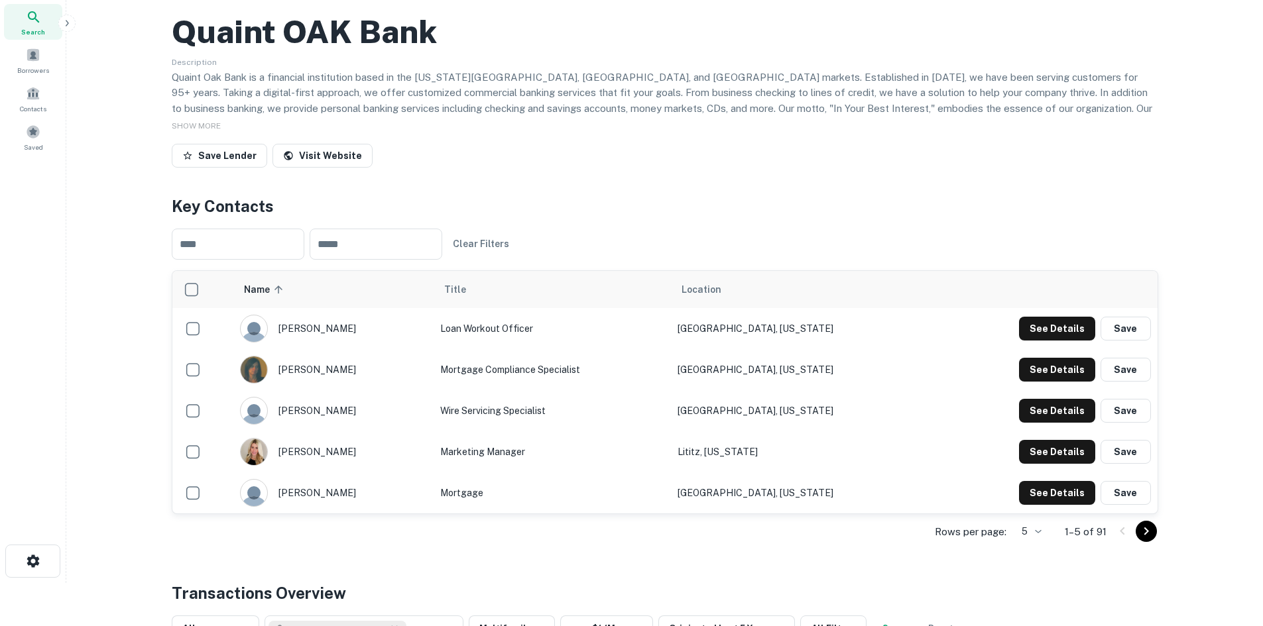
scroll to position [66, 0]
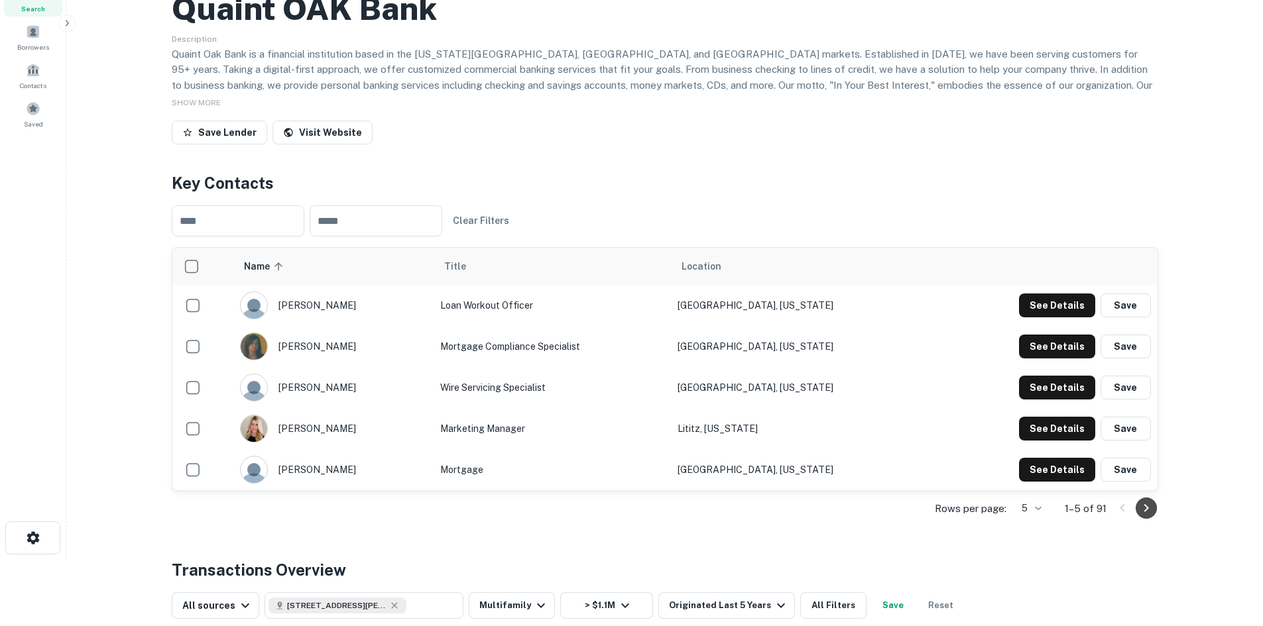
click at [1143, 516] on icon "Go to next page" at bounding box center [1146, 508] width 16 height 16
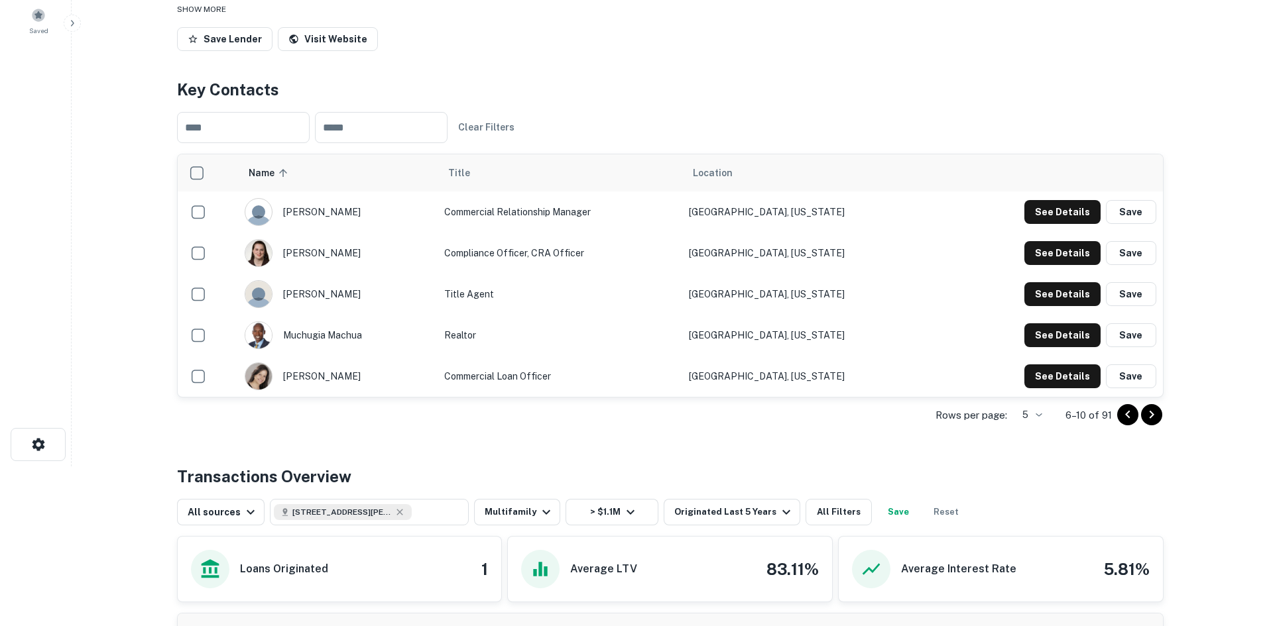
scroll to position [0, 0]
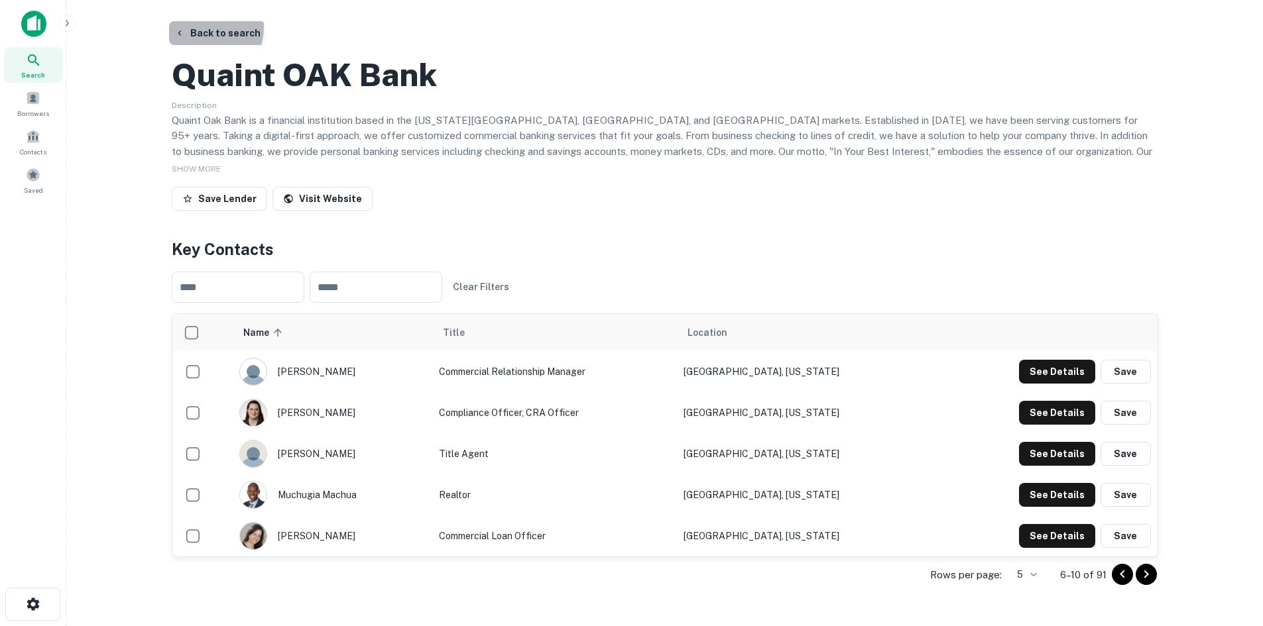
click at [200, 27] on button "Back to search" at bounding box center [217, 33] width 97 height 24
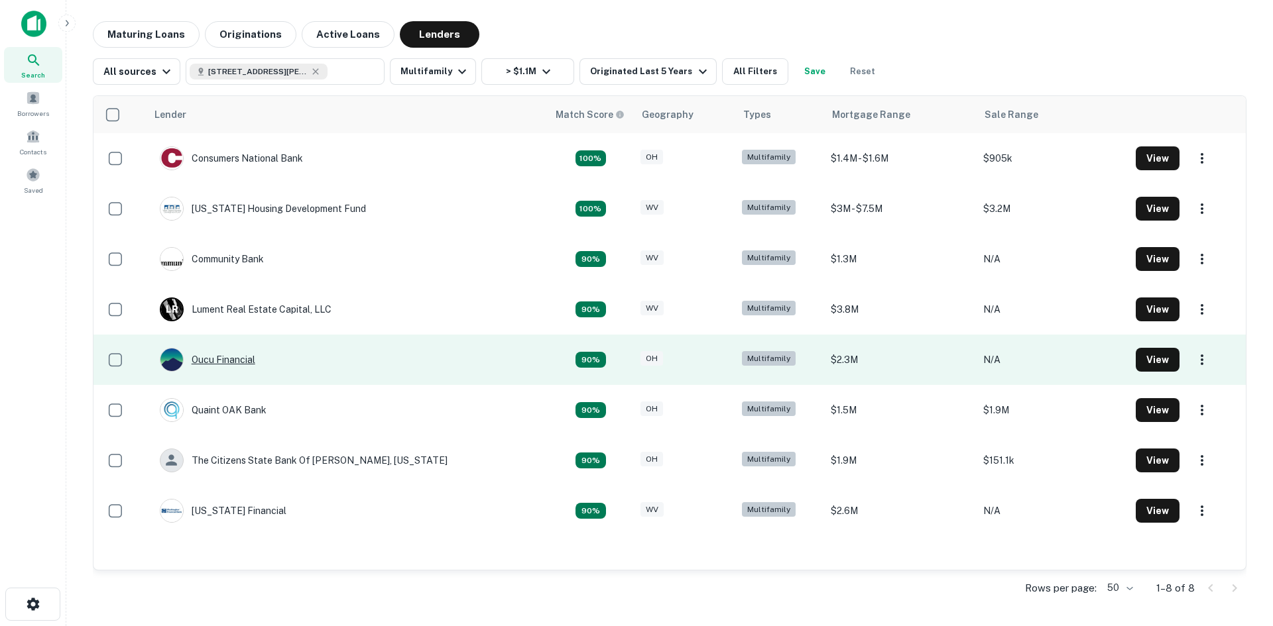
click at [221, 357] on div "Oucu Financial" at bounding box center [207, 360] width 95 height 24
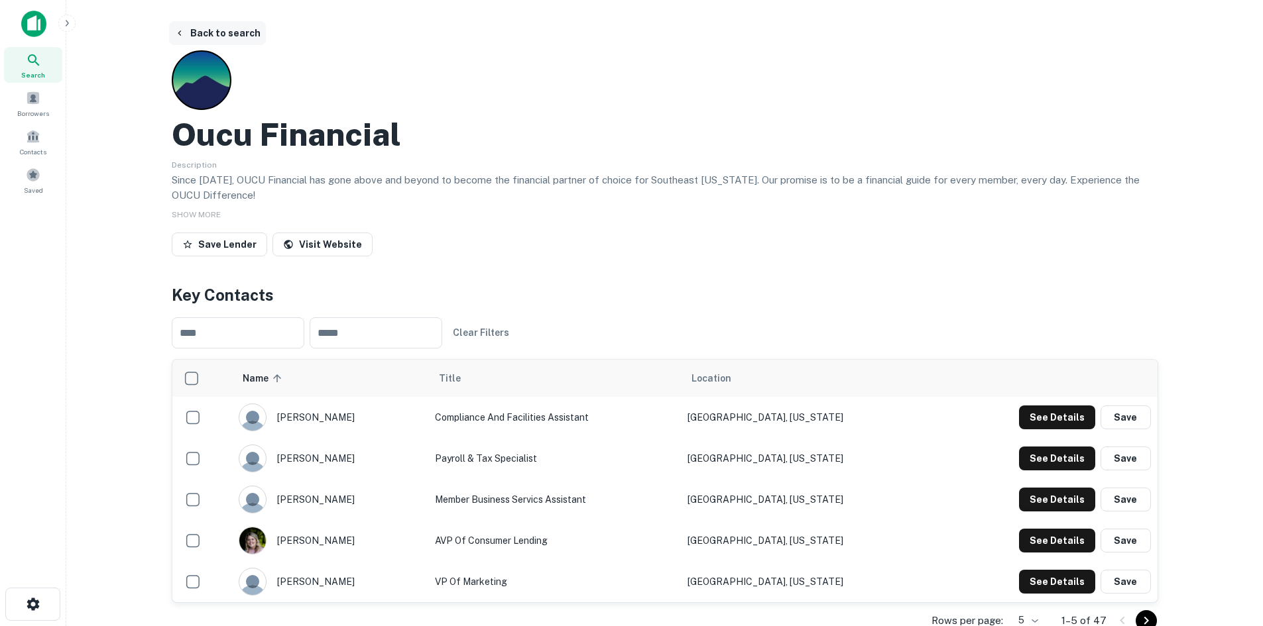
click at [219, 28] on button "Back to search" at bounding box center [217, 33] width 97 height 24
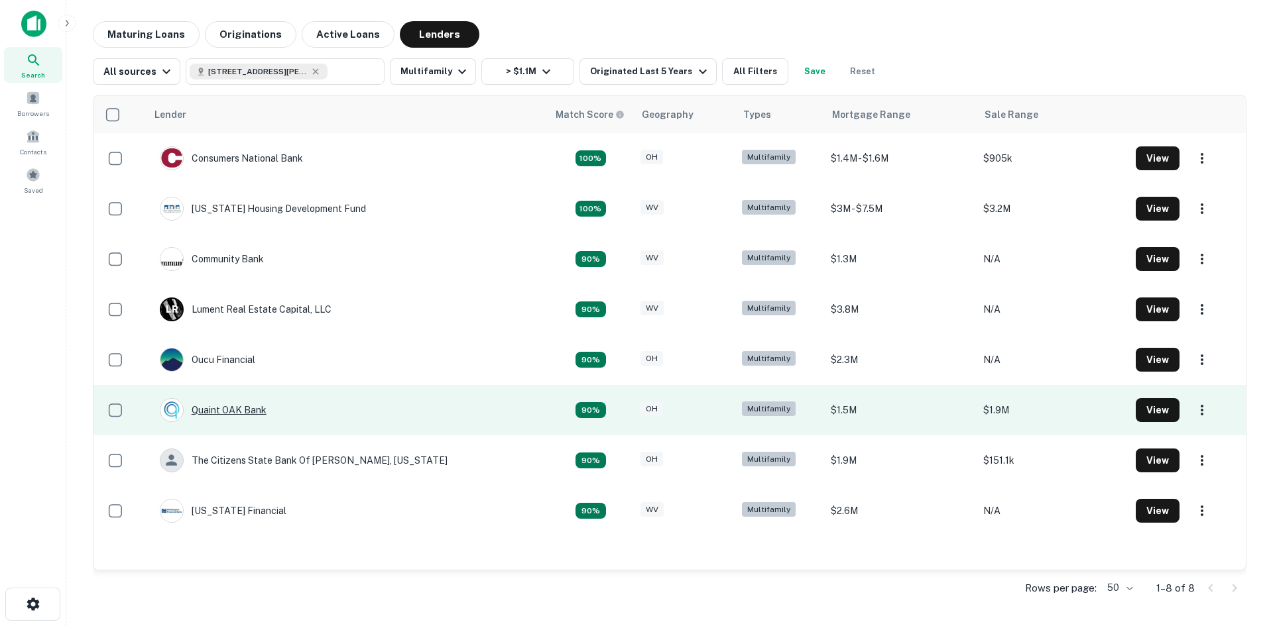
click at [230, 406] on div "Quaint OAK Bank" at bounding box center [213, 410] width 107 height 24
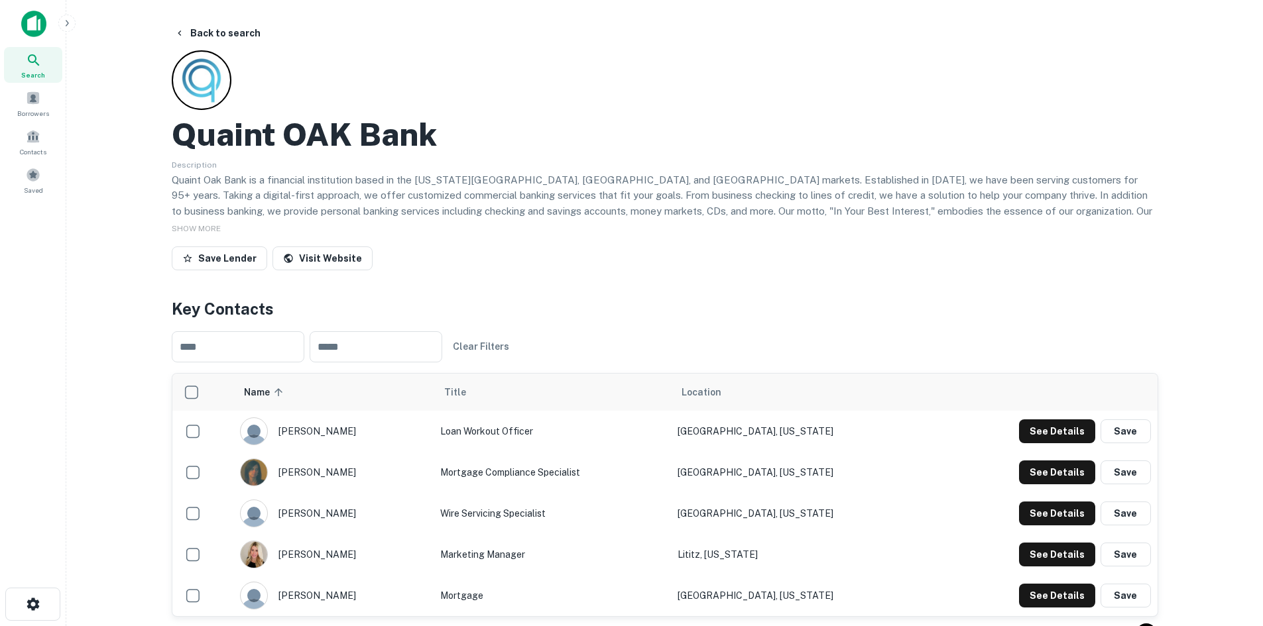
scroll to position [66, 0]
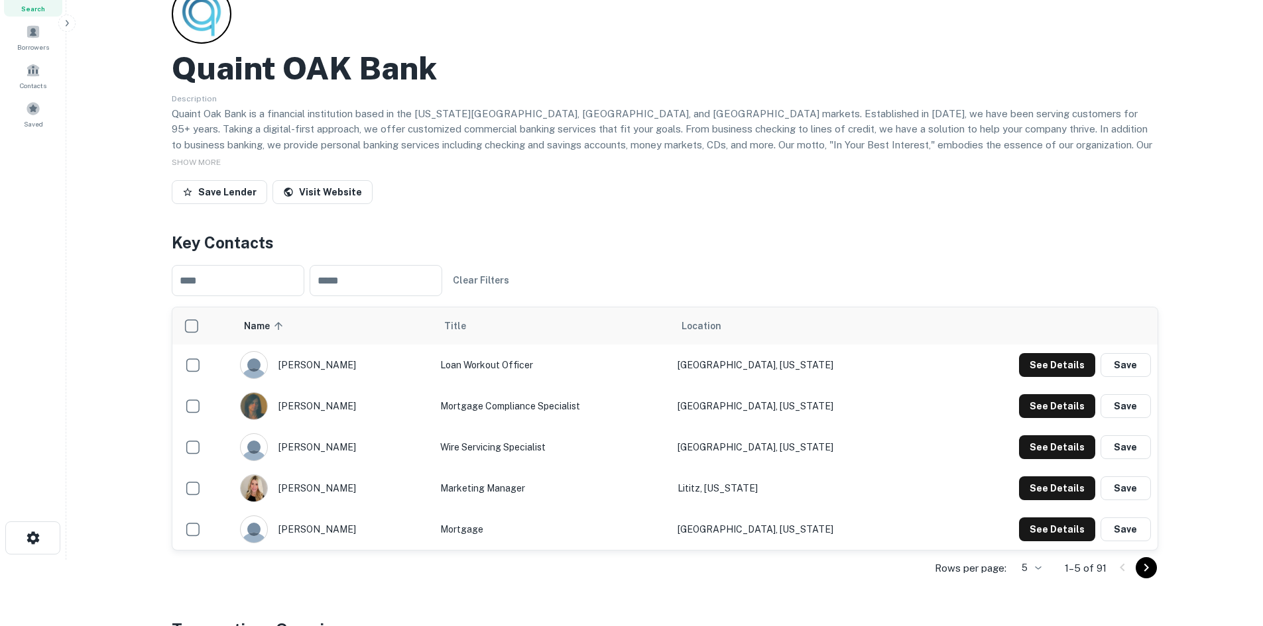
click at [1153, 567] on icon "Go to next page" at bounding box center [1146, 568] width 16 height 16
click at [1121, 567] on icon "Go to previous page" at bounding box center [1122, 568] width 5 height 8
click at [366, 365] on div "[PERSON_NAME]" at bounding box center [332, 365] width 186 height 28
copy div "[PERSON_NAME]"
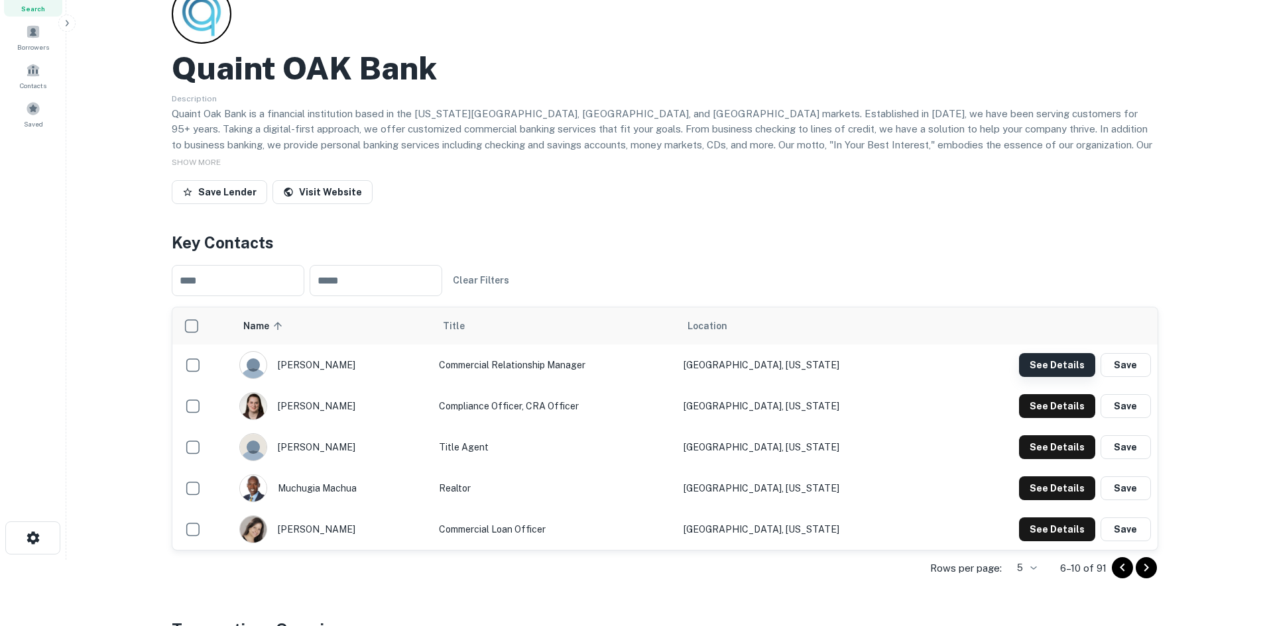
click at [1054, 369] on button "See Details" at bounding box center [1057, 365] width 76 height 24
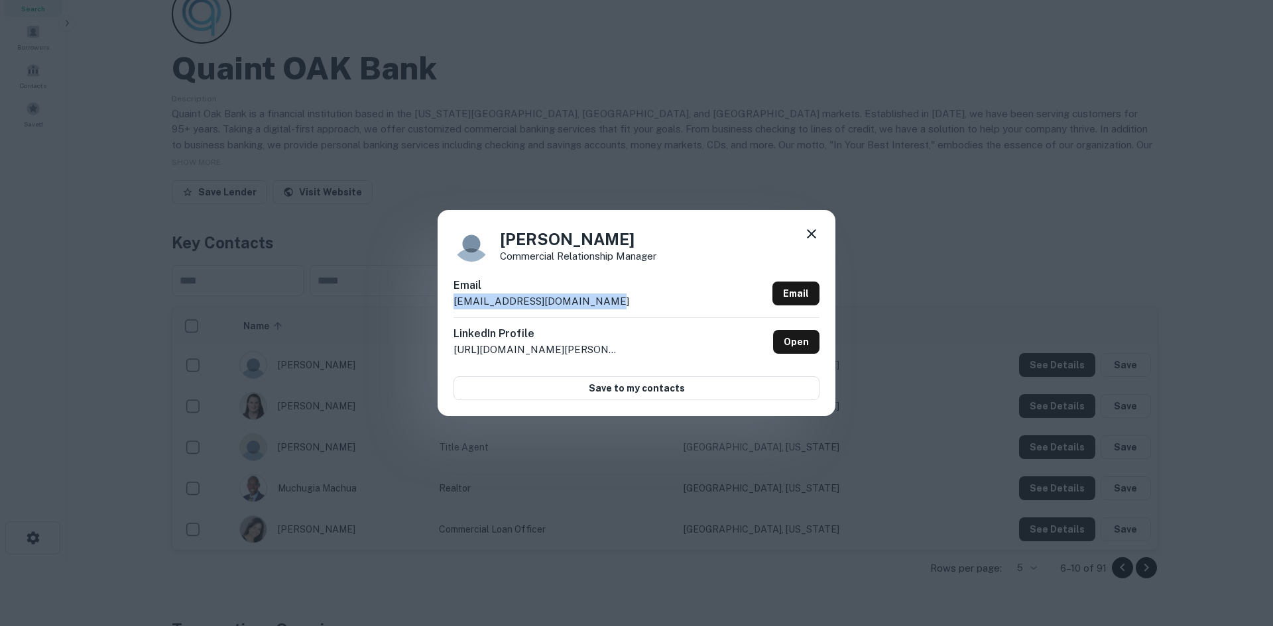
drag, startPoint x: 622, startPoint y: 304, endPoint x: 449, endPoint y: 299, distance: 173.8
click at [449, 299] on div "Keith Fenstermaker Commercial Relationship Manager Email kfenstermaker@quaintoa…" at bounding box center [636, 312] width 398 height 205
copy p "kfenstermaker@quaintoak.com"
drag, startPoint x: 654, startPoint y: 237, endPoint x: 497, endPoint y: 239, distance: 156.5
click at [497, 239] on div "Keith Fenstermaker Commercial Relationship Manager" at bounding box center [636, 244] width 366 height 36
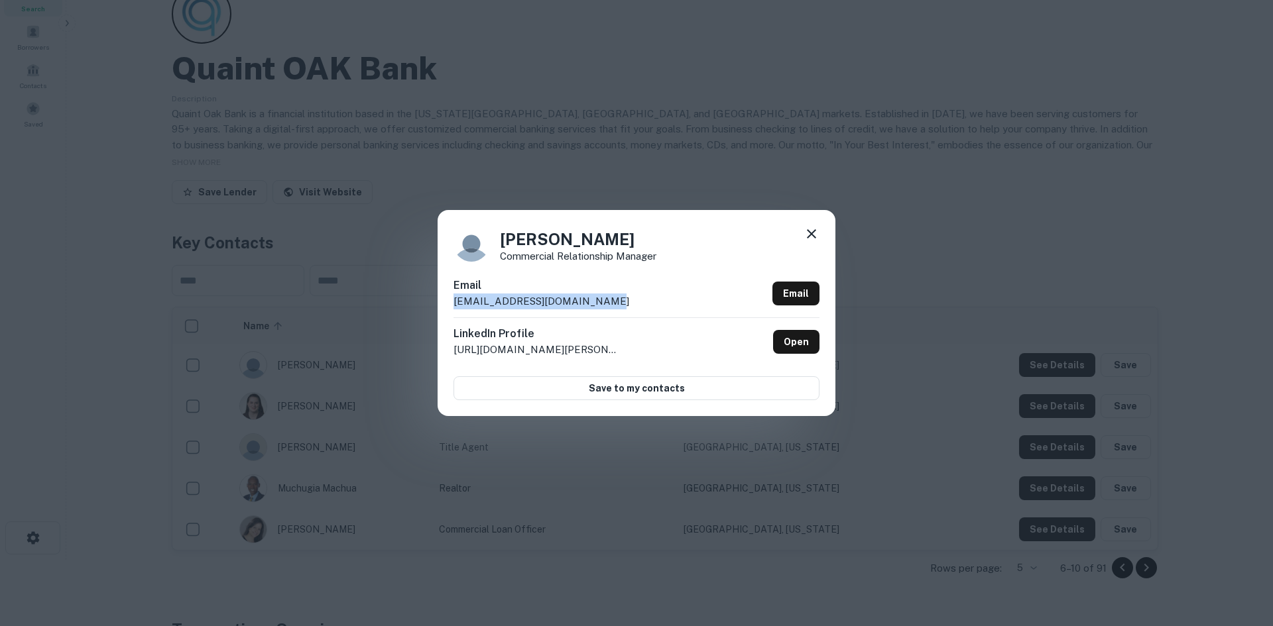
copy h4 "Keith Fenstermaker"
drag, startPoint x: 502, startPoint y: 254, endPoint x: 664, endPoint y: 255, distance: 161.1
click at [664, 255] on div "Keith Fenstermaker Commercial Relationship Manager" at bounding box center [636, 244] width 366 height 36
copy p "Commercial Relationship Manager"
drag, startPoint x: 625, startPoint y: 125, endPoint x: 486, endPoint y: 80, distance: 146.3
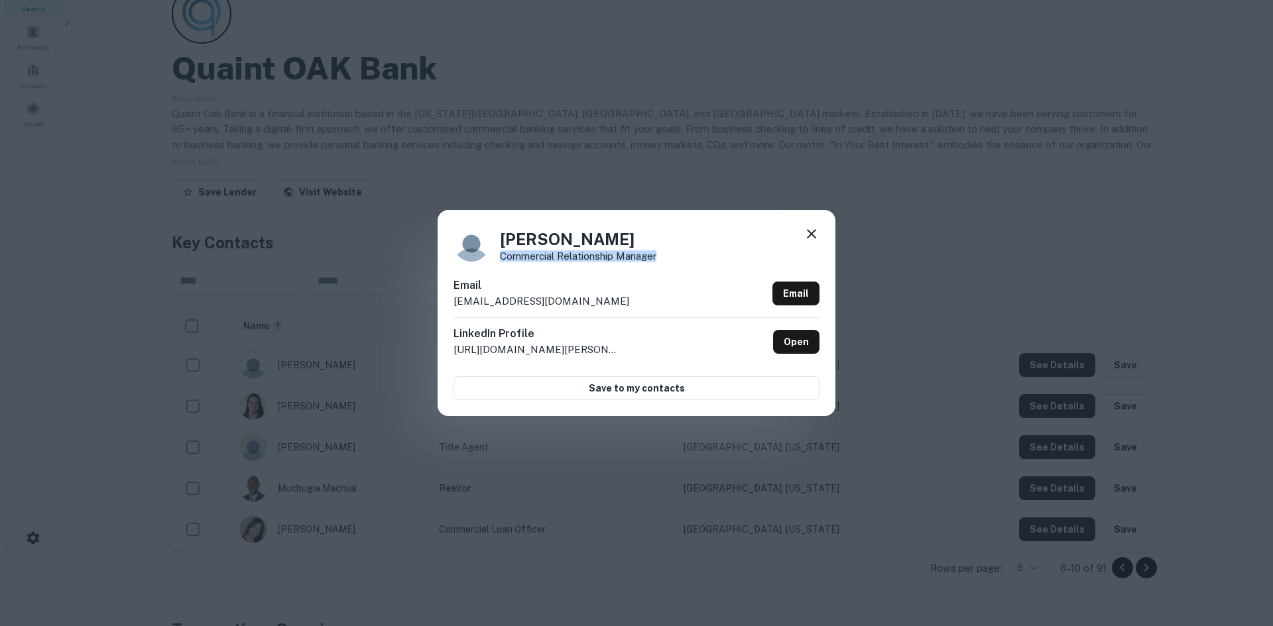
click at [619, 125] on div "Keith Fenstermaker Commercial Relationship Manager Email kfenstermaker@quaintoa…" at bounding box center [636, 313] width 1273 height 626
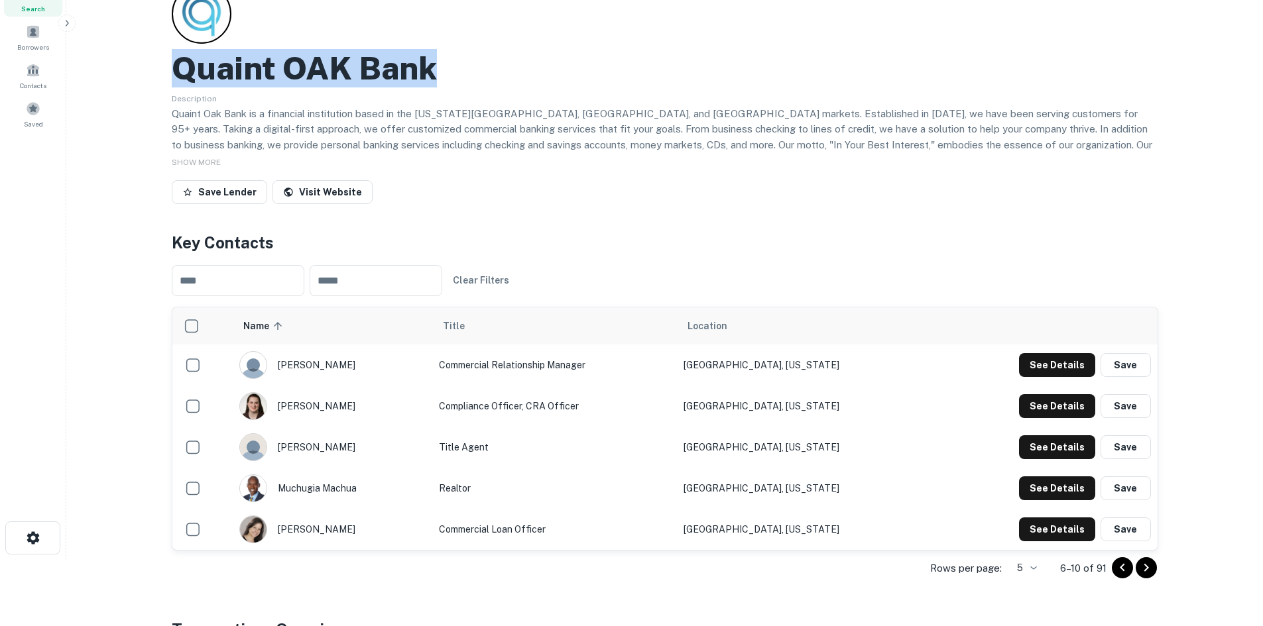
drag, startPoint x: 475, startPoint y: 74, endPoint x: 172, endPoint y: 66, distance: 303.0
click at [172, 66] on div "Quaint OAK Bank" at bounding box center [665, 68] width 986 height 38
copy h2 "Quaint OAK Bank"
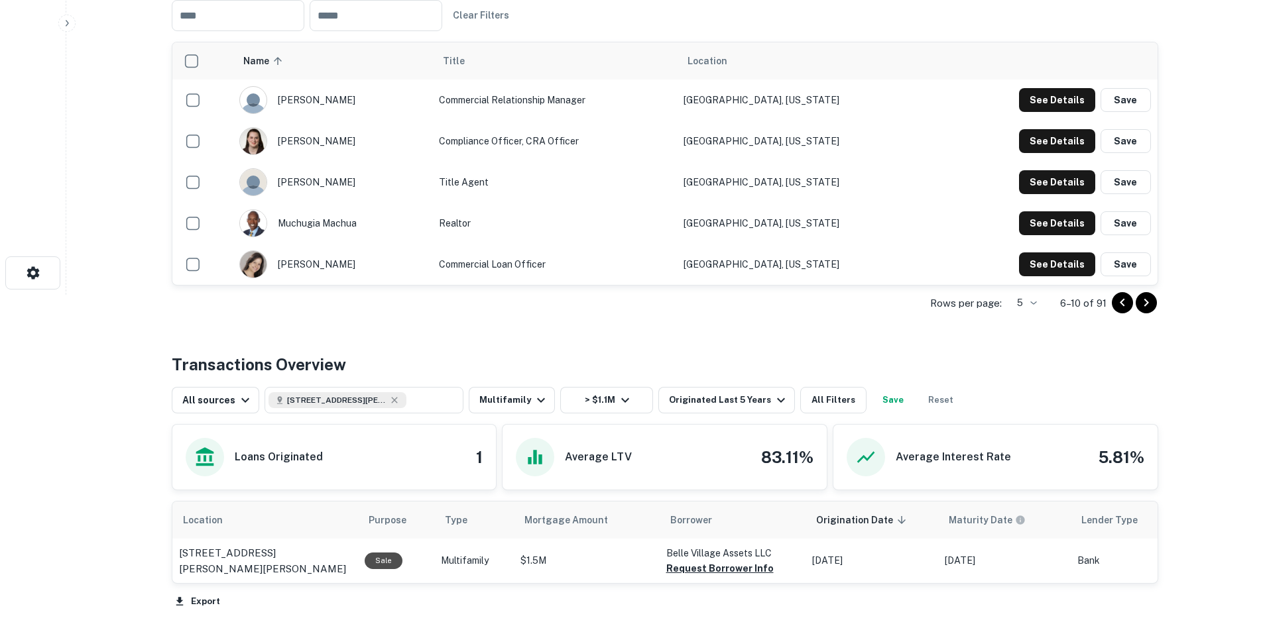
scroll to position [0, 0]
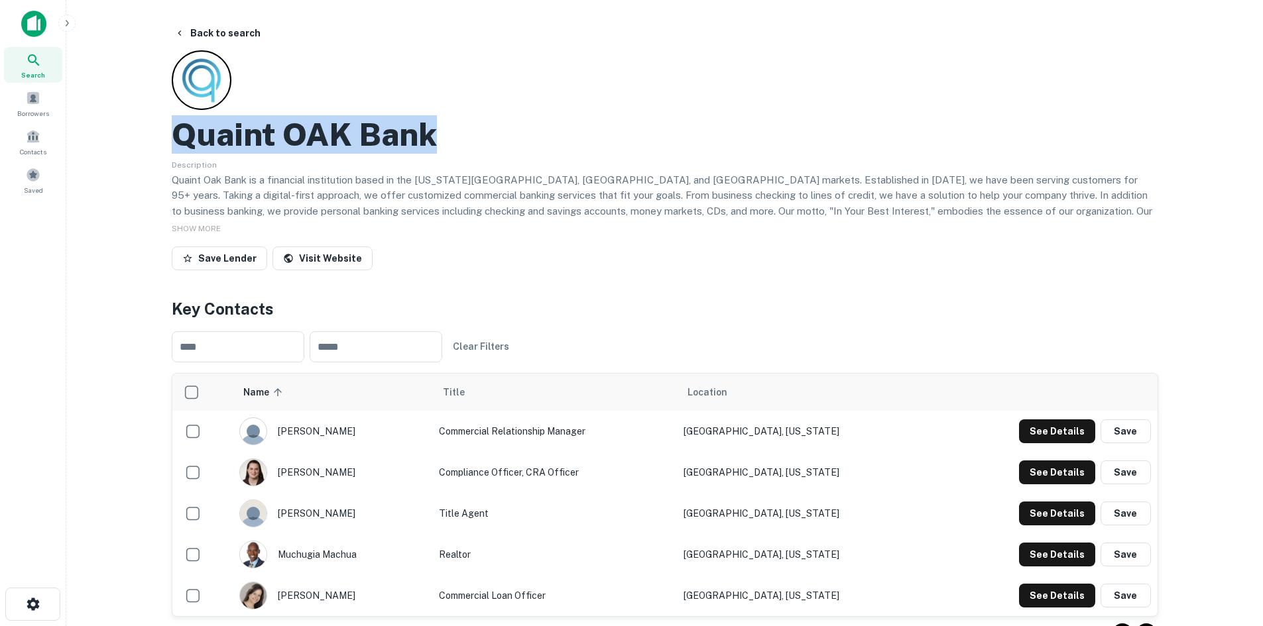
click at [468, 136] on div "Quaint OAK Bank" at bounding box center [665, 134] width 986 height 38
drag, startPoint x: 396, startPoint y: 141, endPoint x: 164, endPoint y: 137, distance: 231.4
click at [164, 137] on div "Back to search Quaint OAK Bank Description Quaint Oak Bank is a financial insti…" at bounding box center [665, 545] width 1018 height 1049
copy h2 "Quaint OAK Bank"
click at [217, 30] on button "Back to search" at bounding box center [217, 33] width 97 height 24
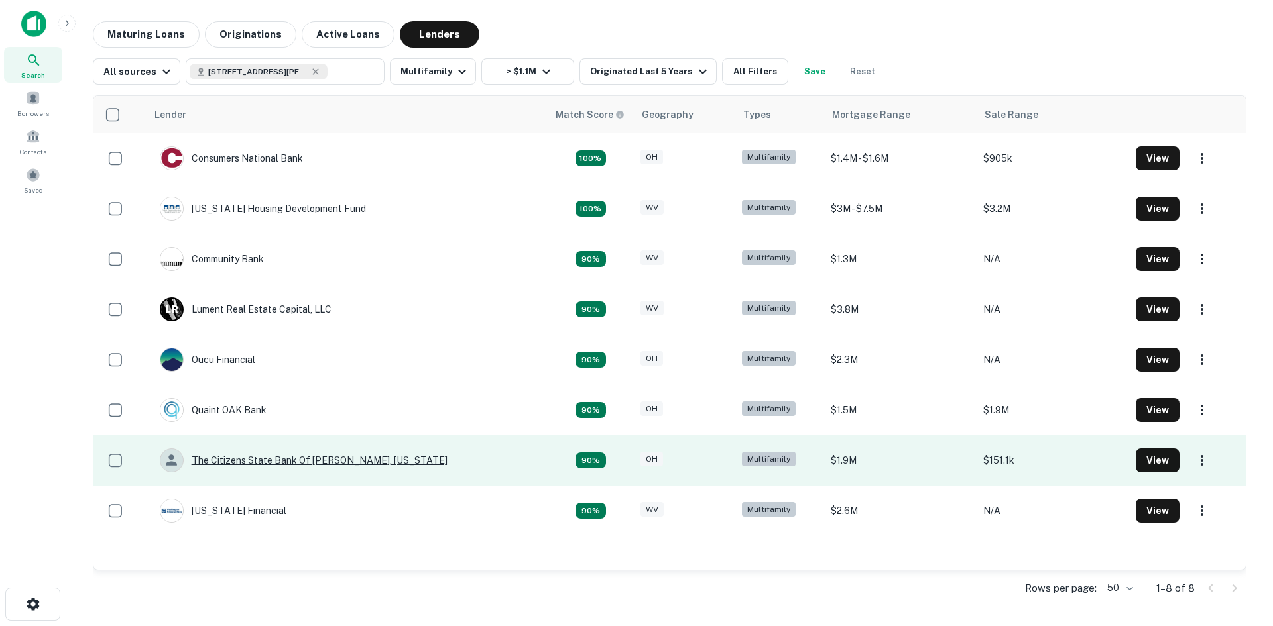
click at [268, 462] on div "The Citizens State Bank Of [PERSON_NAME], [US_STATE]" at bounding box center [304, 461] width 288 height 24
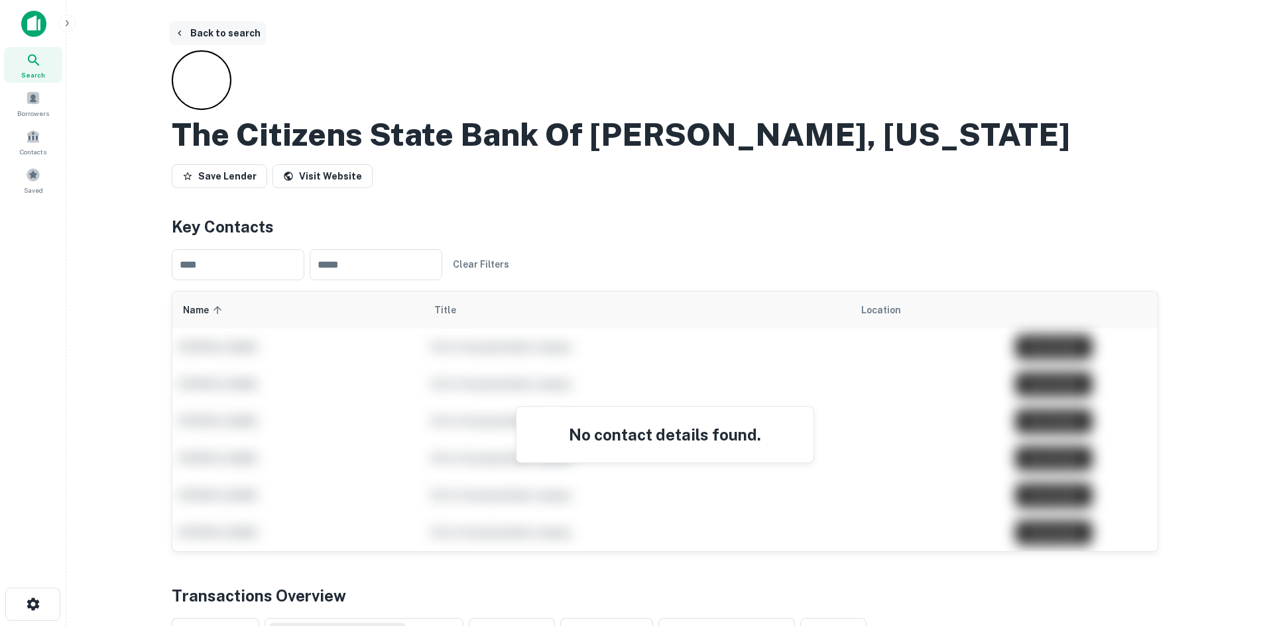
click at [227, 37] on button "Back to search" at bounding box center [217, 33] width 97 height 24
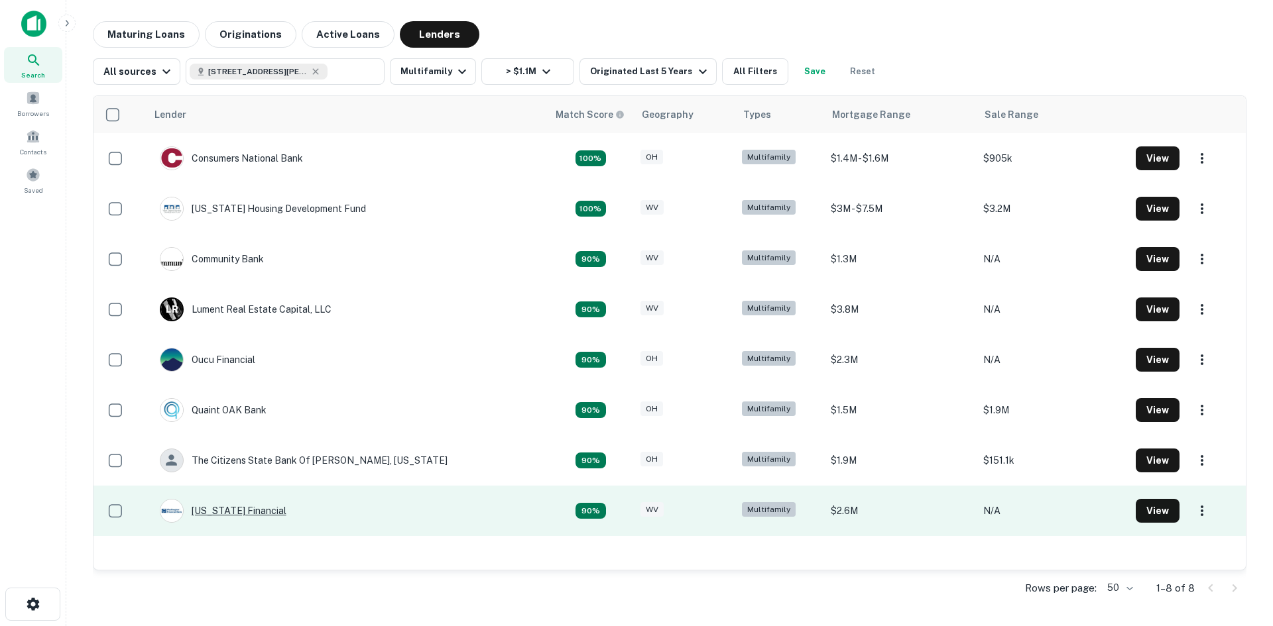
click at [258, 511] on div "[US_STATE] Financial" at bounding box center [223, 511] width 127 height 24
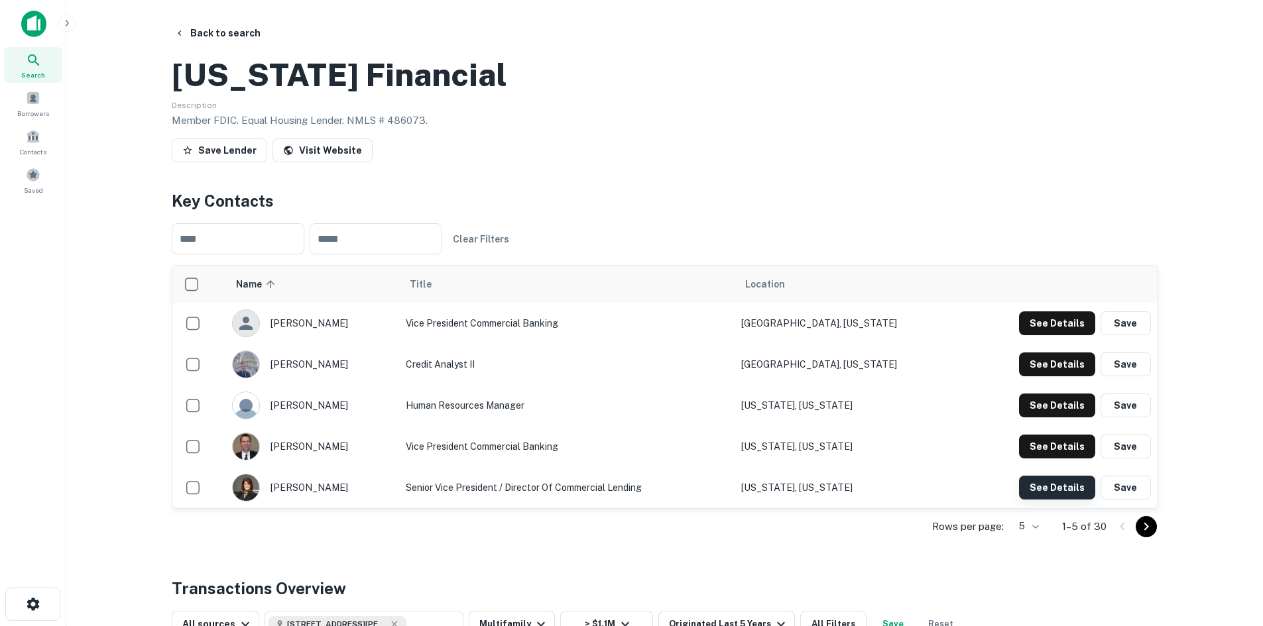
click at [1046, 335] on button "See Details" at bounding box center [1057, 324] width 76 height 24
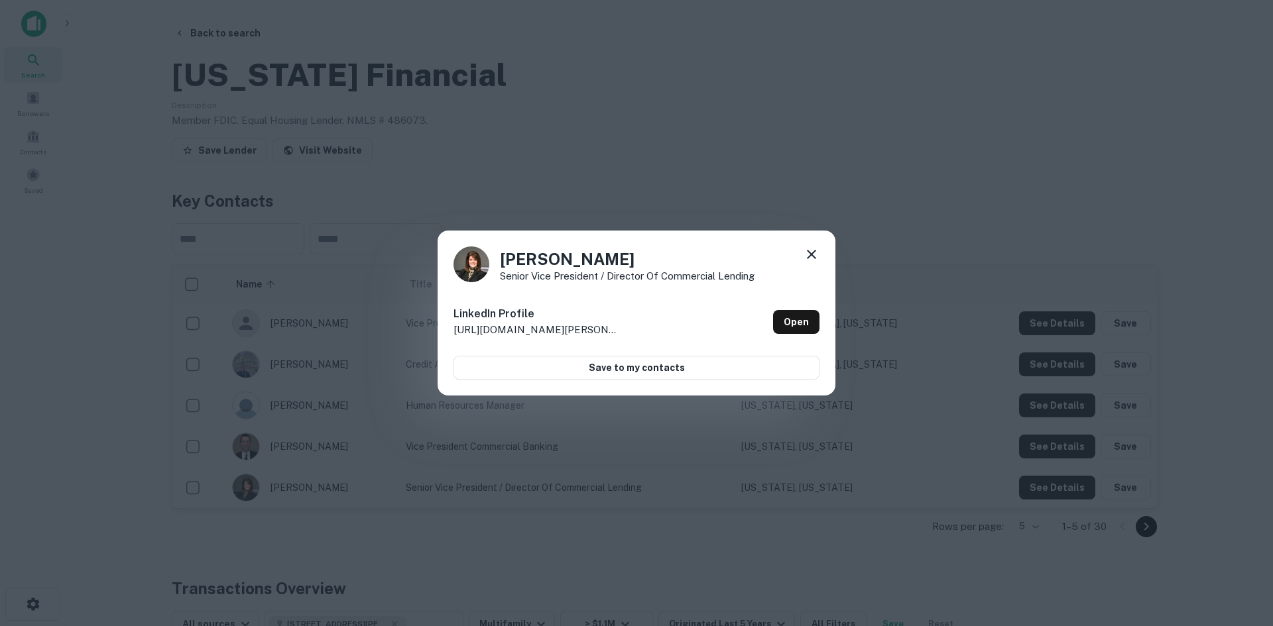
click at [811, 252] on icon at bounding box center [811, 255] width 16 height 16
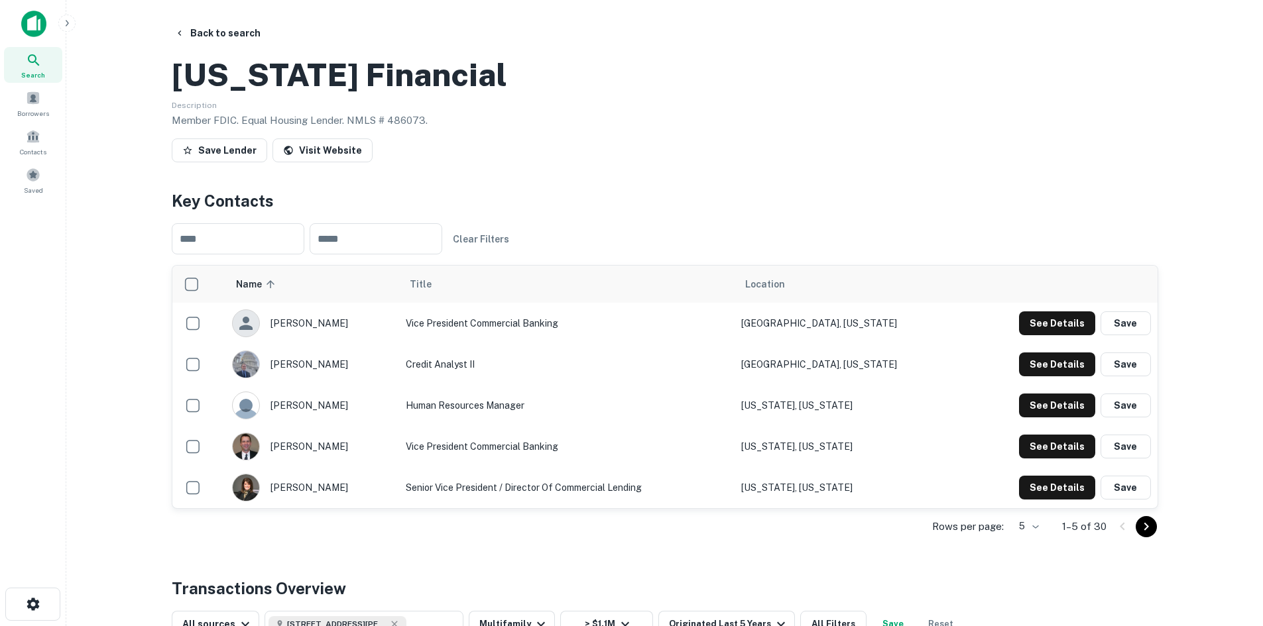
click at [1149, 535] on icon "Go to next page" at bounding box center [1146, 527] width 16 height 16
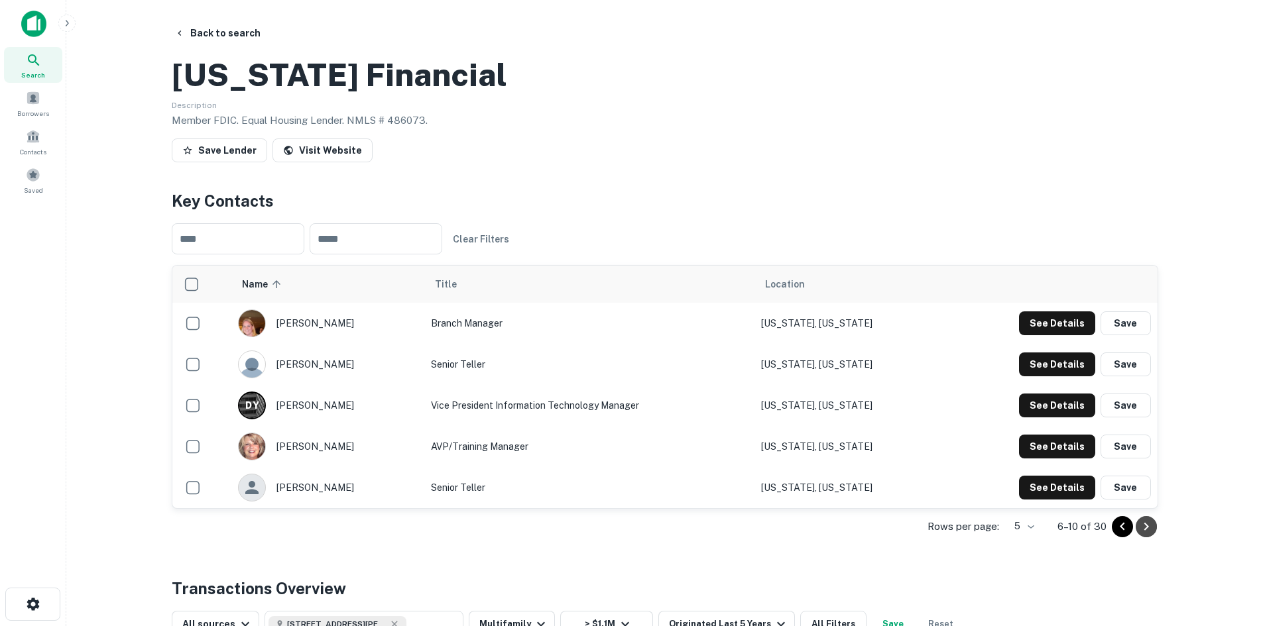
click at [1149, 535] on icon "Go to next page" at bounding box center [1146, 527] width 16 height 16
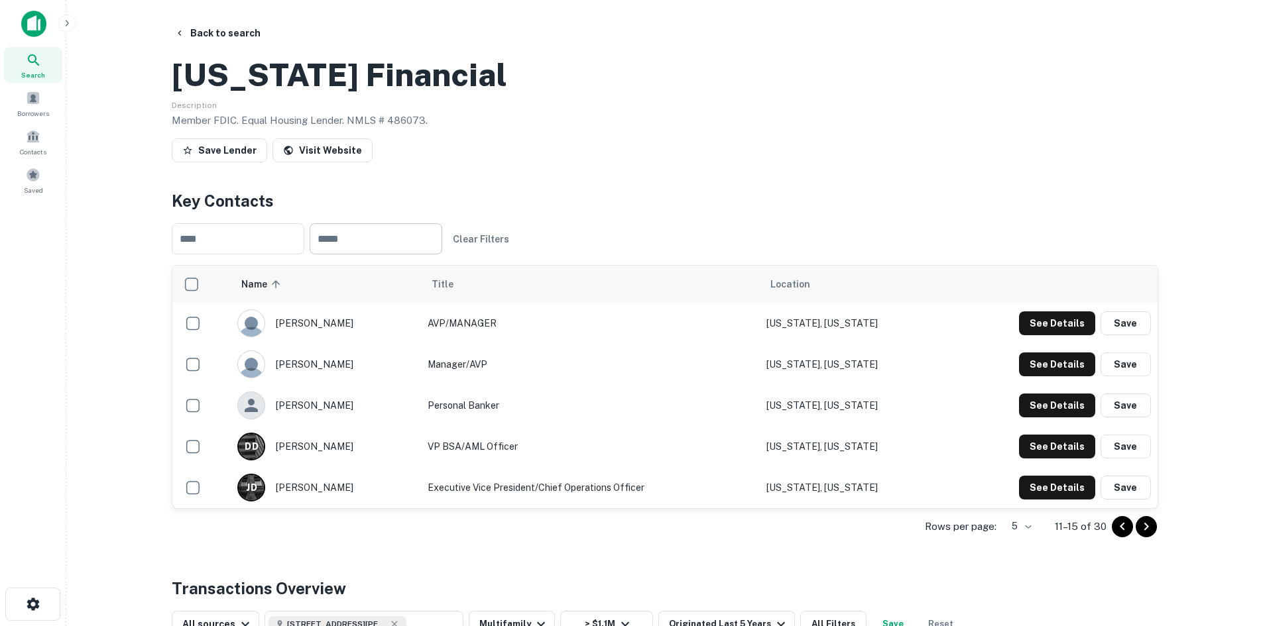
click at [385, 255] on input "text" at bounding box center [376, 238] width 133 height 31
type input "**********"
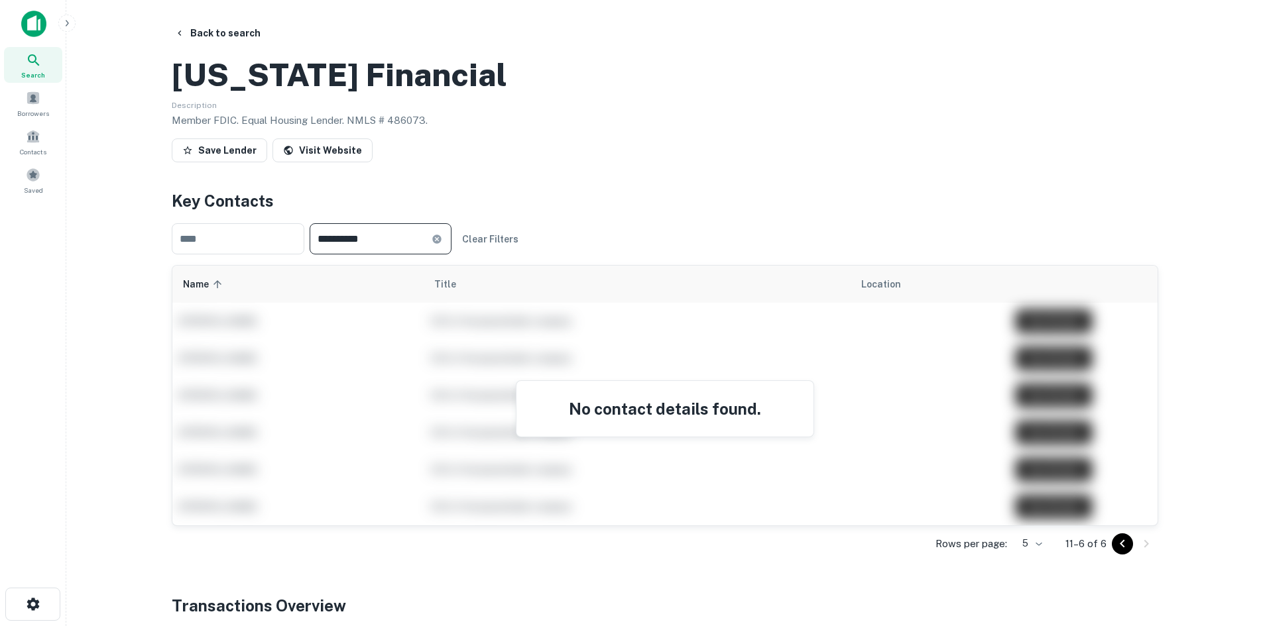
drag, startPoint x: 392, startPoint y: 301, endPoint x: 327, endPoint y: 302, distance: 64.3
click at [327, 255] on input "**********" at bounding box center [371, 238] width 122 height 31
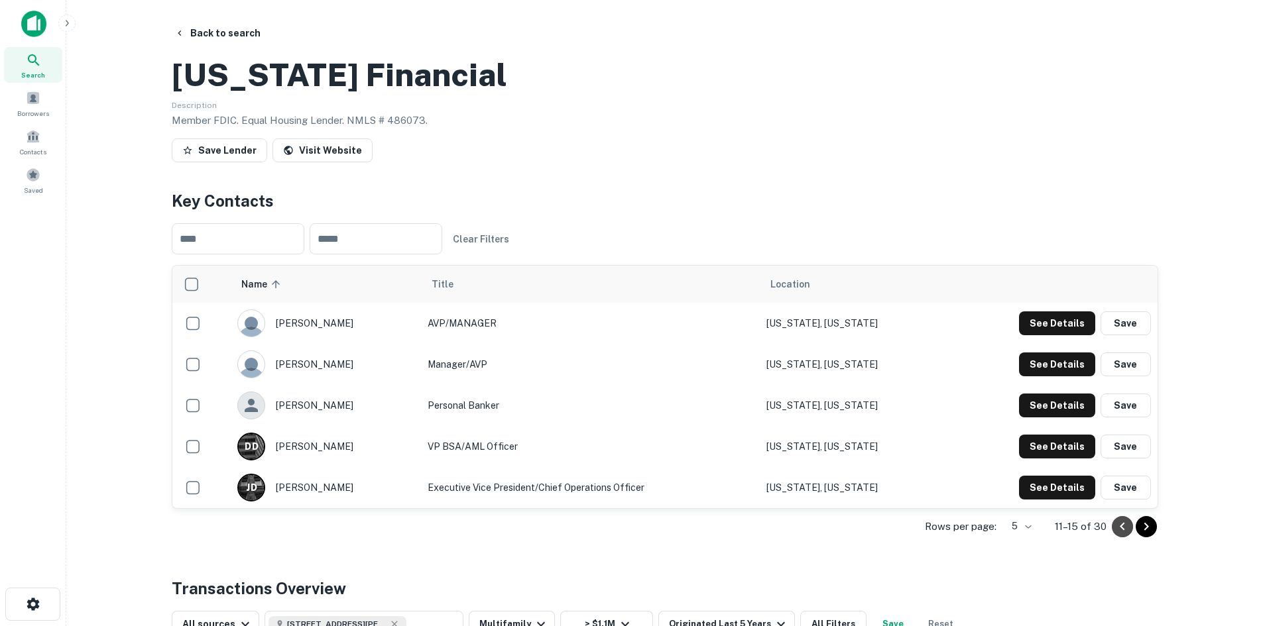
click at [1120, 535] on icon "Go to previous page" at bounding box center [1122, 527] width 16 height 16
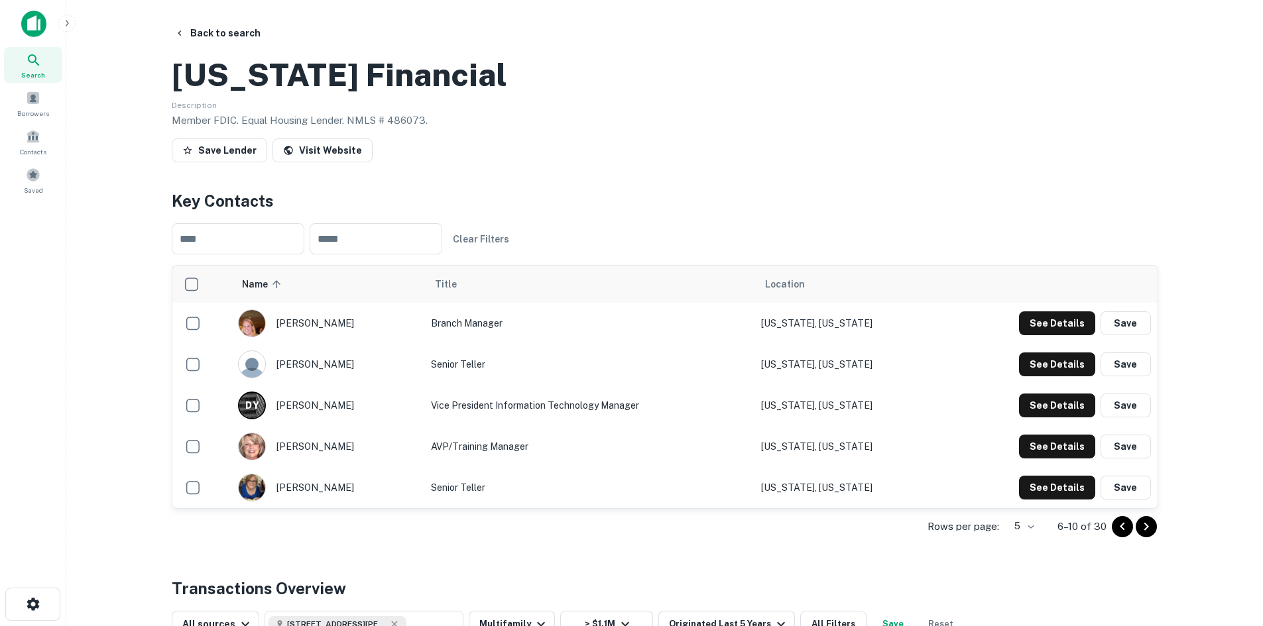
click at [1120, 535] on icon "Go to previous page" at bounding box center [1122, 527] width 16 height 16
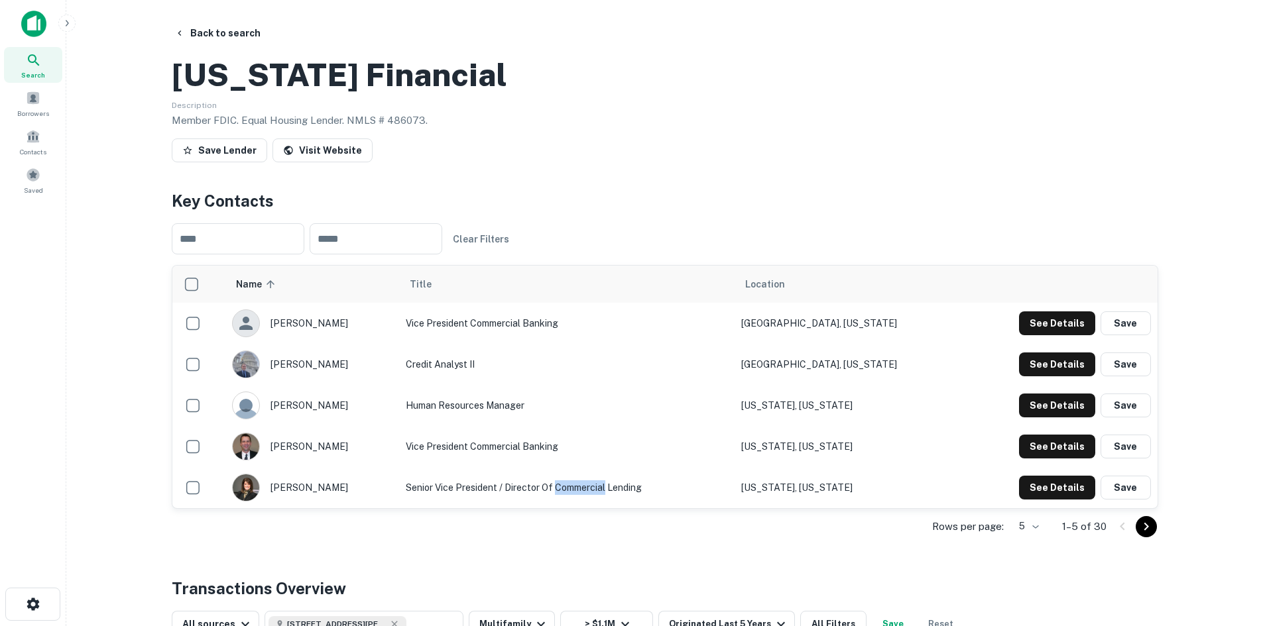
drag, startPoint x: 565, startPoint y: 545, endPoint x: 617, endPoint y: 549, distance: 51.9
click at [617, 508] on td "Senior Vice President / Director of Commercial Lending" at bounding box center [566, 487] width 335 height 41
copy td "Commercial"
click at [416, 255] on input "text" at bounding box center [376, 238] width 133 height 31
paste input "**********"
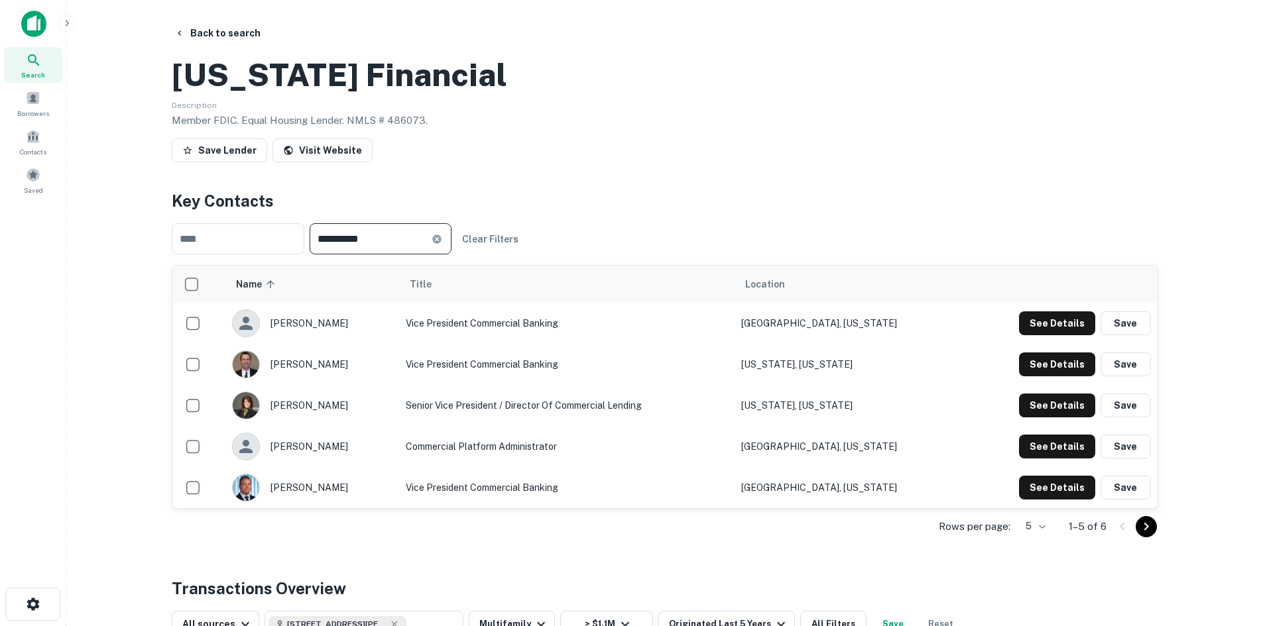
type input "**********"
click at [1149, 535] on icon "Go to next page" at bounding box center [1146, 527] width 16 height 16
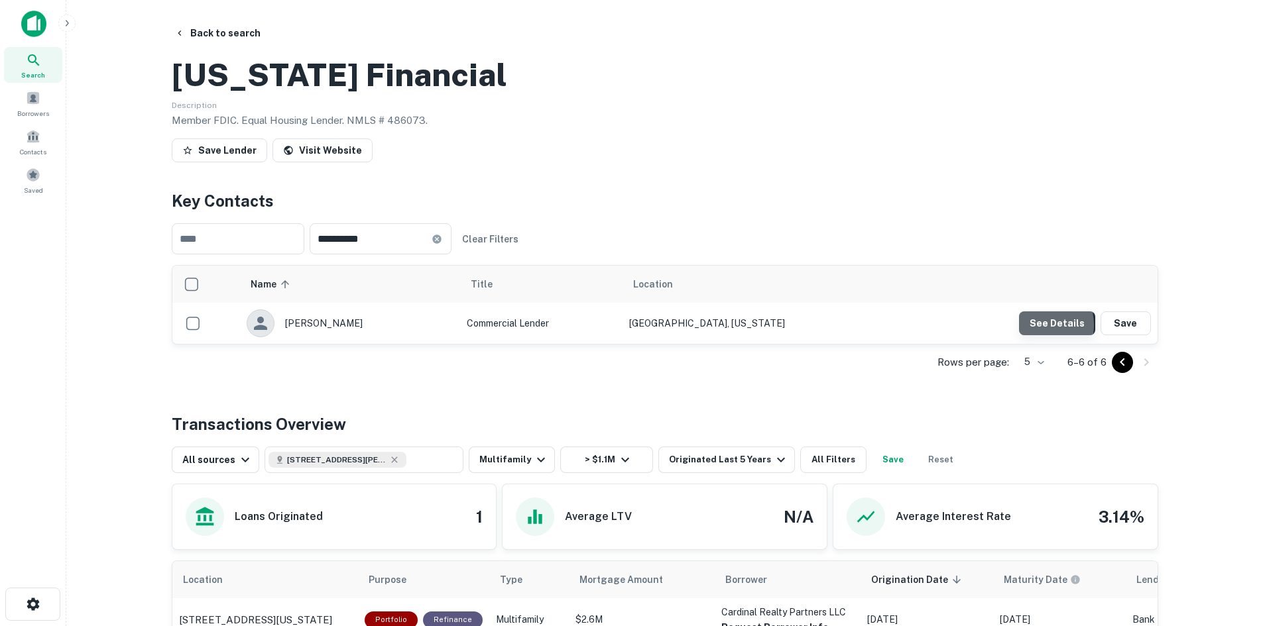
click at [1037, 335] on button "See Details" at bounding box center [1057, 324] width 76 height 24
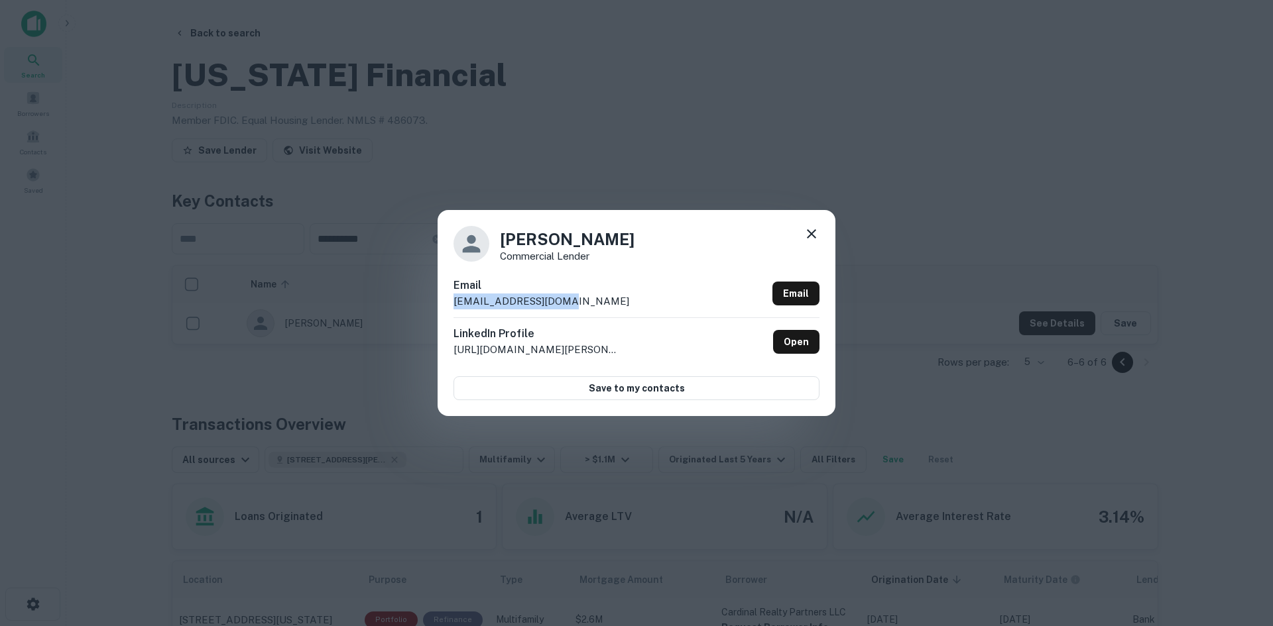
drag, startPoint x: 584, startPoint y: 307, endPoint x: 448, endPoint y: 306, distance: 135.9
click at [448, 306] on div "Laura Austin Commercial Lender Email laustin@washfin.bank Email LinkedIn Profil…" at bounding box center [636, 312] width 398 height 205
copy p "laustin@washfin.bank"
drag, startPoint x: 574, startPoint y: 246, endPoint x: 499, endPoint y: 244, distance: 74.9
click at [499, 244] on div "Laura Austin Commercial Lender" at bounding box center [636, 244] width 366 height 36
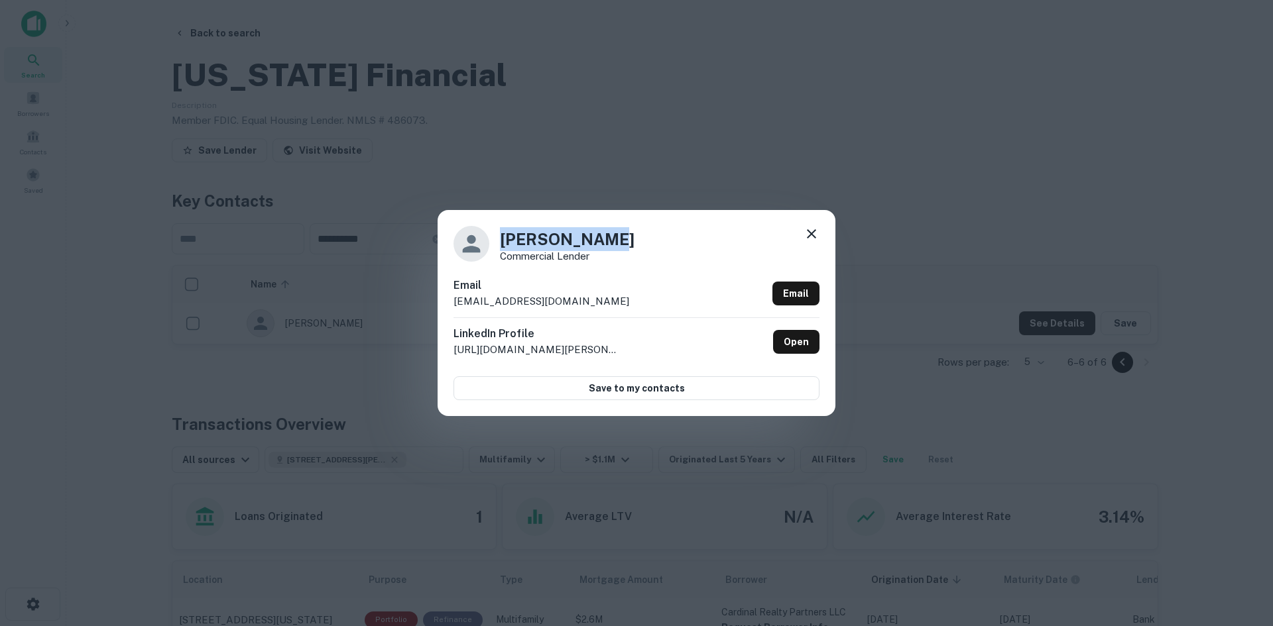
copy h4 "Laura Austin"
click at [650, 166] on div "Laura Austin Commercial Lender Email laustin@washfin.bank Email LinkedIn Profil…" at bounding box center [636, 313] width 1273 height 626
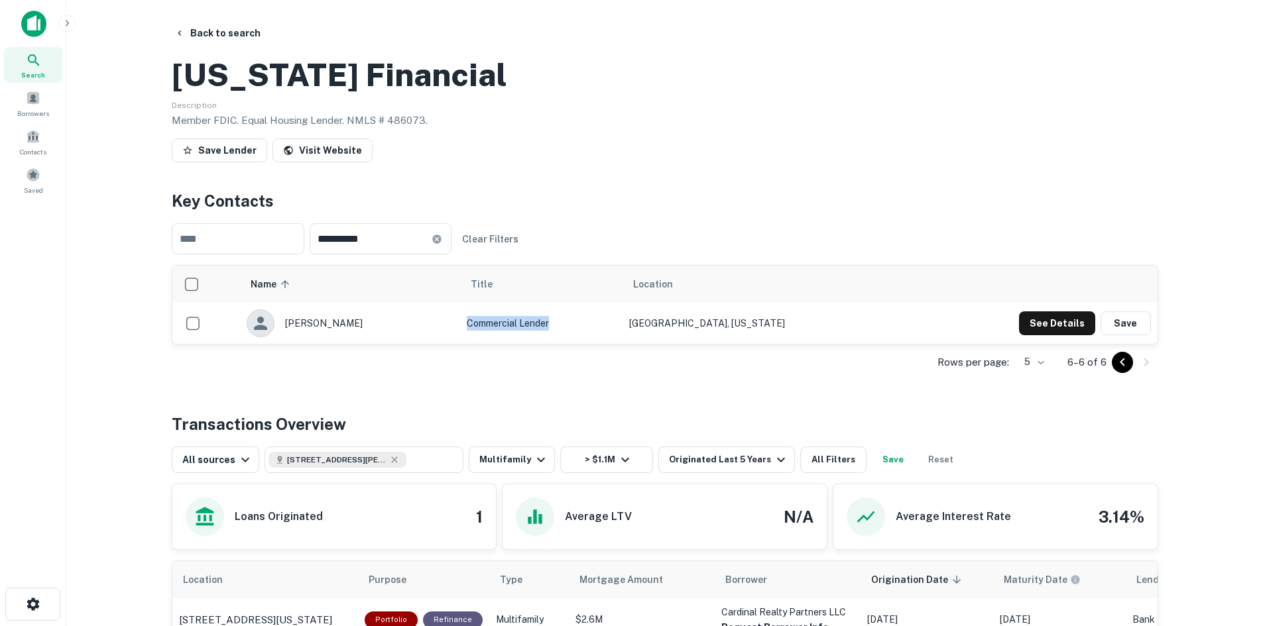
drag, startPoint x: 458, startPoint y: 384, endPoint x: 549, endPoint y: 387, distance: 90.9
click at [549, 344] on td "Commercial Lender" at bounding box center [541, 323] width 162 height 41
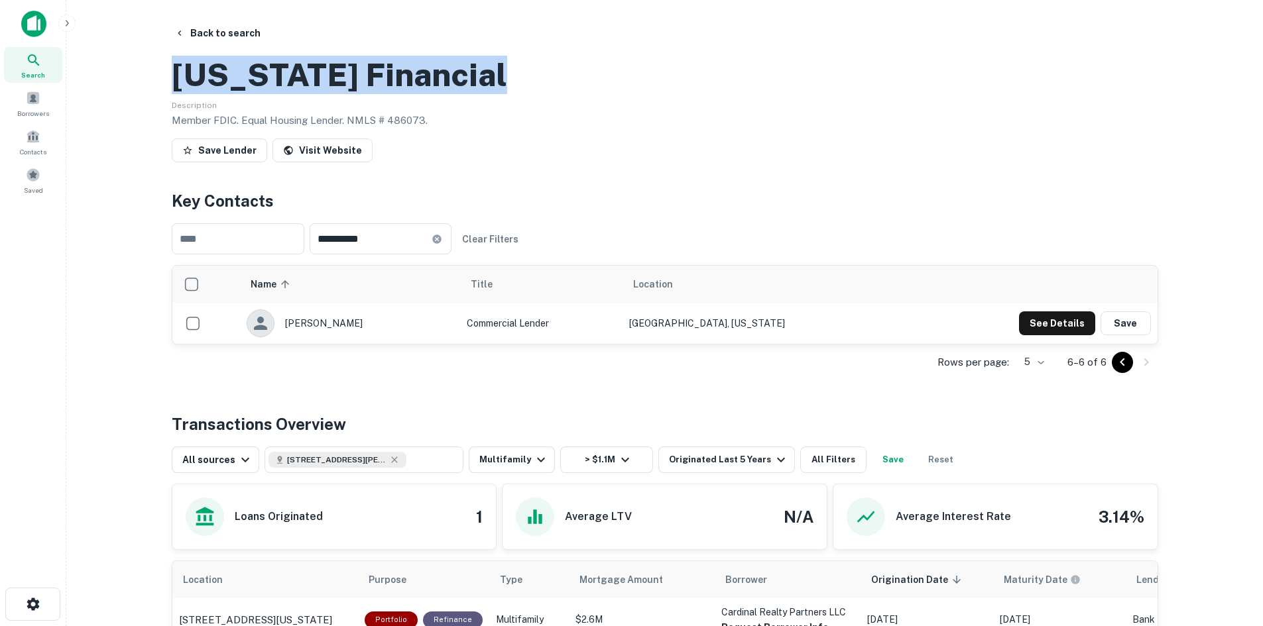
drag, startPoint x: 498, startPoint y: 137, endPoint x: 172, endPoint y: 142, distance: 326.2
click at [172, 94] on div "[US_STATE] Financial" at bounding box center [665, 75] width 986 height 38
